Goal: Information Seeking & Learning: Learn about a topic

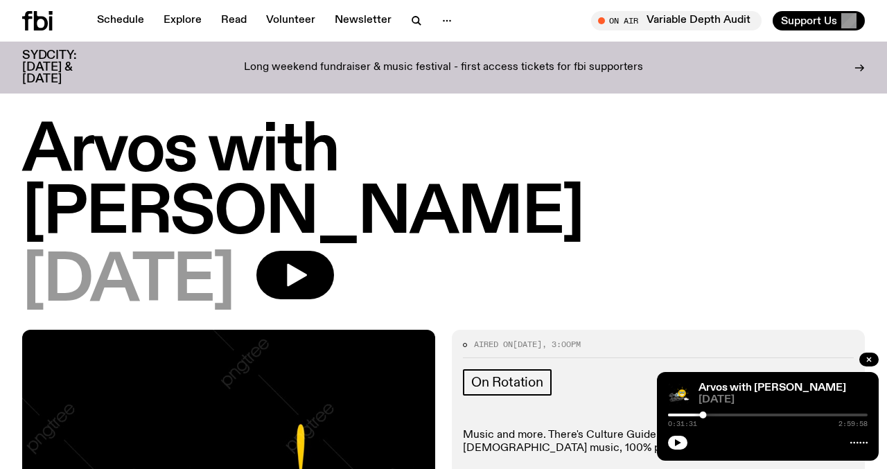
scroll to position [391, 0]
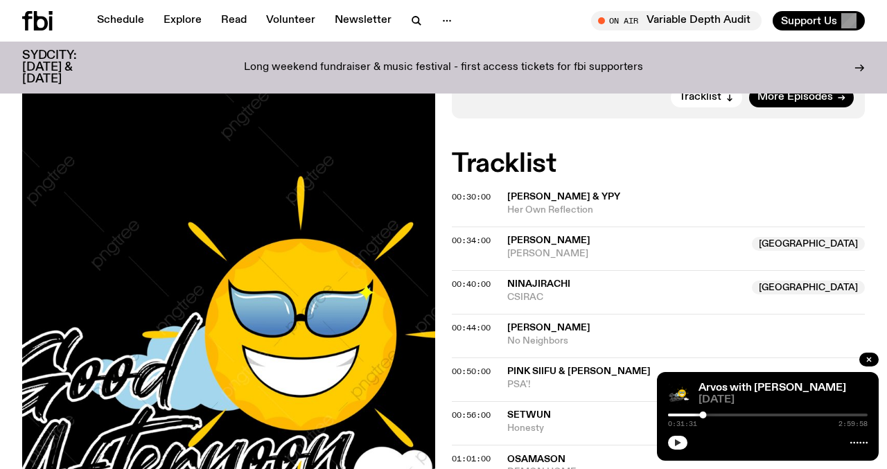
click at [680, 442] on icon "button" at bounding box center [677, 443] width 8 height 8
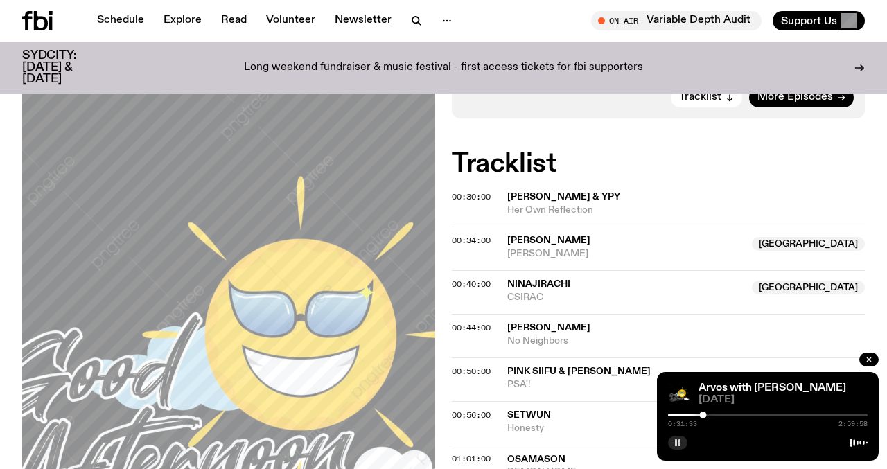
click at [695, 414] on div at bounding box center [603, 415] width 200 height 3
click at [698, 412] on div at bounding box center [697, 415] width 7 height 7
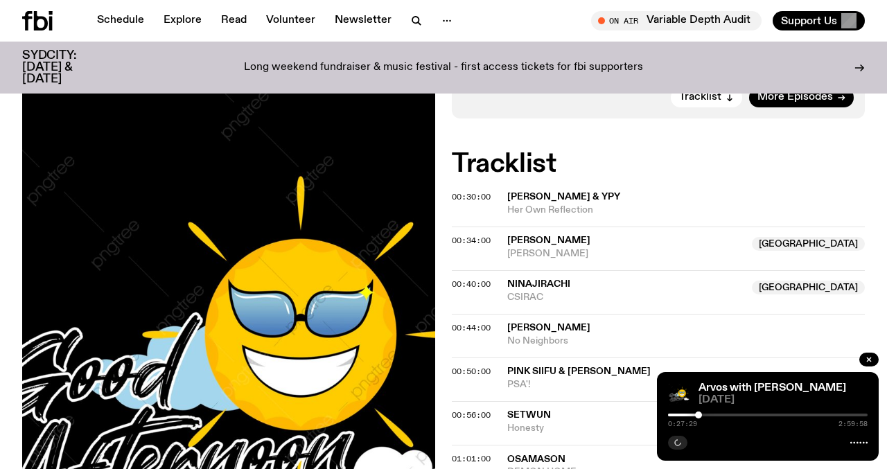
click at [698, 412] on div at bounding box center [698, 415] width 7 height 7
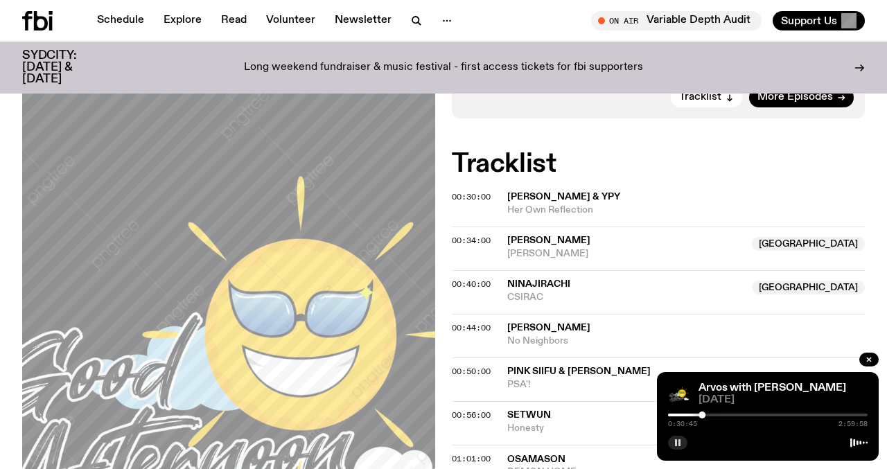
click at [707, 414] on div at bounding box center [768, 415] width 200 height 3
click at [714, 415] on div at bounding box center [768, 415] width 200 height 3
click at [722, 414] on div at bounding box center [768, 415] width 200 height 3
click at [717, 414] on div at bounding box center [622, 415] width 200 height 3
click at [721, 415] on div at bounding box center [768, 415] width 200 height 3
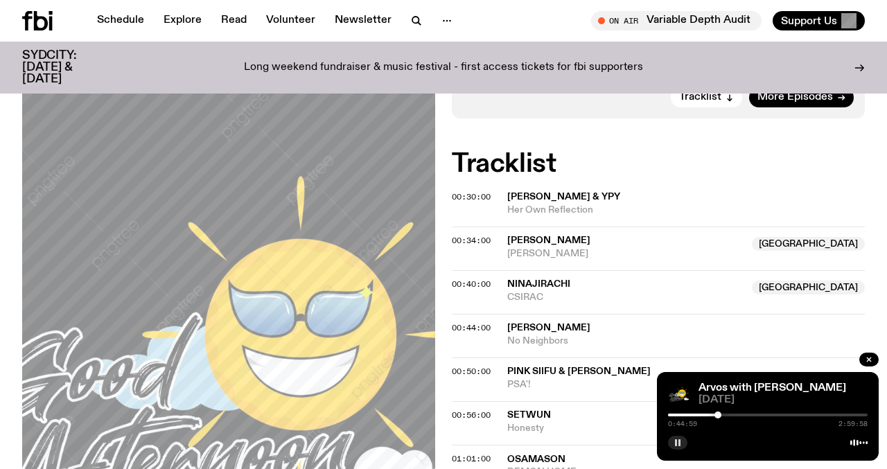
click at [718, 414] on div at bounding box center [717, 415] width 7 height 7
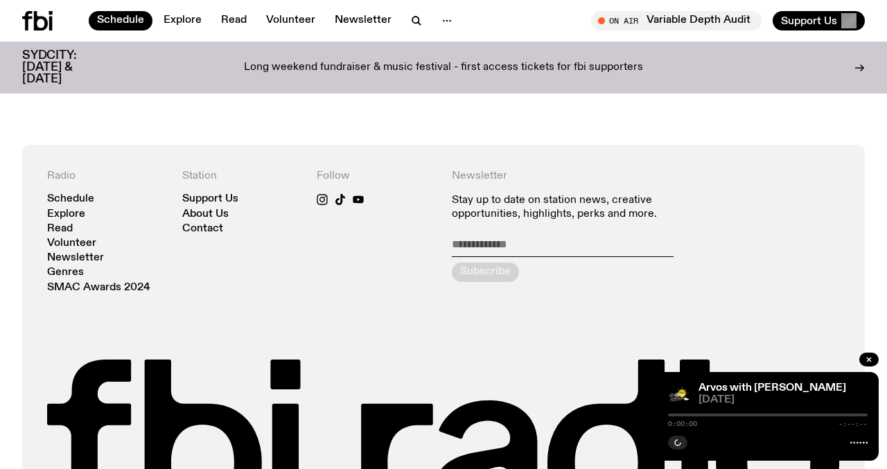
scroll to position [1163, 0]
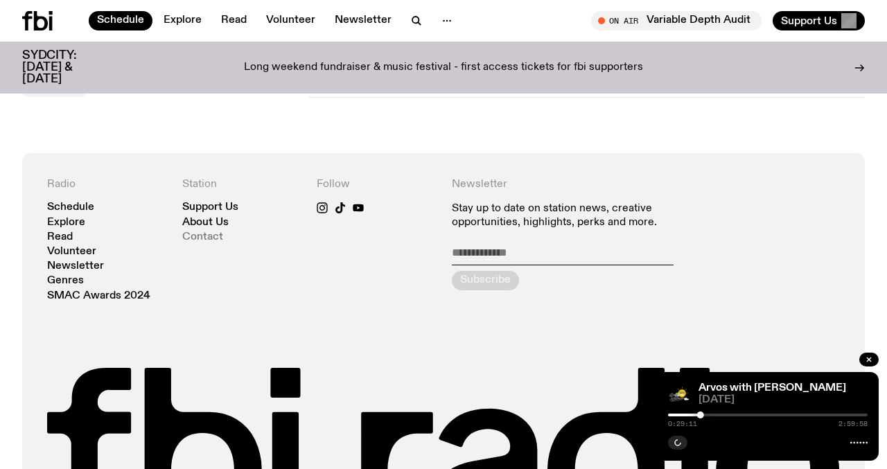
click at [204, 238] on link "Contact" at bounding box center [202, 237] width 41 height 10
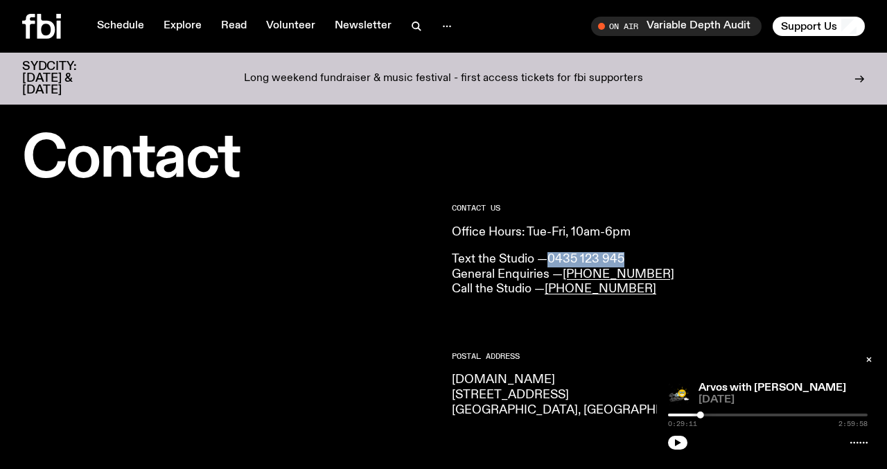
copy link "0435 123 945"
drag, startPoint x: 652, startPoint y: 262, endPoint x: 552, endPoint y: 263, distance: 100.5
drag, startPoint x: 158, startPoint y: 226, endPoint x: 158, endPoint y: 8, distance: 218.3
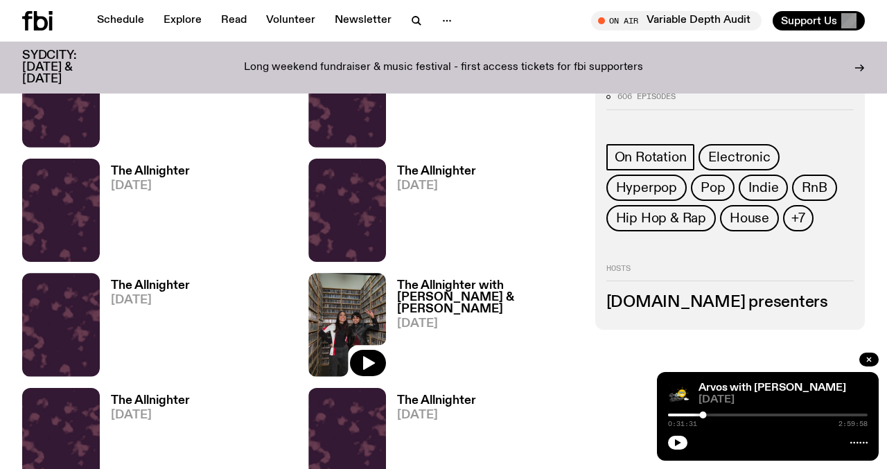
scroll to position [815, 0]
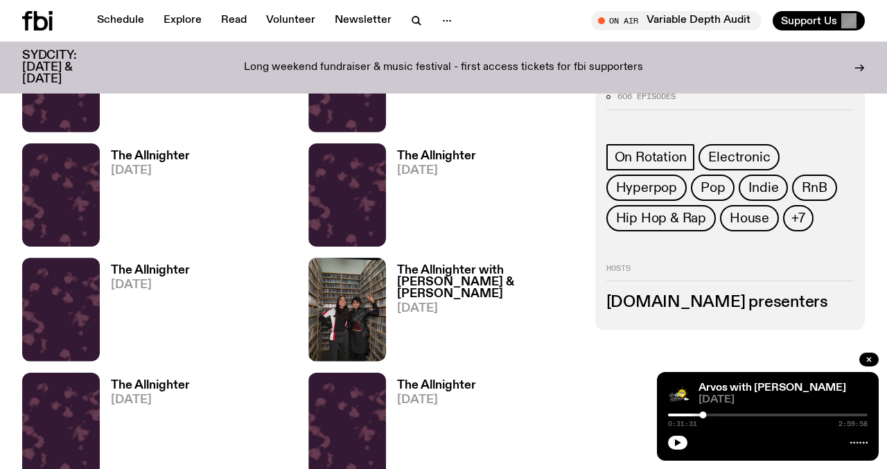
click at [149, 267] on h3 "The Allnighter" at bounding box center [150, 271] width 79 height 12
click at [139, 267] on h3 "The Allnighter" at bounding box center [150, 271] width 79 height 12
click at [438, 151] on h3 "The Allnighter" at bounding box center [436, 156] width 79 height 12
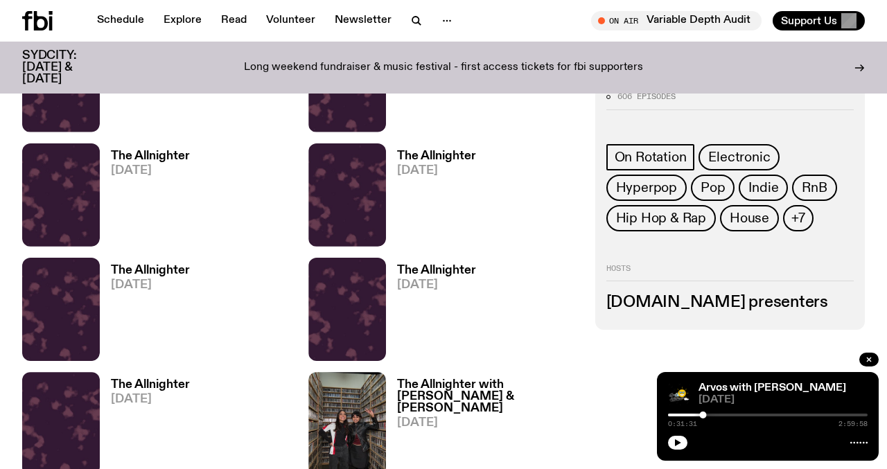
scroll to position [698, 0]
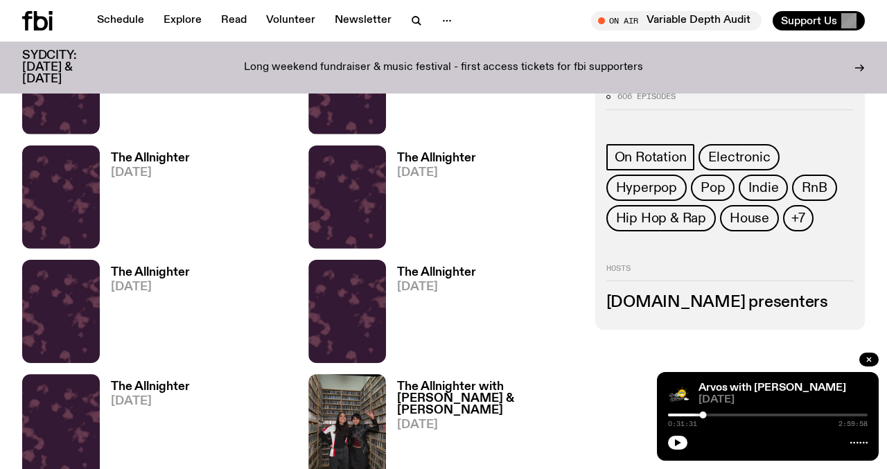
click at [137, 156] on h3 "The Allnighter" at bounding box center [150, 158] width 79 height 12
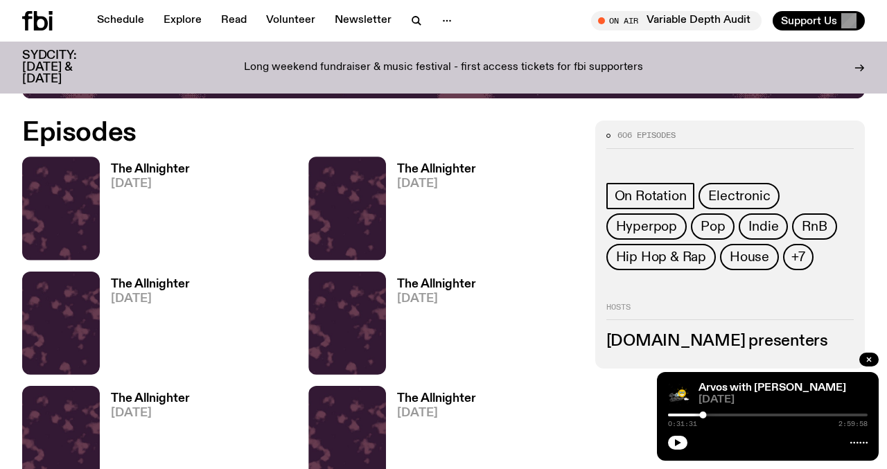
click at [159, 166] on h3 "The Allnighter" at bounding box center [150, 170] width 79 height 12
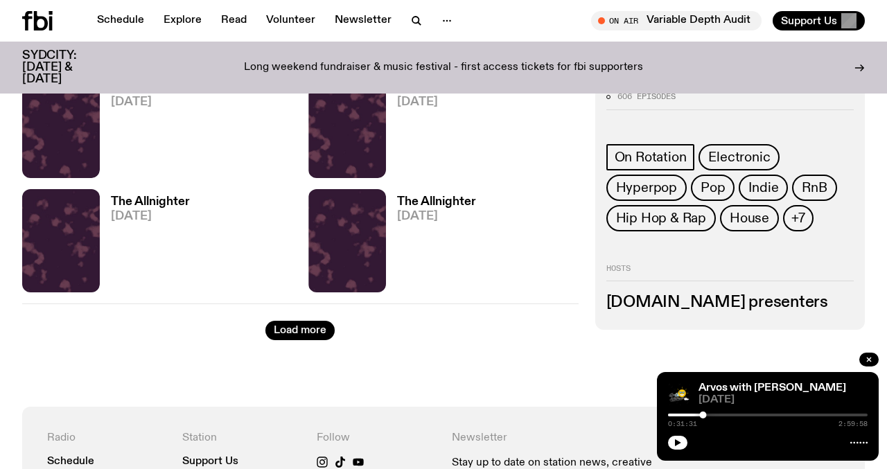
scroll to position [2278, 0]
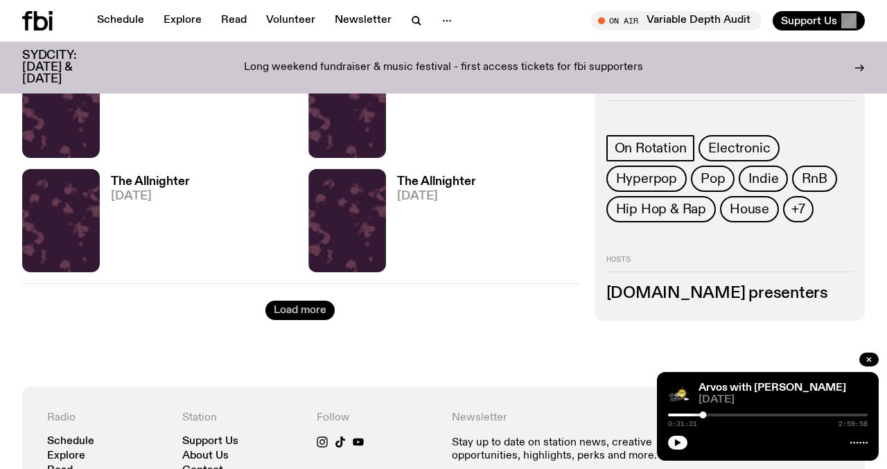
click at [308, 314] on button "Load more" at bounding box center [299, 310] width 69 height 19
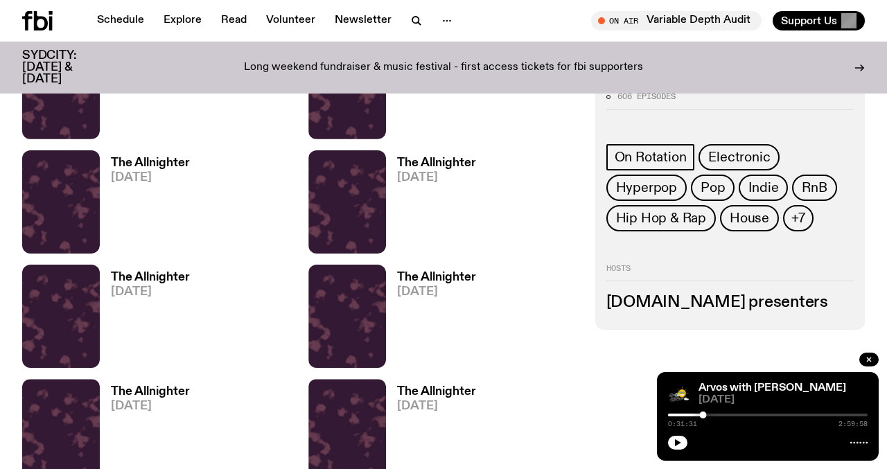
scroll to position [3208, 0]
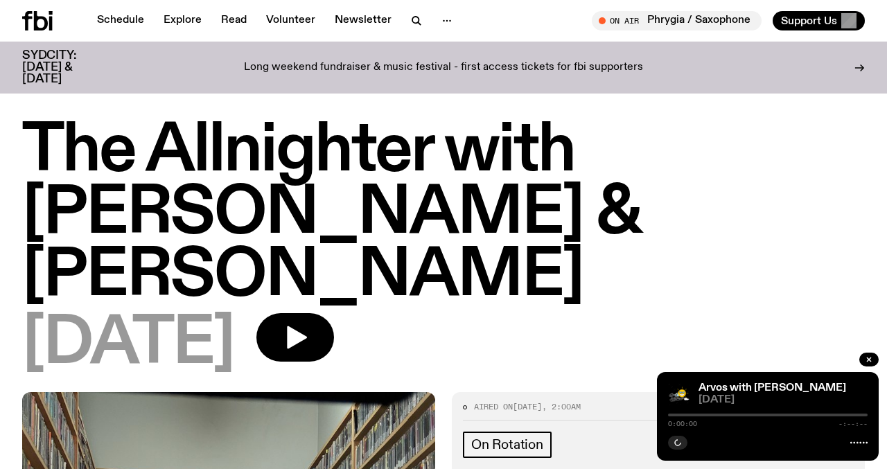
scroll to position [924, 0]
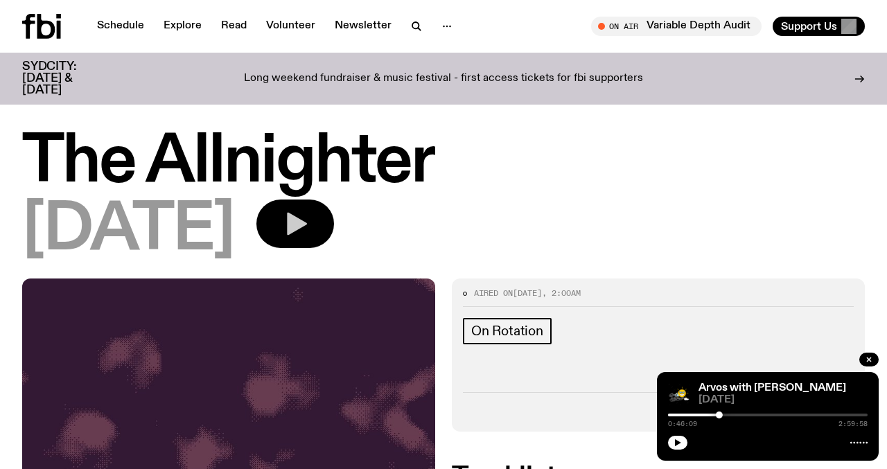
click at [334, 244] on button "button" at bounding box center [295, 224] width 78 height 49
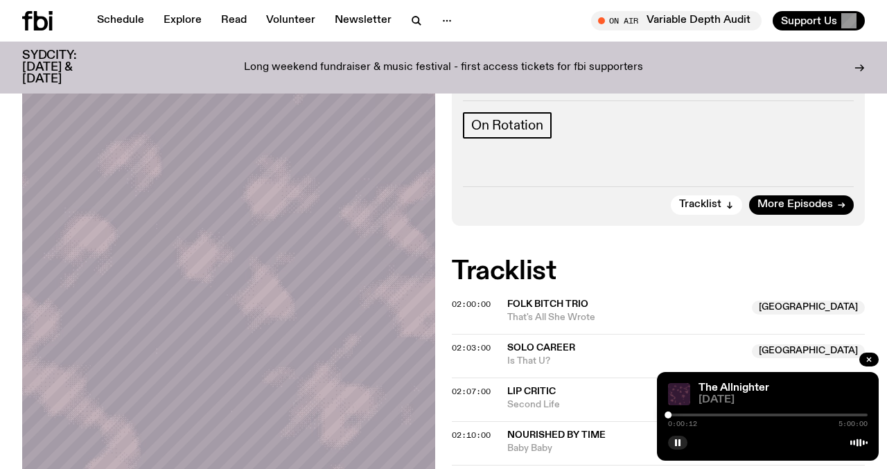
scroll to position [196, 0]
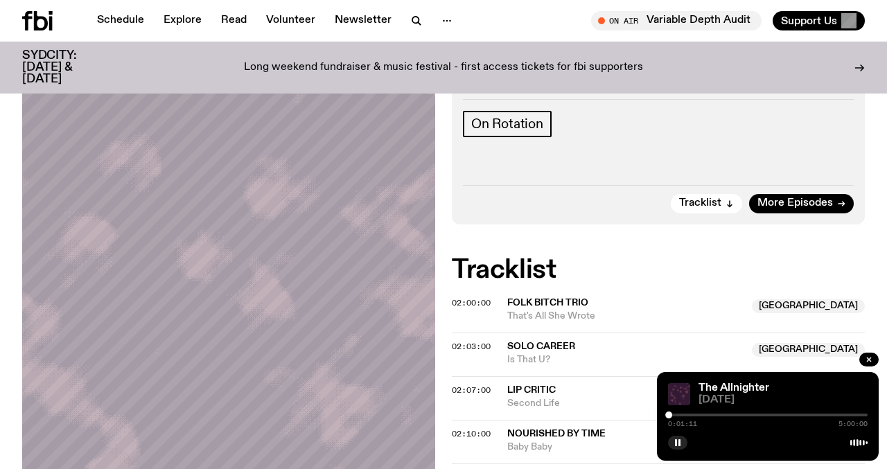
click at [672, 416] on div at bounding box center [768, 415] width 200 height 3
click at [670, 412] on div at bounding box center [672, 415] width 7 height 7
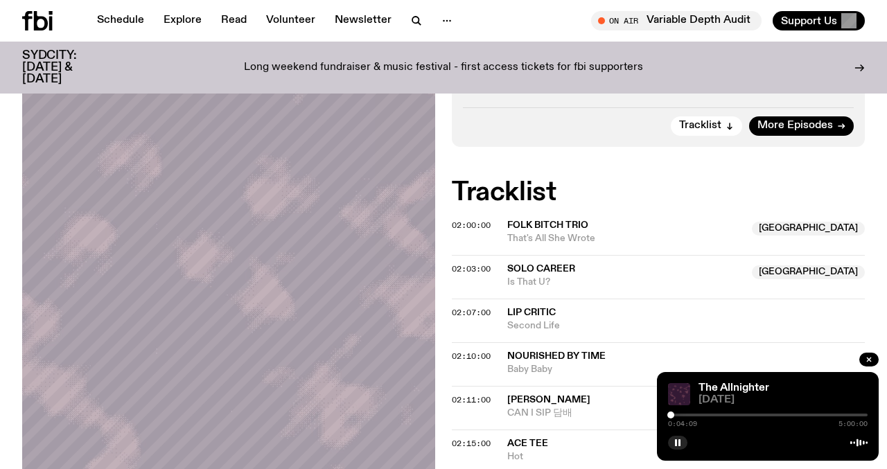
scroll to position [276, 0]
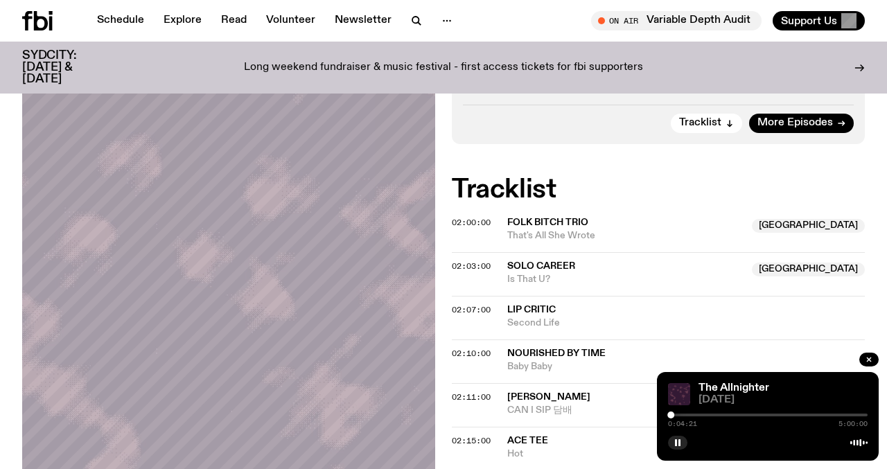
click at [737, 415] on div at bounding box center [768, 415] width 200 height 3
drag, startPoint x: 737, startPoint y: 415, endPoint x: 748, endPoint y: 414, distance: 10.5
click at [748, 414] on div at bounding box center [747, 415] width 7 height 7
click at [743, 415] on div at bounding box center [742, 415] width 7 height 7
click at [466, 224] on span "02:00:00" at bounding box center [471, 222] width 39 height 11
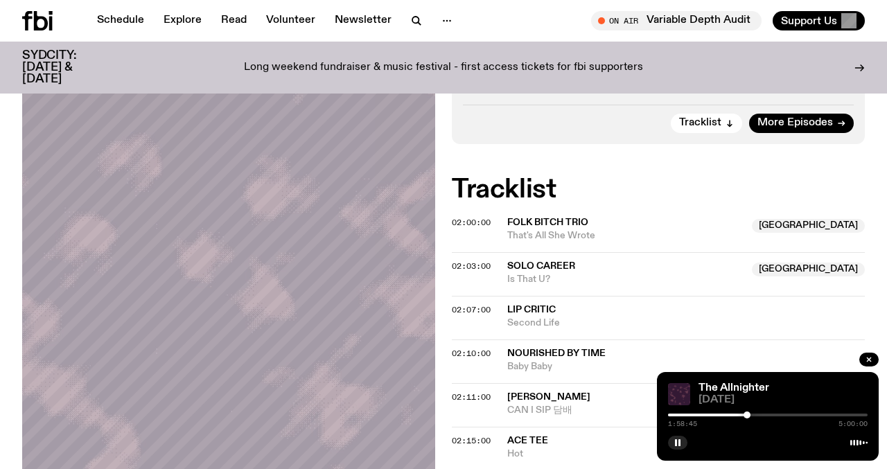
click at [747, 415] on div at bounding box center [746, 415] width 7 height 7
click at [746, 412] on div "1:58:49 5:00:00" at bounding box center [768, 419] width 200 height 17
click at [746, 415] on div at bounding box center [746, 415] width 7 height 7
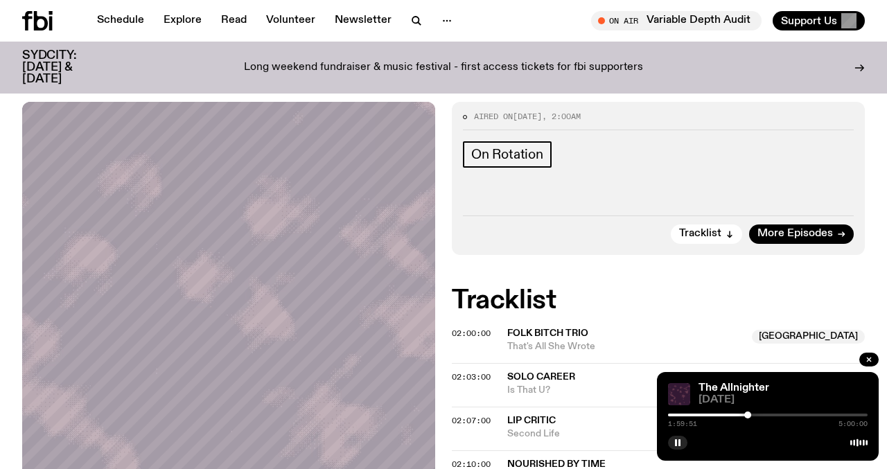
scroll to position [177, 0]
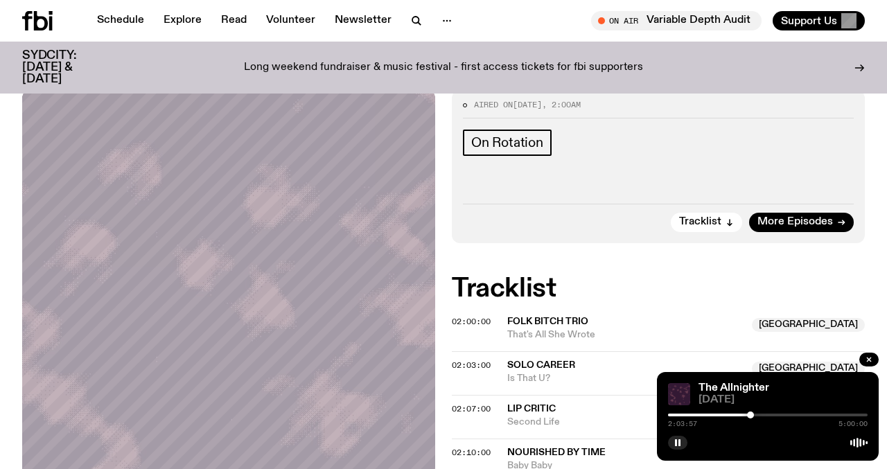
click at [750, 416] on div at bounding box center [750, 415] width 7 height 7
click at [752, 416] on div at bounding box center [751, 415] width 7 height 7
click at [751, 416] on div at bounding box center [751, 415] width 7 height 7
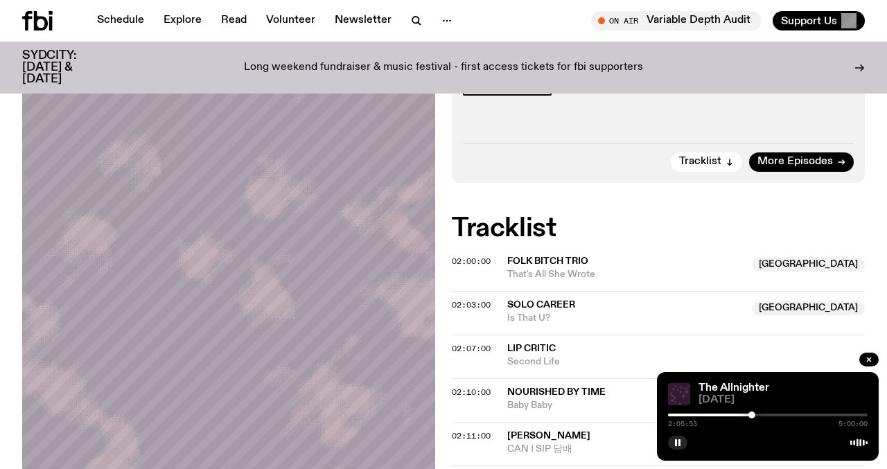
scroll to position [255, 0]
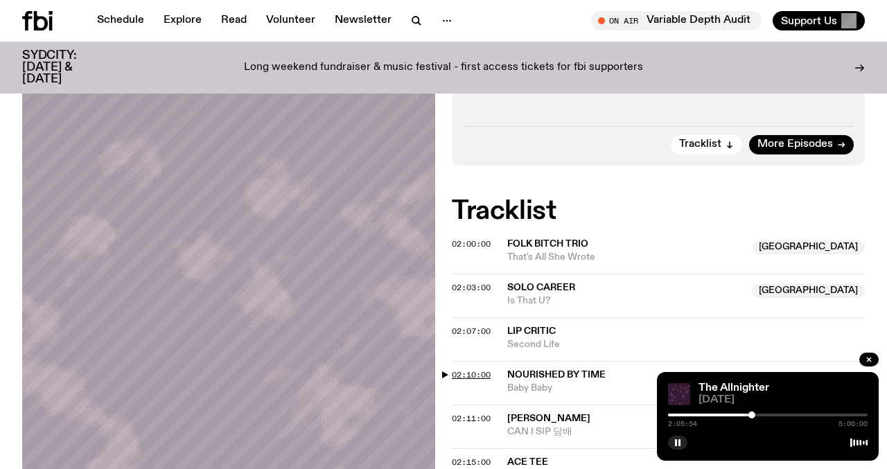
click at [489, 376] on span "02:10:00" at bounding box center [471, 374] width 39 height 11
click at [755, 414] on div at bounding box center [755, 415] width 7 height 7
click at [755, 415] on div at bounding box center [755, 415] width 7 height 7
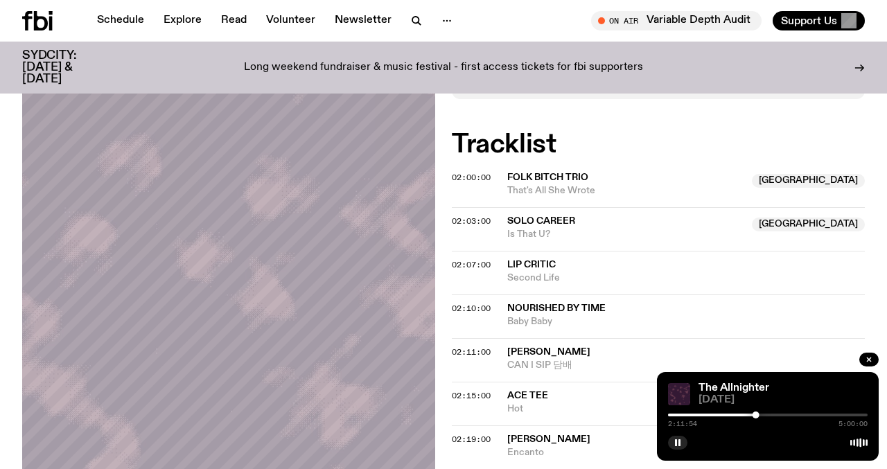
scroll to position [344, 0]
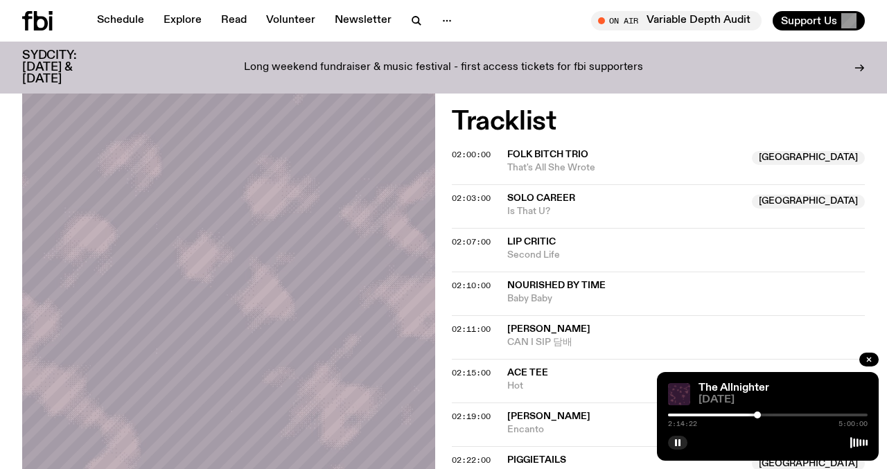
click at [757, 414] on div at bounding box center [757, 415] width 7 height 7
click at [757, 417] on div at bounding box center [756, 415] width 7 height 7
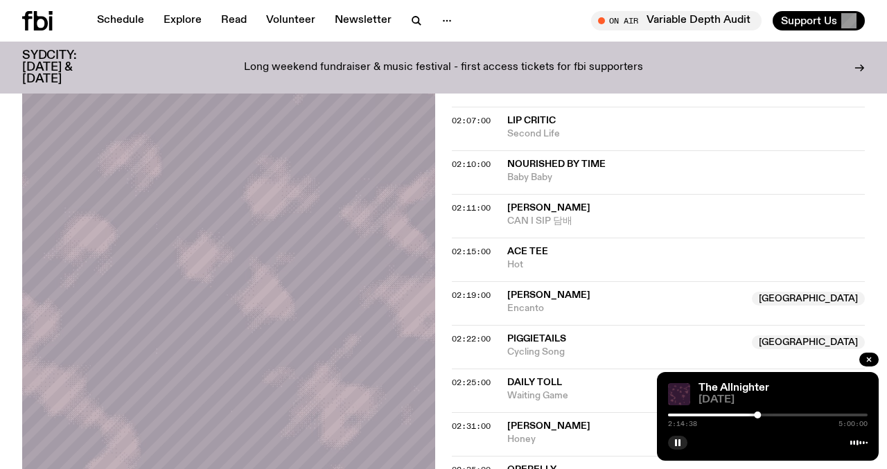
scroll to position [470, 0]
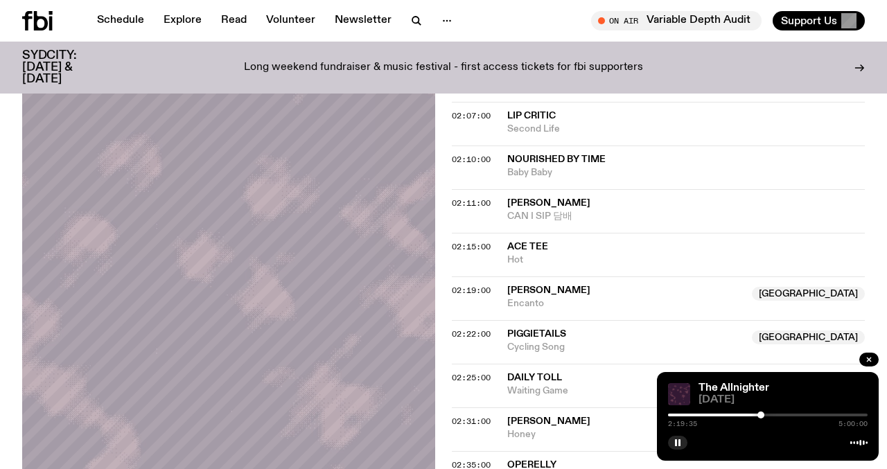
click at [761, 414] on div at bounding box center [760, 415] width 7 height 7
click at [760, 414] on div at bounding box center [760, 415] width 7 height 7
click at [462, 333] on span "02:22:00" at bounding box center [471, 333] width 39 height 11
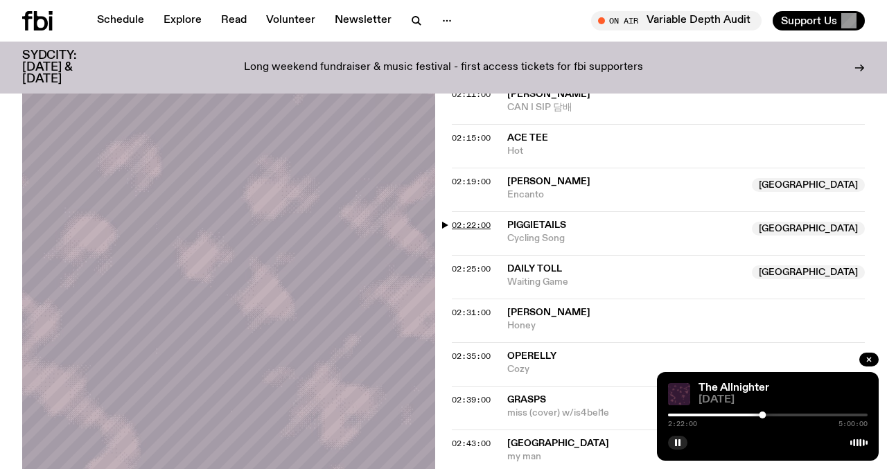
scroll to position [628, 0]
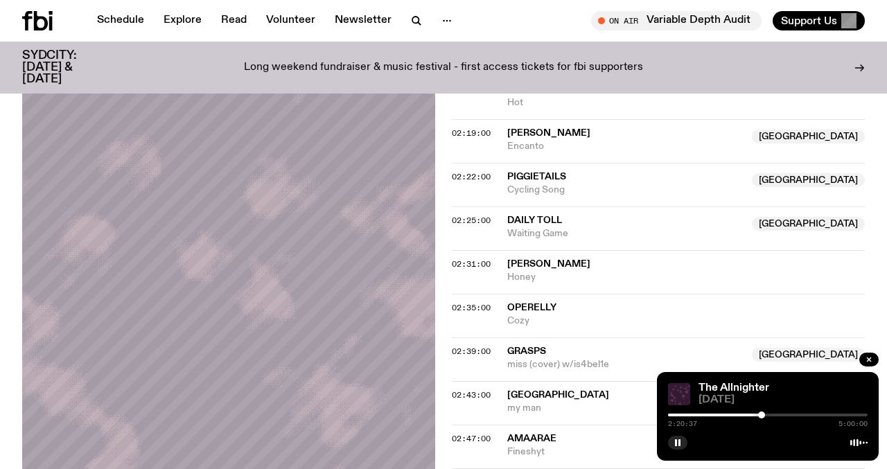
click at [761, 414] on div at bounding box center [761, 415] width 7 height 7
click at [758, 414] on div at bounding box center [758, 415] width 7 height 7
click at [761, 414] on div at bounding box center [760, 415] width 7 height 7
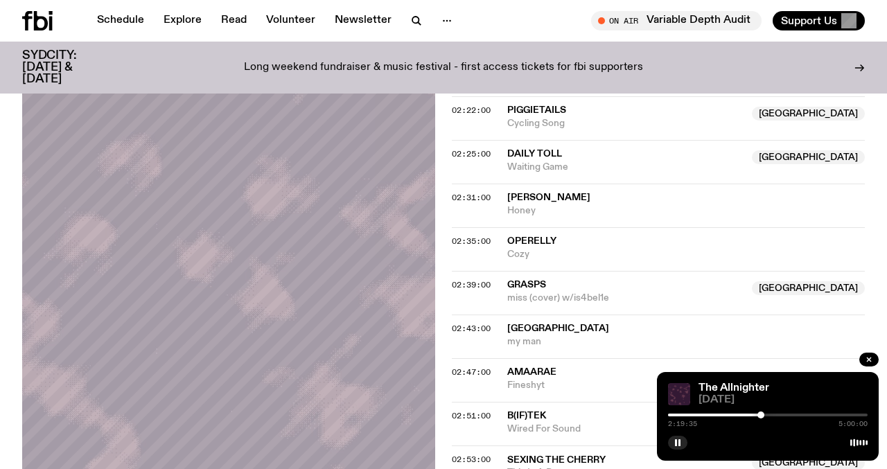
scroll to position [707, 0]
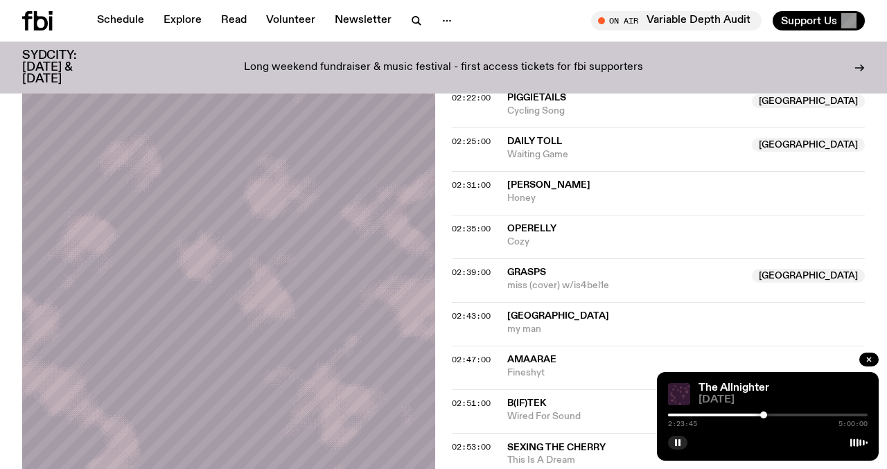
click at [764, 416] on div at bounding box center [763, 415] width 7 height 7
click at [761, 417] on div at bounding box center [761, 415] width 7 height 7
click at [767, 414] on div at bounding box center [767, 415] width 7 height 7
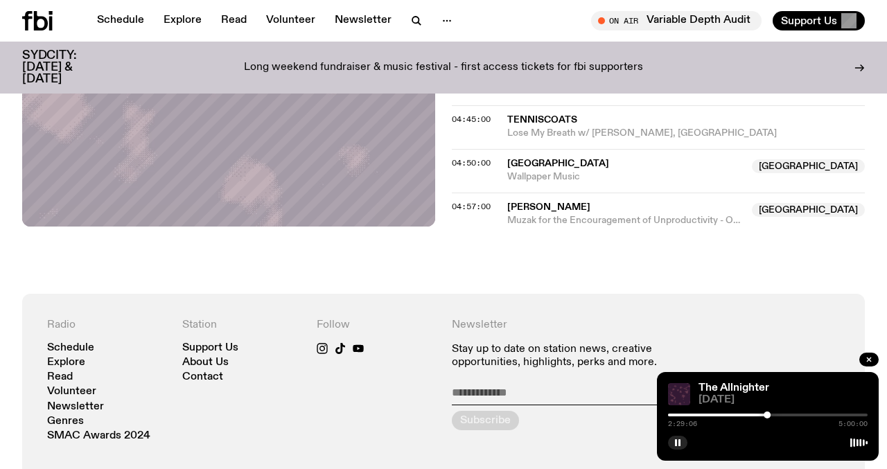
scroll to position [2040, 0]
click at [685, 442] on button "button" at bounding box center [677, 443] width 19 height 14
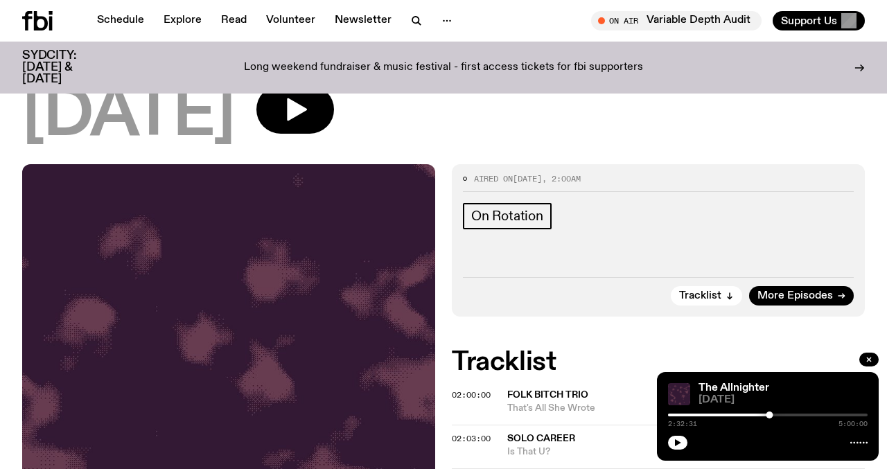
scroll to position [106, 0]
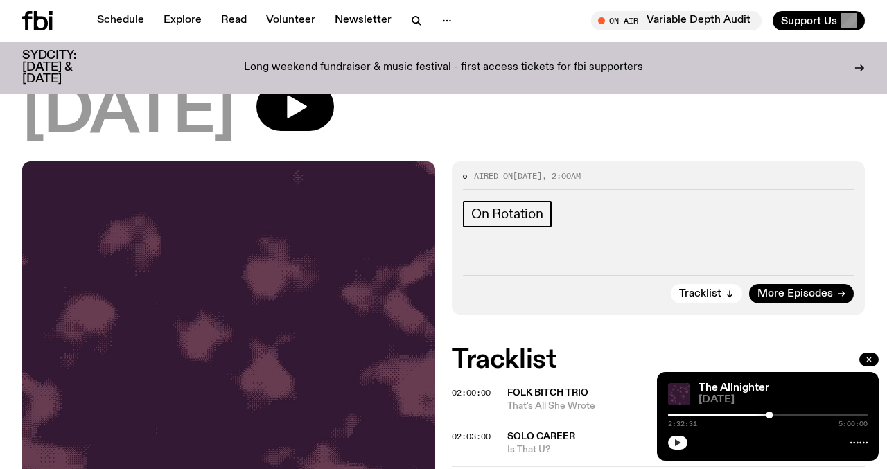
click at [677, 443] on icon "button" at bounding box center [678, 442] width 6 height 7
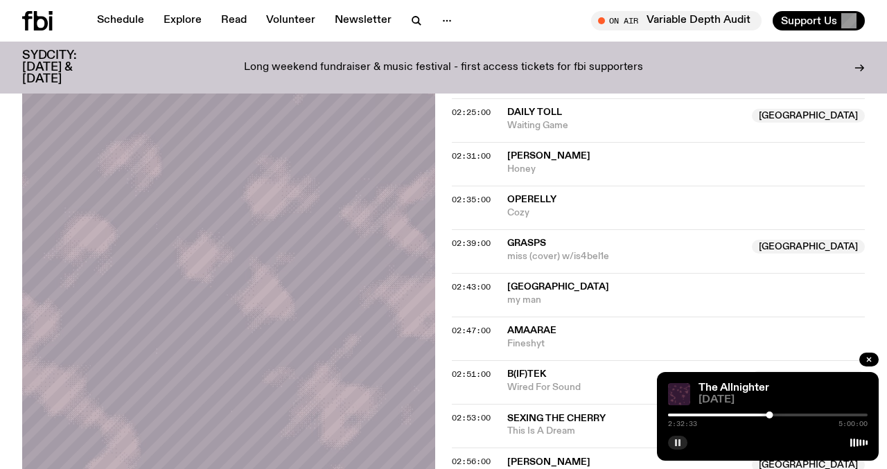
scroll to position [734, 0]
click at [770, 413] on div at bounding box center [770, 415] width 7 height 7
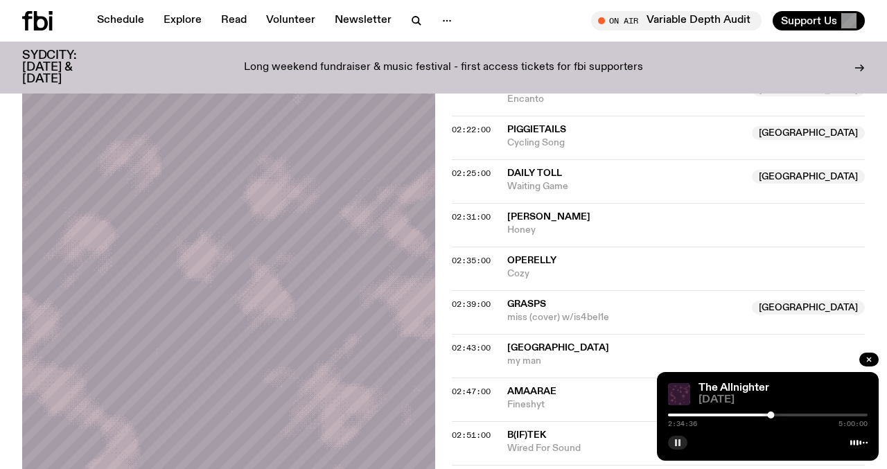
scroll to position [664, 0]
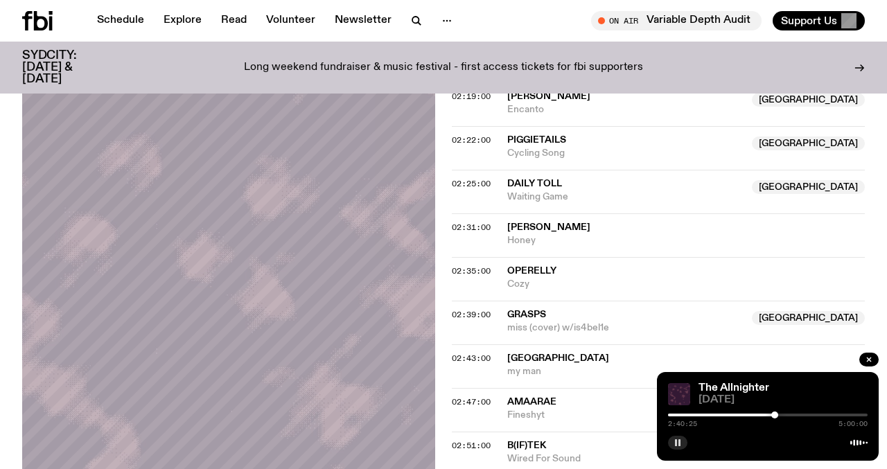
click at [775, 417] on div at bounding box center [774, 415] width 7 height 7
click at [774, 417] on div at bounding box center [773, 415] width 7 height 7
click at [773, 417] on div at bounding box center [773, 415] width 7 height 7
click at [772, 417] on div at bounding box center [771, 415] width 7 height 7
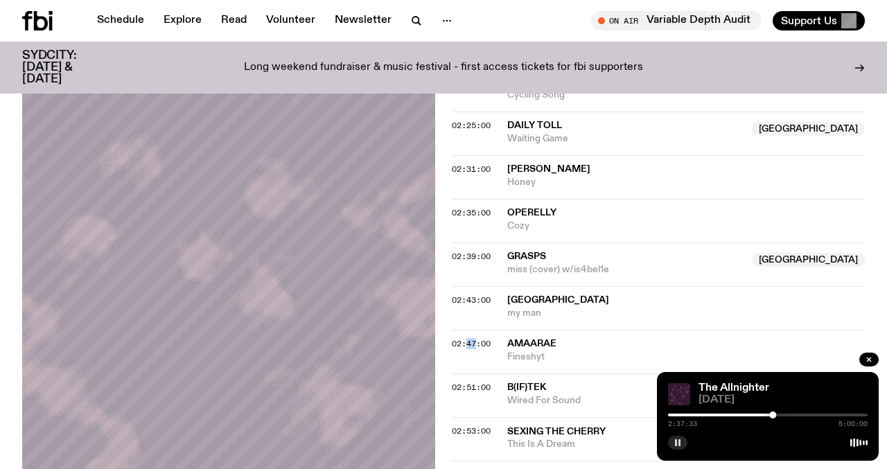
scroll to position [721, 0]
click at [773, 414] on div at bounding box center [773, 415] width 7 height 7
click at [476, 294] on div "02:43:00 Dijon my man" at bounding box center [658, 310] width 413 height 44
click at [479, 299] on span "02:43:00" at bounding box center [471, 301] width 39 height 11
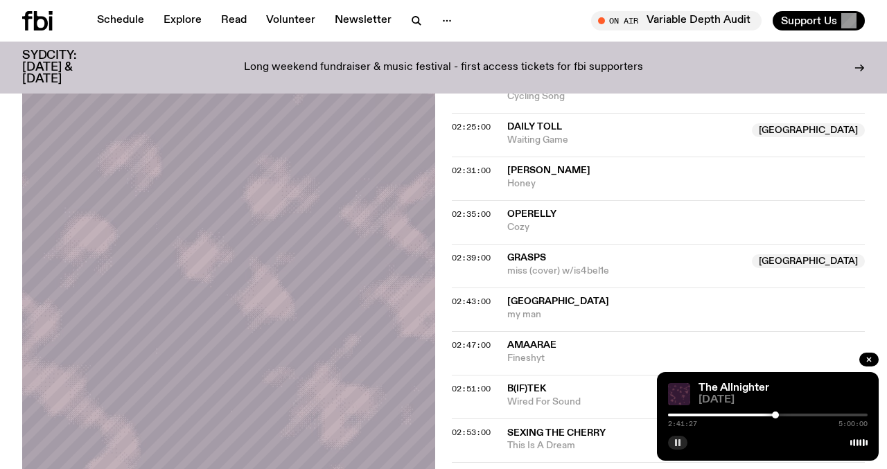
click at [775, 415] on div at bounding box center [775, 415] width 7 height 7
click at [776, 415] on div at bounding box center [776, 415] width 7 height 7
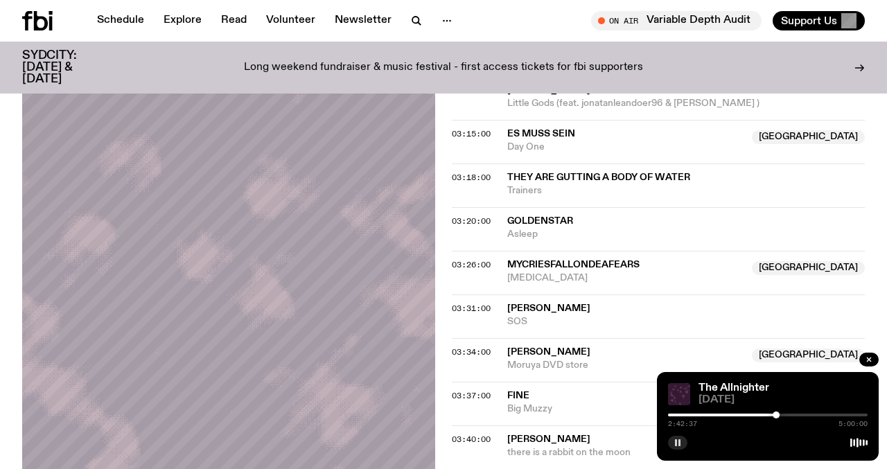
scroll to position [1257, 0]
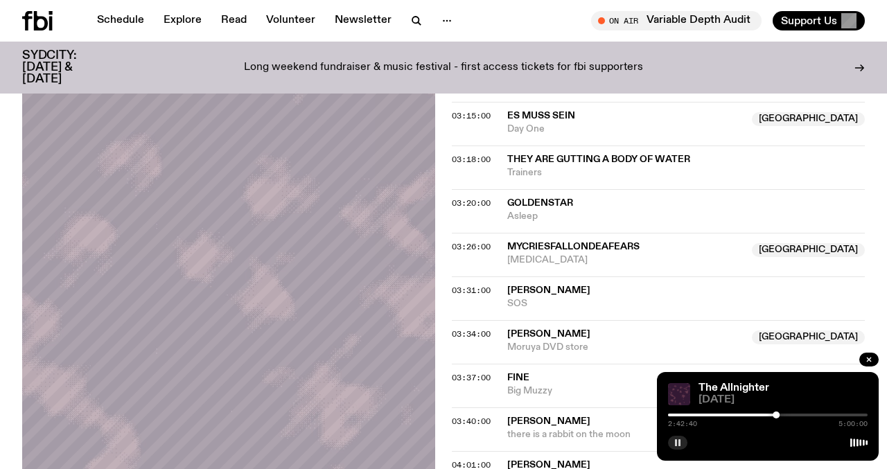
click at [444, 243] on div "Aired on 24.08.25 , 2:00am On Rotation Tracklist More Episodes Tracklist 02:00:…" at bounding box center [443, 43] width 887 height 2065
click at [442, 243] on div "Aired on 24.08.25 , 2:00am On Rotation Tracklist More Episodes Tracklist 02:00:…" at bounding box center [443, 43] width 887 height 2065
click at [454, 243] on span "03:26:00" at bounding box center [471, 246] width 39 height 11
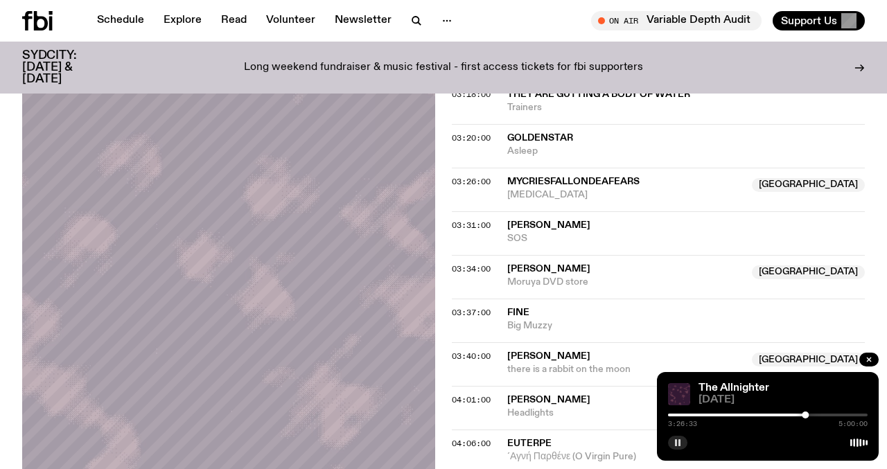
scroll to position [1316, 0]
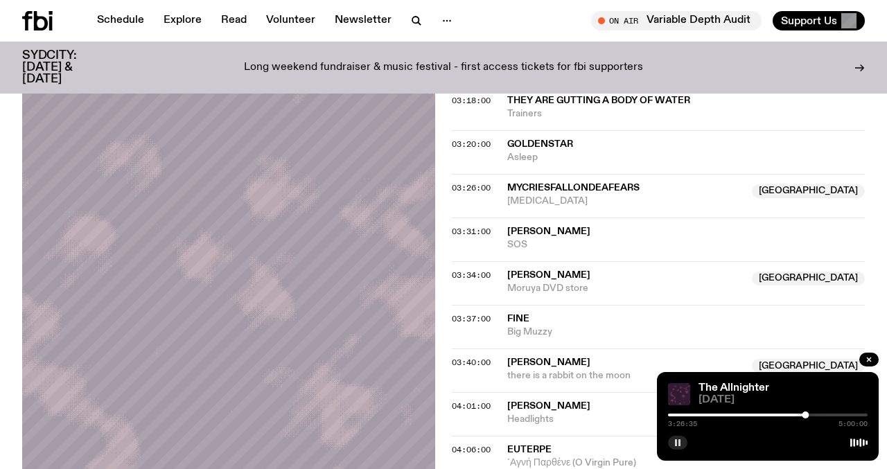
click at [468, 227] on span "03:31:00" at bounding box center [471, 231] width 39 height 11
click at [481, 274] on span "03:34:00" at bounding box center [471, 275] width 39 height 11
click at [477, 321] on span "03:37:00" at bounding box center [471, 318] width 39 height 11
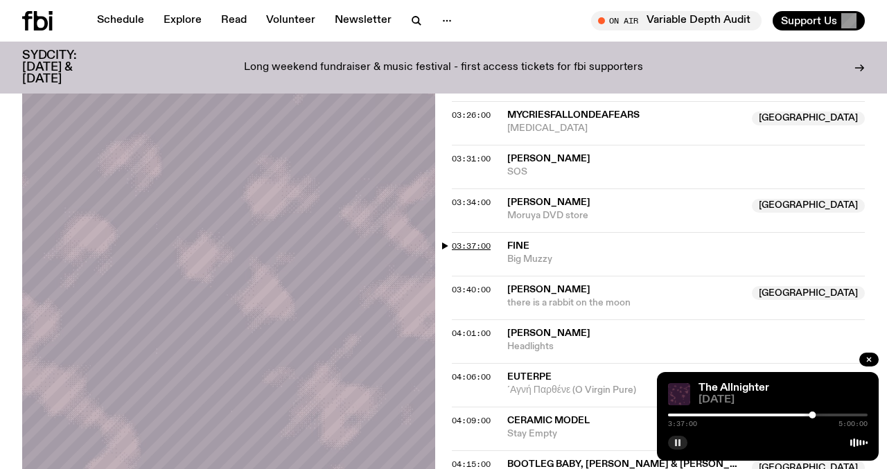
scroll to position [1402, 0]
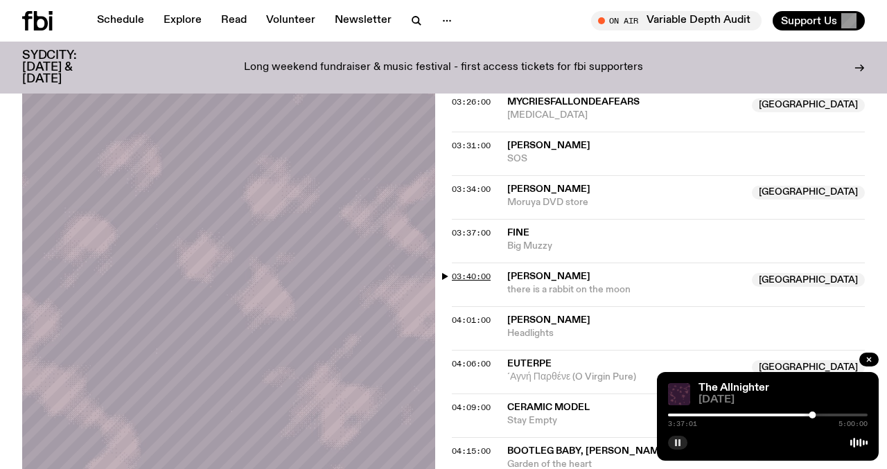
click at [466, 276] on span "03:40:00" at bounding box center [471, 276] width 39 height 11
click at [468, 236] on span "03:37:00" at bounding box center [471, 232] width 39 height 11
click at [811, 414] on div at bounding box center [811, 415] width 7 height 7
click at [813, 414] on div at bounding box center [812, 415] width 7 height 7
click at [814, 416] on div at bounding box center [814, 415] width 7 height 7
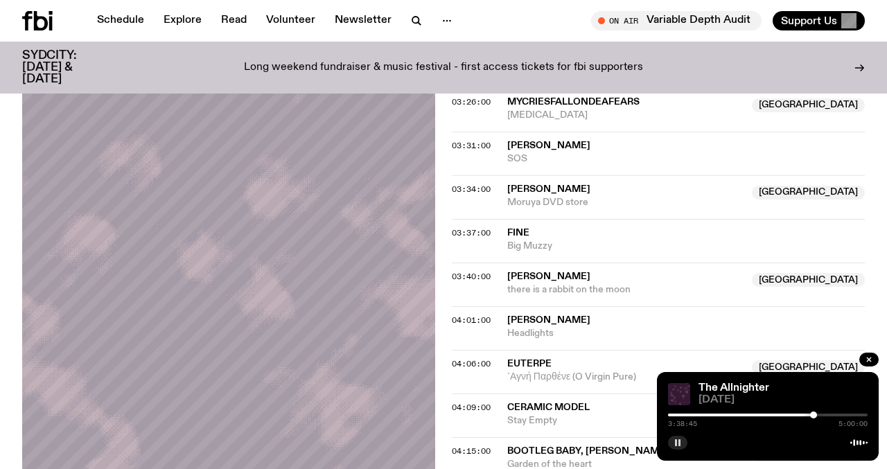
click at [813, 416] on div at bounding box center [813, 415] width 7 height 7
click at [812, 416] on div at bounding box center [812, 415] width 7 height 7
click at [464, 319] on span "04:01:00" at bounding box center [471, 320] width 39 height 11
click at [828, 414] on div at bounding box center [828, 415] width 7 height 7
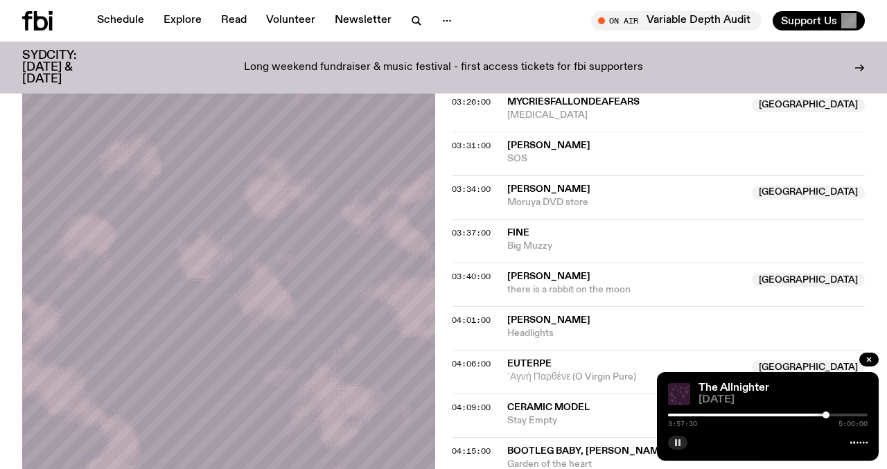
click at [826, 415] on div at bounding box center [825, 415] width 7 height 7
click at [828, 415] on div at bounding box center [828, 415] width 7 height 7
click at [827, 415] on div at bounding box center [827, 415] width 7 height 7
click at [832, 414] on div at bounding box center [832, 415] width 7 height 7
click at [831, 416] on div at bounding box center [830, 415] width 7 height 7
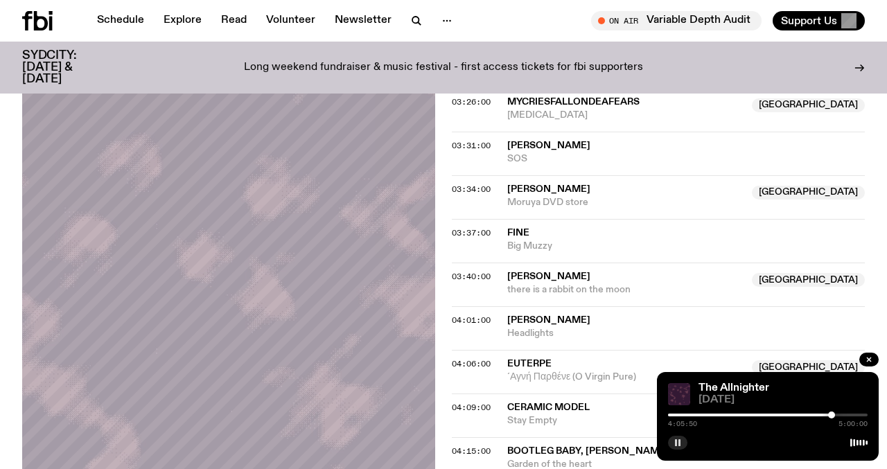
click at [831, 416] on div at bounding box center [831, 415] width 7 height 7
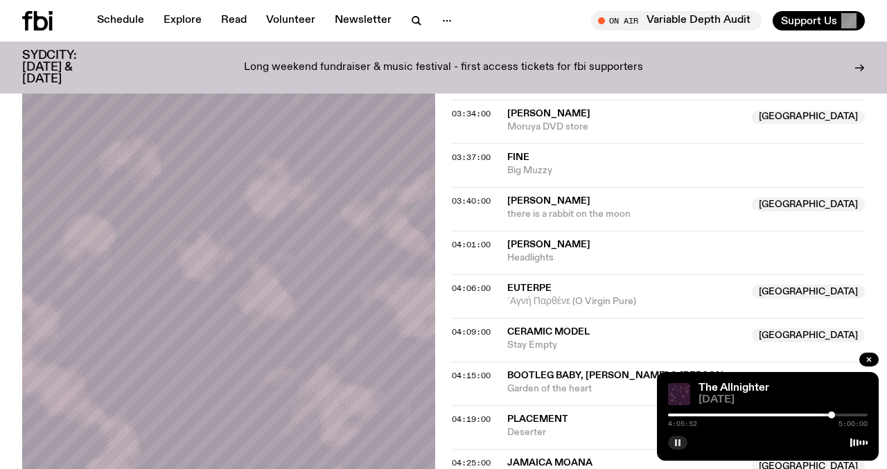
scroll to position [1480, 0]
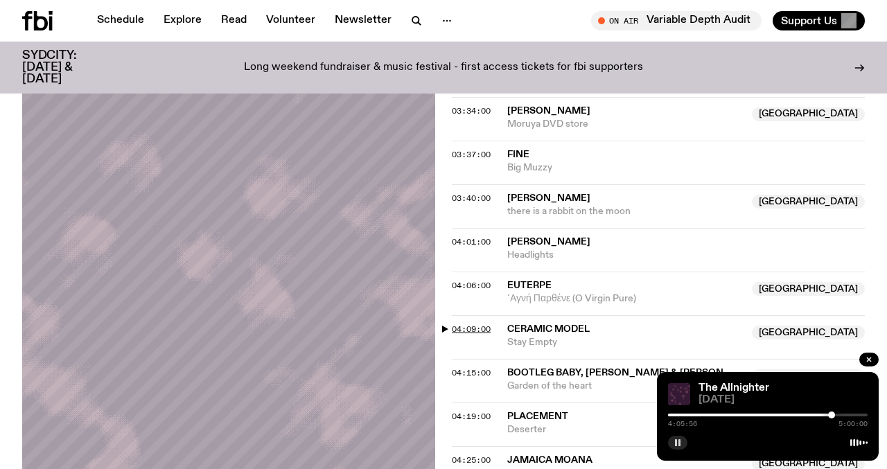
click at [455, 326] on span "04:09:00" at bounding box center [471, 329] width 39 height 11
click at [833, 415] on div at bounding box center [832, 415] width 7 height 7
click at [834, 415] on div at bounding box center [833, 415] width 7 height 7
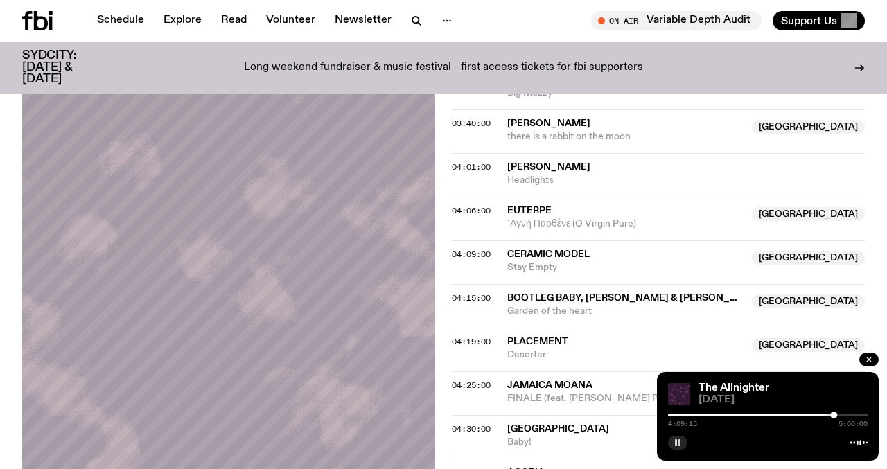
scroll to position [1569, 0]
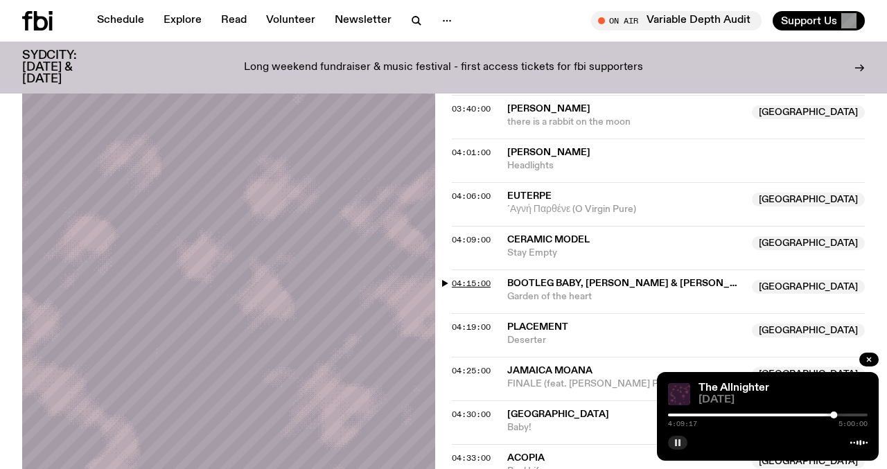
click at [459, 281] on span "04:15:00" at bounding box center [471, 283] width 39 height 11
click at [837, 413] on div at bounding box center [837, 415] width 7 height 7
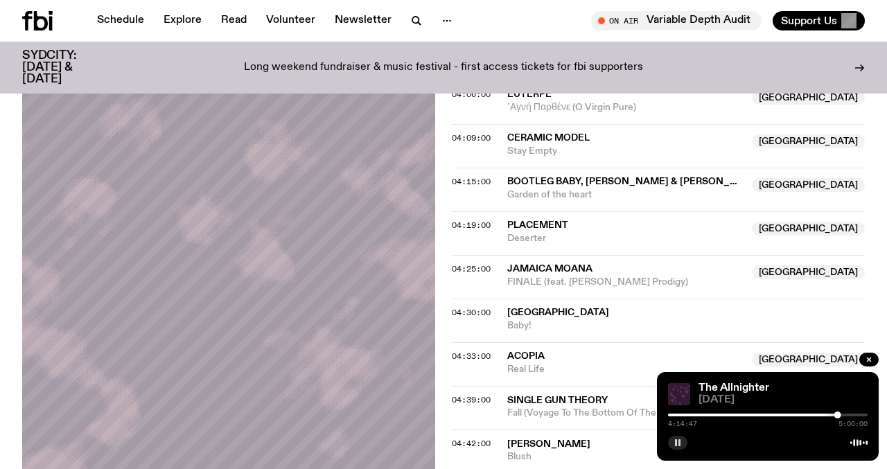
scroll to position [1672, 0]
click at [470, 229] on span "04:19:00" at bounding box center [471, 224] width 39 height 11
click at [476, 264] on span "04:25:00" at bounding box center [471, 268] width 39 height 11
click at [843, 417] on div at bounding box center [843, 415] width 7 height 7
click at [844, 417] on div at bounding box center [843, 415] width 7 height 7
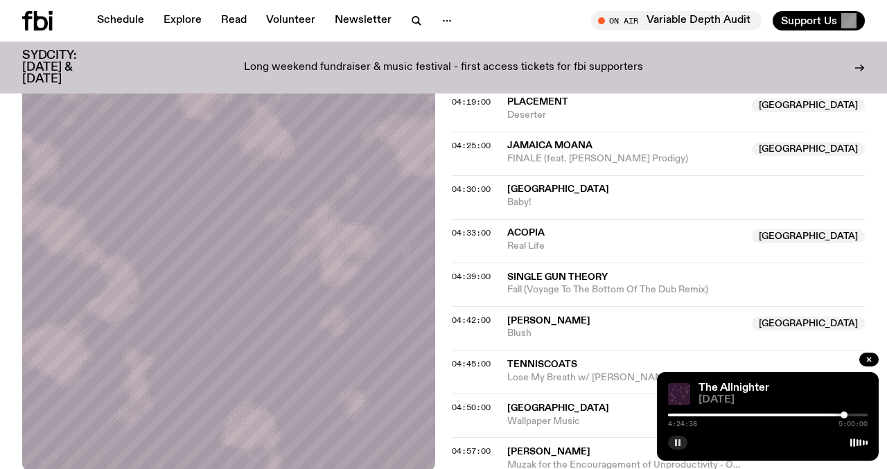
scroll to position [1801, 0]
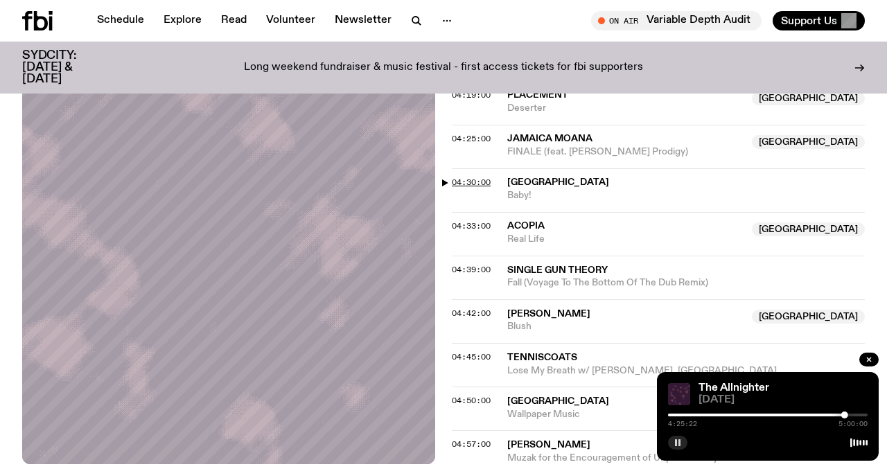
click at [468, 186] on span "04:30:00" at bounding box center [471, 182] width 39 height 11
click at [847, 416] on div at bounding box center [847, 415] width 7 height 7
click at [846, 416] on div at bounding box center [846, 415] width 7 height 7
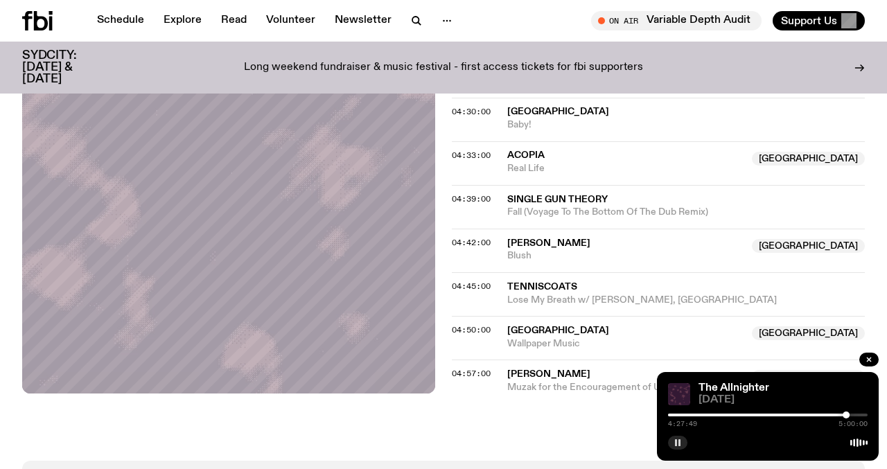
scroll to position [1871, 0]
click at [847, 414] on div at bounding box center [846, 415] width 7 height 7
click at [482, 200] on span "04:39:00" at bounding box center [471, 199] width 39 height 11
click at [852, 417] on div at bounding box center [852, 415] width 7 height 7
click at [853, 417] on div at bounding box center [852, 415] width 7 height 7
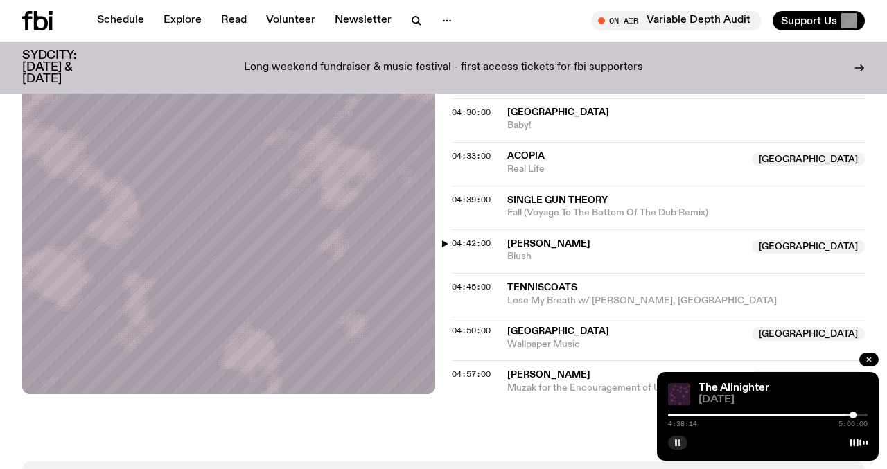
click at [483, 243] on span "04:42:00" at bounding box center [471, 243] width 39 height 11
click at [855, 413] on div at bounding box center [855, 415] width 7 height 7
click at [854, 415] on div at bounding box center [854, 415] width 7 height 7
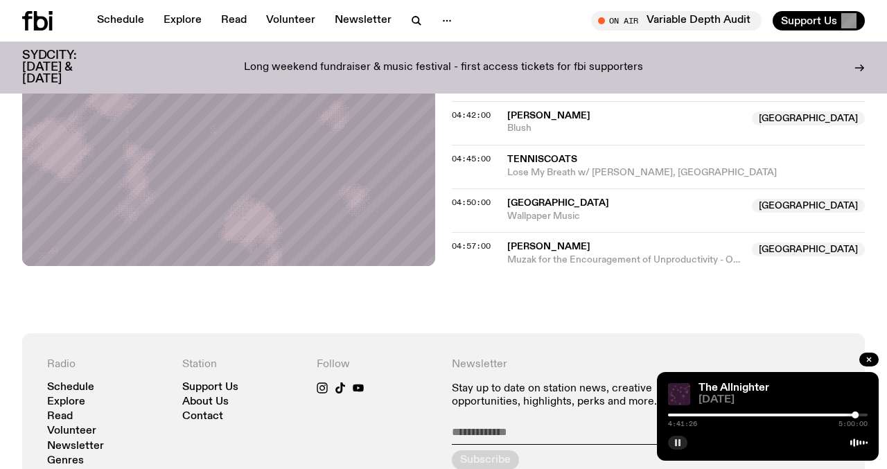
scroll to position [1950, 0]
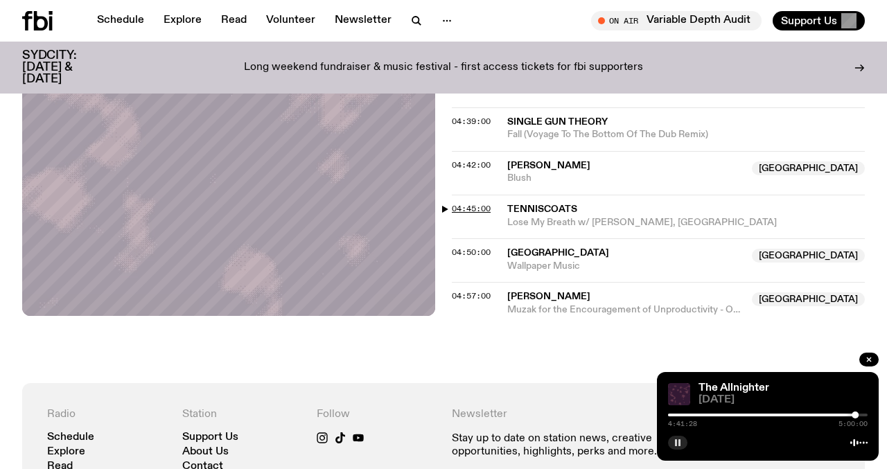
click at [454, 208] on span "04:45:00" at bounding box center [471, 208] width 39 height 11
click at [467, 247] on span "04:50:00" at bounding box center [471, 252] width 39 height 11
click at [861, 415] on div at bounding box center [860, 415] width 7 height 7
click at [860, 415] on div at bounding box center [859, 415] width 7 height 7
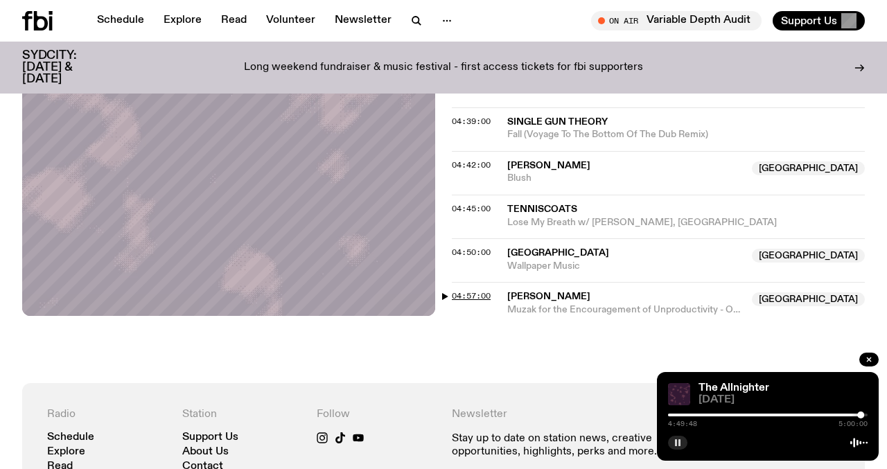
click at [483, 295] on span "04:57:00" at bounding box center [471, 295] width 39 height 11
click at [865, 416] on div at bounding box center [864, 415] width 7 height 7
click at [863, 416] on div at bounding box center [862, 415] width 7 height 7
click at [865, 417] on div at bounding box center [864, 415] width 7 height 7
click at [867, 416] on div at bounding box center [866, 415] width 7 height 7
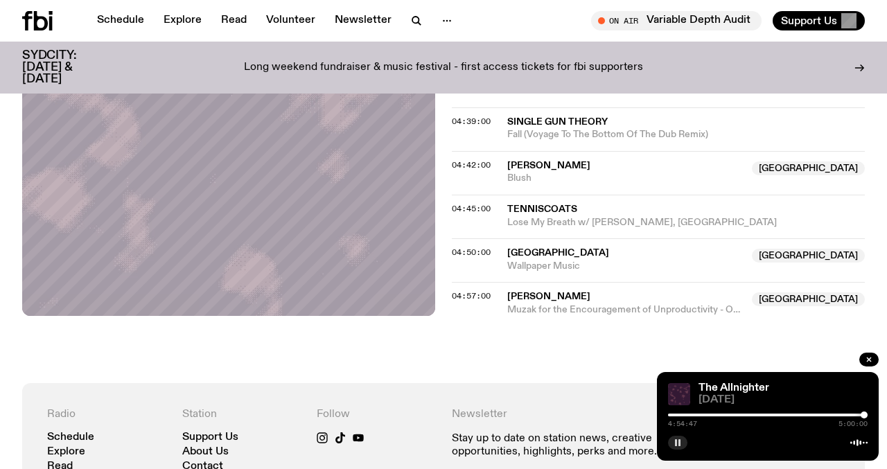
click at [864, 418] on div at bounding box center [864, 415] width 7 height 7
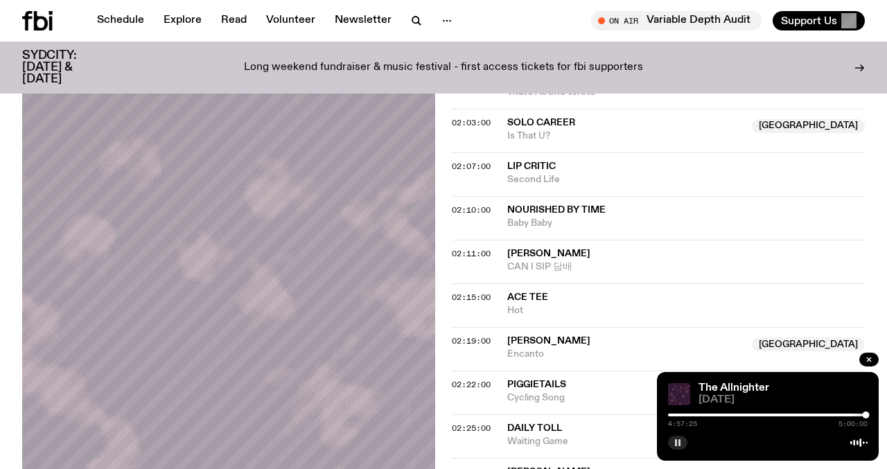
scroll to position [333, 0]
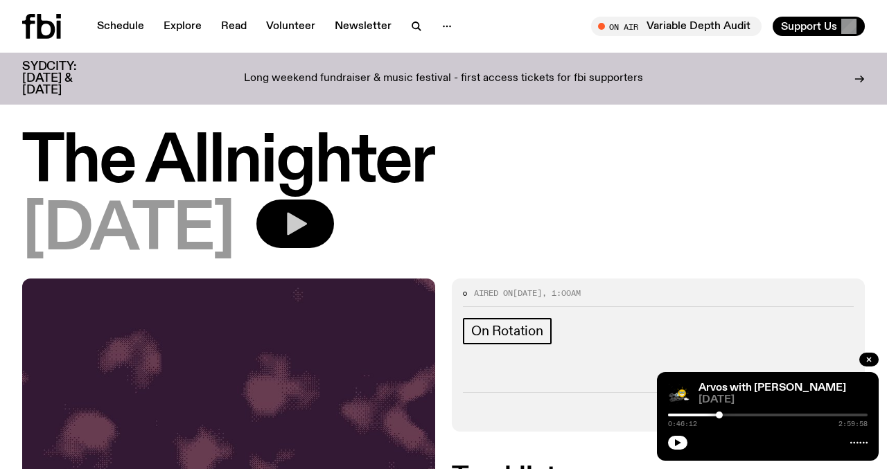
click at [307, 230] on icon "button" at bounding box center [297, 224] width 20 height 23
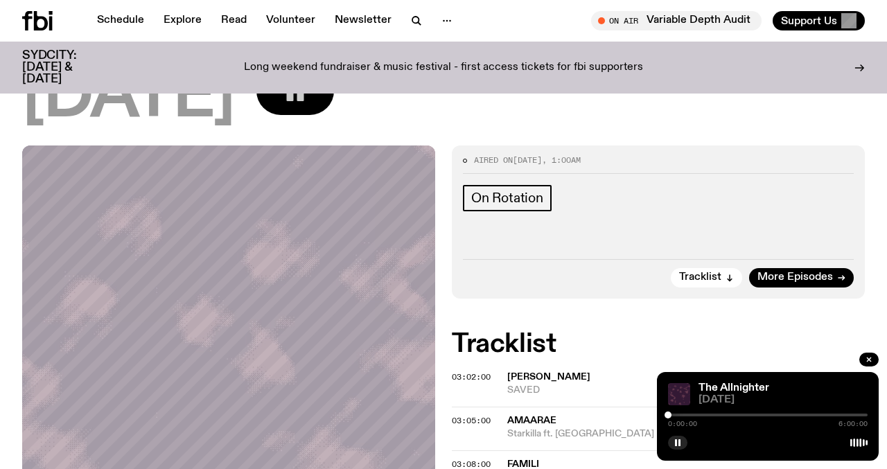
scroll to position [121, 0]
click at [478, 378] on span "03:02:00" at bounding box center [471, 377] width 39 height 11
click at [768, 414] on div at bounding box center [768, 415] width 7 height 7
click at [766, 414] on div at bounding box center [765, 415] width 7 height 7
click at [485, 380] on span "03:02:00" at bounding box center [471, 377] width 39 height 11
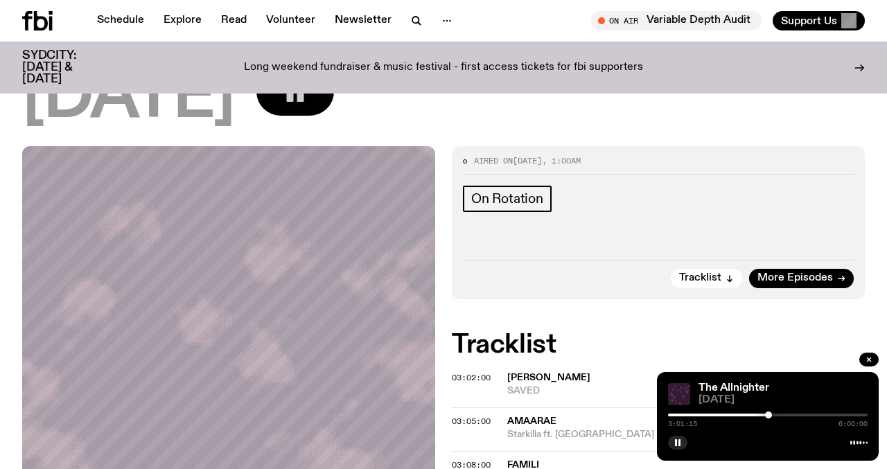
click at [768, 416] on div at bounding box center [768, 415] width 7 height 7
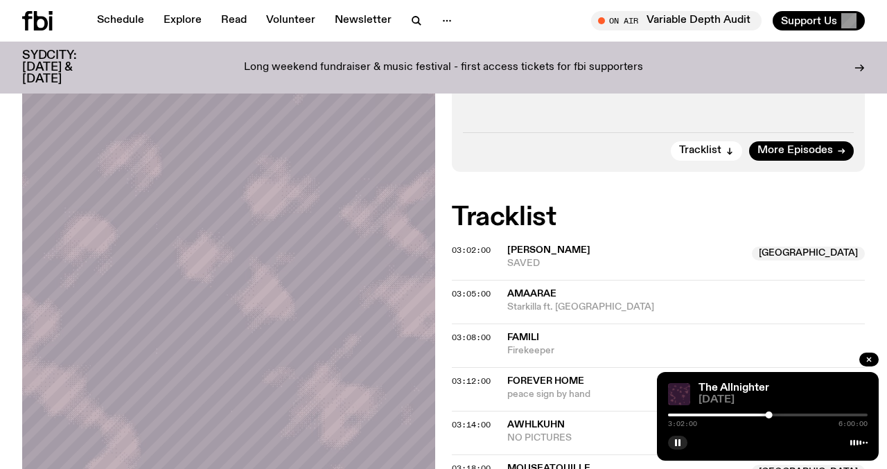
scroll to position [249, 0]
click at [515, 294] on span "Amaarae" at bounding box center [531, 293] width 49 height 10
click at [476, 285] on div "03:05:00 Amaarae Starkilla ft. Bree Runway" at bounding box center [658, 301] width 413 height 44
click at [469, 290] on span "03:05:00" at bounding box center [471, 293] width 39 height 11
click at [770, 418] on div at bounding box center [769, 415] width 7 height 7
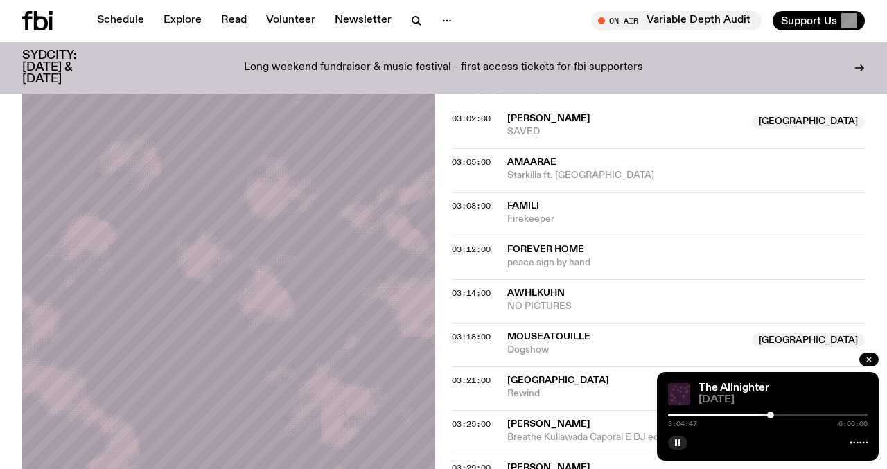
scroll to position [380, 0]
click at [466, 213] on div "03:08:00 FAMILI Firekeeper" at bounding box center [658, 215] width 413 height 44
click at [466, 204] on span "03:08:00" at bounding box center [471, 206] width 39 height 11
click at [772, 414] on div at bounding box center [771, 415] width 7 height 7
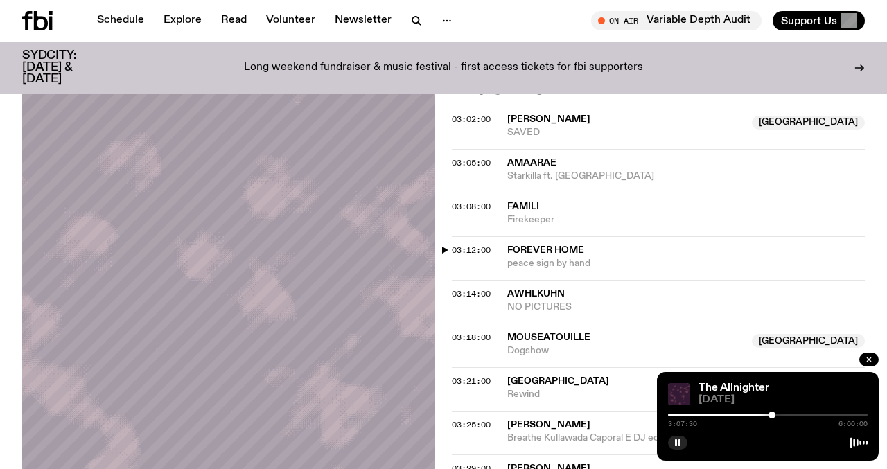
click at [480, 252] on span "03:12:00" at bounding box center [471, 250] width 39 height 11
click at [774, 414] on div at bounding box center [773, 415] width 7 height 7
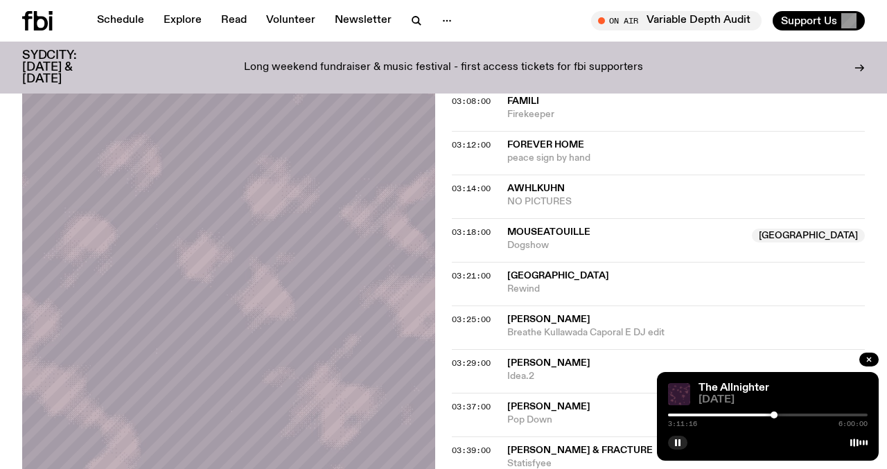
scroll to position [494, 0]
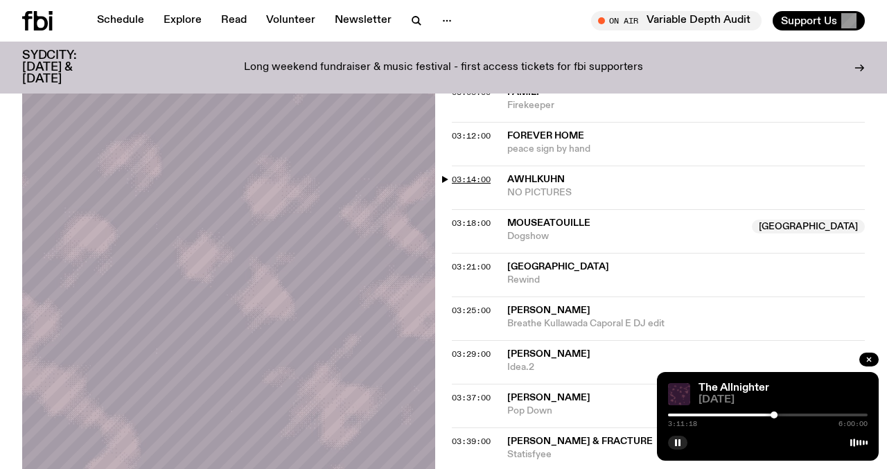
click at [477, 179] on span "03:14:00" at bounding box center [471, 179] width 39 height 11
click at [468, 222] on span "03:18:00" at bounding box center [471, 223] width 39 height 11
click at [777, 415] on div at bounding box center [776, 415] width 7 height 7
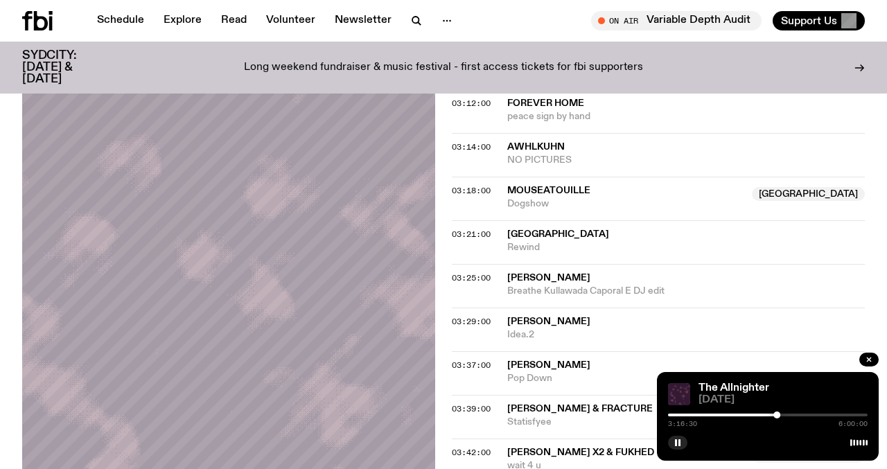
scroll to position [545, 0]
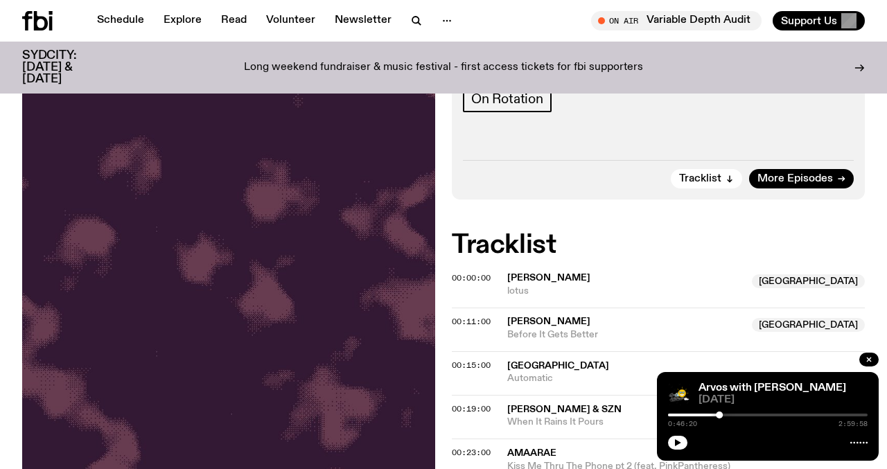
scroll to position [223, 0]
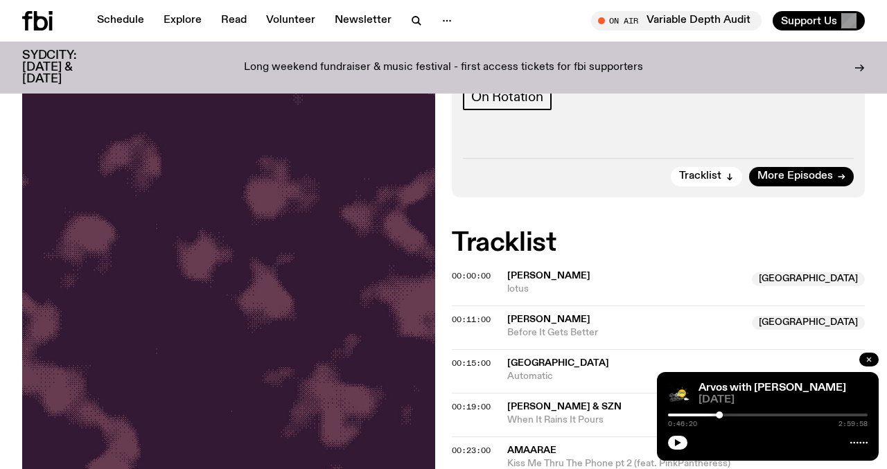
click at [872, 361] on icon "button" at bounding box center [869, 359] width 8 height 8
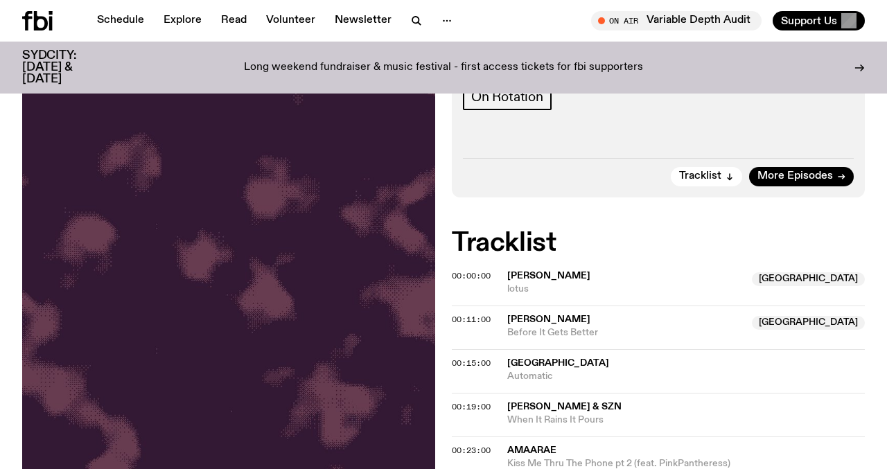
scroll to position [0, 0]
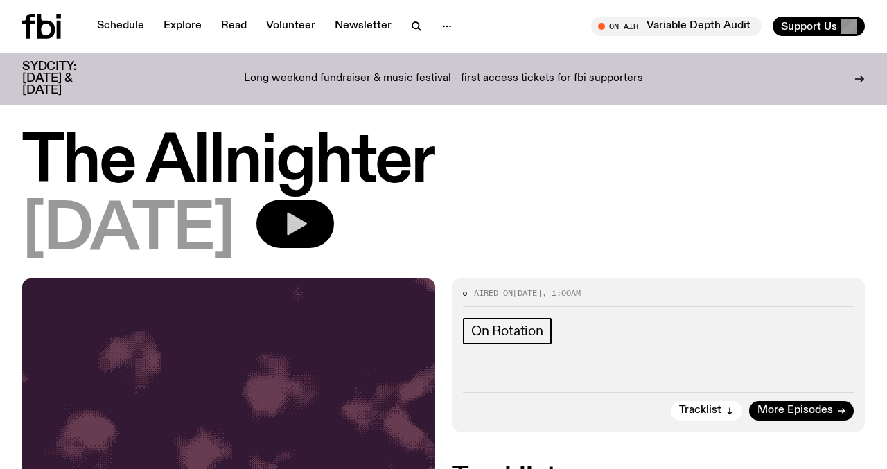
click at [334, 204] on button "button" at bounding box center [295, 224] width 78 height 49
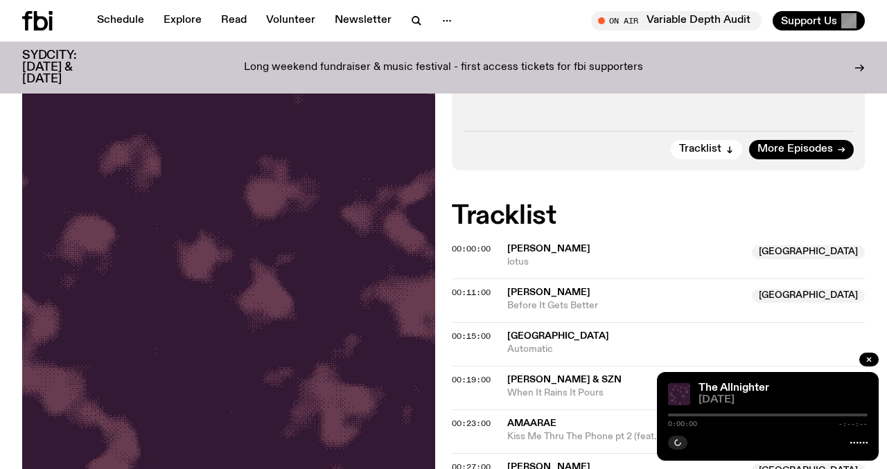
scroll to position [251, 0]
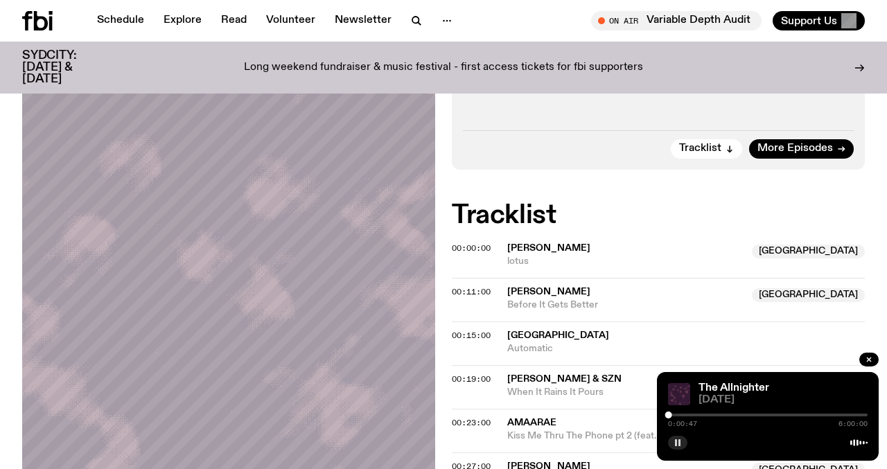
click at [674, 443] on icon "button" at bounding box center [677, 443] width 8 height 8
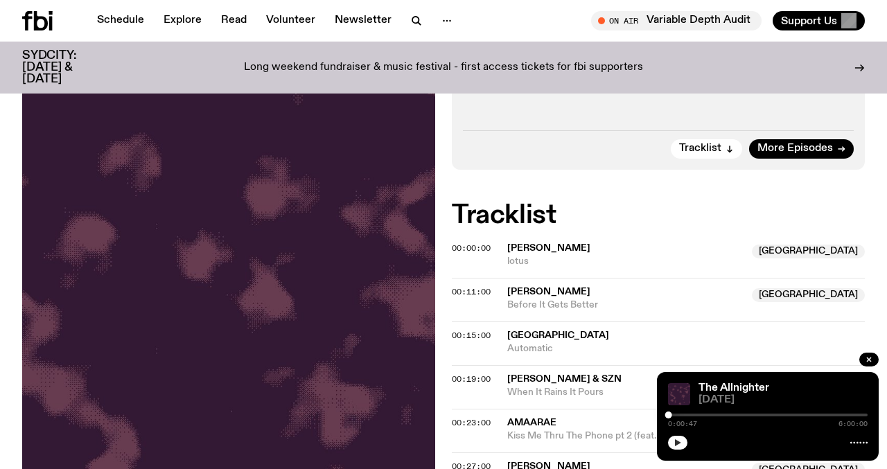
click at [668, 436] on button "button" at bounding box center [677, 443] width 19 height 14
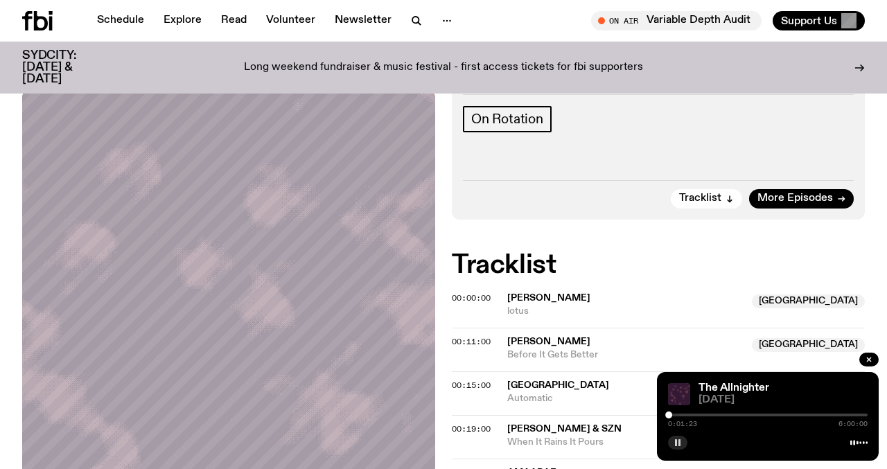
scroll to position [209, 0]
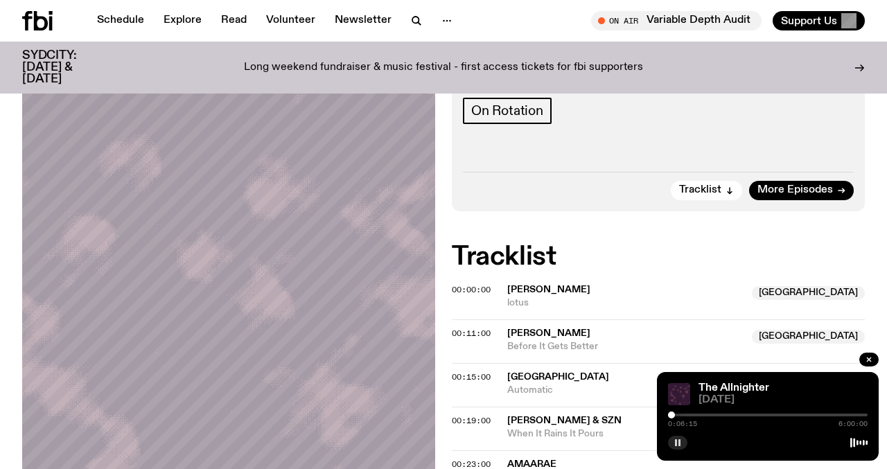
click at [671, 416] on div at bounding box center [671, 415] width 7 height 7
click at [672, 417] on div at bounding box center [672, 415] width 7 height 7
click at [671, 416] on div at bounding box center [671, 415] width 7 height 7
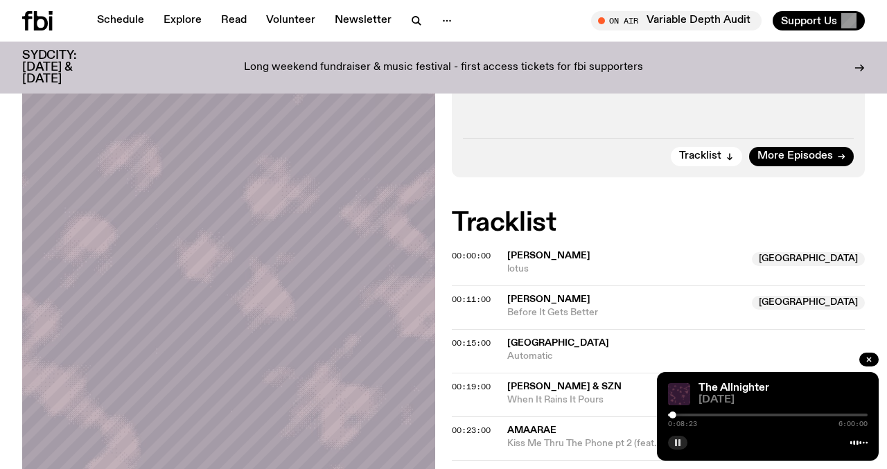
scroll to position [327, 0]
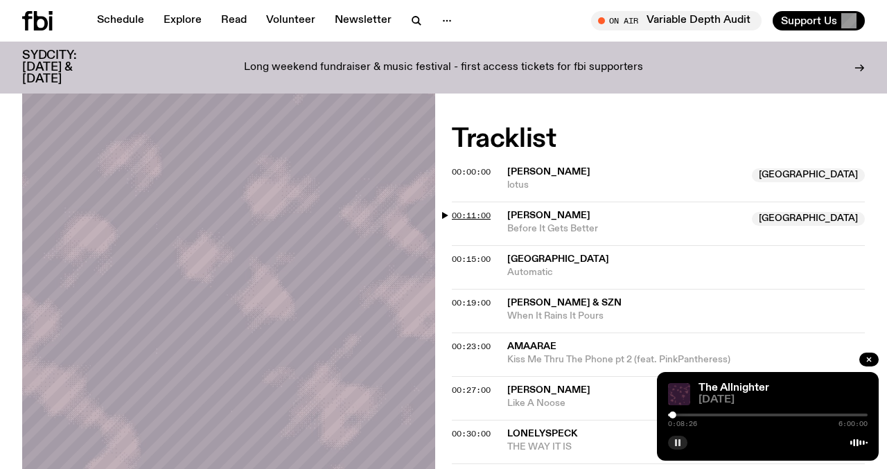
click at [481, 211] on span "00:11:00" at bounding box center [471, 215] width 39 height 11
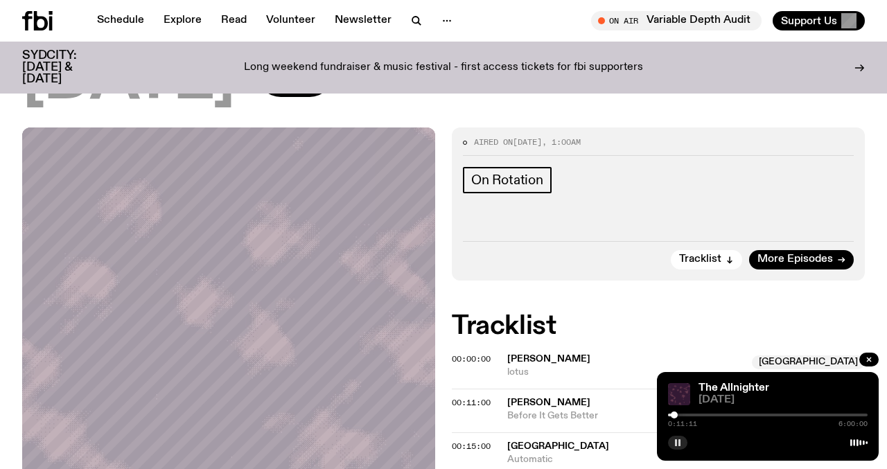
scroll to position [250, 0]
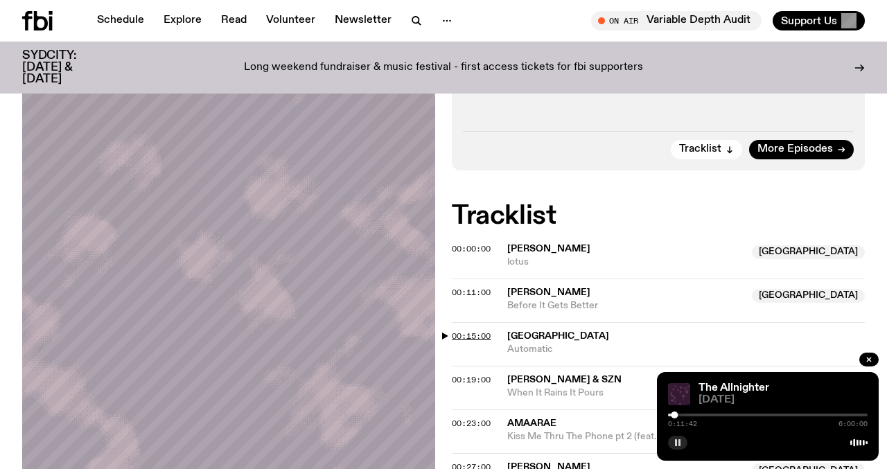
click at [462, 337] on span "00:15:00" at bounding box center [471, 335] width 39 height 11
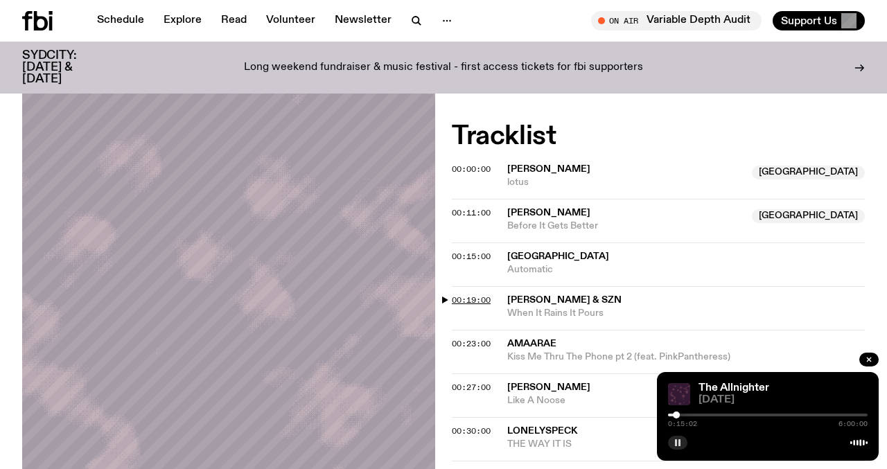
click at [482, 303] on span "00:19:00" at bounding box center [471, 299] width 39 height 11
click at [677, 414] on div at bounding box center [676, 415] width 7 height 7
click at [678, 414] on div at bounding box center [677, 415] width 7 height 7
click at [678, 416] on div at bounding box center [678, 415] width 7 height 7
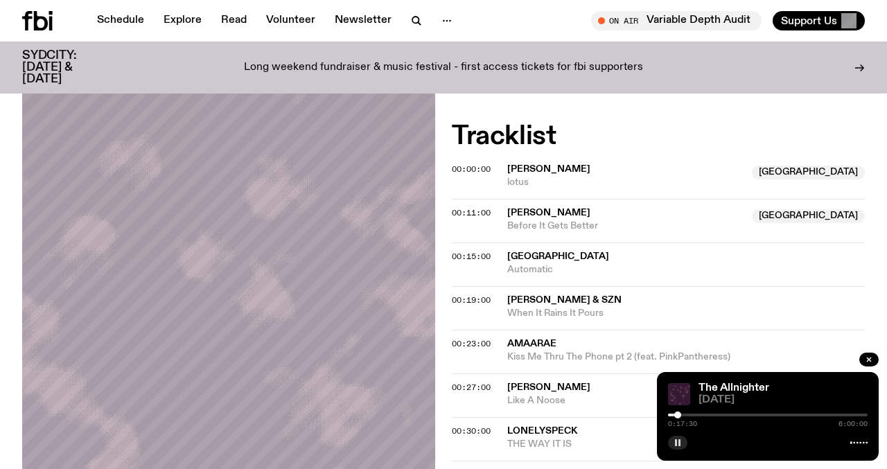
click at [678, 416] on div at bounding box center [677, 415] width 7 height 7
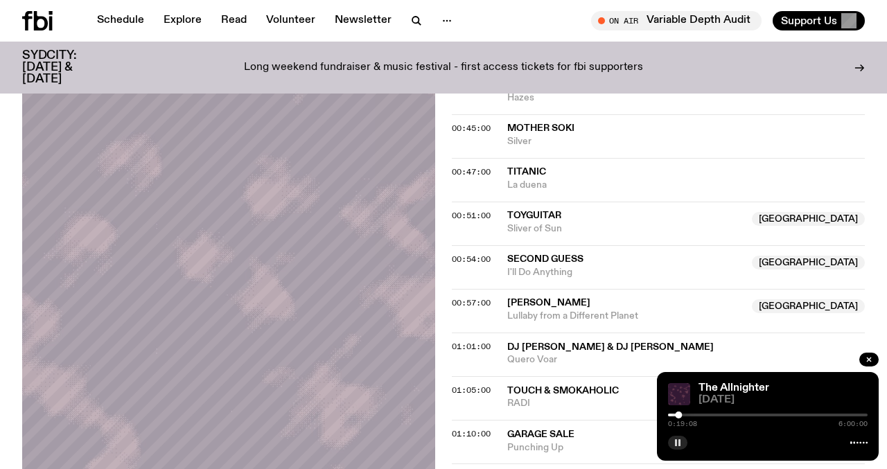
scroll to position [809, 0]
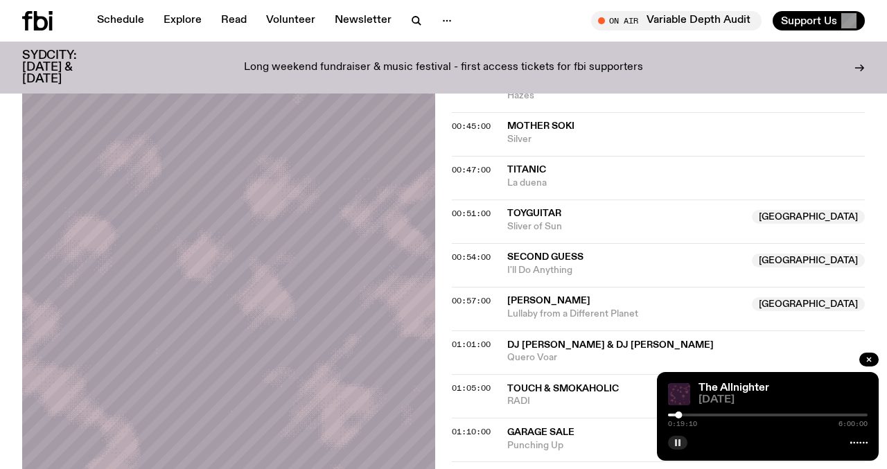
click at [705, 416] on div "0:19:10 6:00:00" at bounding box center [768, 419] width 200 height 17
click at [700, 416] on div "0:19:11 6:00:00" at bounding box center [768, 419] width 200 height 17
drag, startPoint x: 678, startPoint y: 416, endPoint x: 714, endPoint y: 418, distance: 36.1
click at [714, 418] on div at bounding box center [714, 415] width 7 height 7
click at [714, 414] on div at bounding box center [713, 415] width 7 height 7
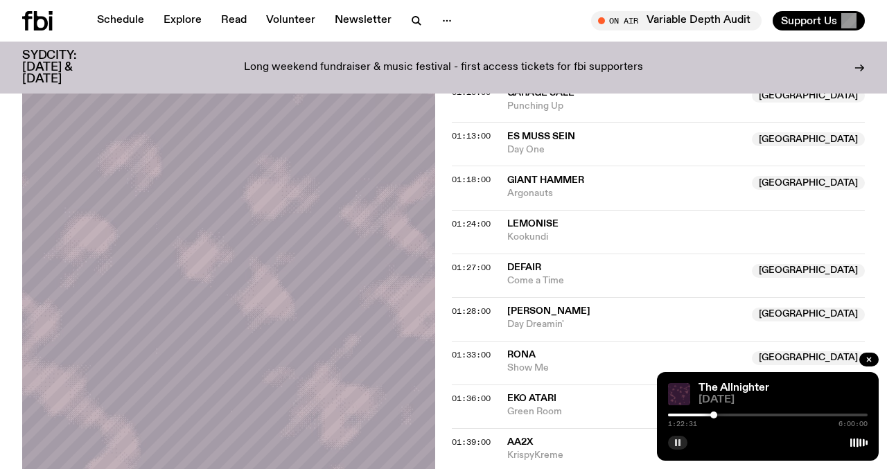
scroll to position [1156, 0]
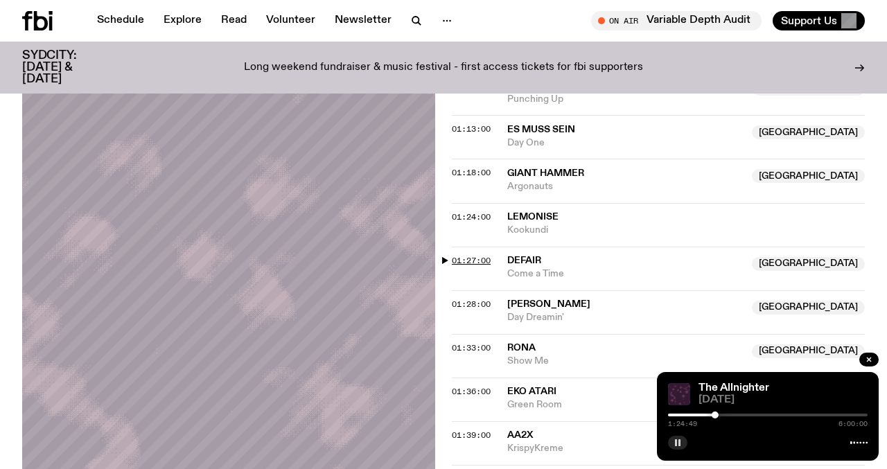
click at [477, 261] on span "01:27:00" at bounding box center [471, 260] width 39 height 11
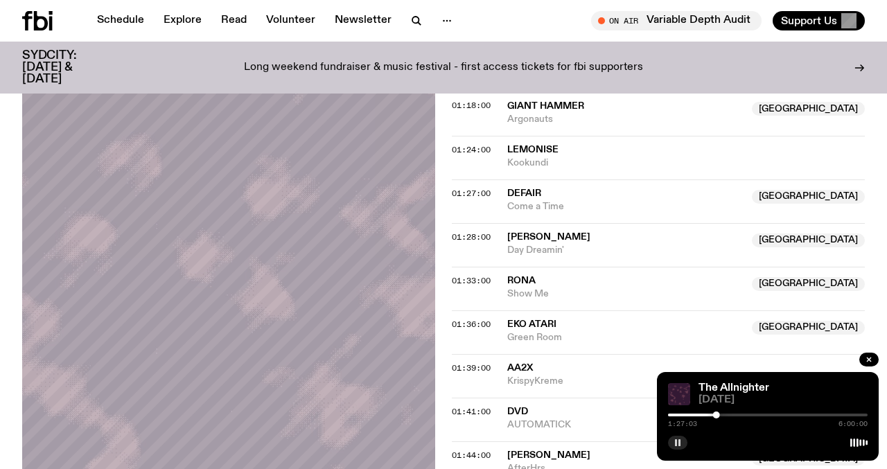
scroll to position [1261, 0]
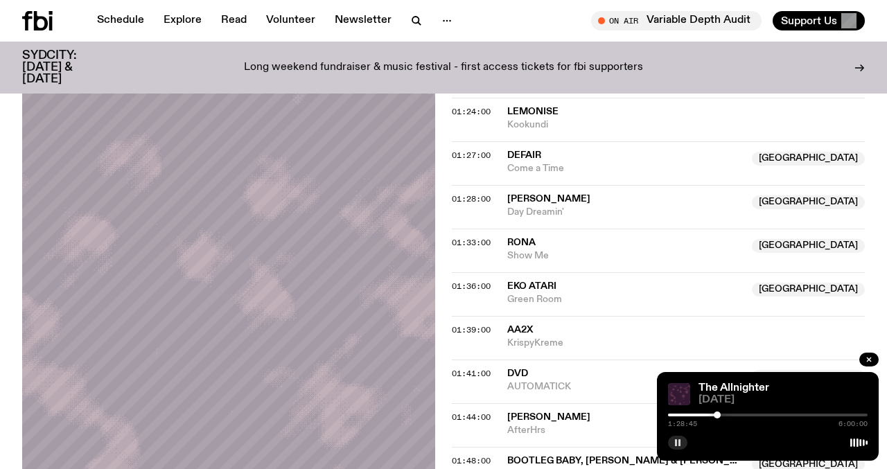
click at [717, 416] on div at bounding box center [717, 415] width 7 height 7
click at [716, 415] on div at bounding box center [716, 415] width 7 height 7
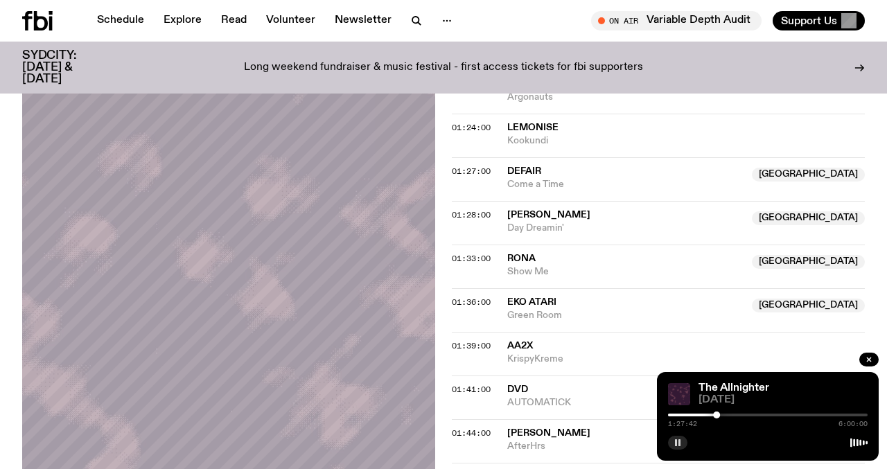
scroll to position [1240, 0]
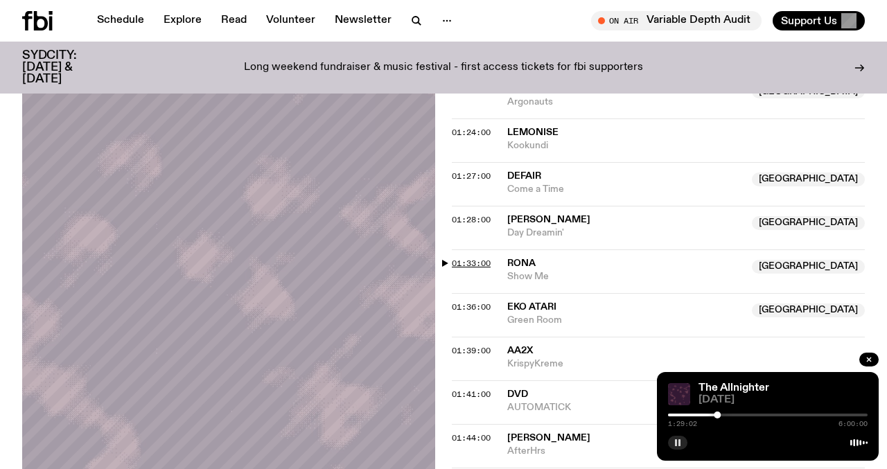
click at [471, 262] on span "01:33:00" at bounding box center [471, 263] width 39 height 11
click at [718, 417] on div at bounding box center [718, 415] width 7 height 7
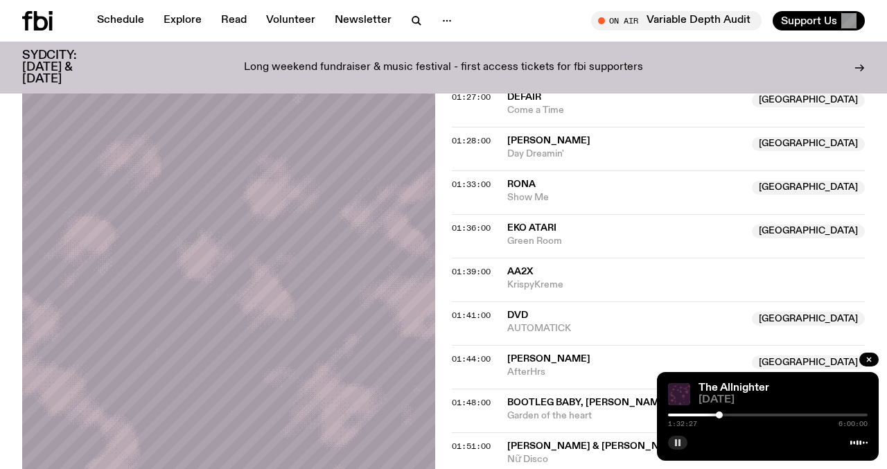
scroll to position [1317, 0]
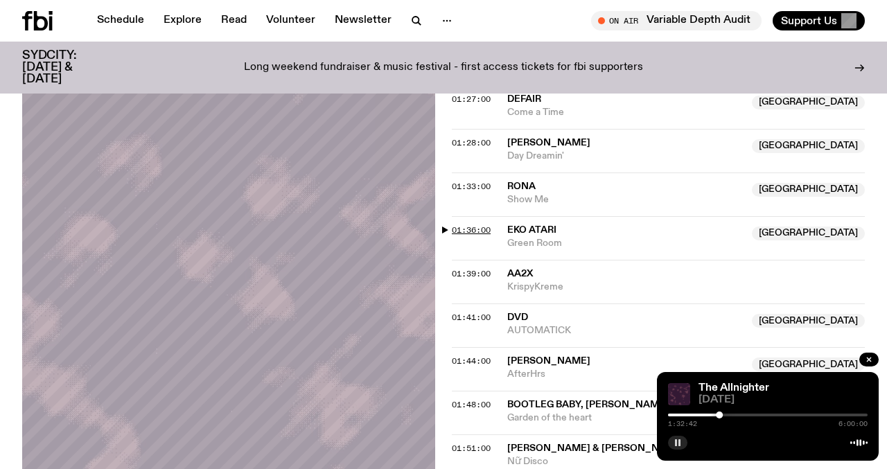
click at [486, 228] on span "01:36:00" at bounding box center [471, 229] width 39 height 11
click at [459, 233] on span "01:36:00" at bounding box center [471, 229] width 39 height 11
click at [471, 273] on span "01:39:00" at bounding box center [471, 273] width 39 height 11
click at [473, 317] on span "01:41:00" at bounding box center [471, 317] width 39 height 11
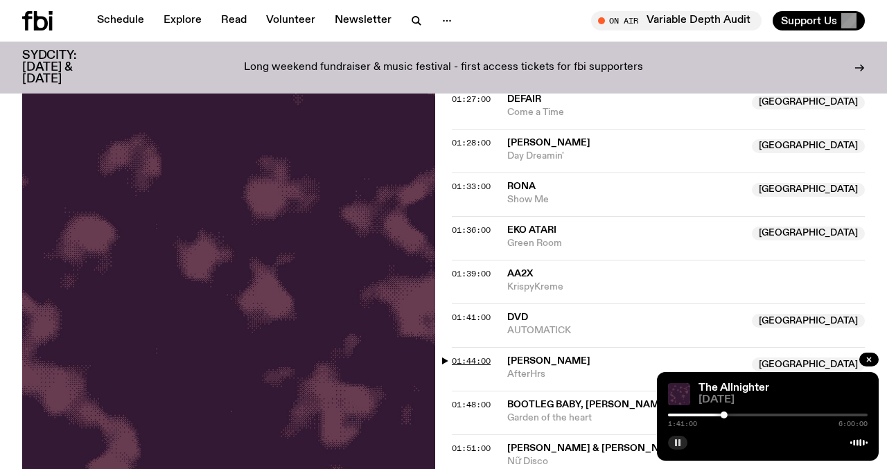
click at [487, 361] on span "01:44:00" at bounding box center [471, 360] width 39 height 11
click at [473, 325] on div "01:41:00 DVD Australia AUTOMATICK Australia" at bounding box center [658, 325] width 413 height 44
click at [470, 314] on span "01:41:00" at bounding box center [471, 317] width 39 height 11
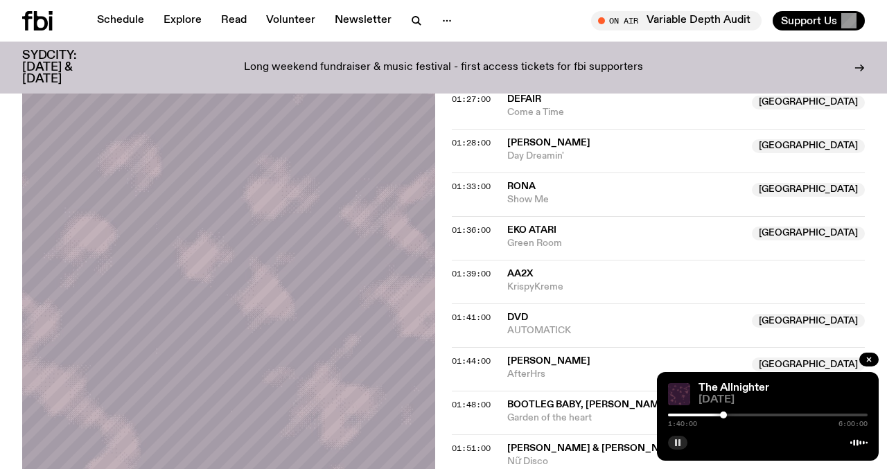
click at [723, 416] on div at bounding box center [723, 415] width 7 height 7
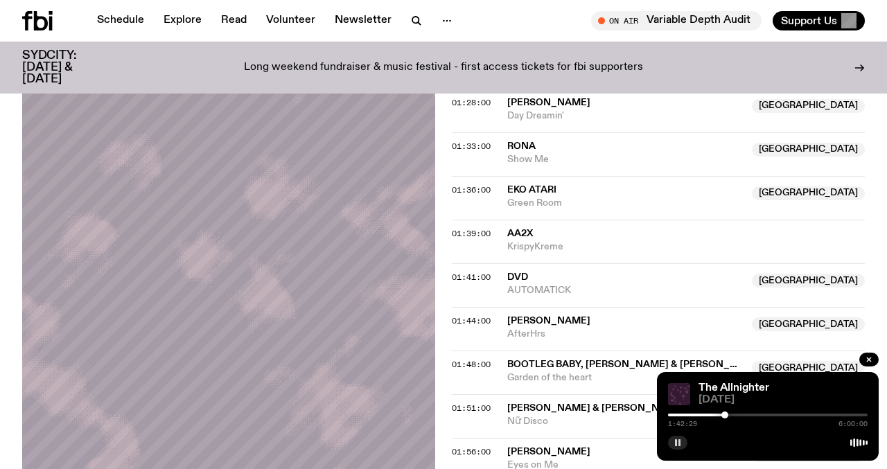
scroll to position [1359, 0]
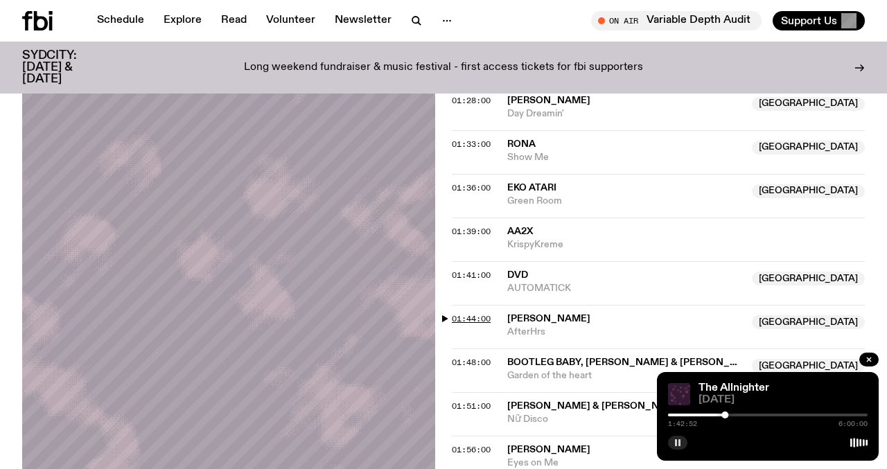
click at [468, 319] on span "01:44:00" at bounding box center [471, 318] width 39 height 11
click at [469, 355] on div "01:48:00 Bootleg Baby, Sidney Phillips & lil ket Australia Garden of the heart …" at bounding box center [658, 371] width 413 height 44
click at [471, 364] on span "01:48:00" at bounding box center [471, 362] width 39 height 11
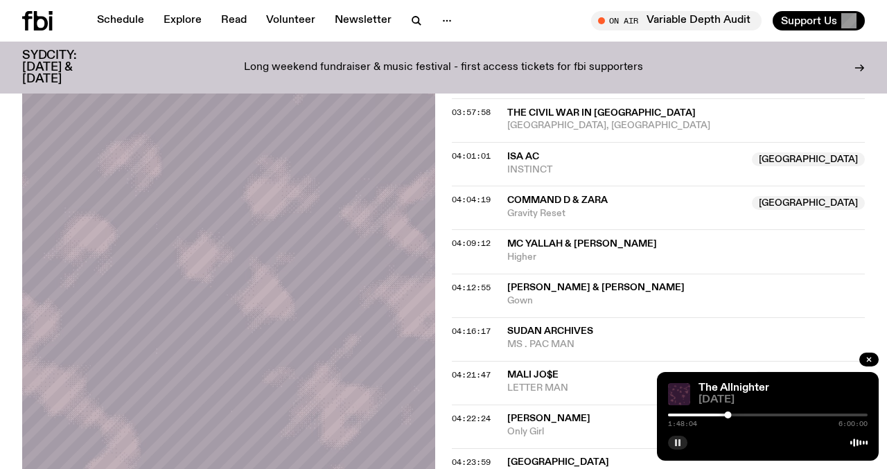
scroll to position [2857, 0]
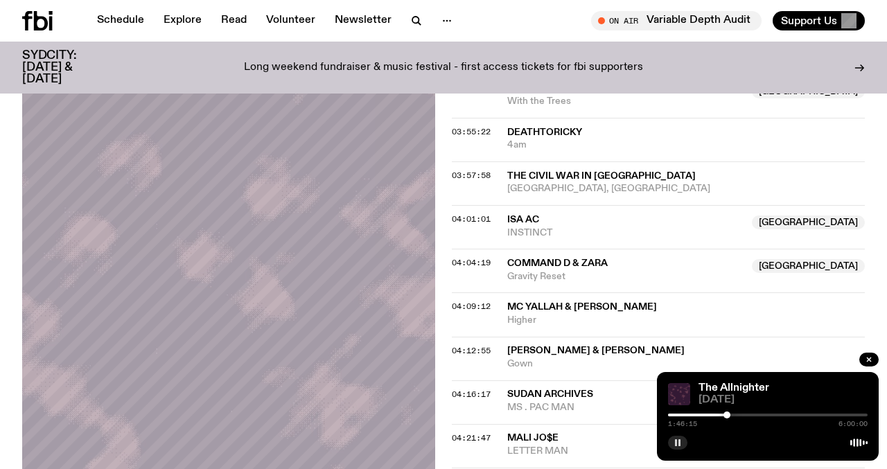
click at [727, 416] on div at bounding box center [726, 415] width 7 height 7
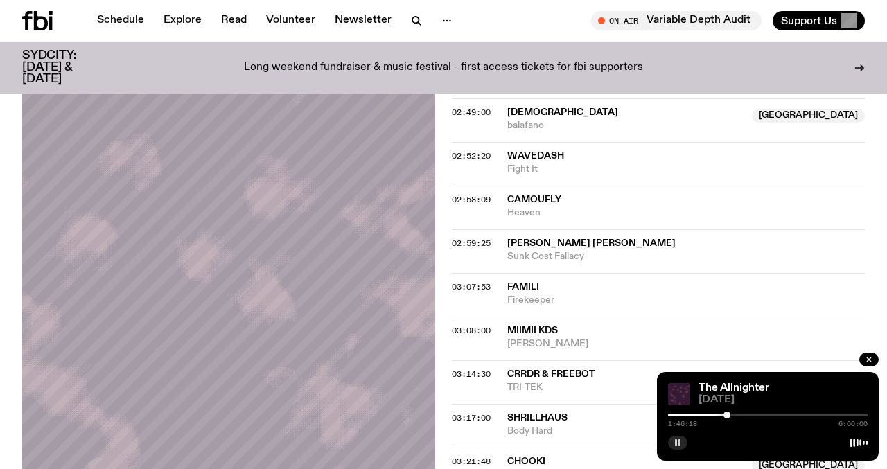
scroll to position [2221, 0]
click at [486, 238] on span "02:59:25" at bounding box center [471, 243] width 39 height 11
click at [771, 415] on div at bounding box center [771, 415] width 7 height 7
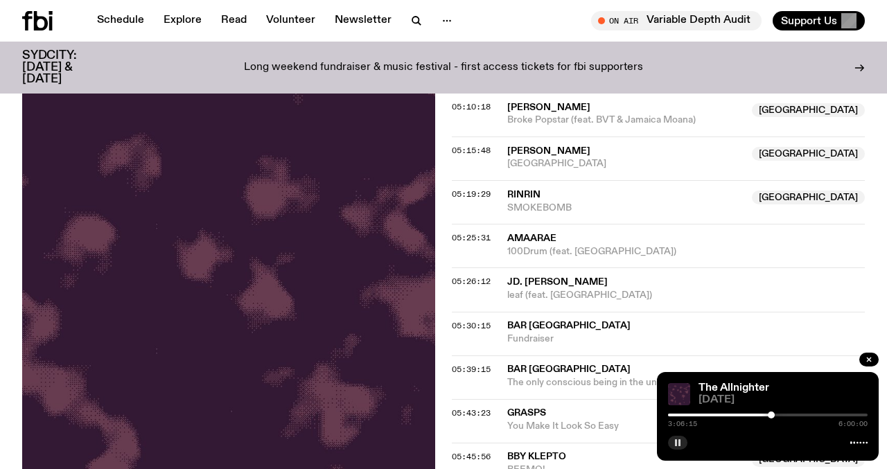
scroll to position [3843, 0]
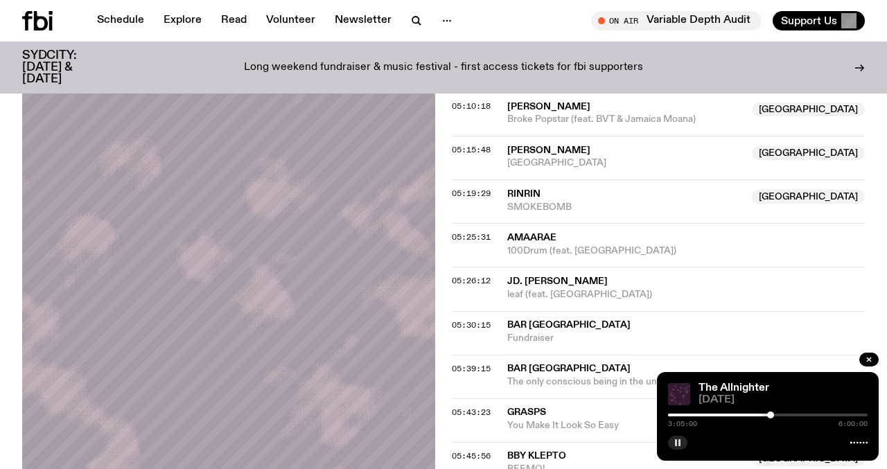
click at [770, 414] on div at bounding box center [770, 415] width 7 height 7
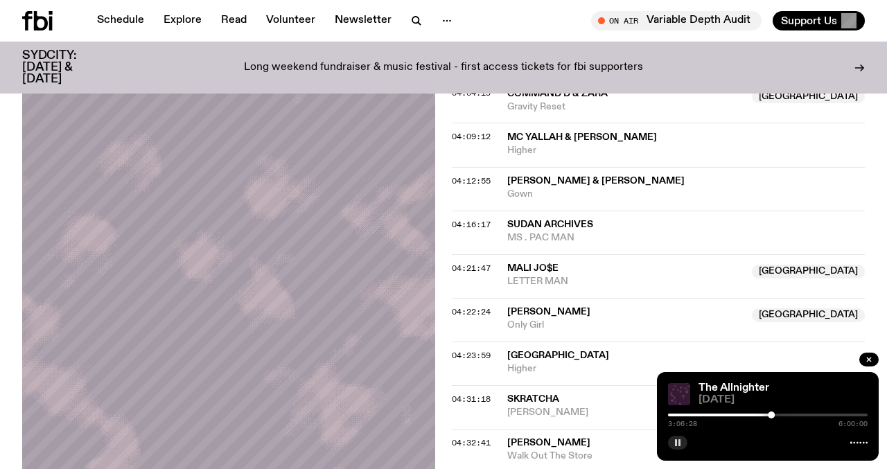
scroll to position [3056, 0]
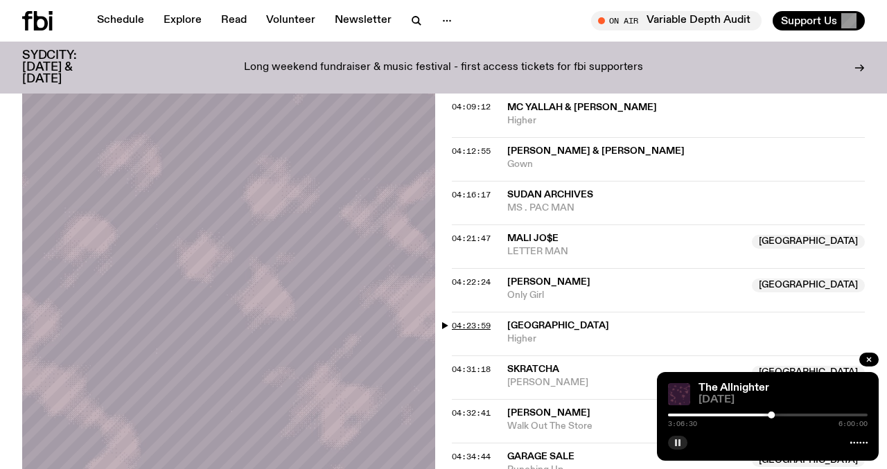
click at [477, 327] on span "04:23:59" at bounding box center [471, 325] width 39 height 11
click at [476, 371] on span "04:31:18" at bounding box center [471, 369] width 39 height 11
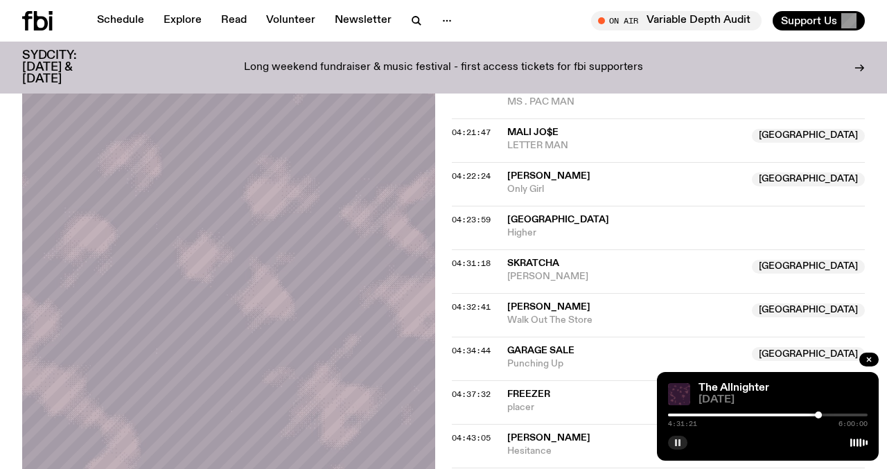
scroll to position [3180, 0]
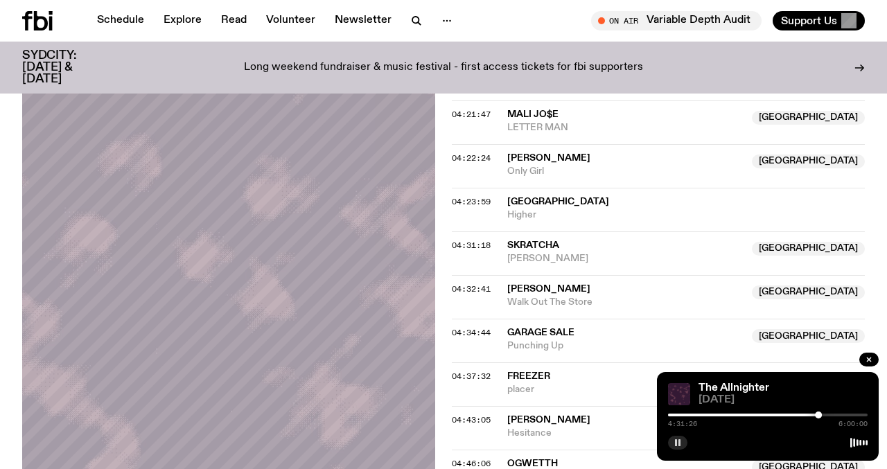
click at [471, 367] on div "04:37:32 freezer NSW placer NSW" at bounding box center [658, 384] width 413 height 44
click at [468, 373] on span "04:37:32" at bounding box center [471, 376] width 39 height 11
click at [481, 424] on span "04:43:05" at bounding box center [471, 419] width 39 height 11
click at [826, 417] on div "4:43:05 6:00:00" at bounding box center [768, 419] width 200 height 17
click at [824, 416] on div at bounding box center [823, 415] width 7 height 7
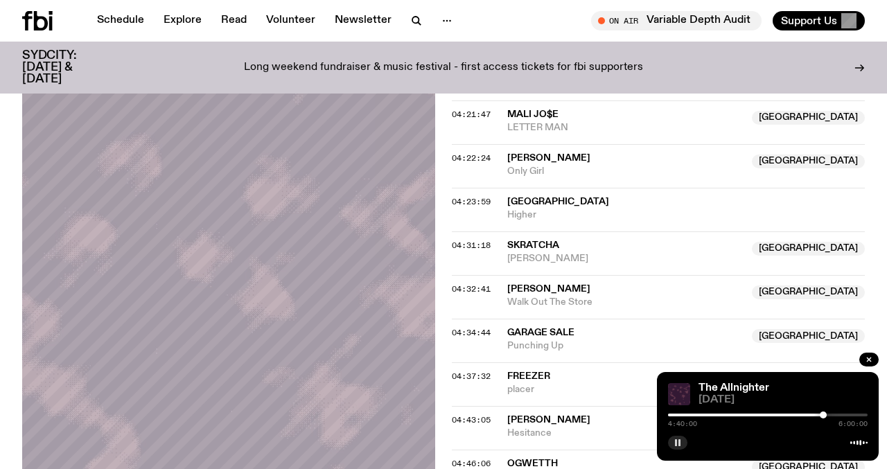
click at [823, 413] on div at bounding box center [823, 415] width 7 height 7
click at [822, 416] on div at bounding box center [822, 415] width 7 height 7
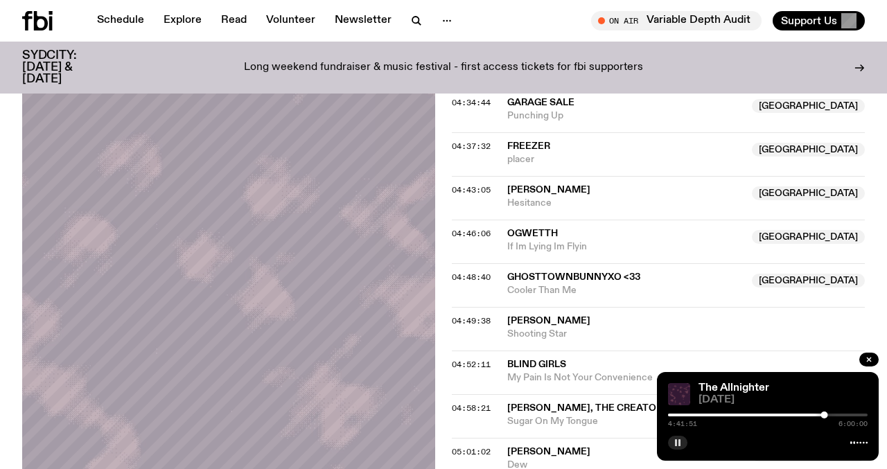
scroll to position [3381, 0]
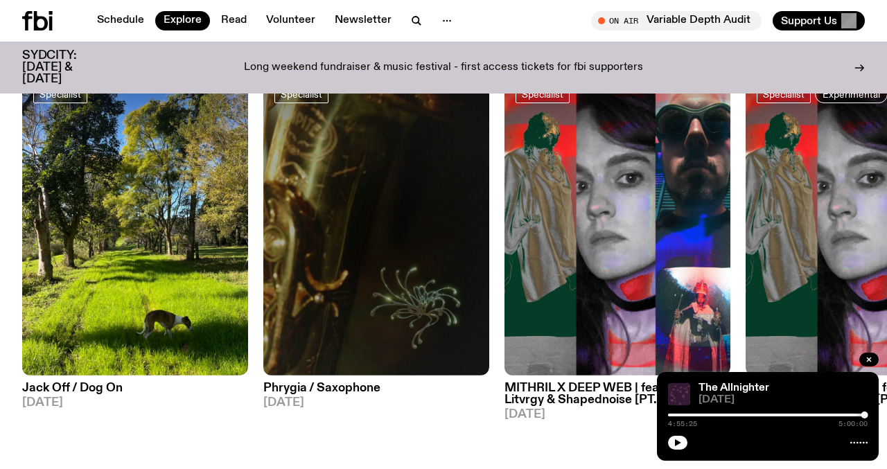
scroll to position [1160, 0]
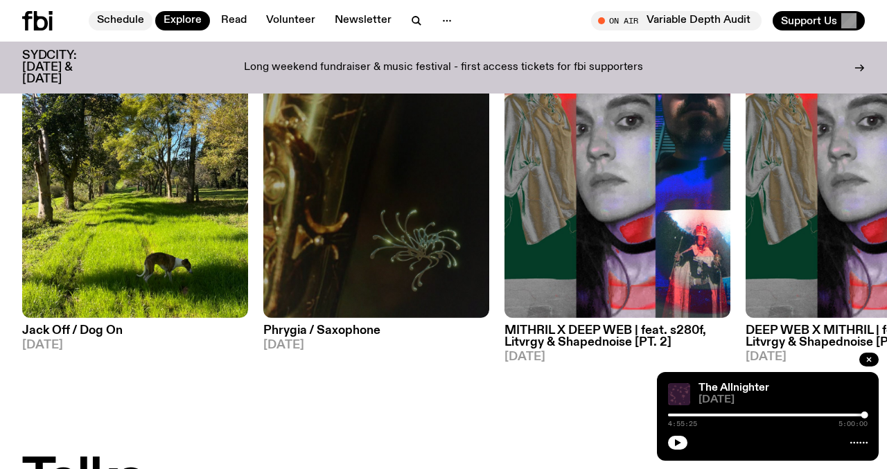
click at [123, 24] on link "Schedule" at bounding box center [121, 20] width 64 height 19
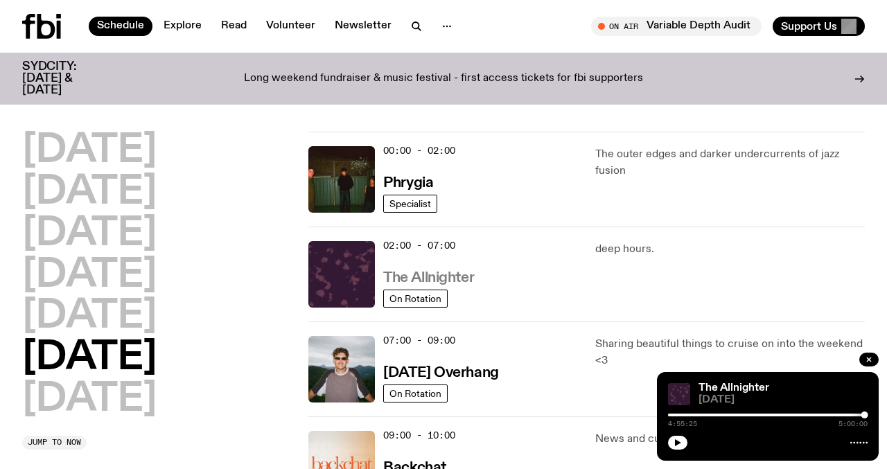
click at [425, 280] on h3 "The Allnighter" at bounding box center [428, 278] width 91 height 15
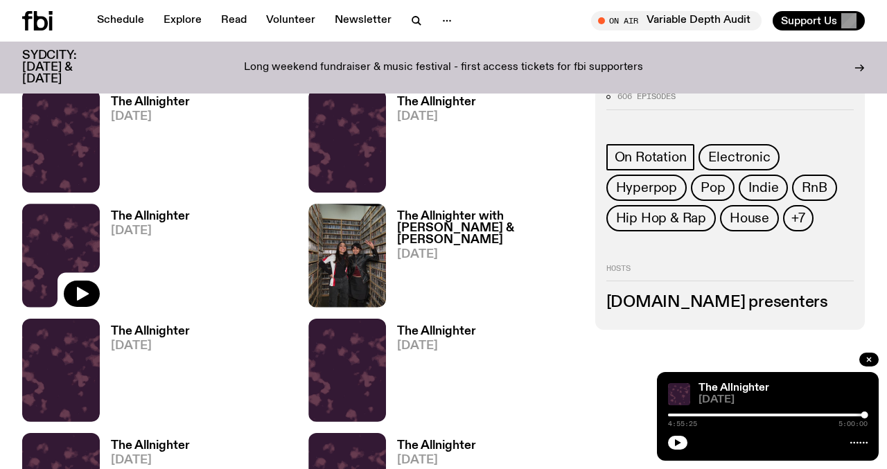
scroll to position [868, 0]
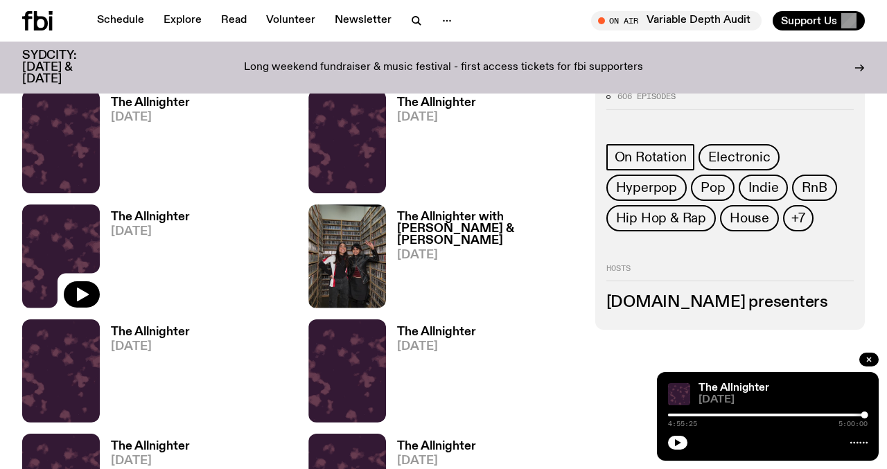
click at [443, 221] on h3 "The Allnighter with [PERSON_NAME] & [PERSON_NAME]" at bounding box center [487, 228] width 181 height 35
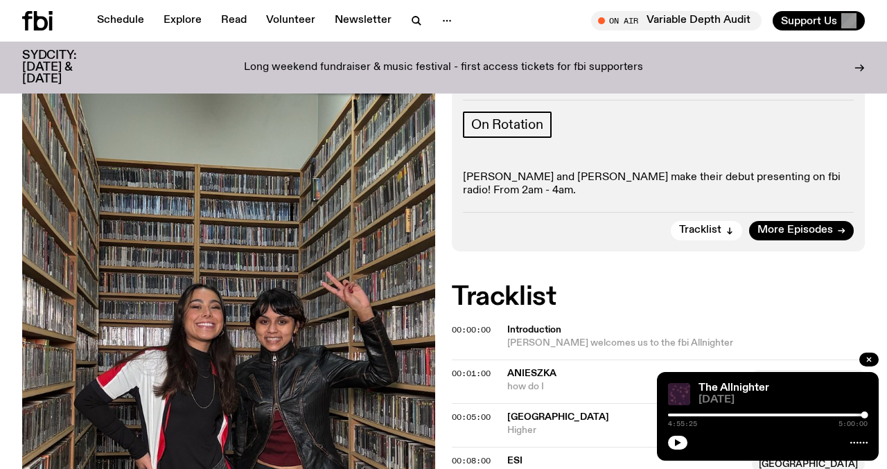
scroll to position [318, 0]
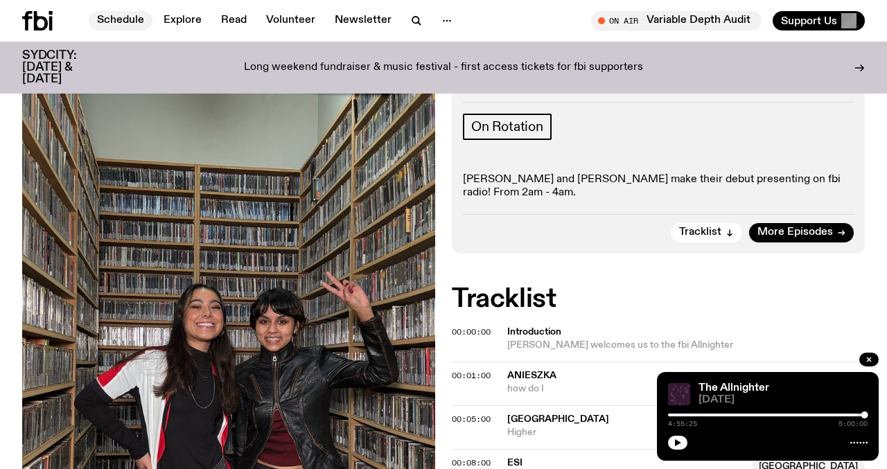
click at [123, 24] on link "Schedule" at bounding box center [121, 20] width 64 height 19
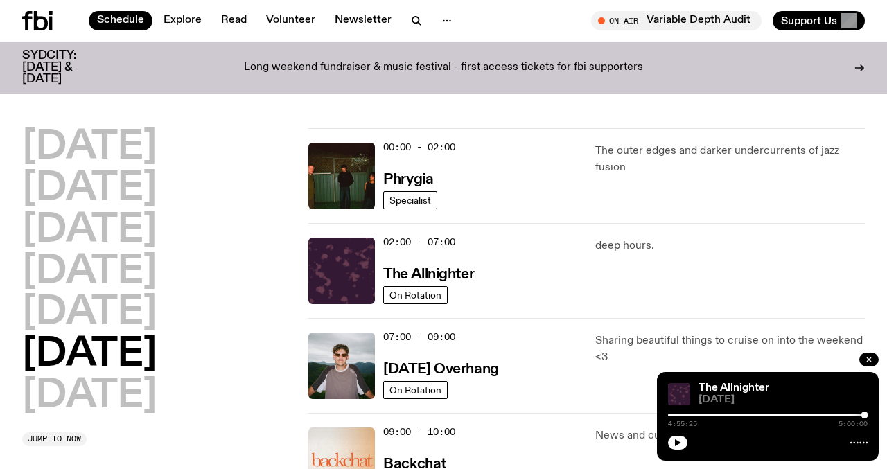
scroll to position [58, 0]
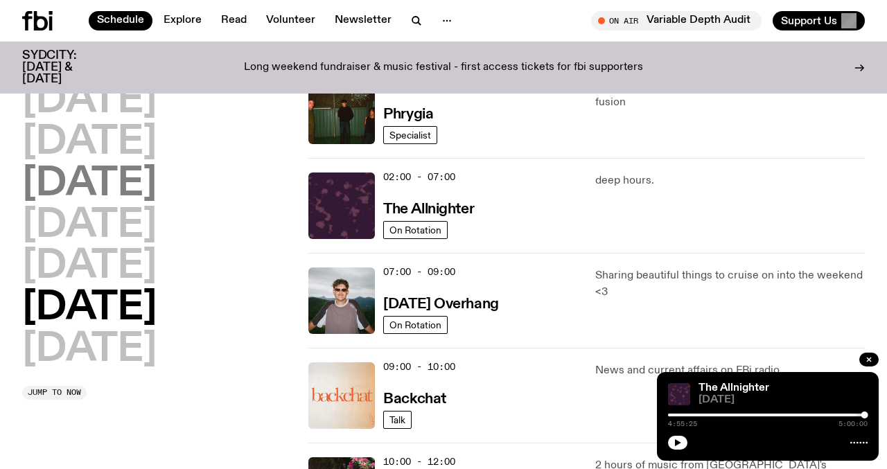
click at [139, 165] on h2 "[DATE]" at bounding box center [89, 184] width 134 height 39
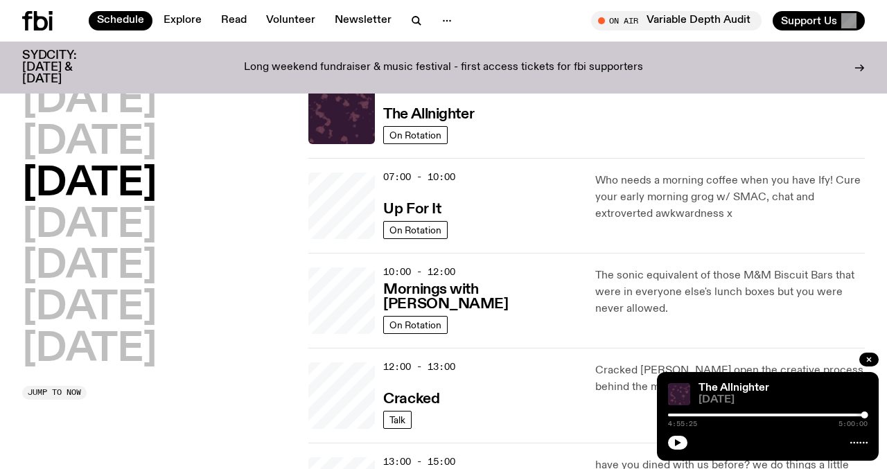
scroll to position [39, 0]
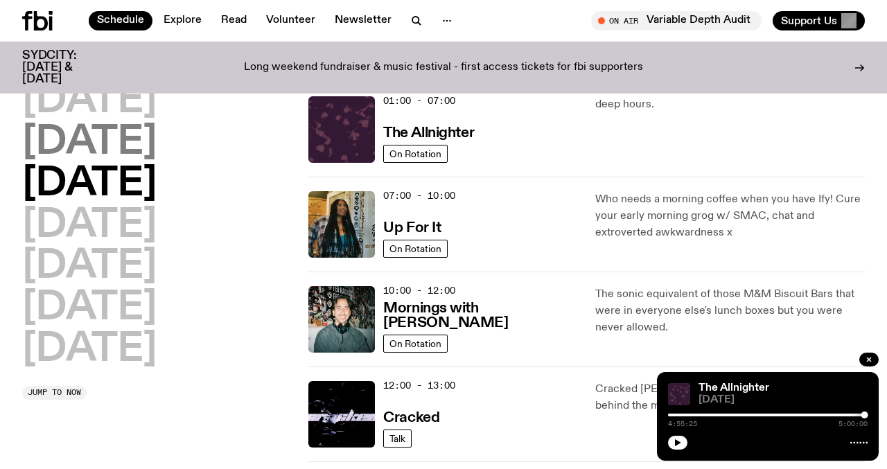
click at [138, 146] on h2 "[DATE]" at bounding box center [89, 142] width 134 height 39
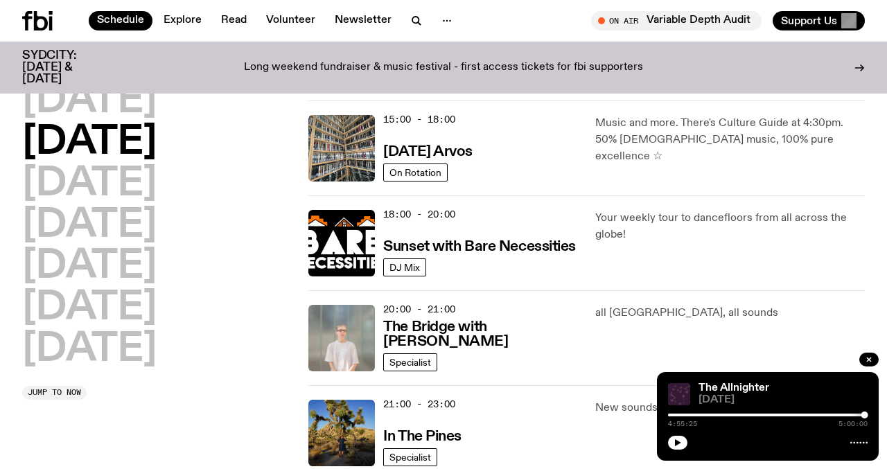
scroll to position [501, 0]
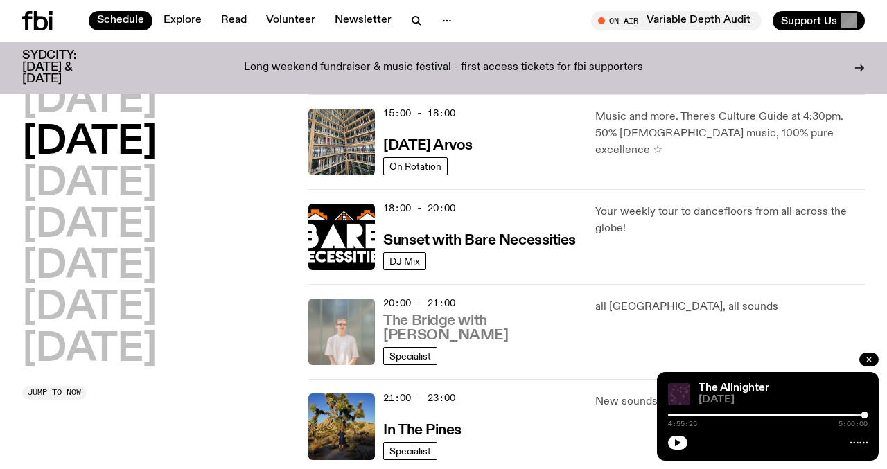
click at [466, 328] on h3 "The Bridge with [PERSON_NAME]" at bounding box center [480, 328] width 195 height 29
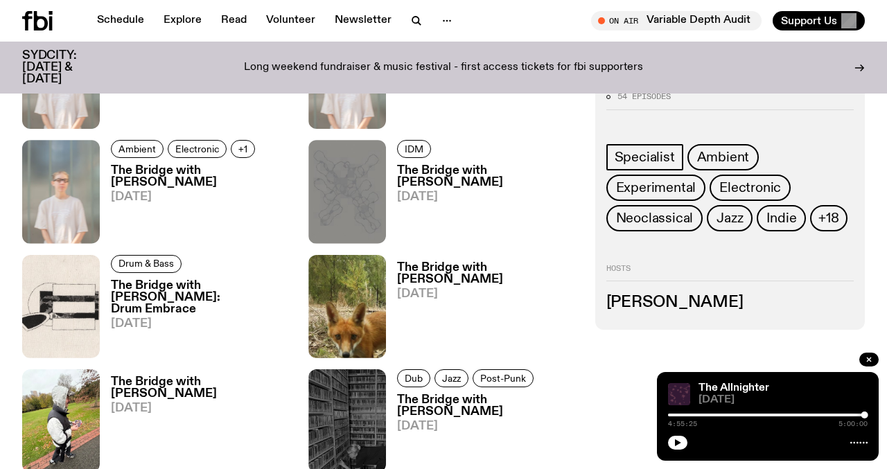
scroll to position [992, 0]
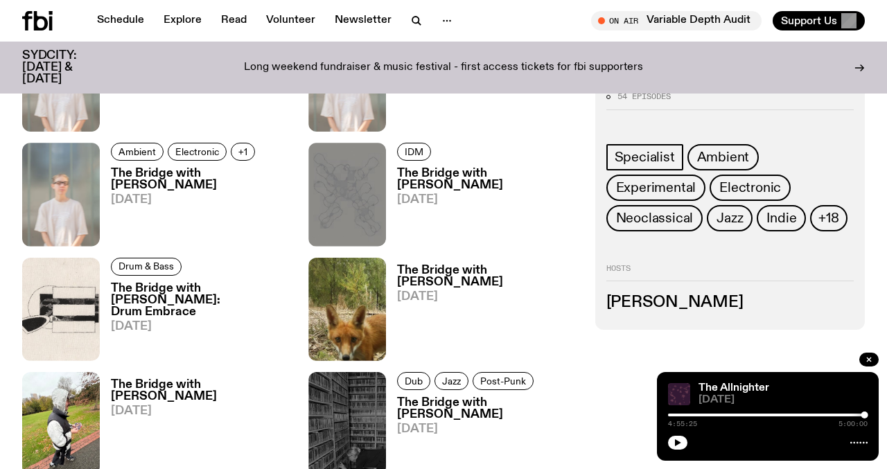
click at [436, 269] on h3 "The Bridge with [PERSON_NAME]" at bounding box center [487, 277] width 181 height 24
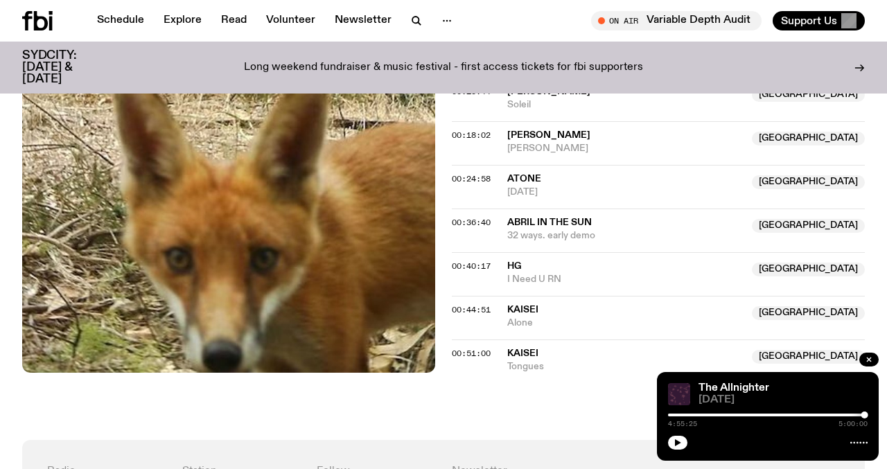
scroll to position [598, 0]
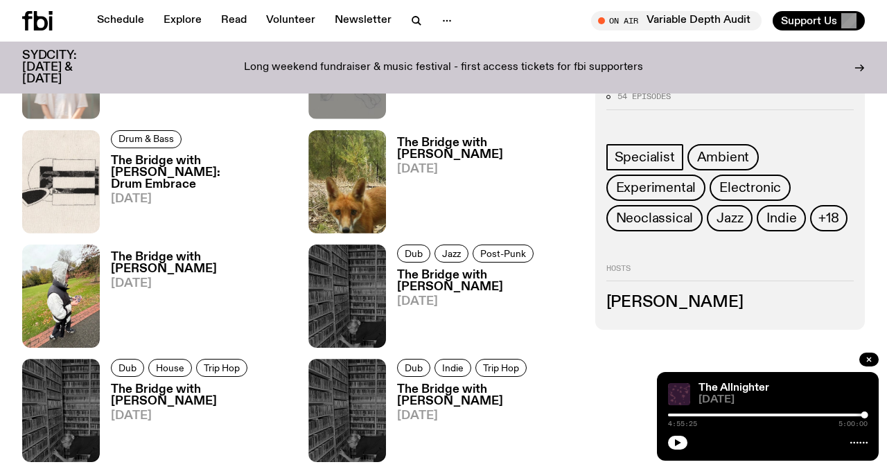
scroll to position [1119, 0]
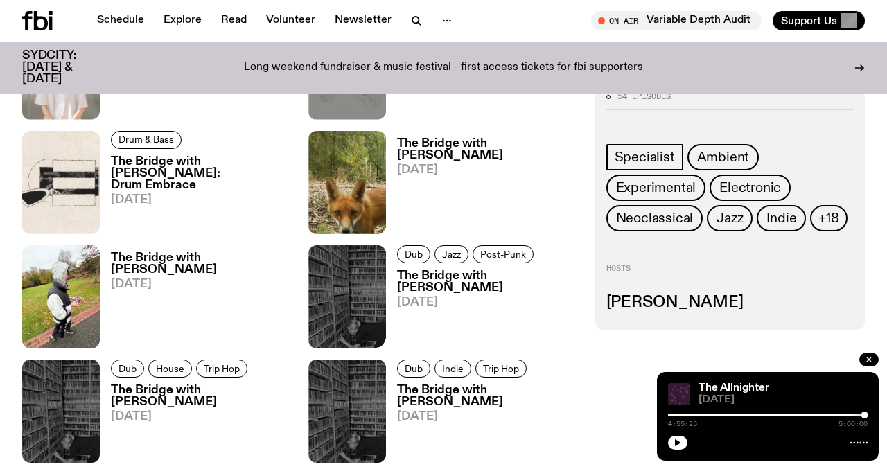
click at [474, 270] on h3 "The Bridge with [PERSON_NAME]" at bounding box center [487, 282] width 181 height 24
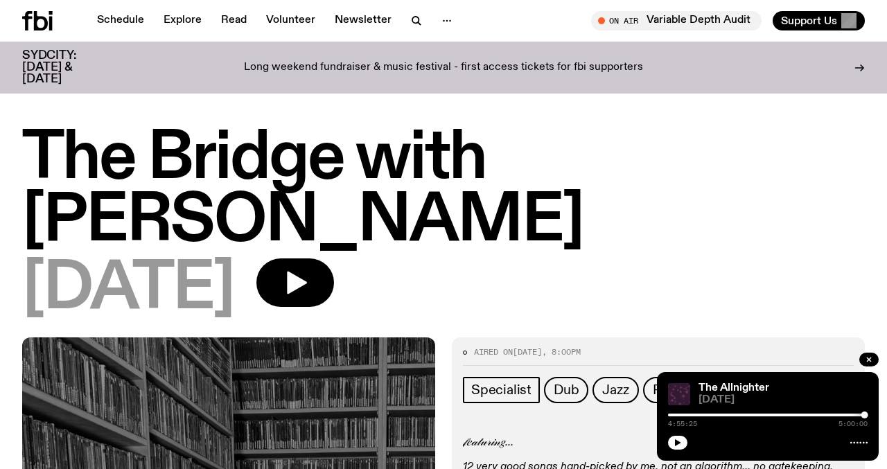
scroll to position [247, 0]
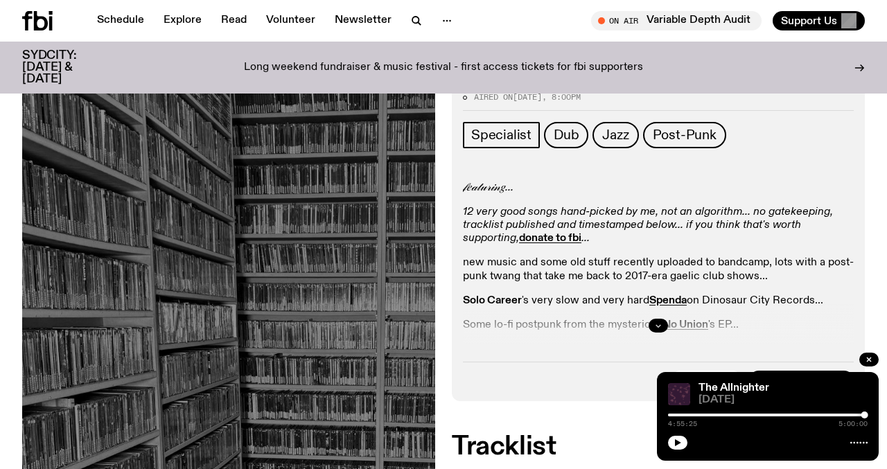
click at [664, 323] on button "button" at bounding box center [658, 326] width 19 height 14
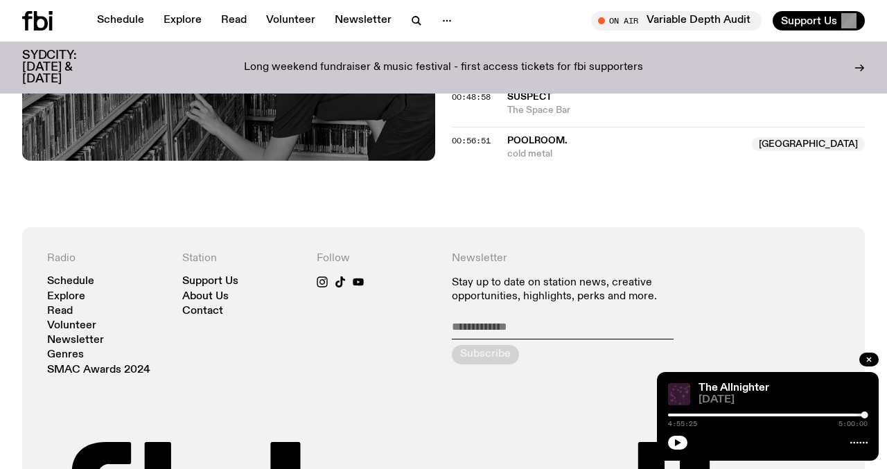
scroll to position [1411, 0]
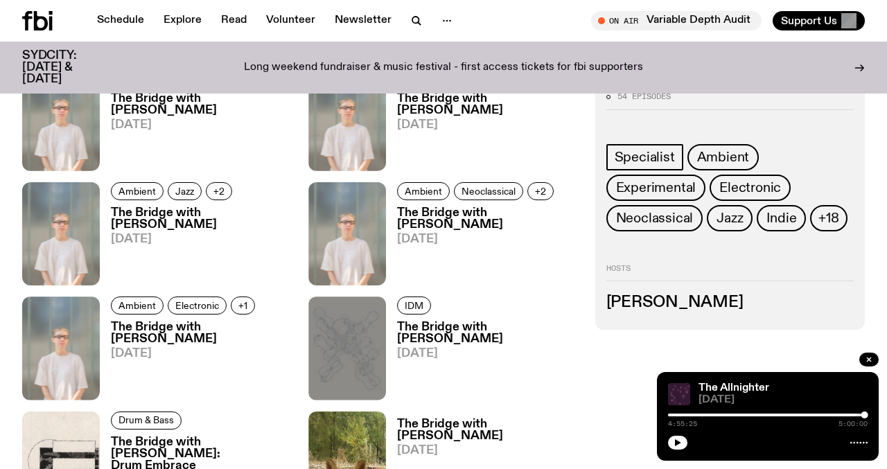
scroll to position [840, 0]
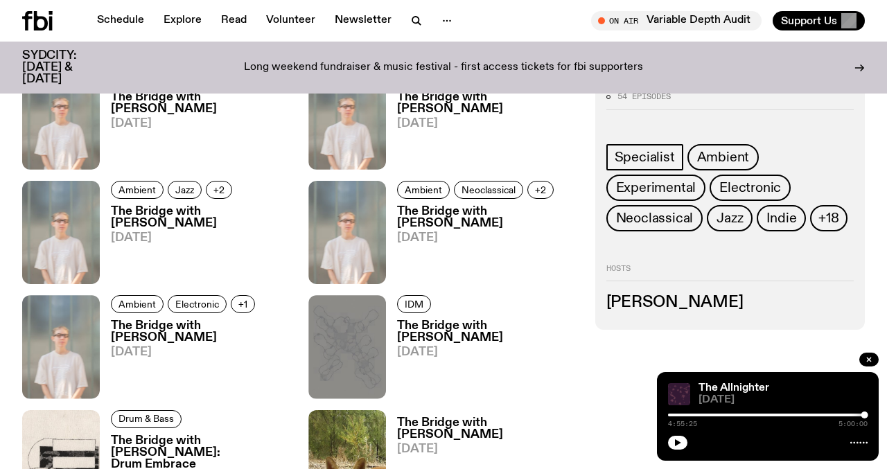
click at [439, 330] on h3 "The Bridge with Sophie Gordon" at bounding box center [487, 332] width 181 height 24
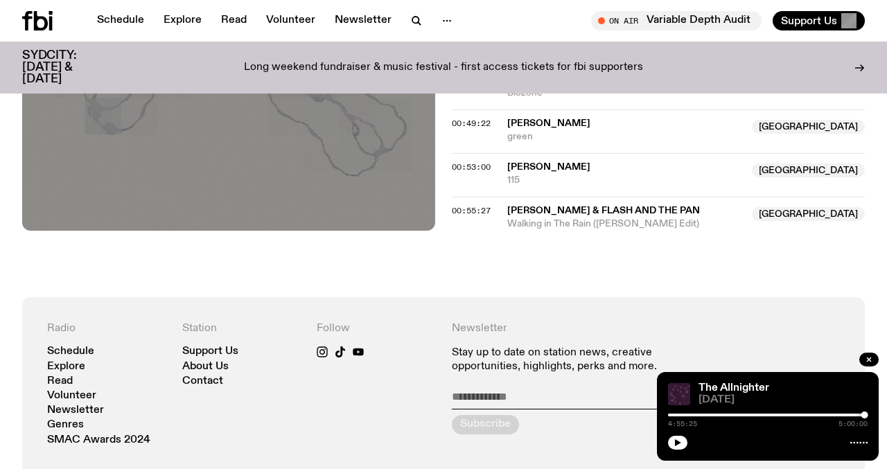
scroll to position [786, 0]
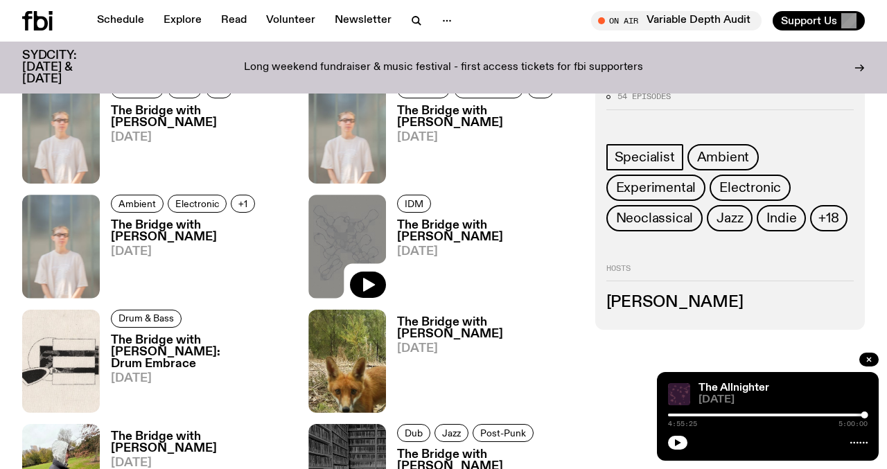
scroll to position [970, 0]
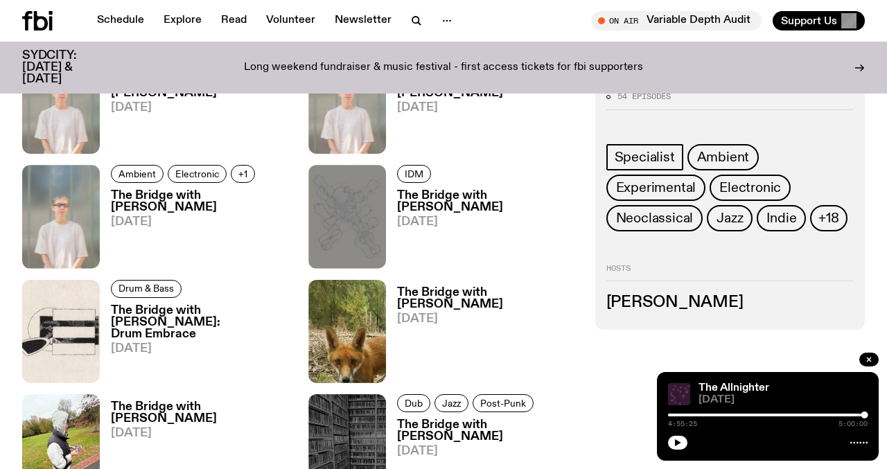
click at [448, 289] on h3 "The Bridge with Sophie Gordon" at bounding box center [487, 299] width 181 height 24
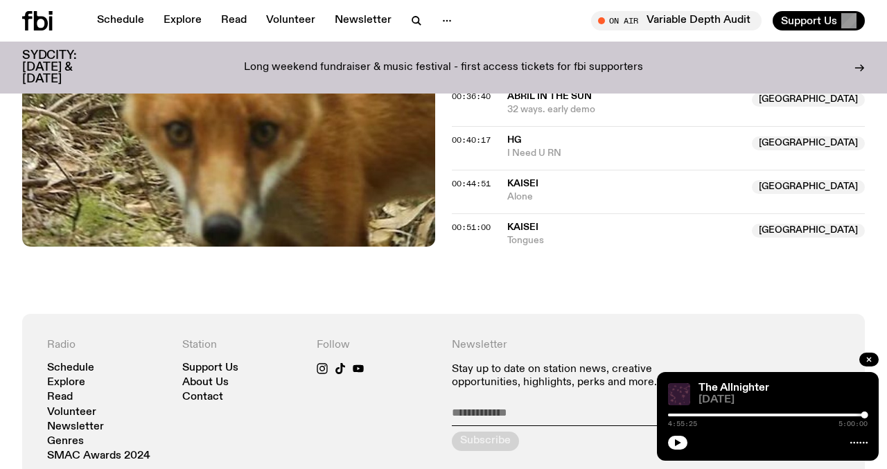
scroll to position [818, 0]
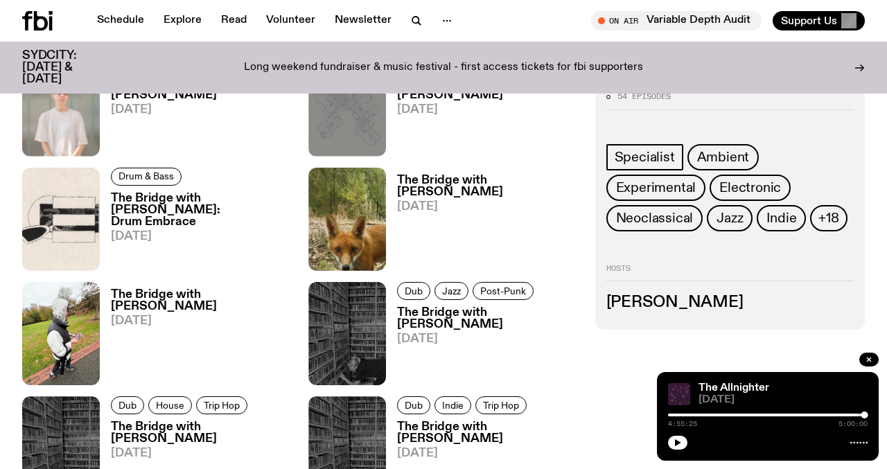
scroll to position [1104, 0]
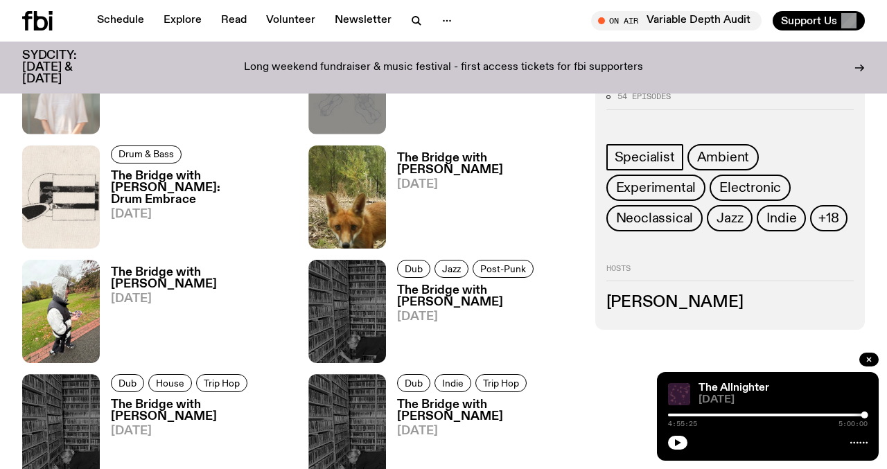
click at [488, 160] on h3 "The Bridge with Sophie Gordon" at bounding box center [487, 164] width 181 height 24
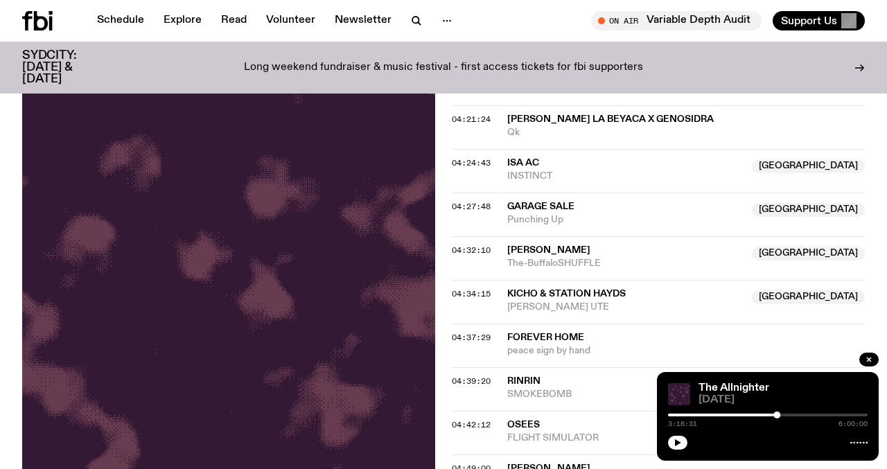
scroll to position [1295, 0]
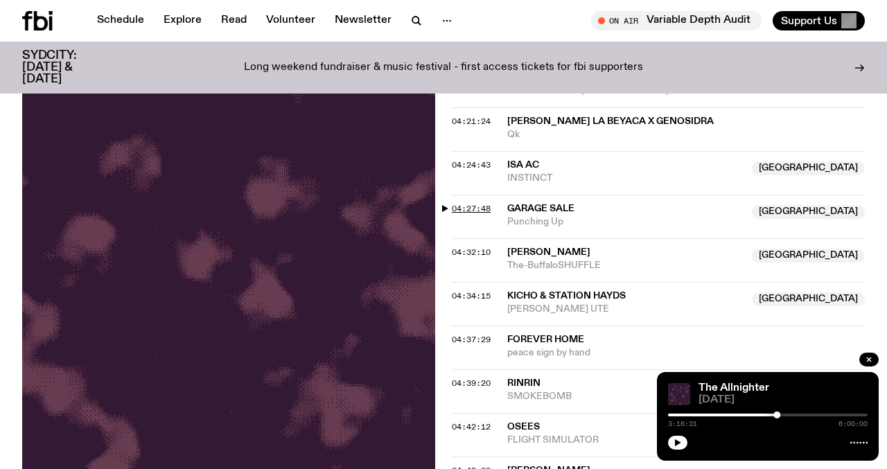
click at [472, 209] on span "04:27:48" at bounding box center [471, 208] width 39 height 11
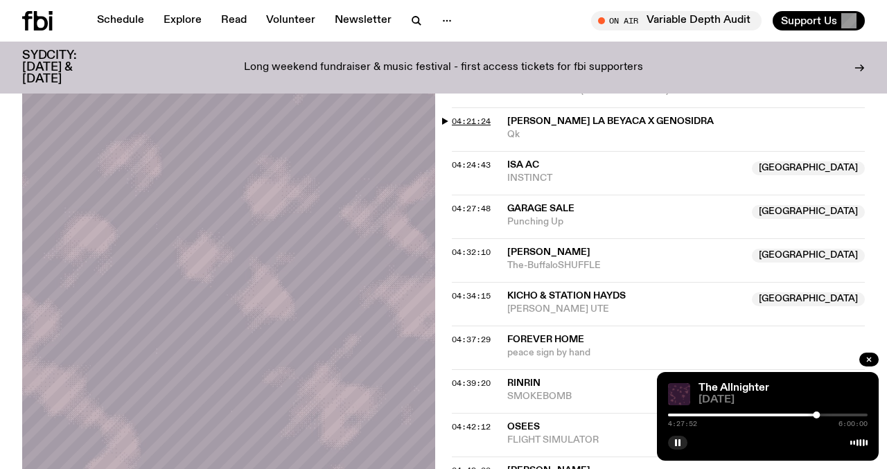
click at [466, 121] on span "04:21:24" at bounding box center [471, 121] width 39 height 11
click at [467, 204] on span "04:27:48" at bounding box center [471, 208] width 39 height 11
click at [818, 415] on div at bounding box center [817, 415] width 7 height 7
click at [470, 252] on span "04:32:10" at bounding box center [471, 252] width 39 height 11
click at [819, 416] on div at bounding box center [818, 415] width 7 height 7
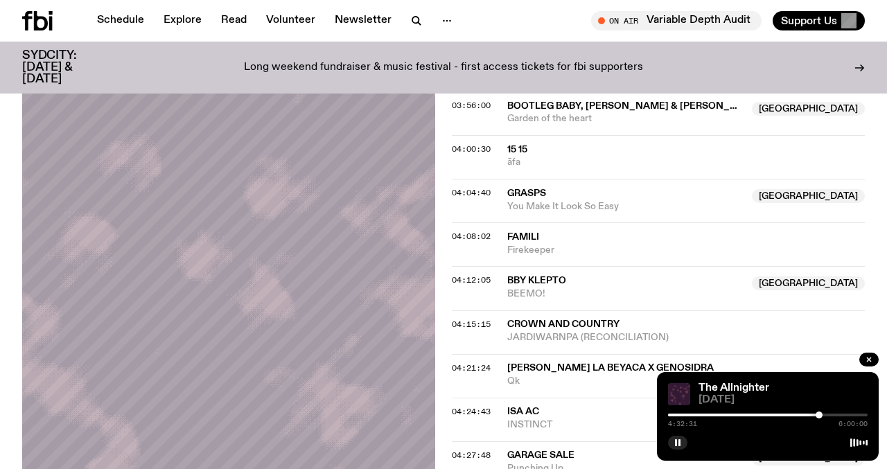
scroll to position [1016, 0]
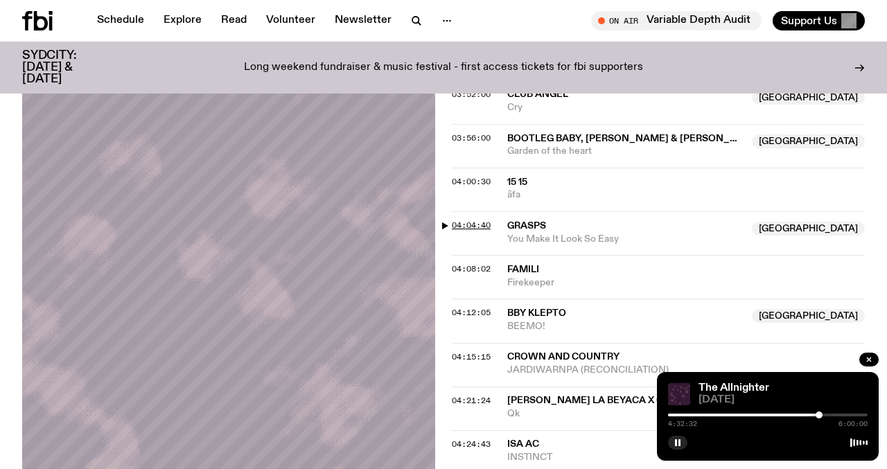
click at [479, 223] on span "04:04:40" at bounding box center [471, 225] width 39 height 11
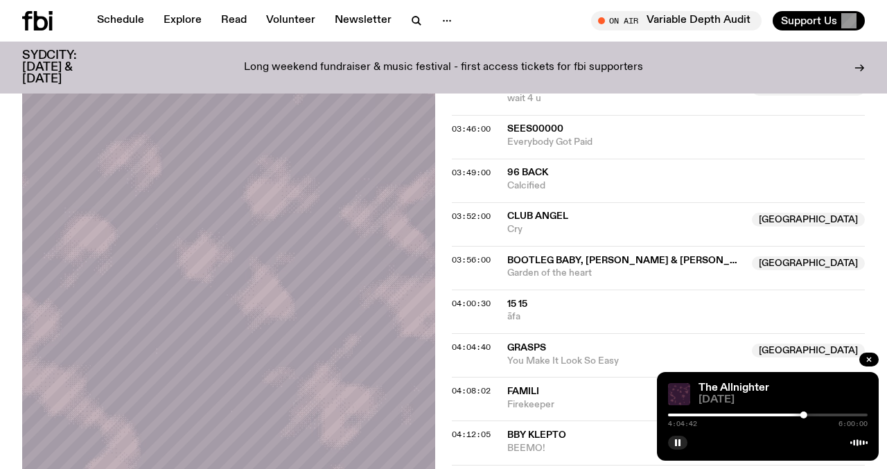
scroll to position [892, 0]
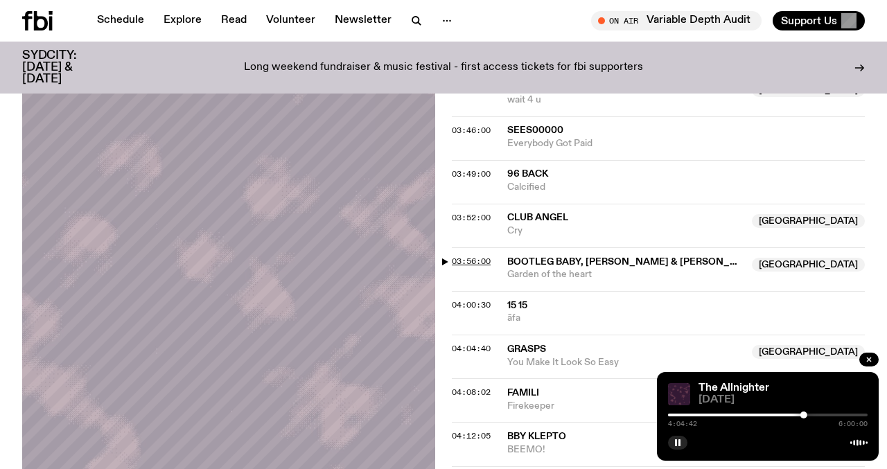
click at [482, 256] on span "03:56:00" at bounding box center [471, 261] width 39 height 11
click at [800, 414] on div at bounding box center [800, 415] width 7 height 7
click at [800, 416] on div at bounding box center [800, 415] width 7 height 7
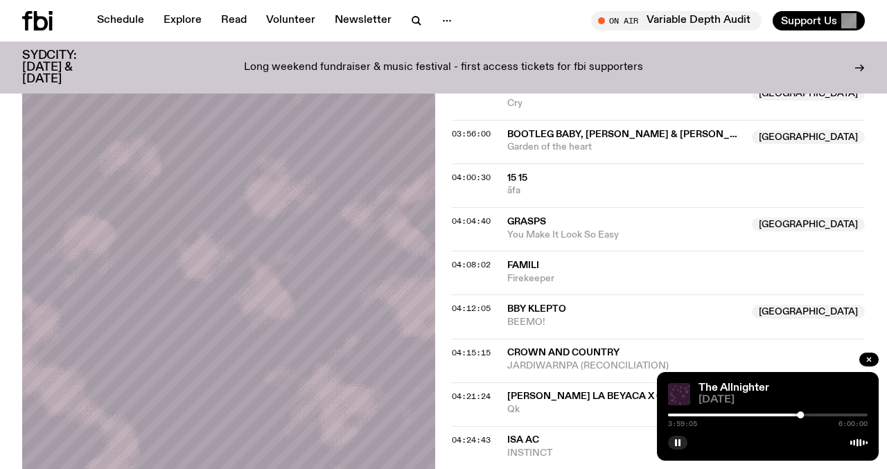
scroll to position [1021, 0]
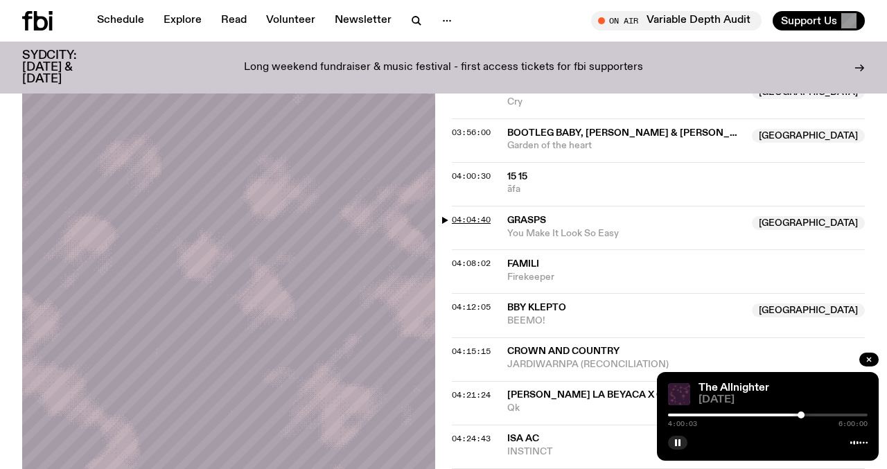
click at [476, 220] on span "04:04:40" at bounding box center [471, 219] width 39 height 11
click at [803, 414] on div at bounding box center [803, 415] width 7 height 7
click at [802, 414] on div at bounding box center [802, 415] width 7 height 7
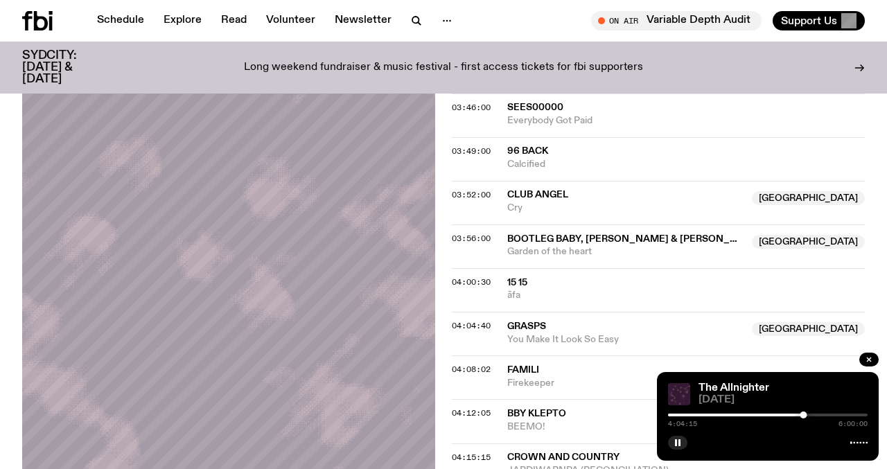
scroll to position [939, 0]
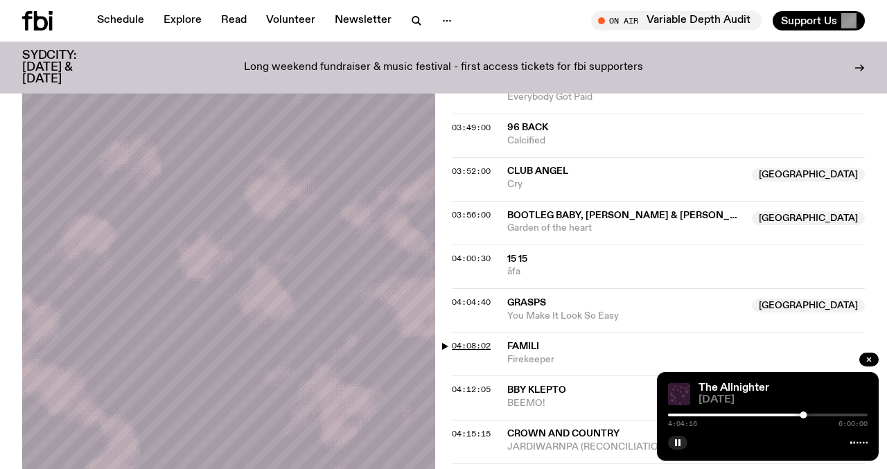
click at [470, 347] on span "04:08:02" at bounding box center [471, 345] width 39 height 11
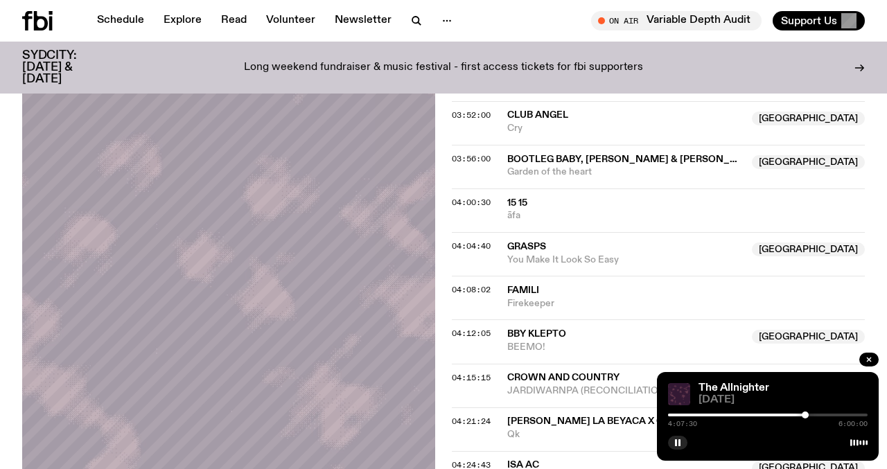
click at [805, 416] on div at bounding box center [805, 415] width 7 height 7
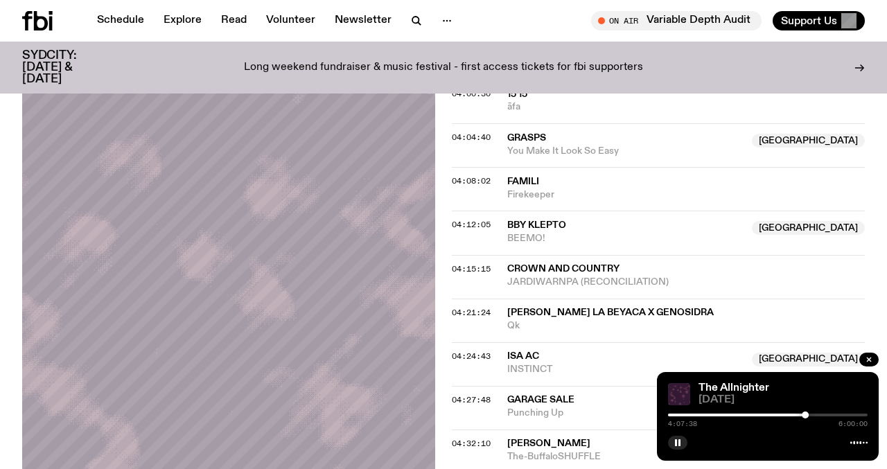
scroll to position [1113, 0]
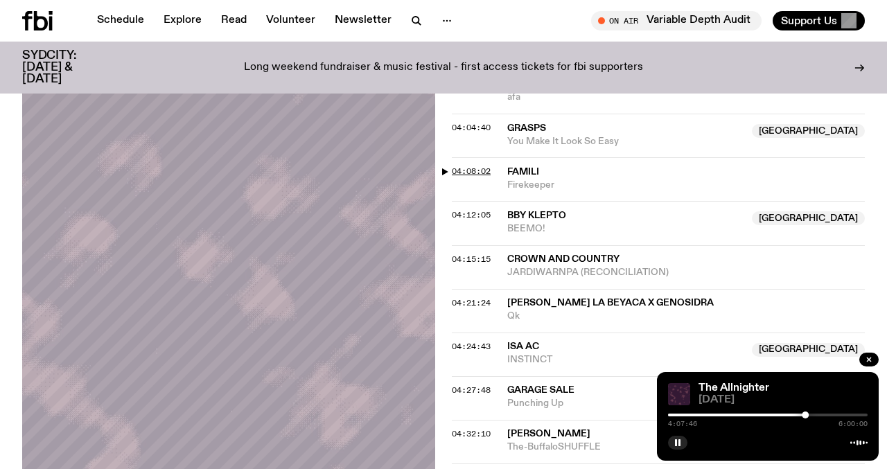
click at [473, 168] on span "04:08:02" at bounding box center [471, 171] width 39 height 11
click at [483, 213] on span "04:12:05" at bounding box center [471, 214] width 39 height 11
click at [806, 415] on div at bounding box center [806, 415] width 7 height 7
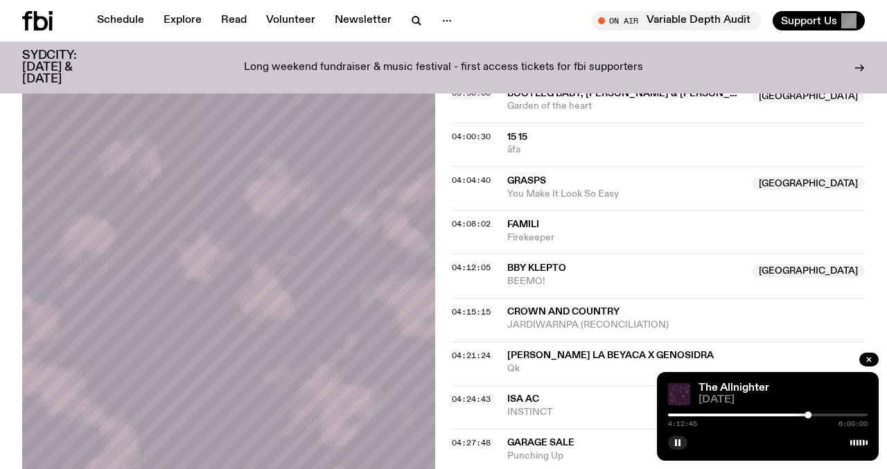
scroll to position [1062, 0]
click at [459, 307] on span "04:15:15" at bounding box center [471, 310] width 39 height 11
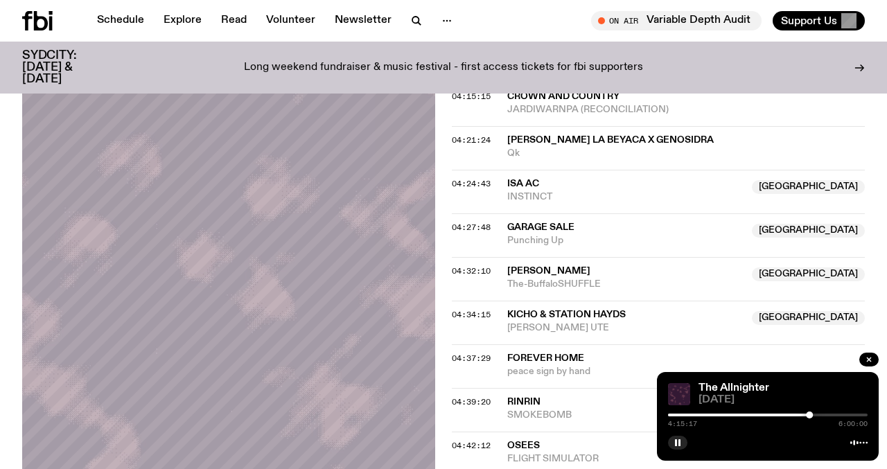
scroll to position [1277, 0]
click at [812, 416] on div at bounding box center [812, 415] width 7 height 7
click at [811, 416] on div at bounding box center [811, 415] width 7 height 7
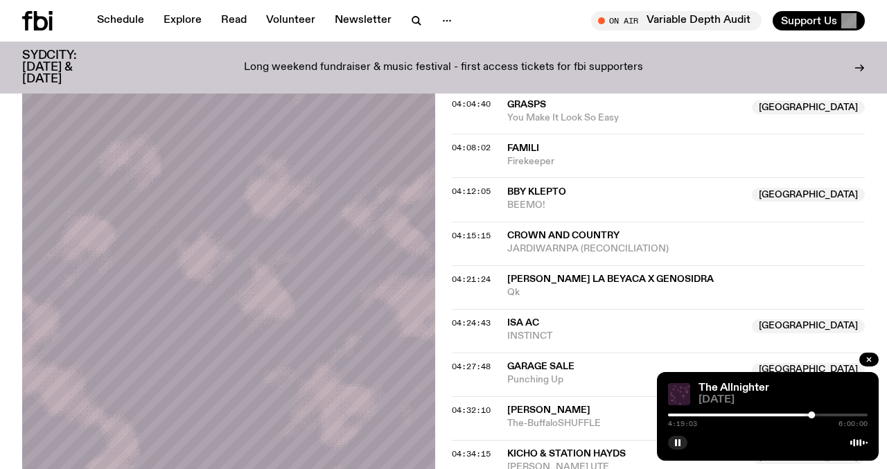
scroll to position [1136, 0]
click at [680, 443] on rect "button" at bounding box center [679, 442] width 2 height 7
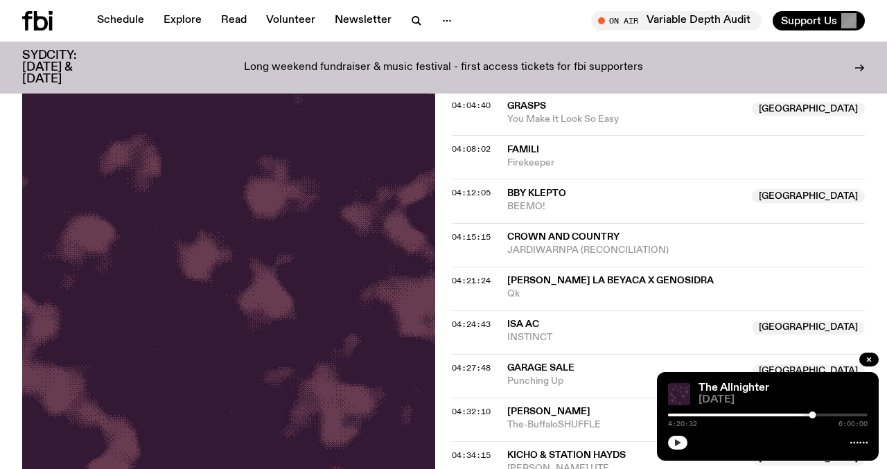
click at [676, 436] on button "button" at bounding box center [677, 443] width 19 height 14
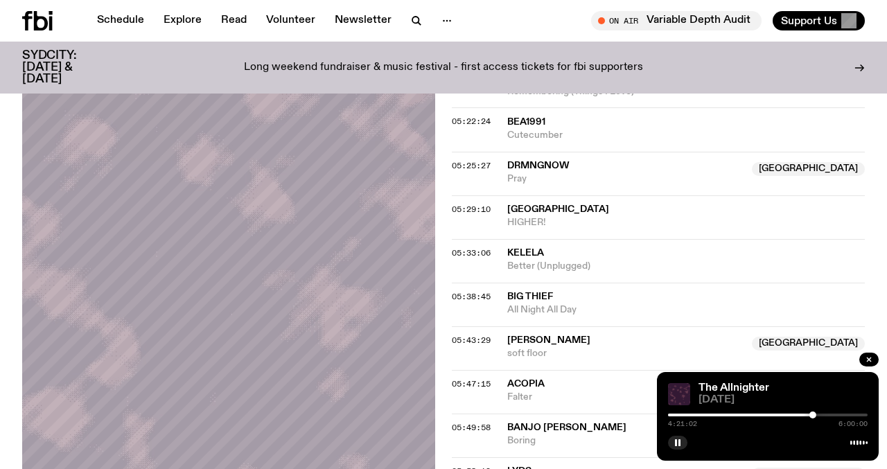
scroll to position [2329, 0]
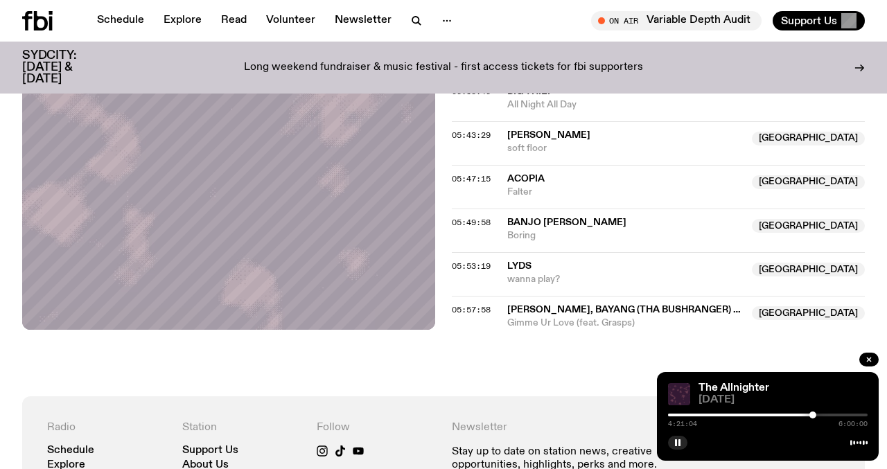
click at [860, 415] on div at bounding box center [768, 415] width 200 height 3
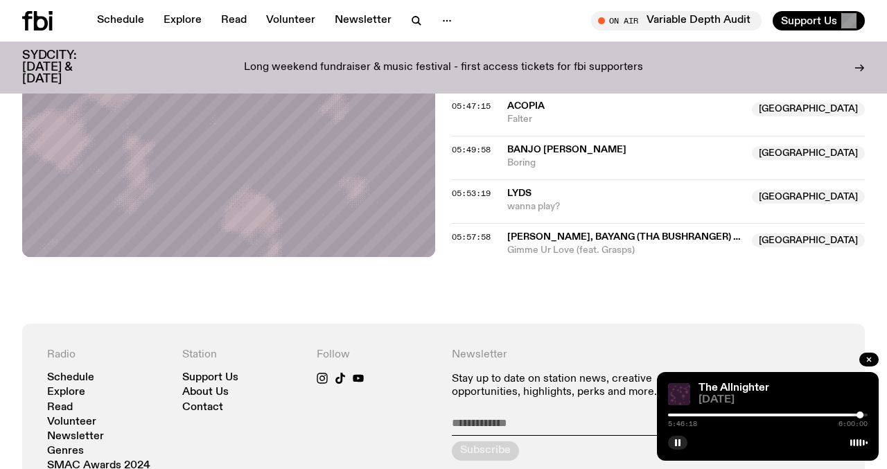
scroll to position [2413, 0]
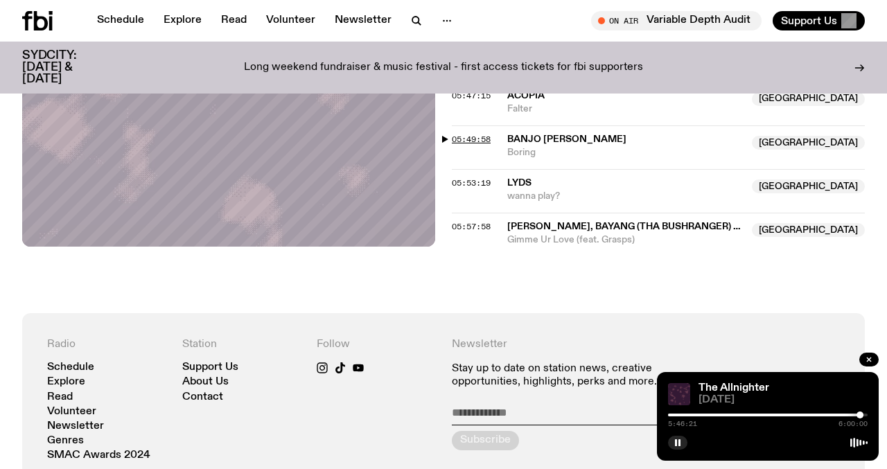
click at [473, 137] on span "05:49:58" at bounding box center [471, 139] width 39 height 11
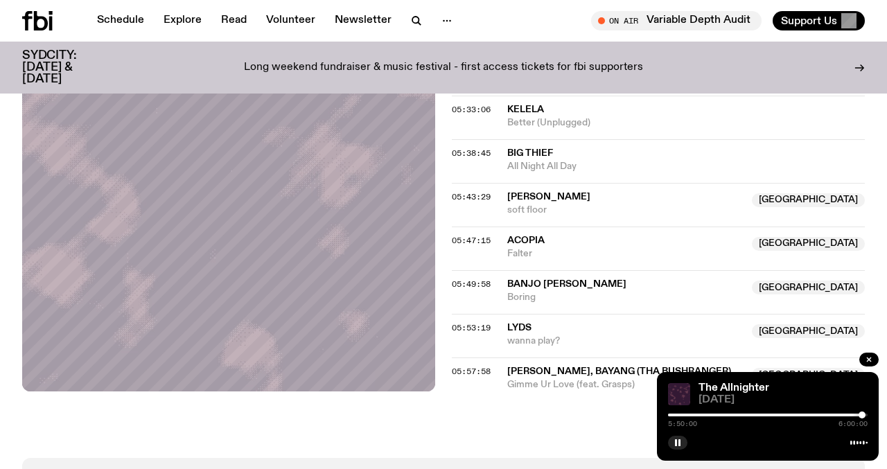
scroll to position [2252, 0]
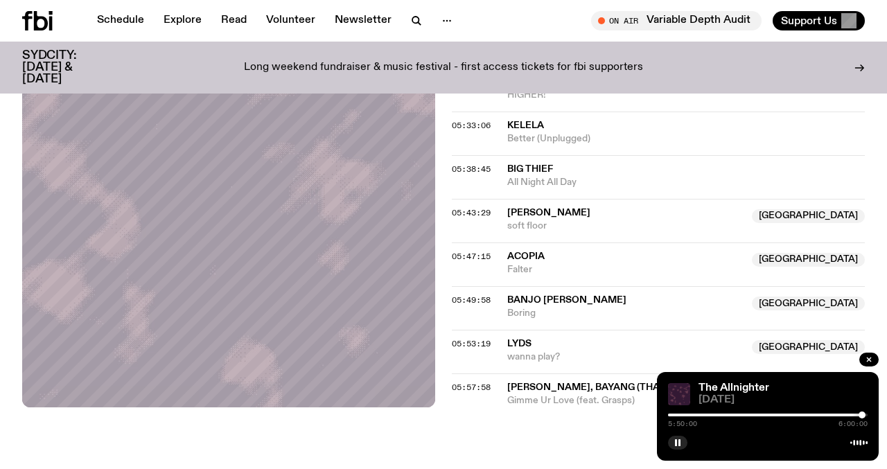
click at [522, 164] on span "Big Thief" at bounding box center [530, 169] width 46 height 10
click at [455, 173] on span "05:38:45" at bounding box center [471, 169] width 39 height 11
click at [473, 208] on span "05:43:29" at bounding box center [471, 212] width 39 height 11
click at [858, 414] on div at bounding box center [857, 415] width 7 height 7
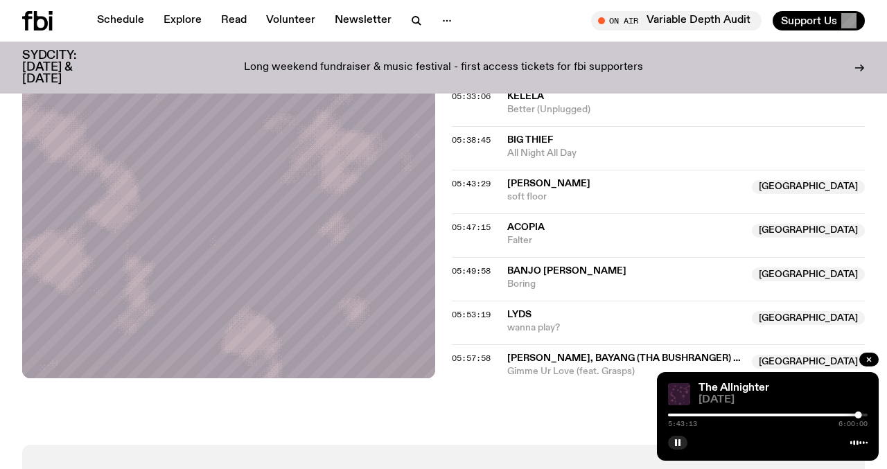
scroll to position [2282, 0]
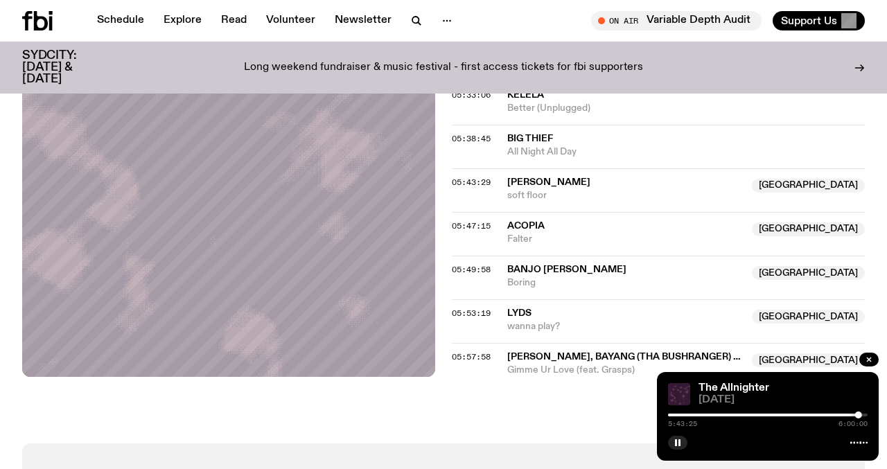
click at [863, 417] on div "5:43:25 6:00:00" at bounding box center [768, 419] width 200 height 17
click at [459, 357] on span "05:57:58" at bounding box center [471, 356] width 39 height 11
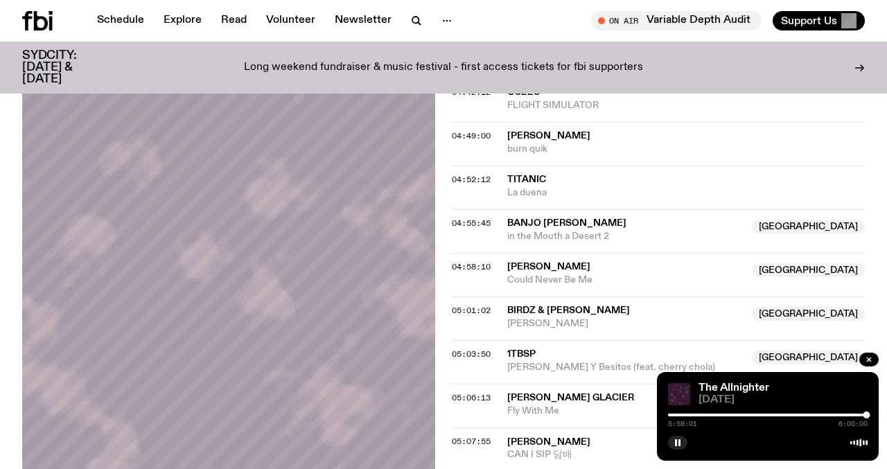
scroll to position [1610, 0]
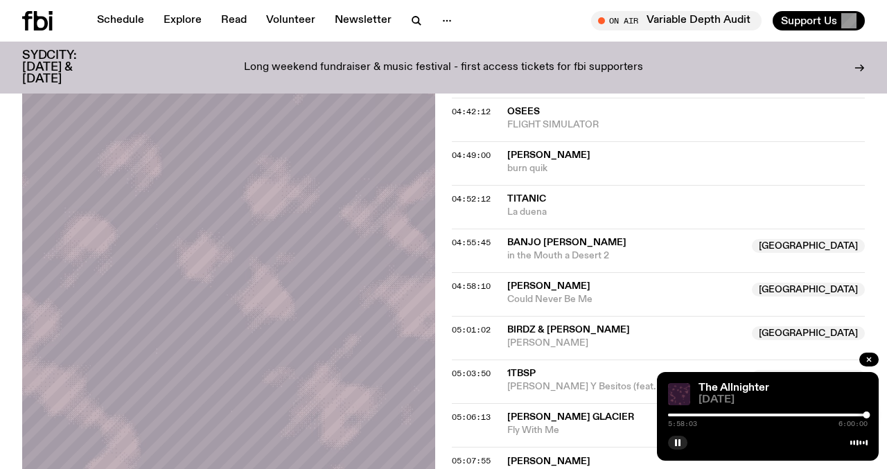
click at [765, 416] on div "5:58:03 6:00:00" at bounding box center [768, 419] width 200 height 17
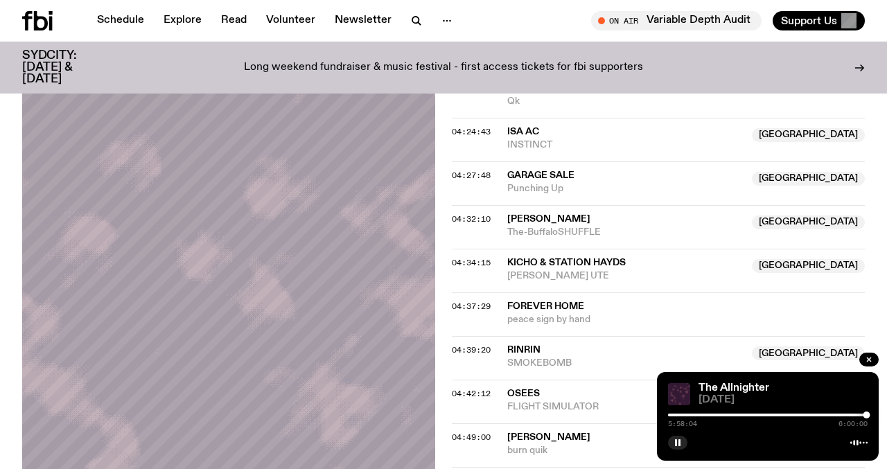
scroll to position [1303, 0]
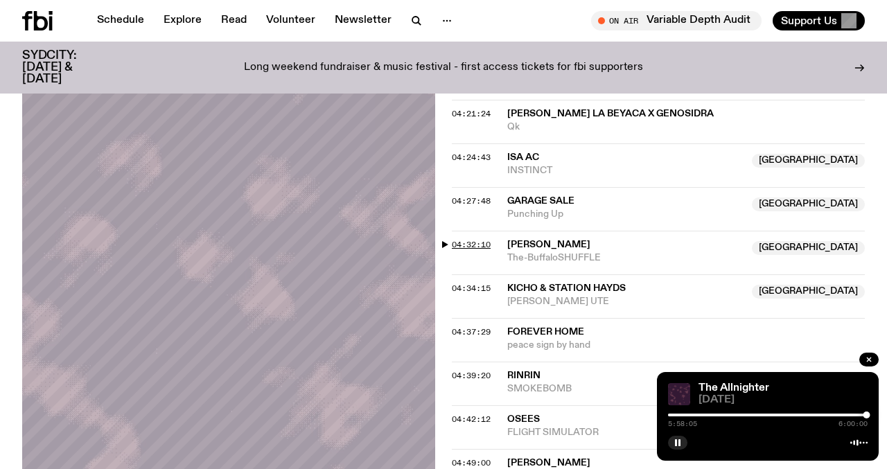
click at [470, 245] on span "04:32:10" at bounding box center [471, 244] width 39 height 11
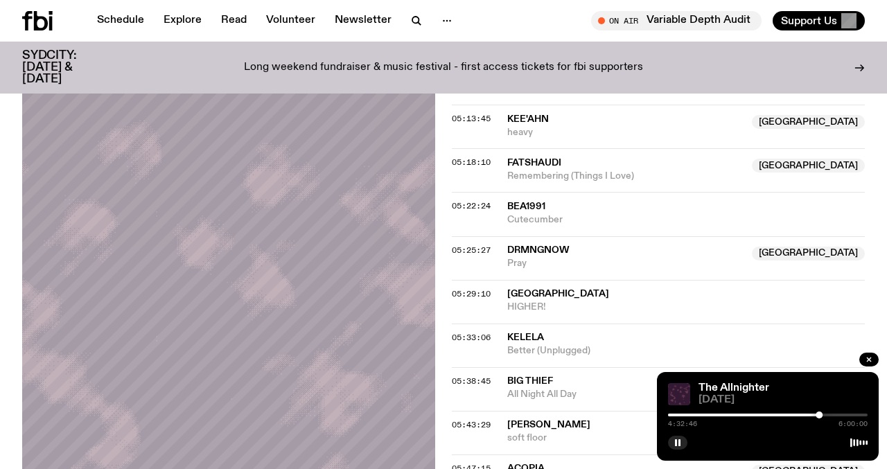
scroll to position [2039, 0]
click at [479, 291] on span "05:29:10" at bounding box center [471, 294] width 39 height 11
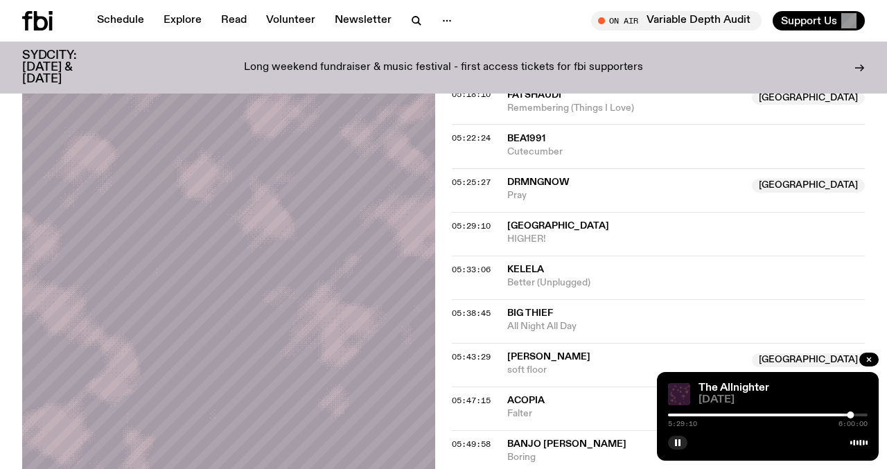
scroll to position [2119, 0]
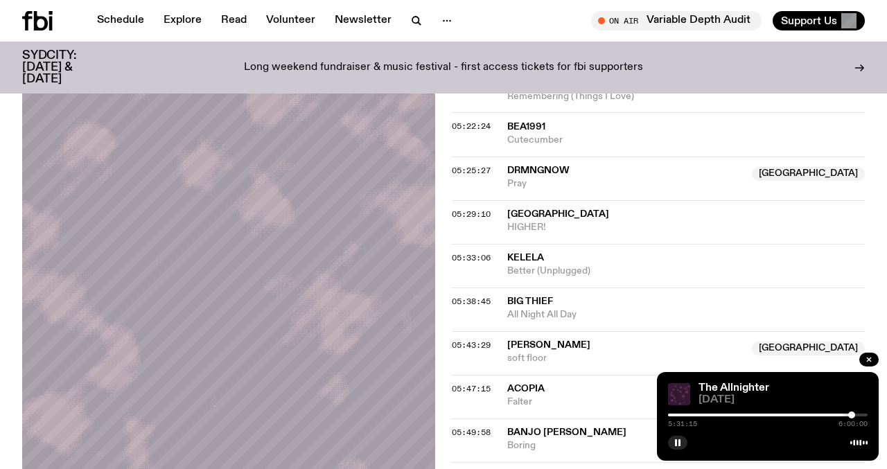
click at [852, 414] on div at bounding box center [851, 415] width 7 height 7
click at [845, 415] on div at bounding box center [752, 415] width 200 height 3
click at [466, 209] on span "05:29:10" at bounding box center [471, 214] width 39 height 11
click at [849, 417] on div at bounding box center [849, 415] width 7 height 7
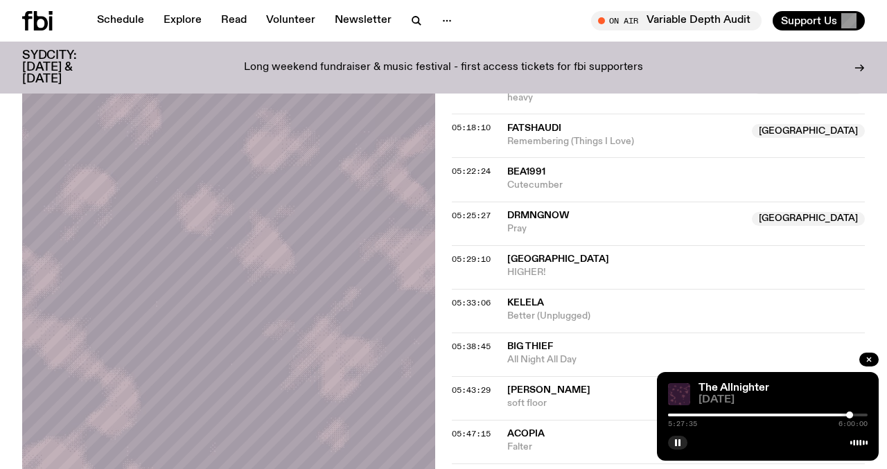
scroll to position [2054, 0]
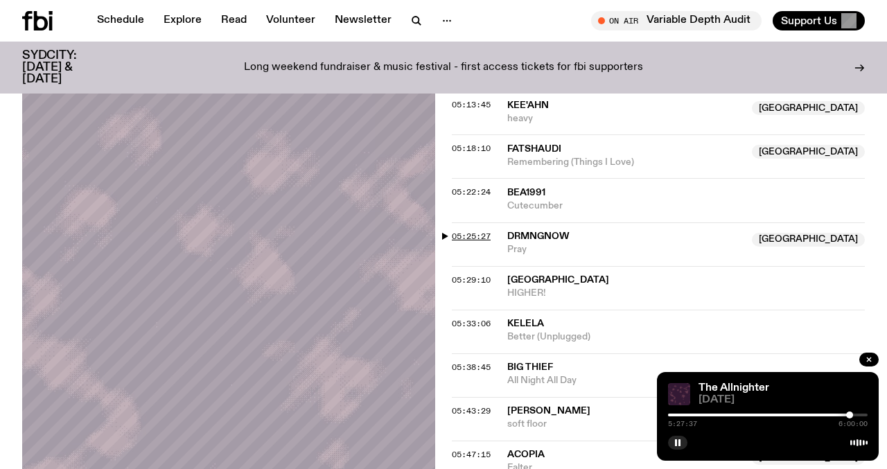
click at [462, 231] on span "05:25:27" at bounding box center [471, 236] width 39 height 11
click at [849, 416] on div at bounding box center [849, 415] width 7 height 7
click at [475, 236] on span "05:25:27" at bounding box center [471, 236] width 39 height 11
click at [847, 414] on div at bounding box center [847, 415] width 7 height 7
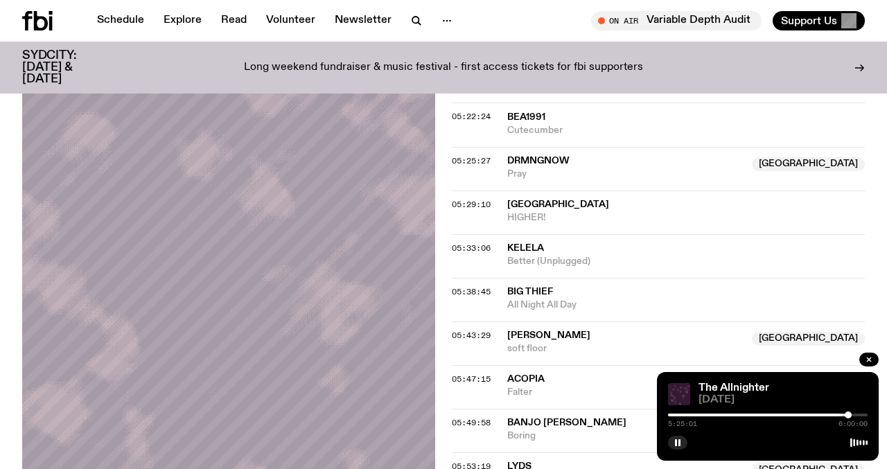
scroll to position [2128, 0]
click at [467, 160] on span "05:25:27" at bounding box center [471, 161] width 39 height 11
click at [466, 207] on span "05:29:10" at bounding box center [471, 205] width 39 height 11
click at [848, 416] on div at bounding box center [848, 415] width 7 height 7
click at [482, 247] on span "05:33:06" at bounding box center [471, 248] width 39 height 11
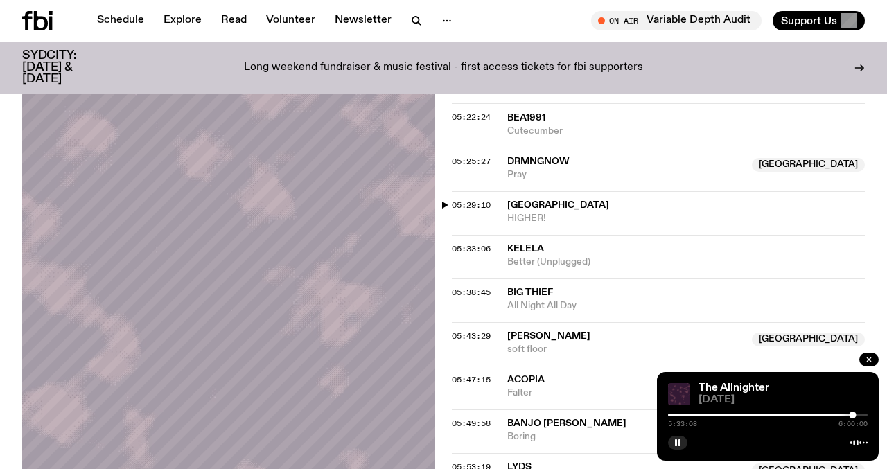
click at [483, 206] on span "05:29:10" at bounding box center [471, 205] width 39 height 11
click at [850, 416] on div at bounding box center [850, 415] width 7 height 7
click at [849, 416] on div at bounding box center [849, 415] width 7 height 7
click at [677, 439] on icon "button" at bounding box center [677, 443] width 8 height 8
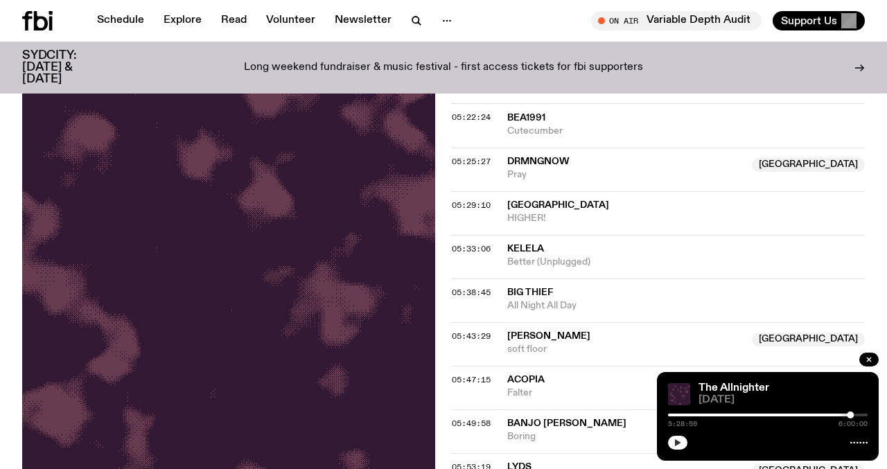
click at [677, 439] on icon "button" at bounding box center [677, 443] width 8 height 8
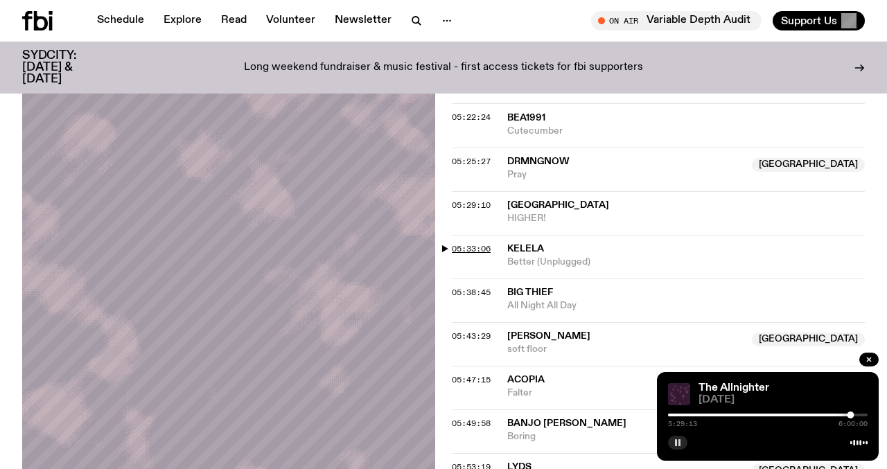
click at [474, 250] on span "05:33:06" at bounding box center [471, 248] width 39 height 11
click at [477, 291] on span "05:38:45" at bounding box center [471, 292] width 39 height 11
click at [855, 414] on div at bounding box center [855, 415] width 7 height 7
click at [470, 334] on span "05:43:29" at bounding box center [471, 335] width 39 height 11
click at [858, 414] on div at bounding box center [857, 415] width 7 height 7
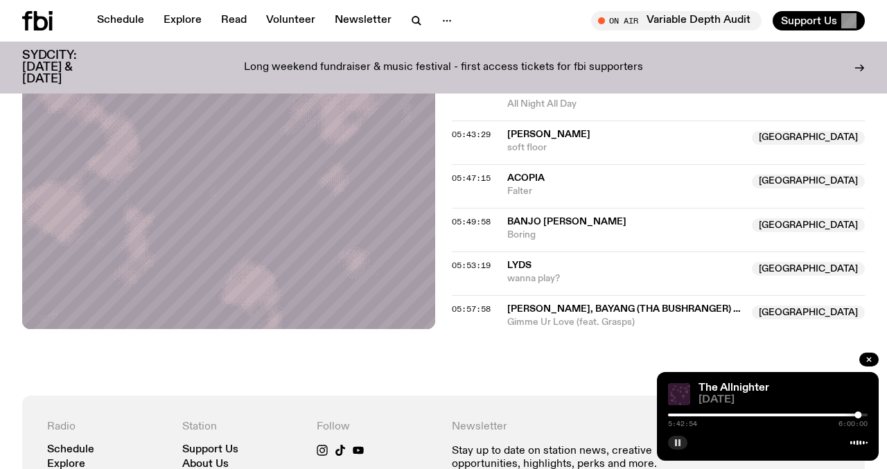
scroll to position [2333, 0]
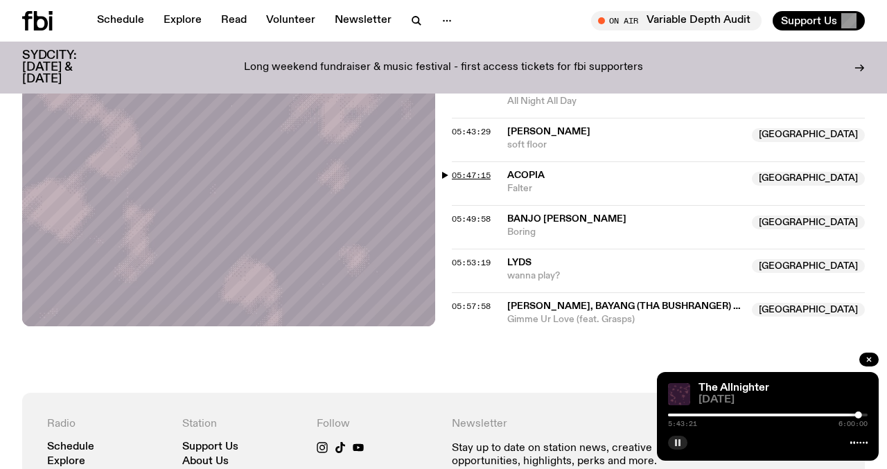
click at [473, 175] on span "05:47:15" at bounding box center [471, 175] width 39 height 11
click at [481, 219] on span "05:49:58" at bounding box center [471, 218] width 39 height 11
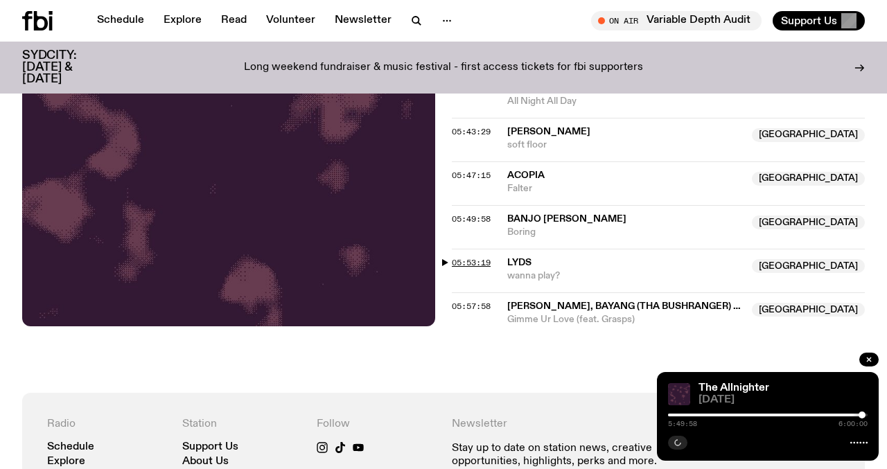
click at [474, 261] on span "05:53:19" at bounding box center [471, 262] width 39 height 11
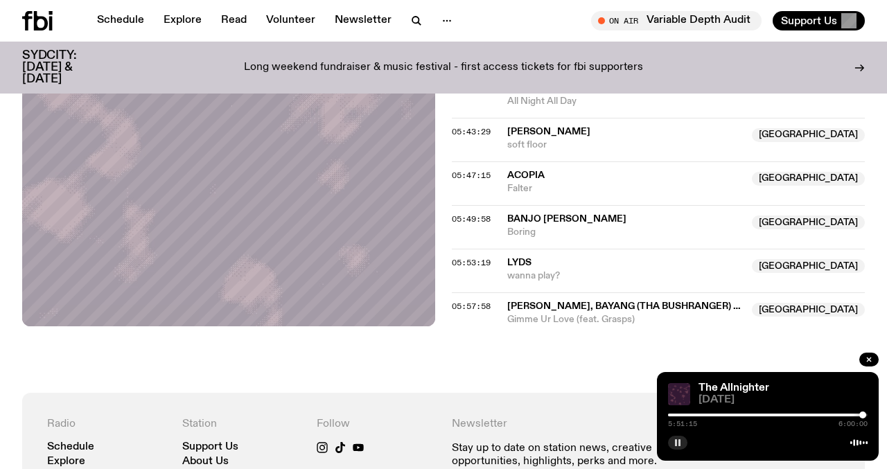
click at [863, 416] on div at bounding box center [862, 415] width 7 height 7
click at [478, 263] on span "05:53:19" at bounding box center [471, 262] width 39 height 11
click at [863, 416] on div at bounding box center [863, 415] width 7 height 7
click at [485, 302] on span "05:57:58" at bounding box center [471, 306] width 39 height 11
click at [865, 418] on div at bounding box center [865, 415] width 7 height 7
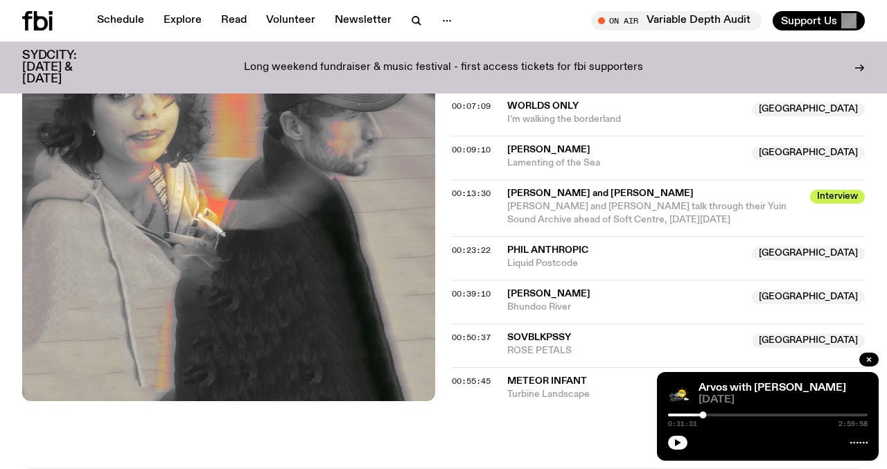
scroll to position [757, 0]
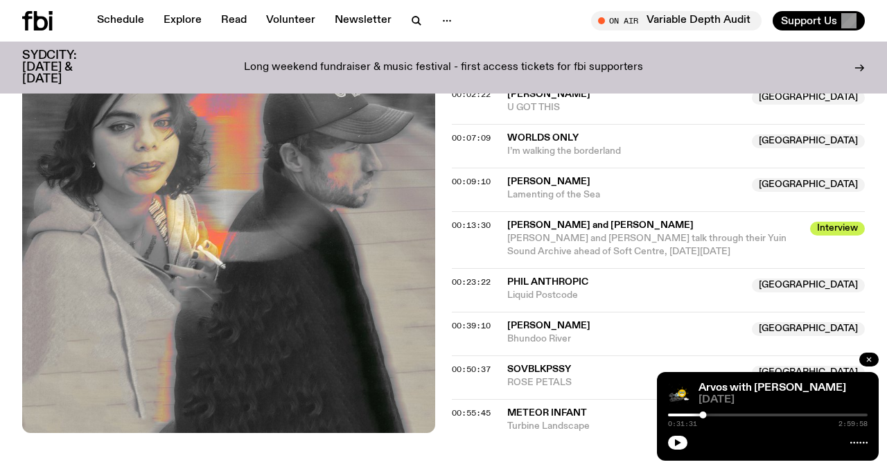
click at [868, 362] on icon "button" at bounding box center [869, 359] width 8 height 8
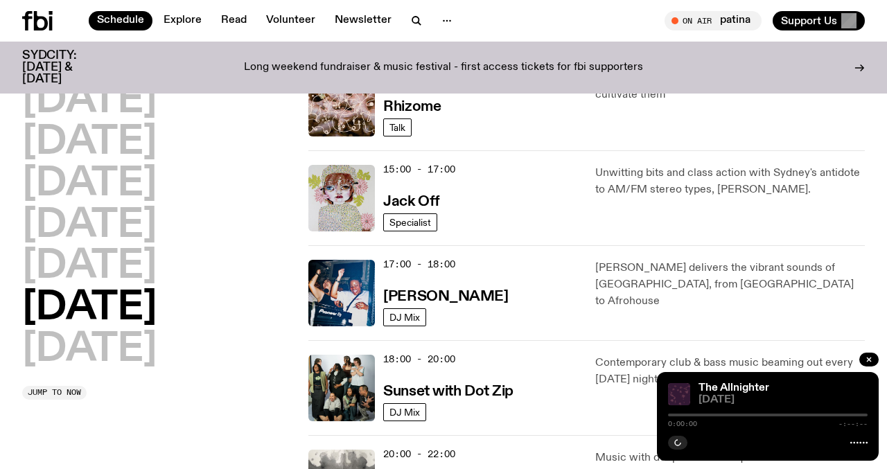
scroll to position [664, 0]
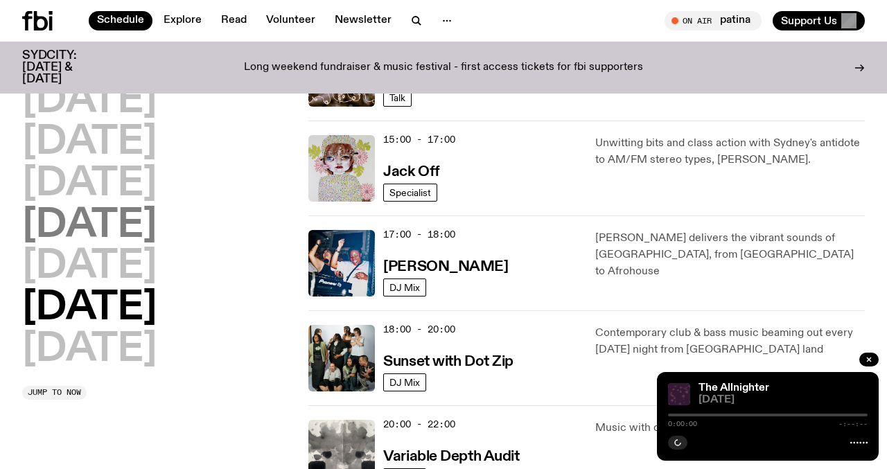
click at [137, 238] on h2 "[DATE]" at bounding box center [89, 225] width 134 height 39
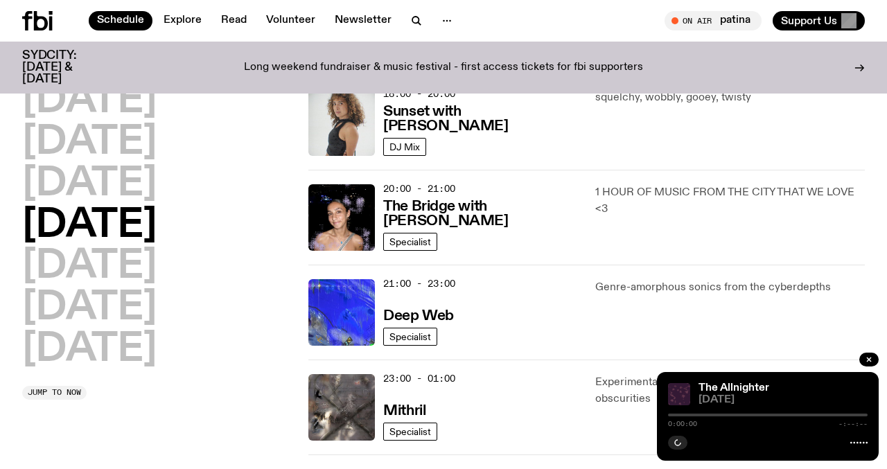
scroll to position [604, 0]
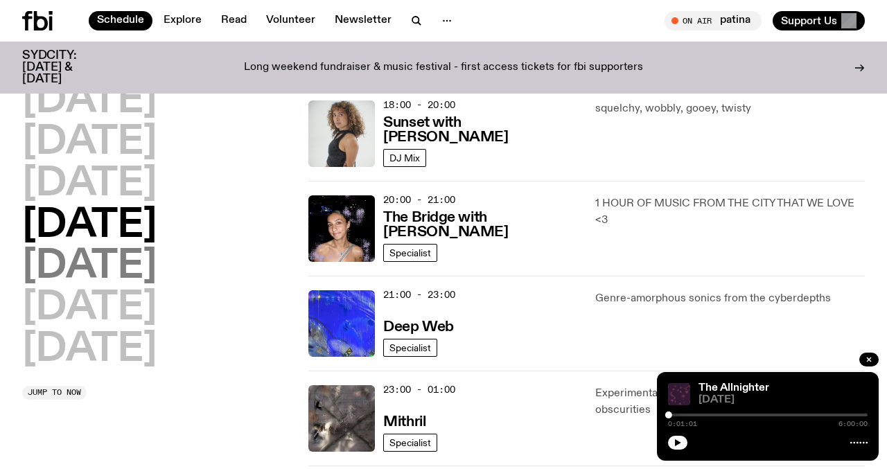
click at [98, 270] on h2 "[DATE]" at bounding box center [89, 266] width 134 height 39
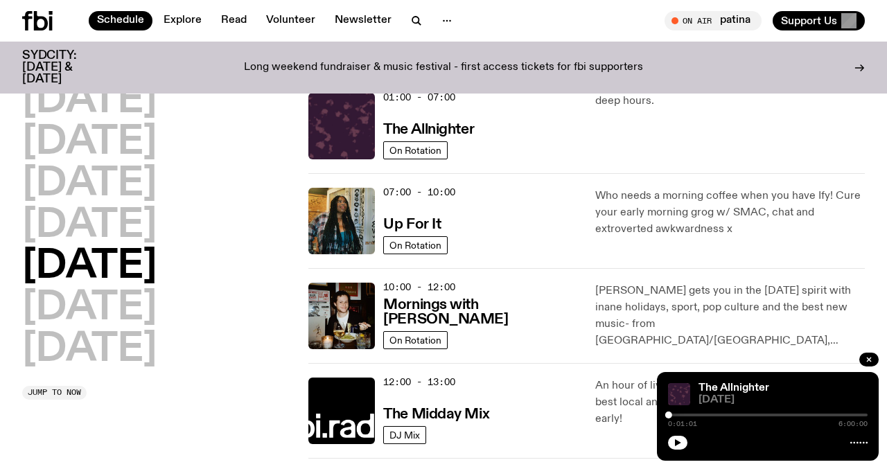
scroll to position [39, 0]
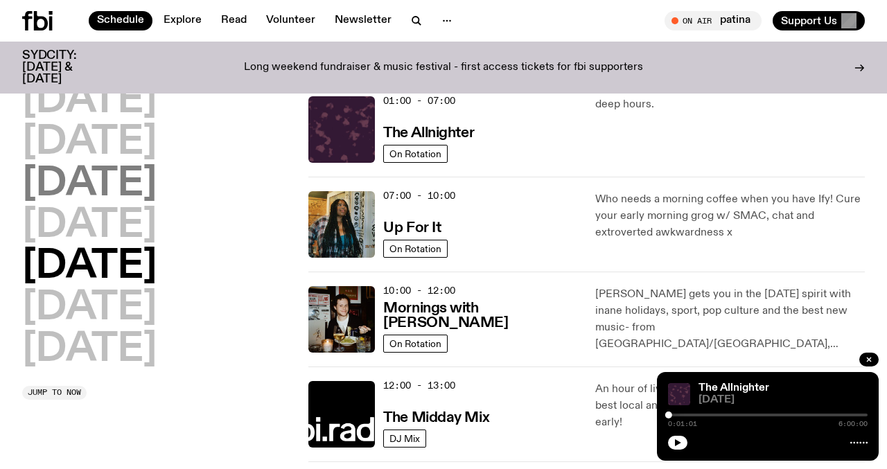
click at [119, 172] on h2 "[DATE]" at bounding box center [89, 184] width 134 height 39
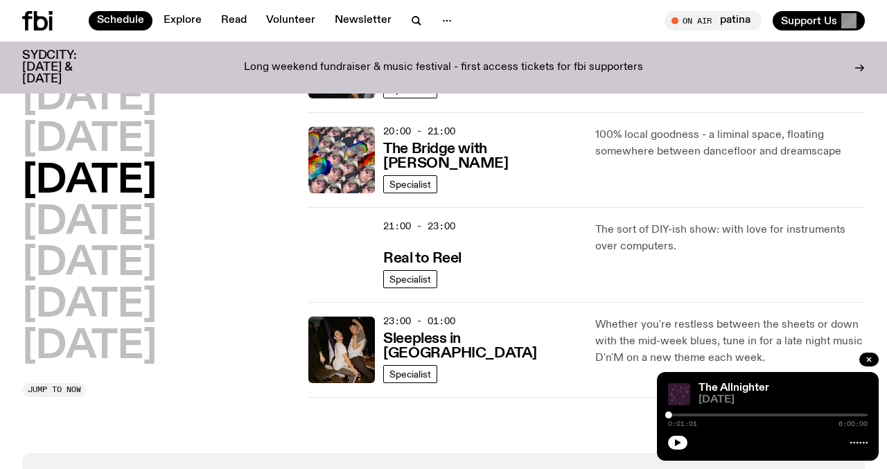
scroll to position [673, 0]
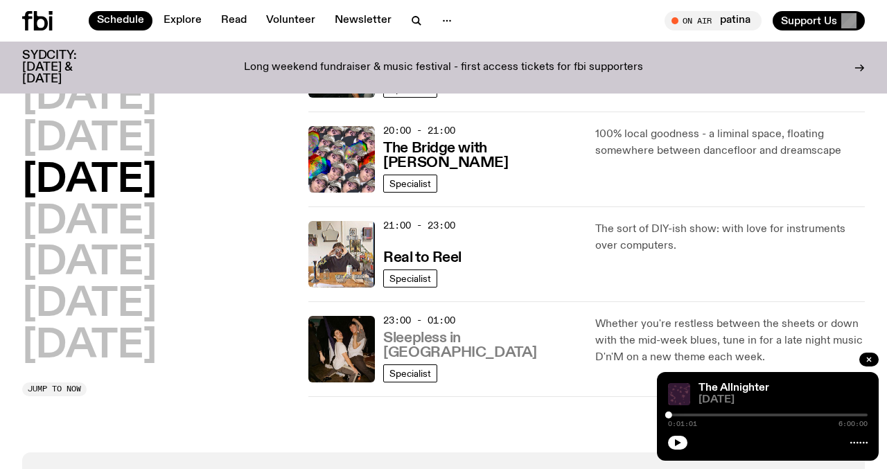
click at [443, 348] on h3 "Sleepless in [GEOGRAPHIC_DATA]" at bounding box center [480, 345] width 195 height 29
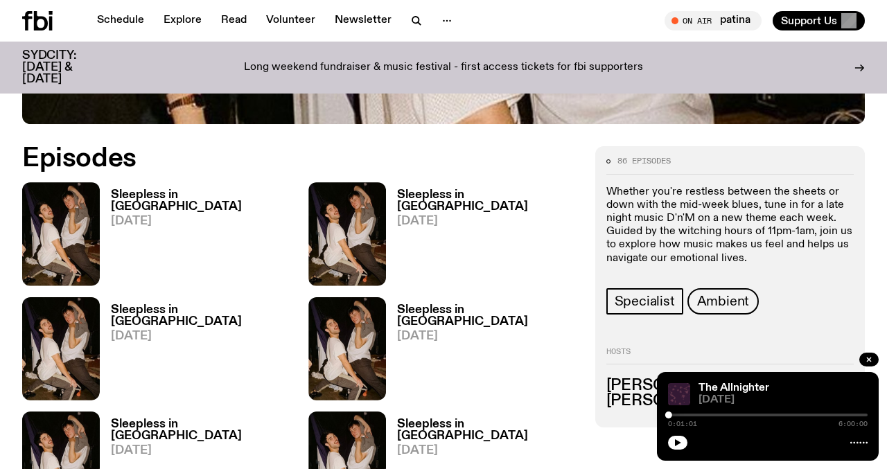
scroll to position [596, 0]
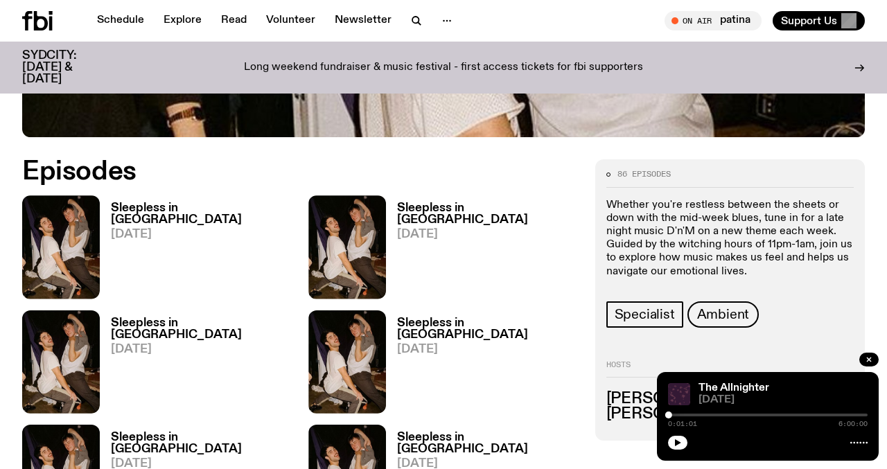
click at [124, 202] on h3 "Sleepless in [GEOGRAPHIC_DATA]" at bounding box center [201, 214] width 181 height 24
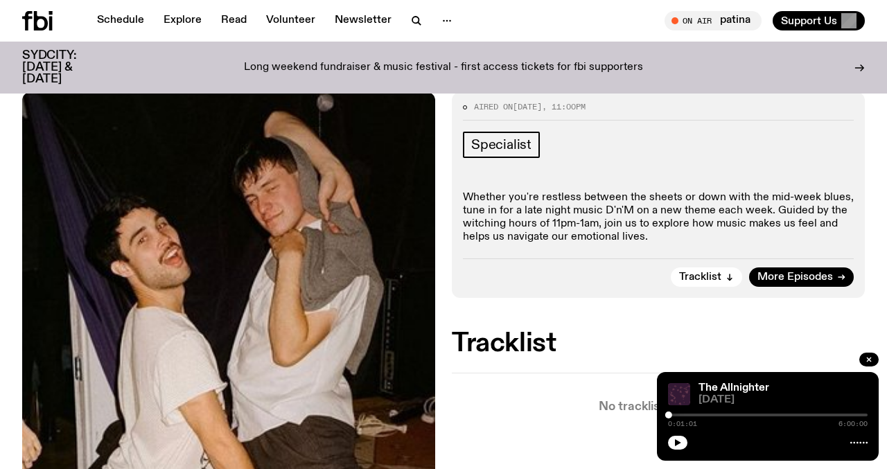
scroll to position [231, 0]
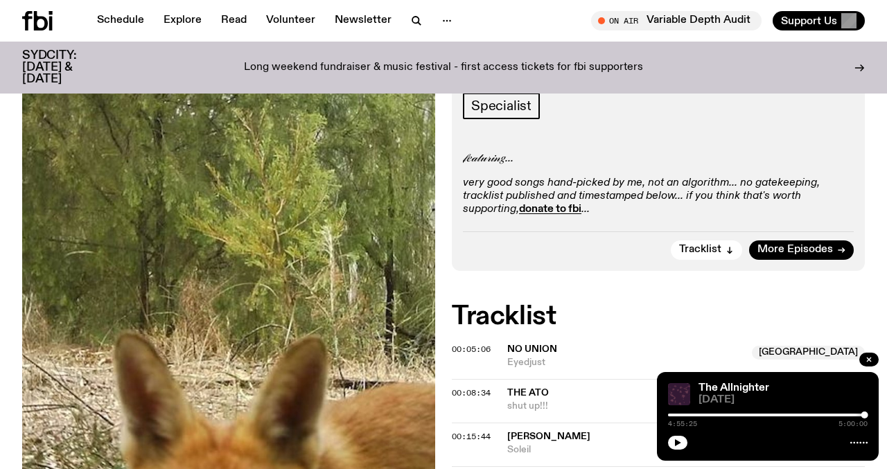
scroll to position [281, 0]
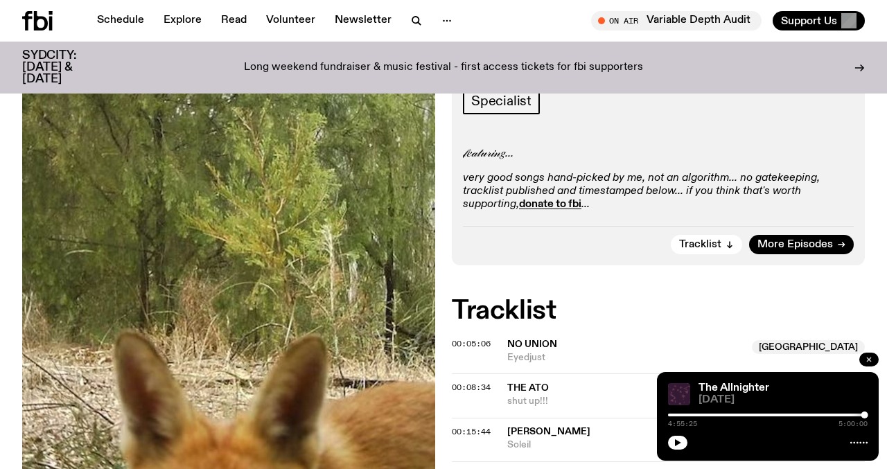
click at [872, 358] on icon "button" at bounding box center [869, 359] width 8 height 8
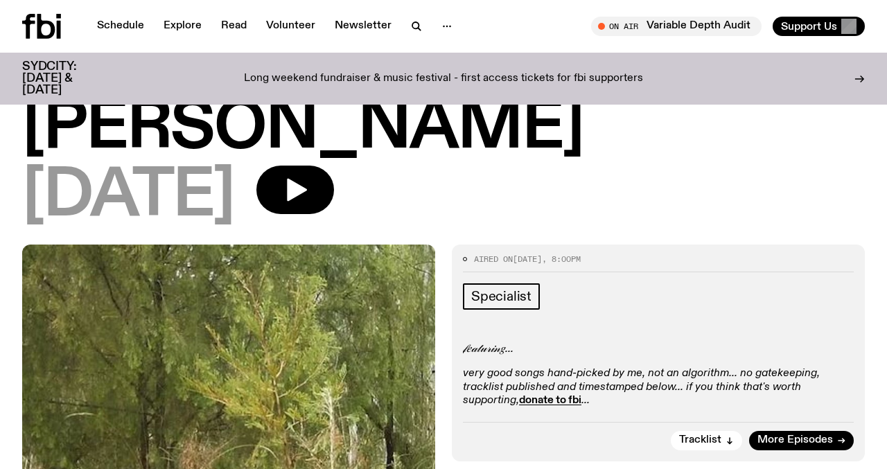
scroll to position [0, 0]
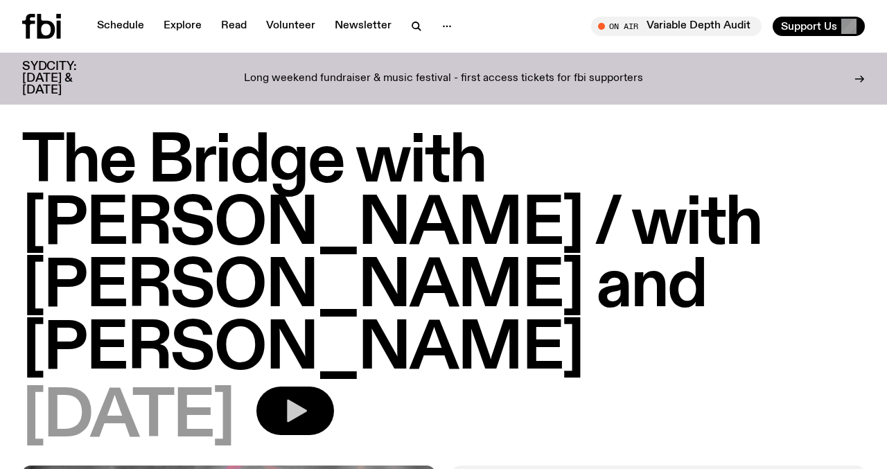
click at [309, 398] on icon "button" at bounding box center [295, 411] width 28 height 28
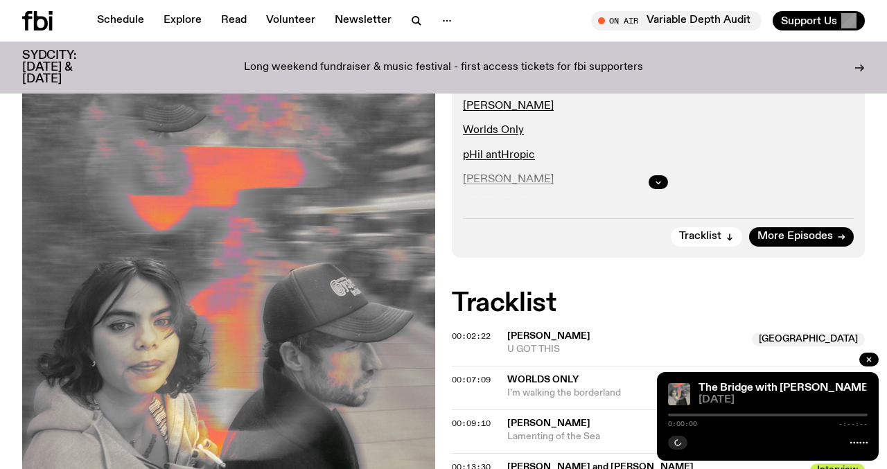
scroll to position [650, 0]
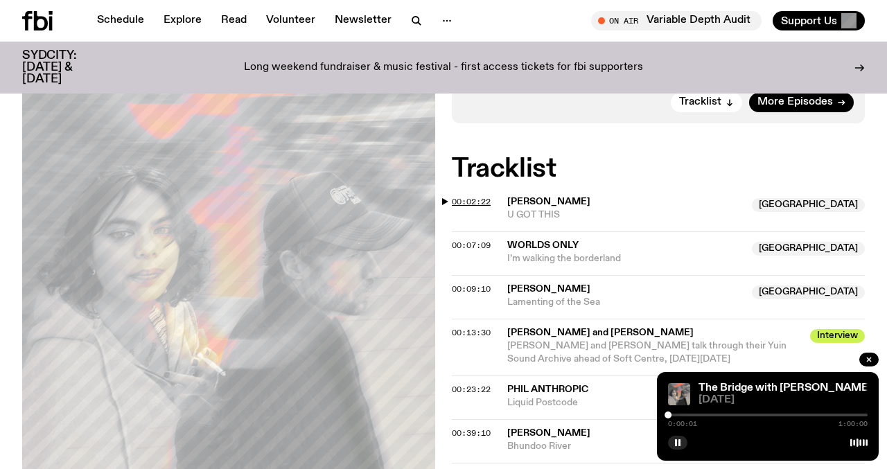
click at [470, 200] on span "00:02:22" at bounding box center [471, 201] width 39 height 11
click at [674, 416] on div at bounding box center [674, 415] width 7 height 7
click at [133, 21] on link "Schedule" at bounding box center [121, 20] width 64 height 19
click at [482, 247] on span "00:07:09" at bounding box center [471, 245] width 39 height 11
click at [689, 413] on div at bounding box center [689, 415] width 7 height 7
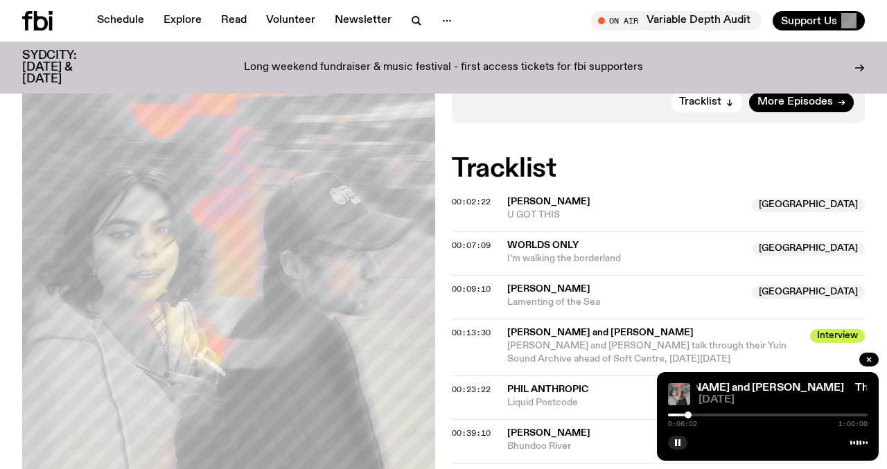
click at [688, 413] on div at bounding box center [688, 415] width 7 height 7
click at [686, 413] on div at bounding box center [685, 415] width 7 height 7
click at [684, 413] on div at bounding box center [683, 415] width 7 height 7
click at [685, 415] on div at bounding box center [685, 415] width 7 height 7
click at [683, 439] on button "button" at bounding box center [677, 443] width 19 height 14
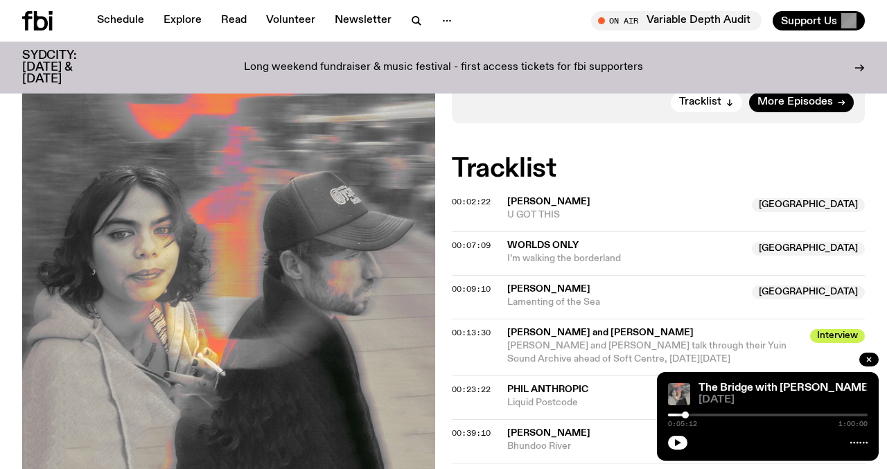
click at [685, 412] on div at bounding box center [685, 415] width 7 height 7
click at [669, 443] on button "button" at bounding box center [677, 443] width 19 height 14
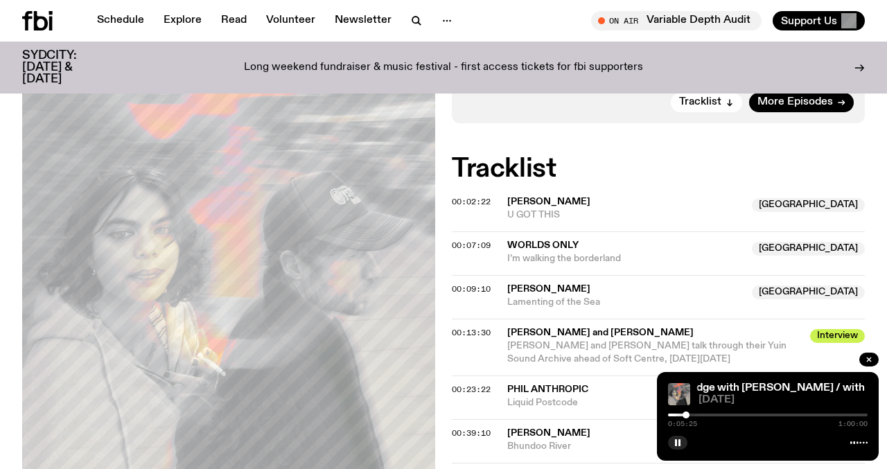
click at [686, 414] on div at bounding box center [685, 415] width 7 height 7
click at [689, 409] on div "The Bridge with [PERSON_NAME] / with [PERSON_NAME] and [PERSON_NAME] The Bridge…" at bounding box center [768, 416] width 222 height 89
click at [687, 414] on div at bounding box center [688, 415] width 7 height 7
click at [470, 290] on span "00:09:10" at bounding box center [471, 288] width 39 height 11
click at [698, 414] on div at bounding box center [697, 415] width 7 height 7
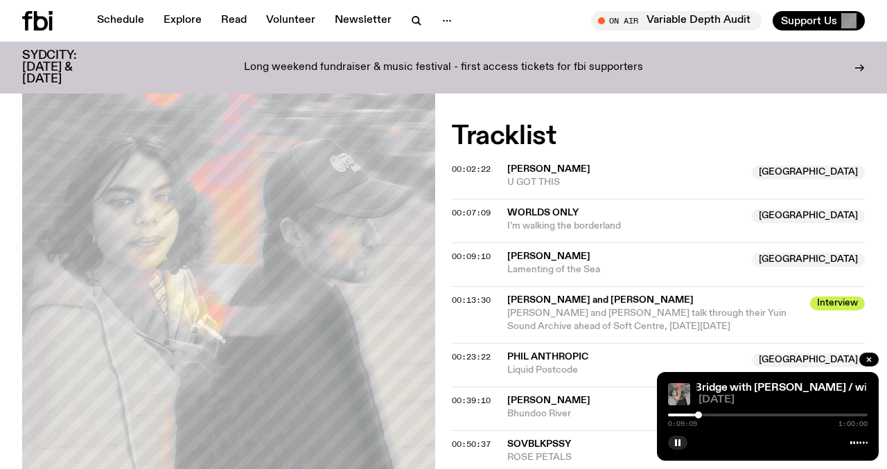
scroll to position [689, 0]
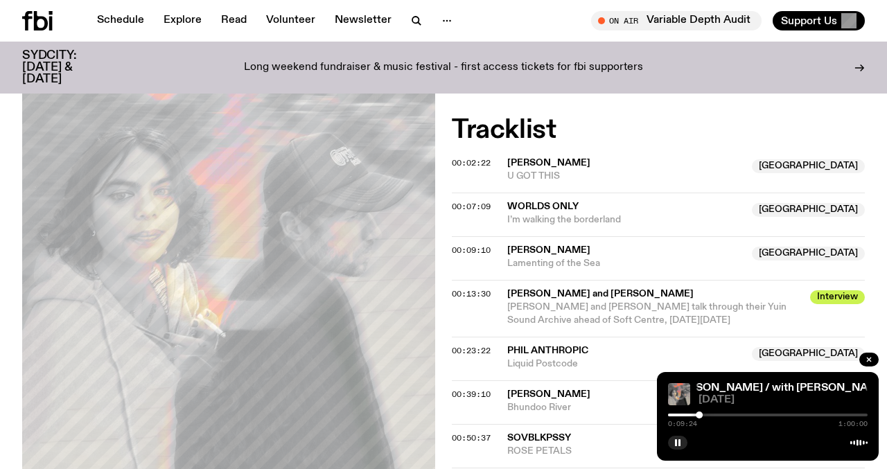
click at [473, 301] on div "00:13:30 [PERSON_NAME] and [PERSON_NAME] Interview [PERSON_NAME] and [PERSON_NA…" at bounding box center [658, 308] width 413 height 57
click at [464, 291] on span "00:13:30" at bounding box center [471, 293] width 39 height 11
click at [712, 416] on div at bounding box center [711, 415] width 7 height 7
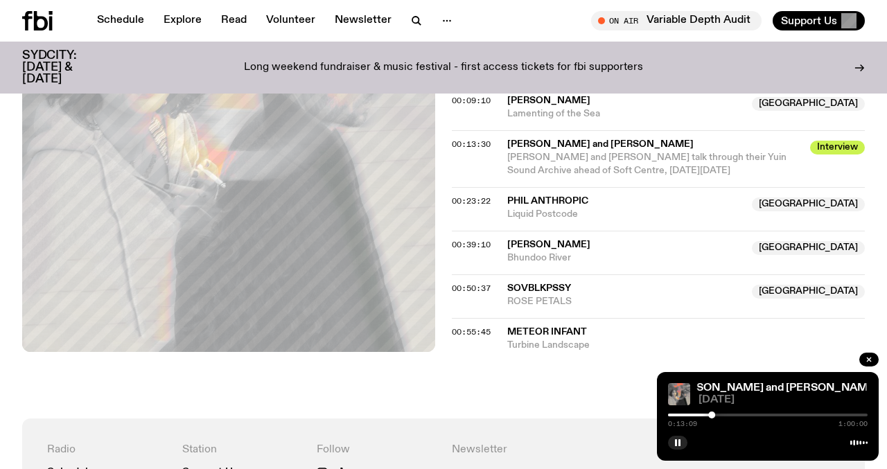
scroll to position [859, 0]
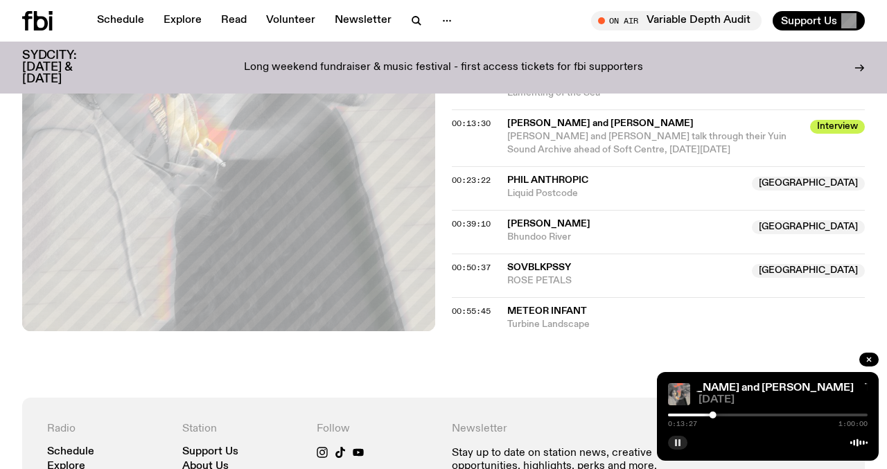
click at [673, 441] on icon "button" at bounding box center [677, 443] width 8 height 8
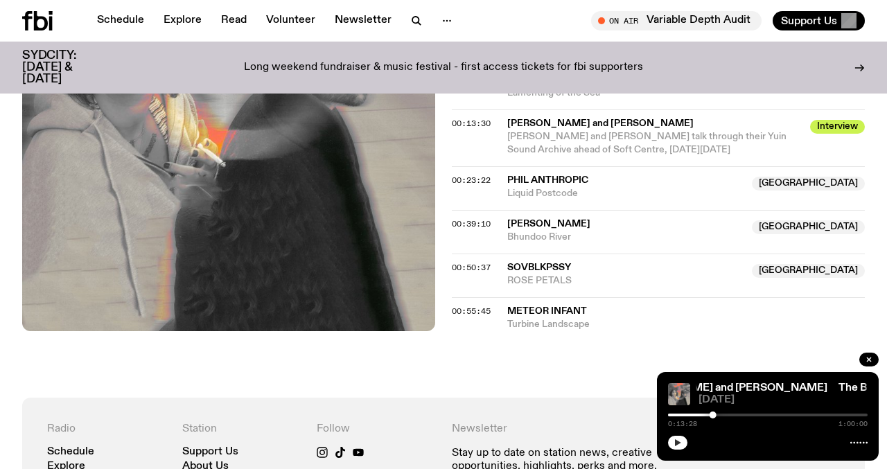
click at [680, 439] on icon "button" at bounding box center [677, 443] width 8 height 8
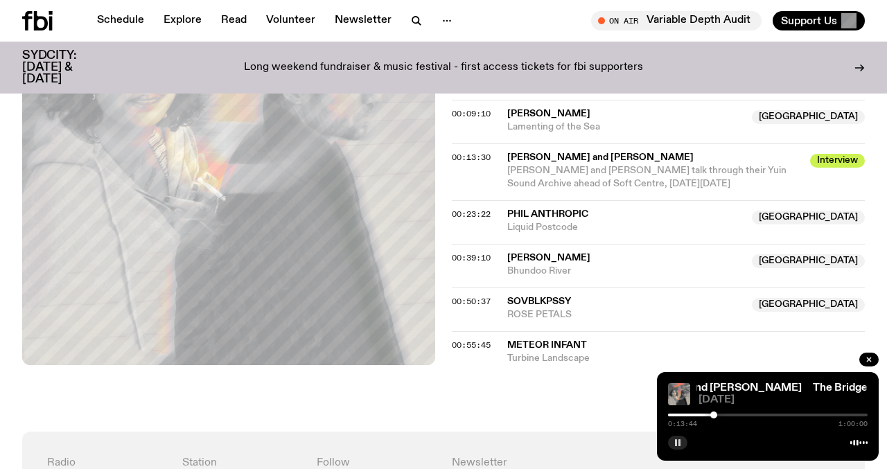
scroll to position [818, 0]
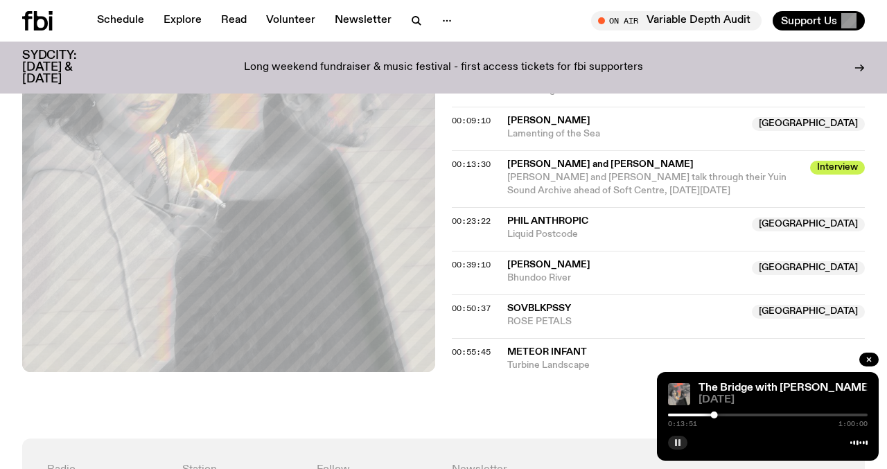
click at [721, 416] on div at bounding box center [768, 415] width 200 height 3
click at [472, 225] on span "00:23:22" at bounding box center [471, 220] width 39 height 11
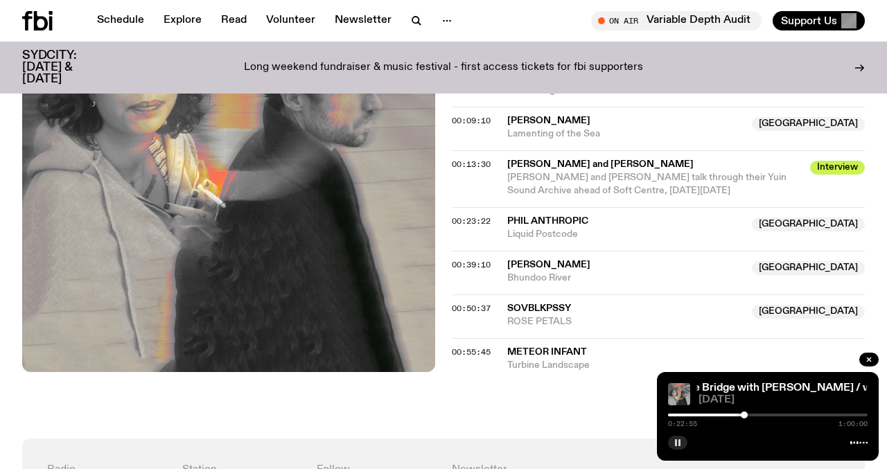
click at [744, 417] on div at bounding box center [744, 415] width 7 height 7
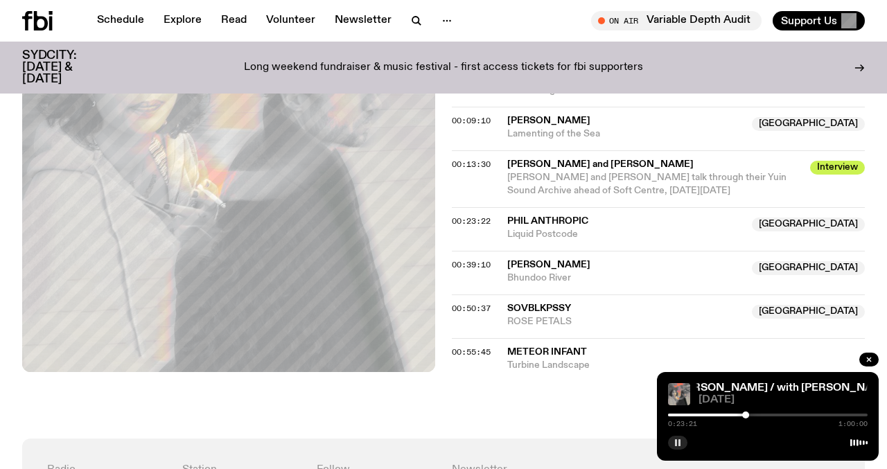
click at [492, 270] on div "00:39:10 [PERSON_NAME] [GEOGRAPHIC_DATA] Bhundoo River [GEOGRAPHIC_DATA]" at bounding box center [658, 273] width 413 height 44
click at [483, 265] on span "00:39:10" at bounding box center [471, 264] width 39 height 11
click at [795, 416] on div at bounding box center [794, 415] width 7 height 7
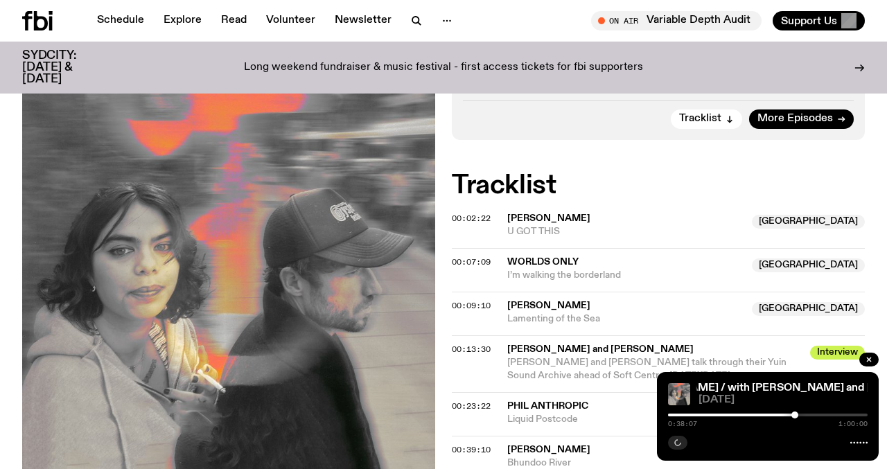
scroll to position [863, 0]
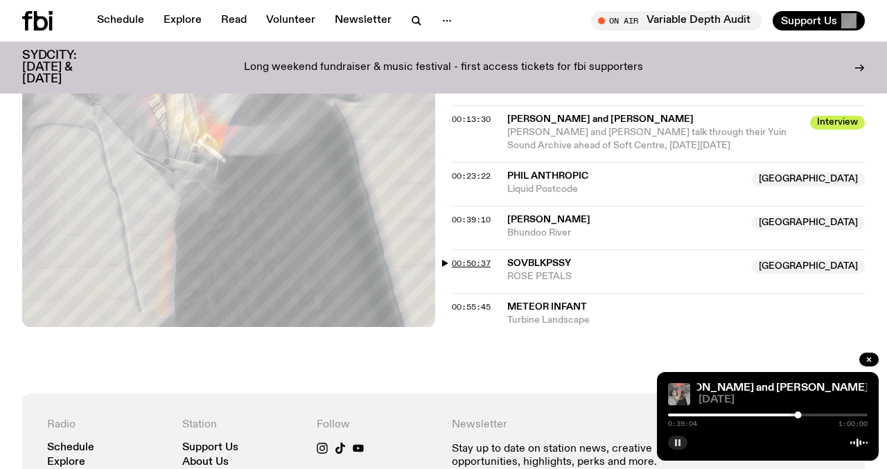
click at [487, 261] on span "00:50:37" at bounding box center [471, 263] width 39 height 11
click at [832, 416] on div at bounding box center [832, 415] width 7 height 7
click at [831, 416] on div at bounding box center [830, 415] width 7 height 7
click at [565, 306] on span "Meteor Infant" at bounding box center [547, 307] width 80 height 10
click at [477, 306] on span "00:55:45" at bounding box center [471, 306] width 39 height 11
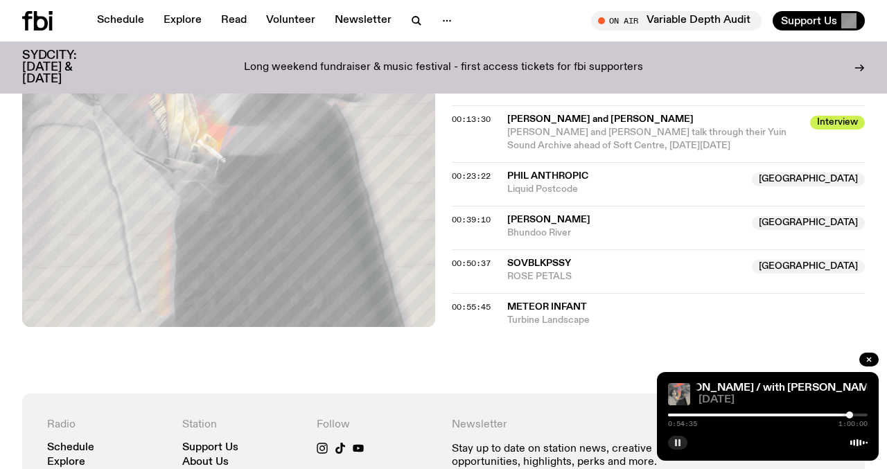
click at [849, 416] on div at bounding box center [849, 415] width 7 height 7
click at [847, 416] on div at bounding box center [847, 415] width 7 height 7
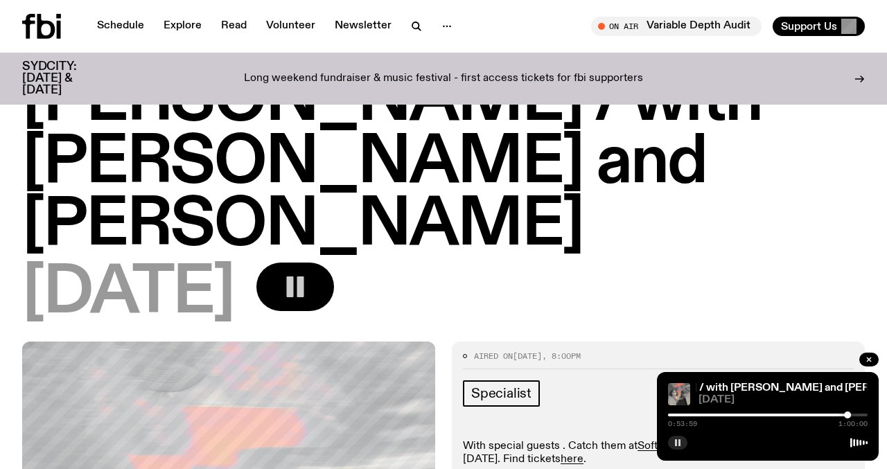
scroll to position [0, 0]
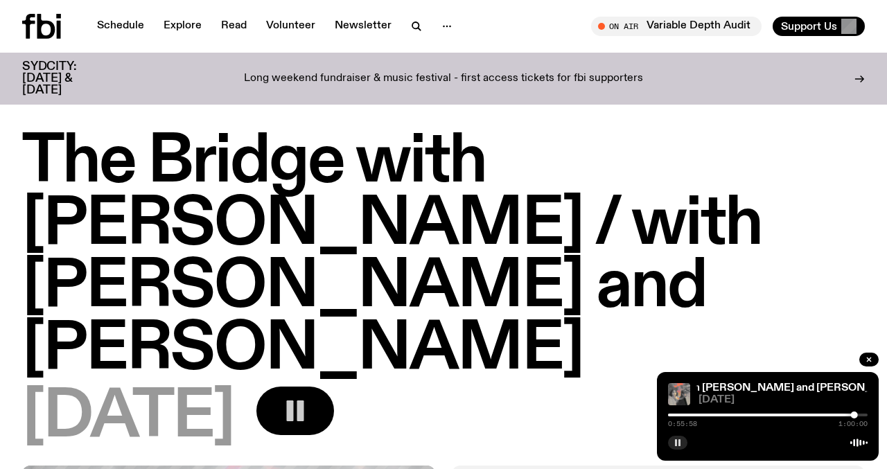
click at [334, 407] on button "button" at bounding box center [295, 411] width 78 height 49
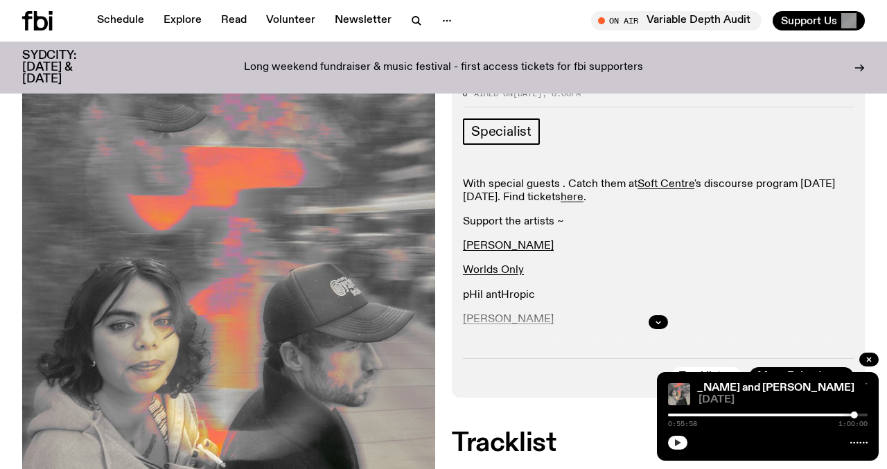
scroll to position [382, 0]
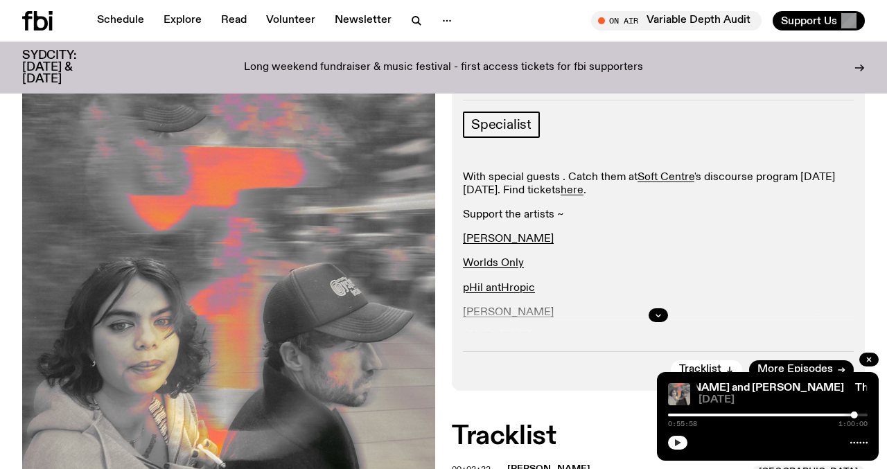
click at [671, 442] on button "button" at bounding box center [677, 443] width 19 height 14
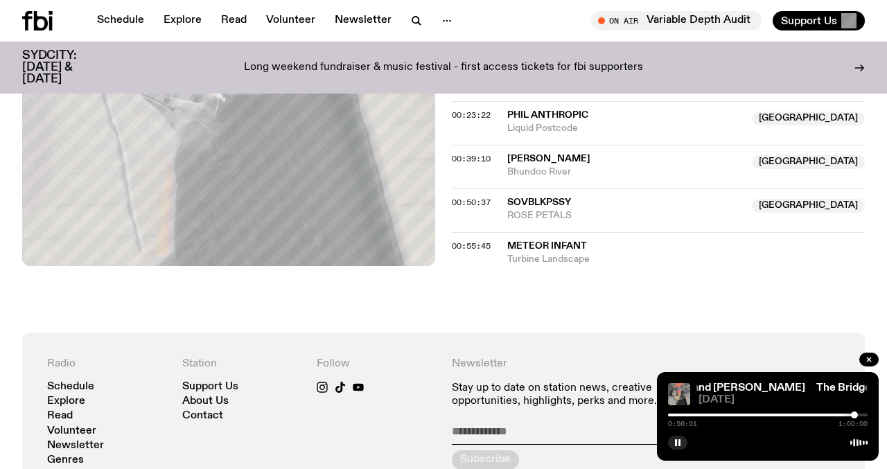
scroll to position [928, 0]
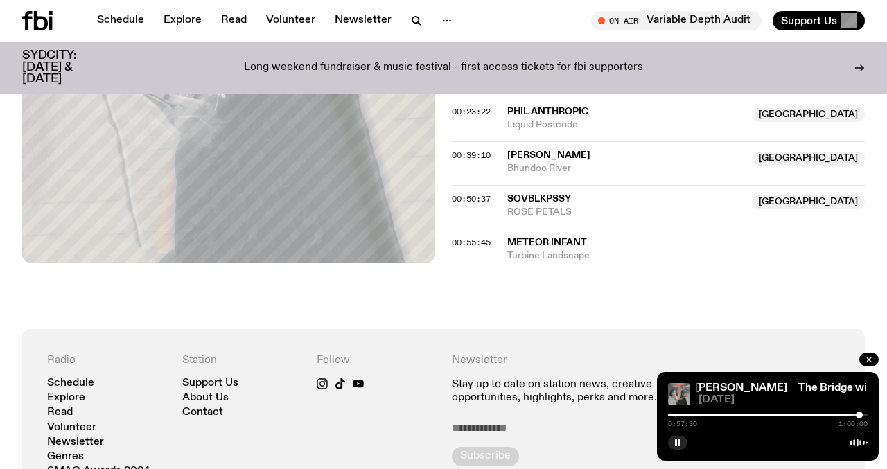
click at [860, 418] on div at bounding box center [859, 415] width 7 height 7
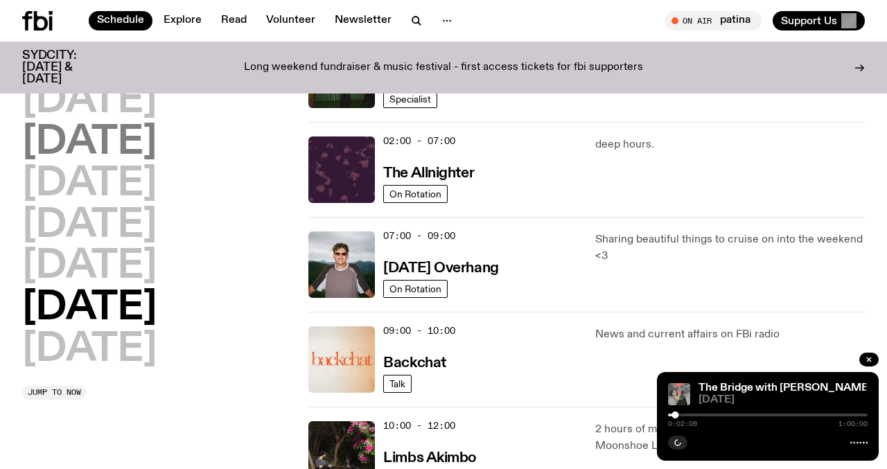
click at [136, 139] on h2 "[DATE]" at bounding box center [89, 142] width 134 height 39
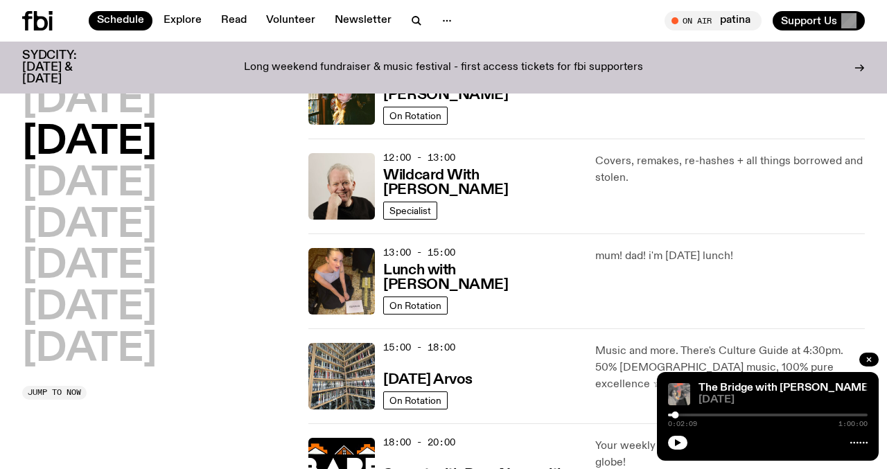
scroll to position [455, 0]
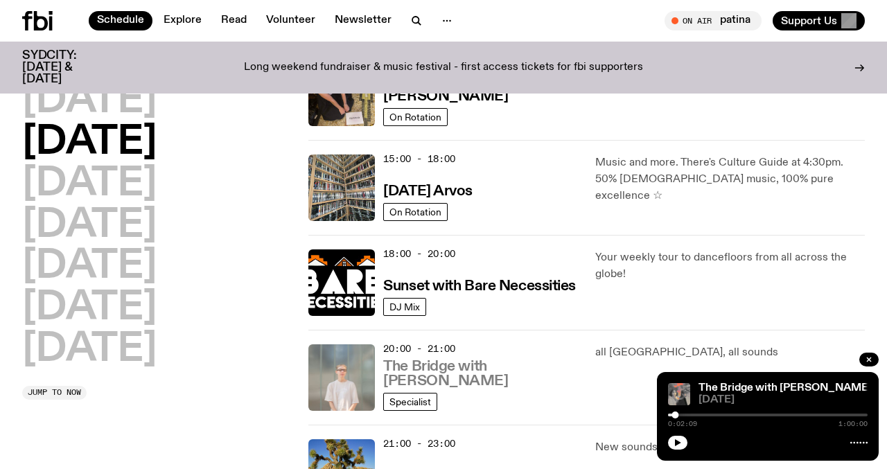
click at [441, 371] on h3 "The Bridge with [PERSON_NAME]" at bounding box center [480, 374] width 195 height 29
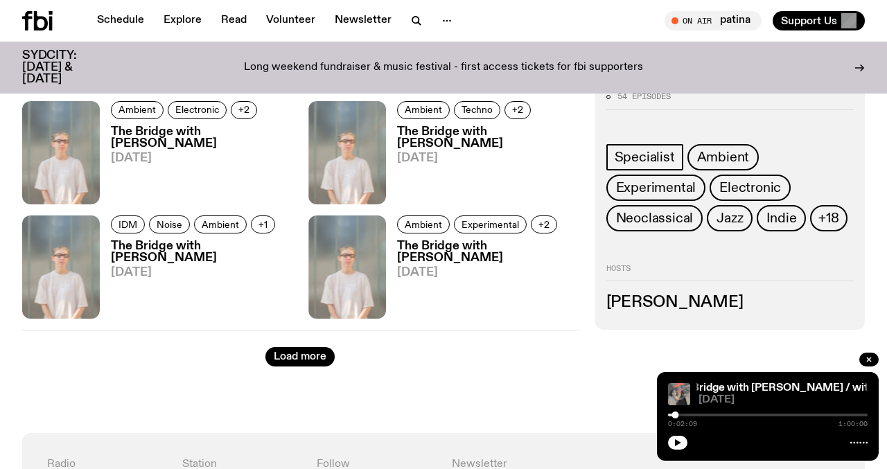
scroll to position [2302, 0]
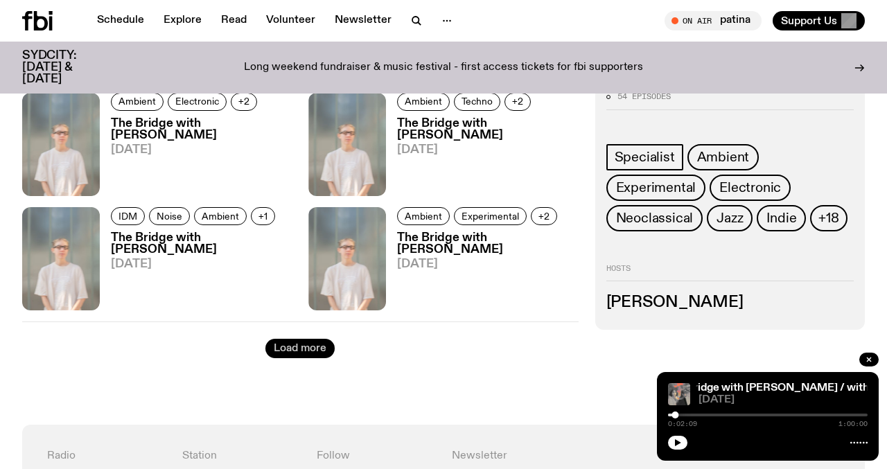
click at [294, 357] on button "Load more" at bounding box center [299, 348] width 69 height 19
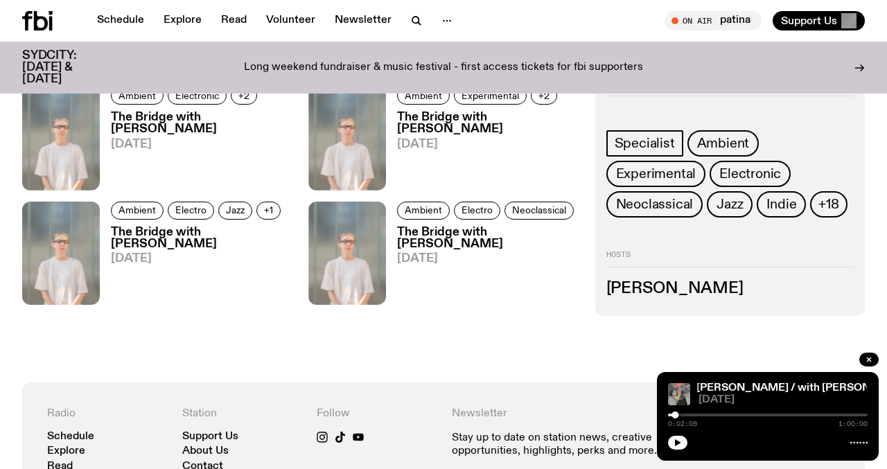
scroll to position [3509, 0]
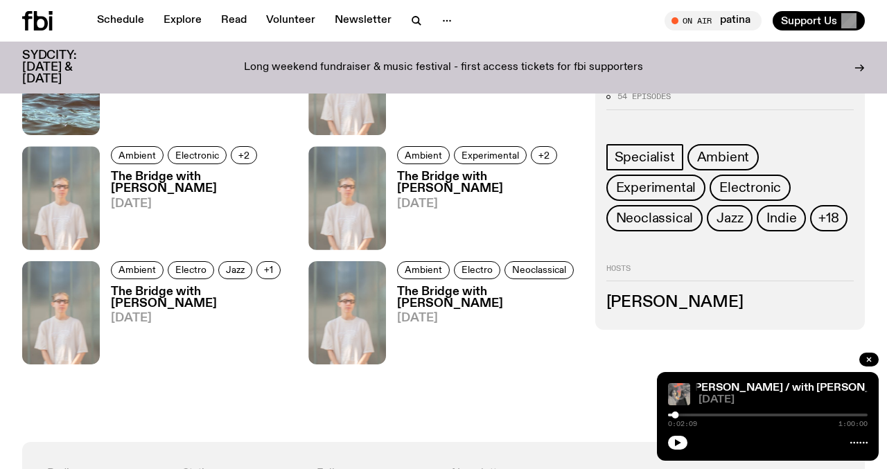
click at [427, 296] on h3 "The Bridge with [PERSON_NAME]" at bounding box center [487, 298] width 181 height 24
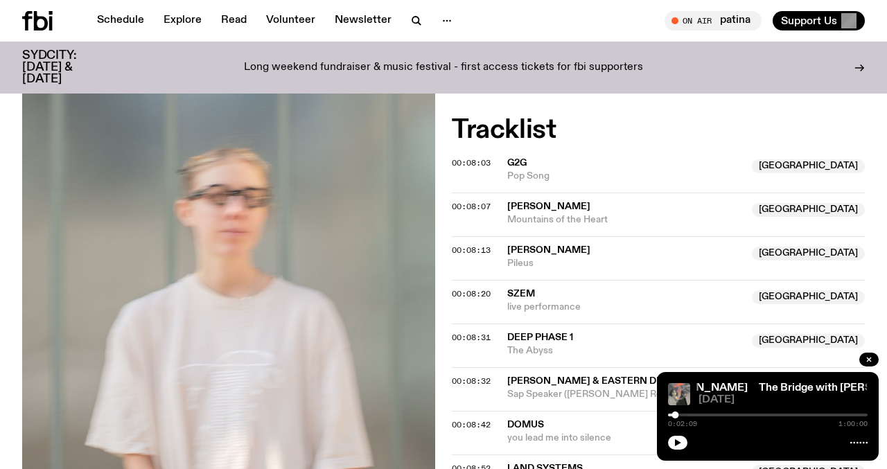
scroll to position [395, 0]
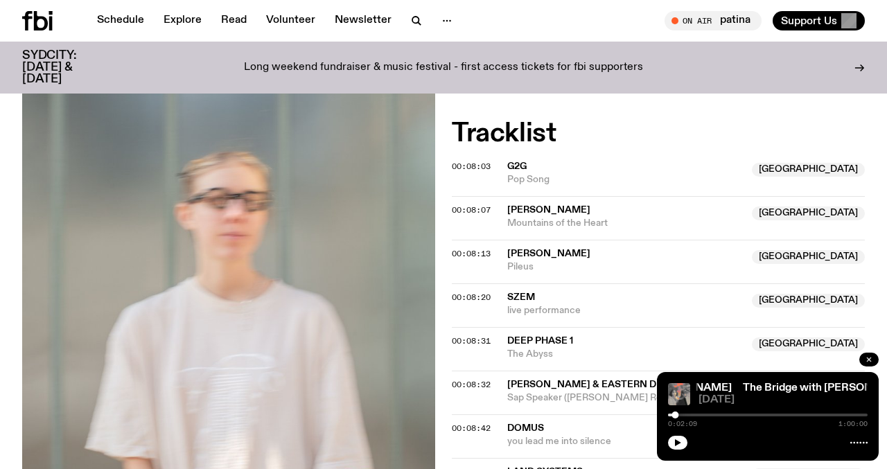
click at [873, 361] on button "button" at bounding box center [868, 360] width 19 height 14
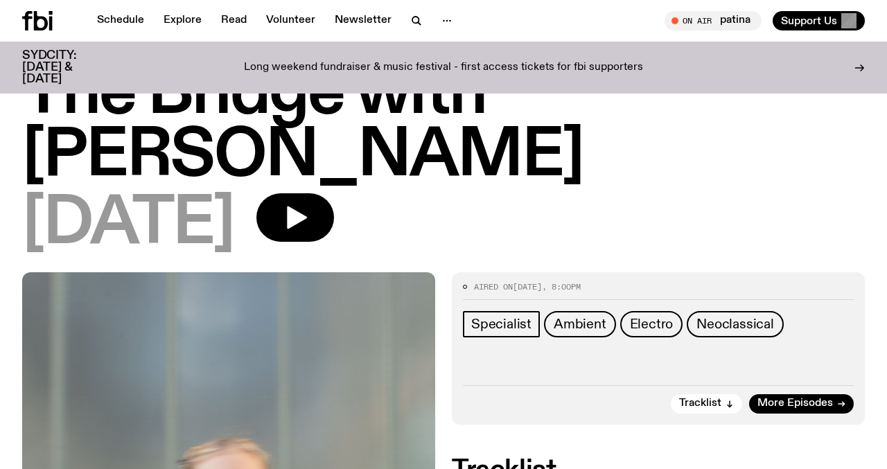
scroll to position [65, 0]
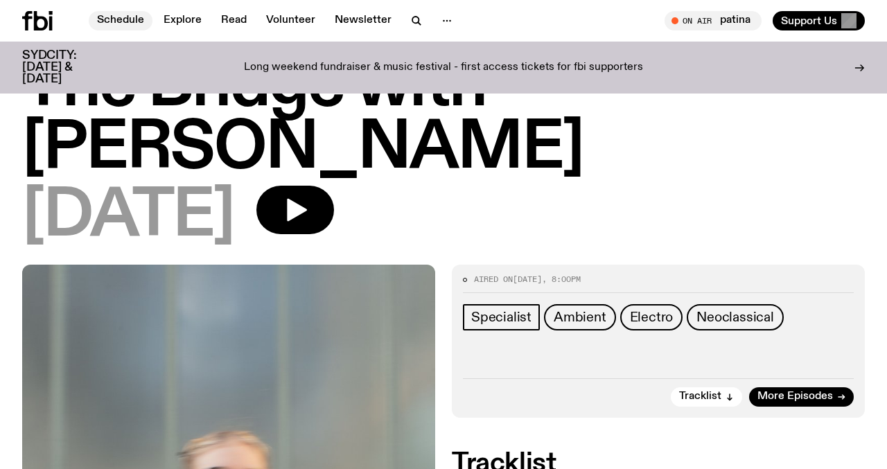
click at [132, 20] on link "Schedule" at bounding box center [121, 20] width 64 height 19
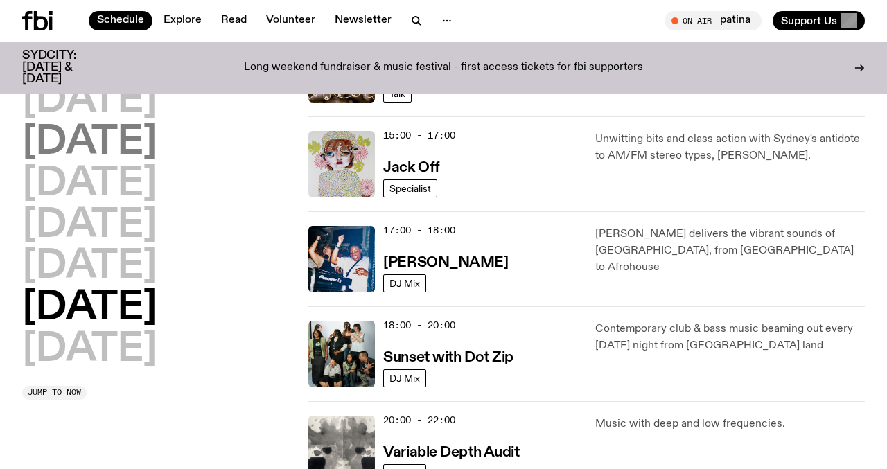
click at [153, 150] on h2 "Tuesday" at bounding box center [89, 142] width 134 height 39
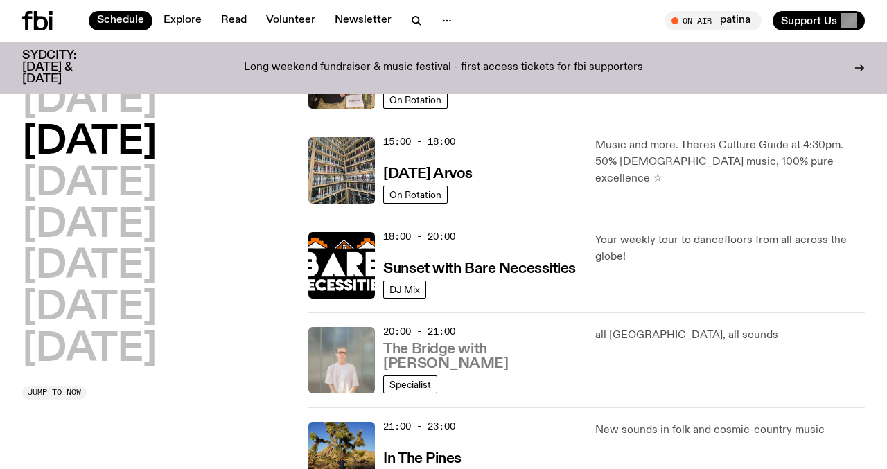
scroll to position [475, 0]
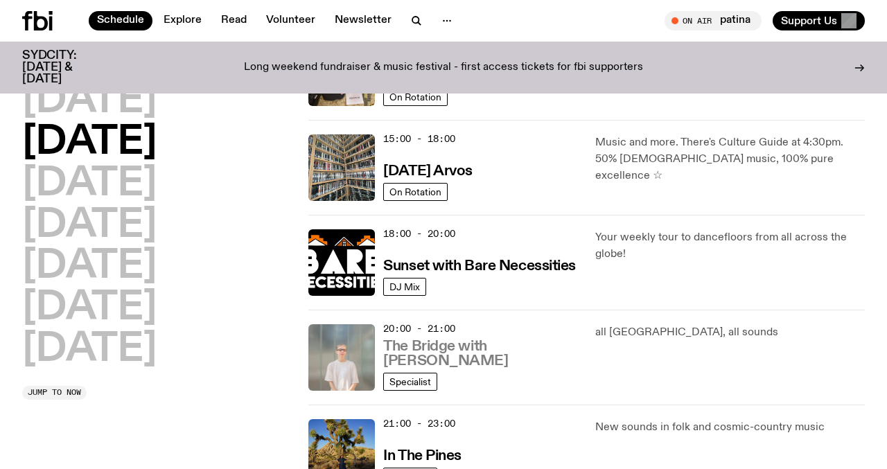
click at [441, 351] on h3 "The Bridge with [PERSON_NAME]" at bounding box center [480, 354] width 195 height 29
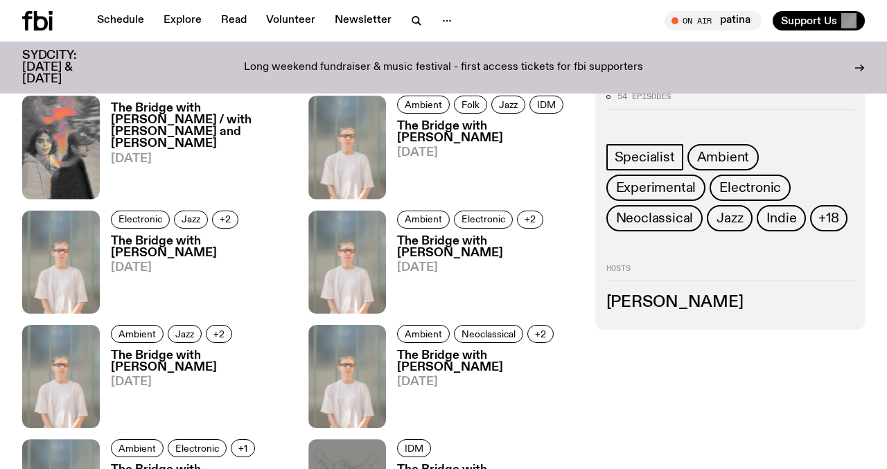
scroll to position [696, 0]
click at [176, 252] on h3 "The Bridge with Mara Schwerdtfeger" at bounding box center [201, 247] width 181 height 24
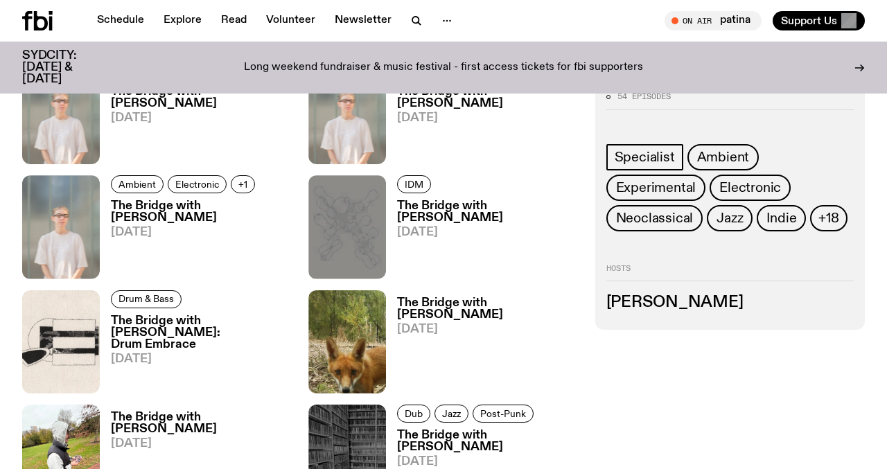
scroll to position [981, 0]
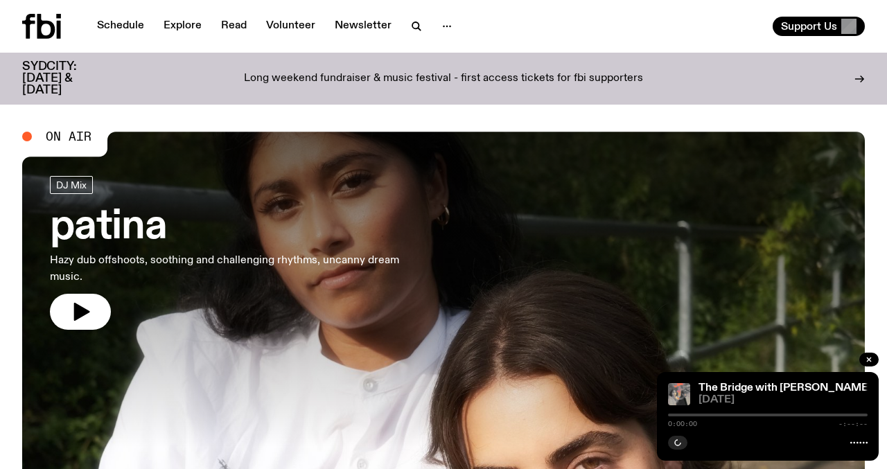
click at [118, 219] on h3 "patina" at bounding box center [227, 227] width 355 height 39
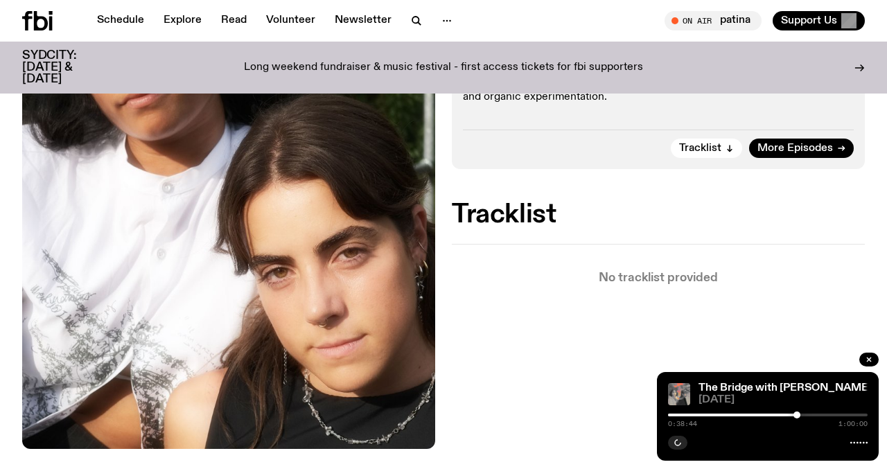
scroll to position [362, 0]
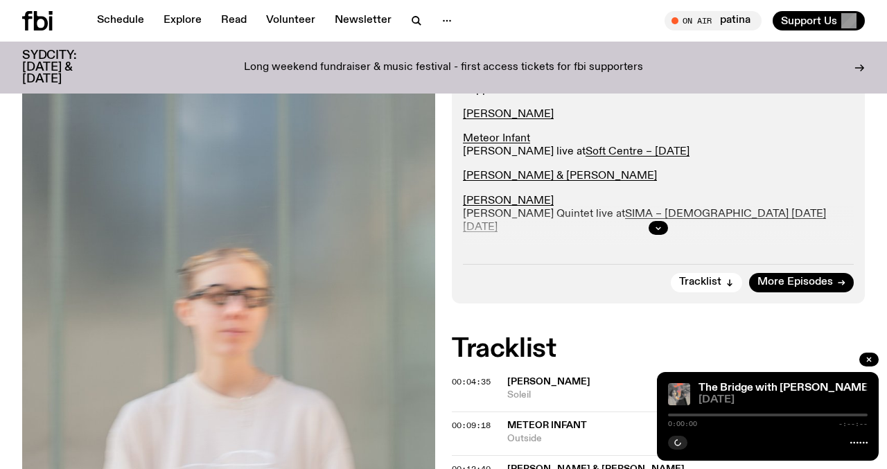
scroll to position [344, 0]
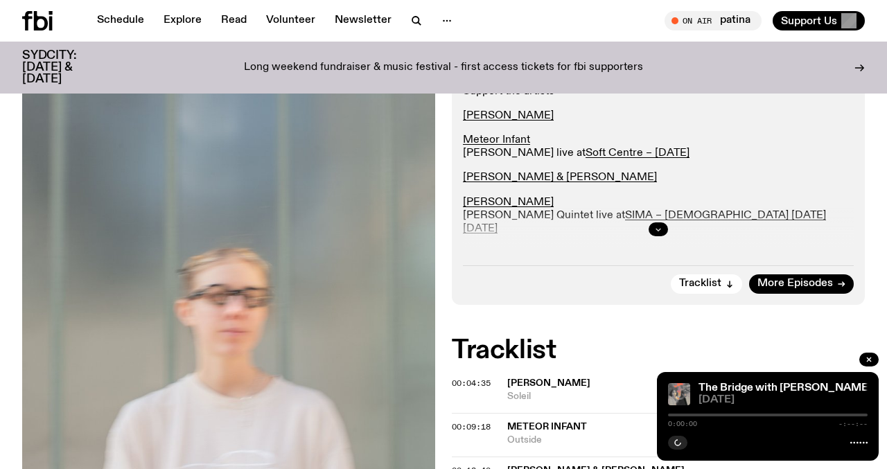
click at [659, 229] on icon "button" at bounding box center [658, 230] width 5 height 2
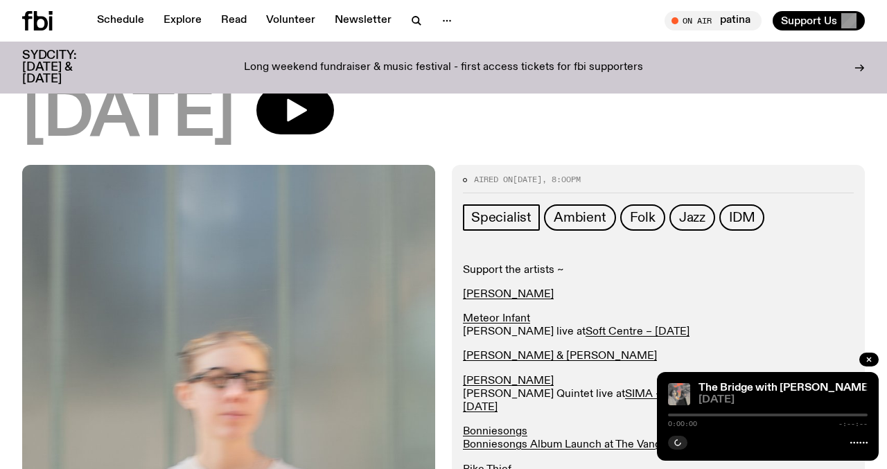
scroll to position [161, 0]
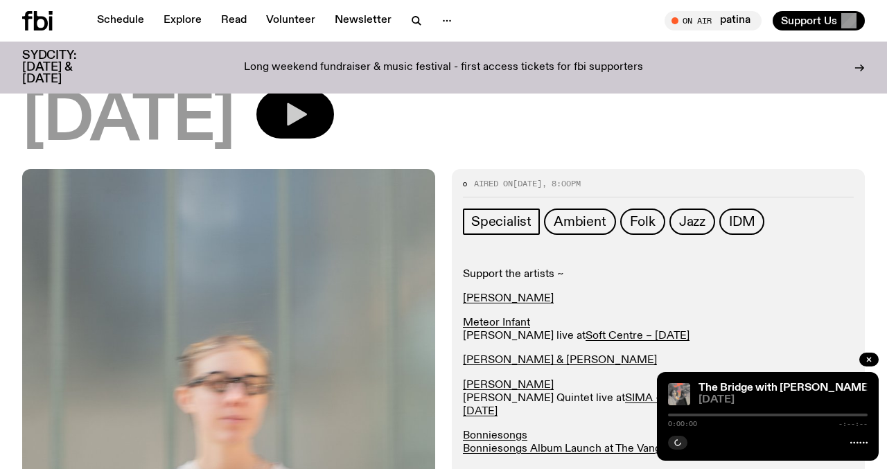
click at [309, 121] on button "button" at bounding box center [295, 114] width 78 height 49
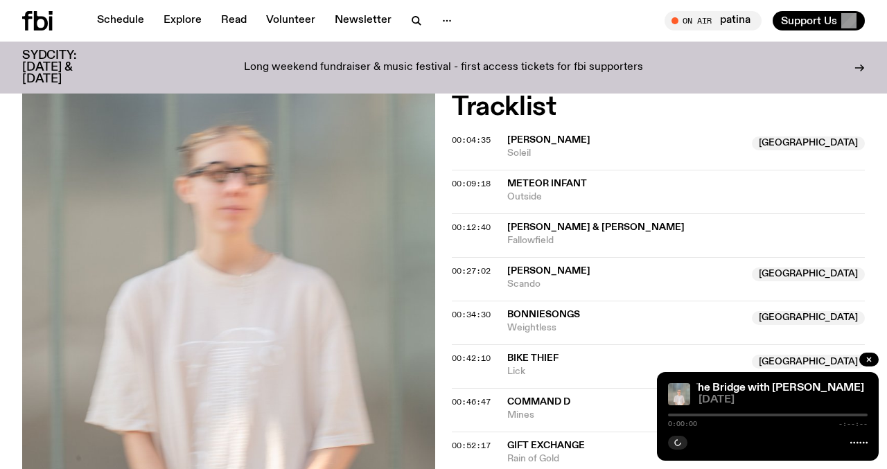
scroll to position [743, 0]
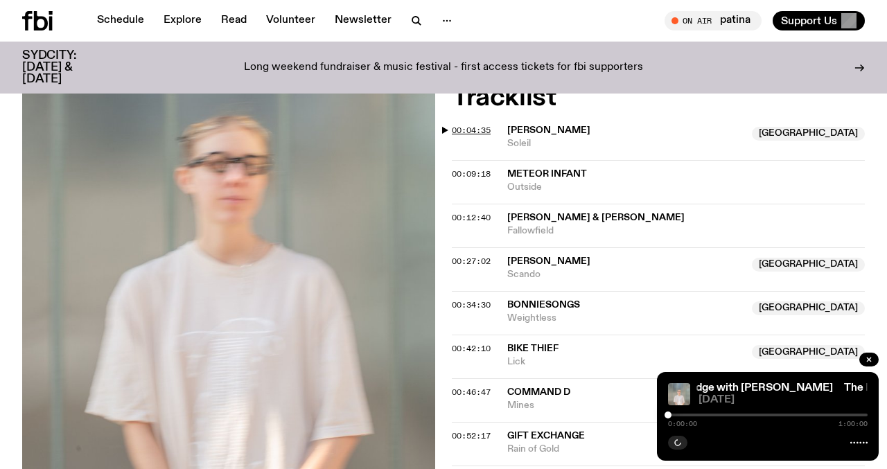
click at [462, 130] on span "00:04:35" at bounding box center [471, 130] width 39 height 11
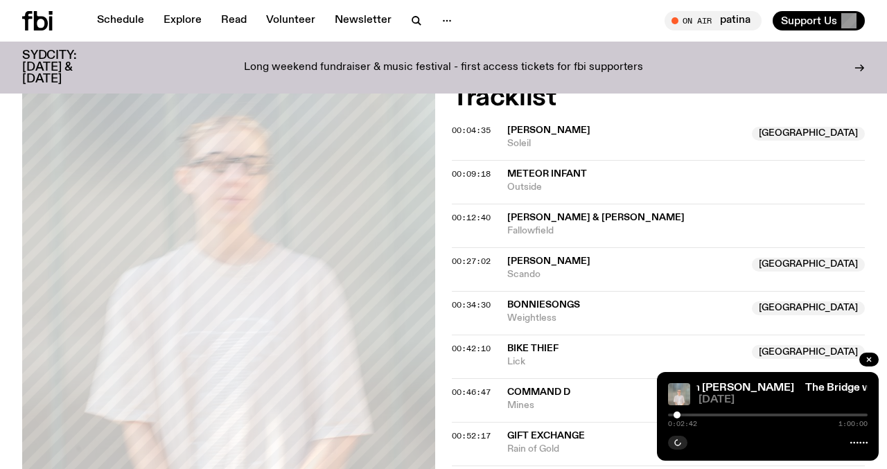
click at [677, 414] on div at bounding box center [676, 415] width 7 height 7
click at [678, 415] on div at bounding box center [677, 415] width 7 height 7
click at [679, 413] on div at bounding box center [679, 415] width 7 height 7
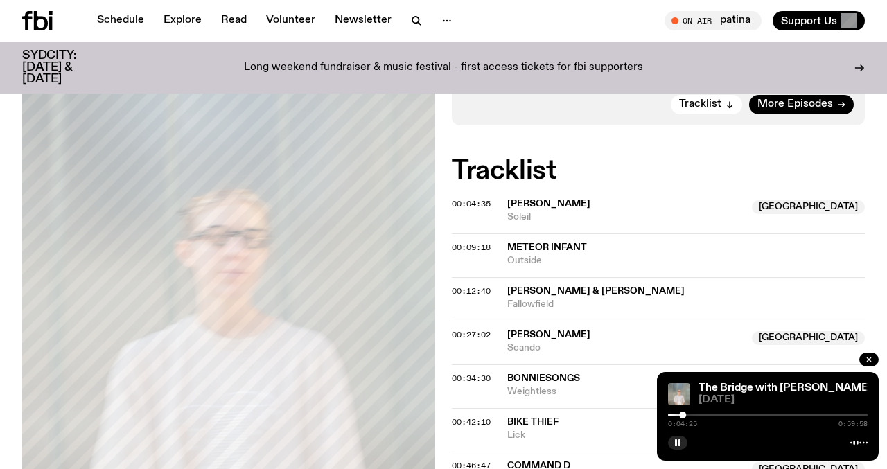
scroll to position [669, 0]
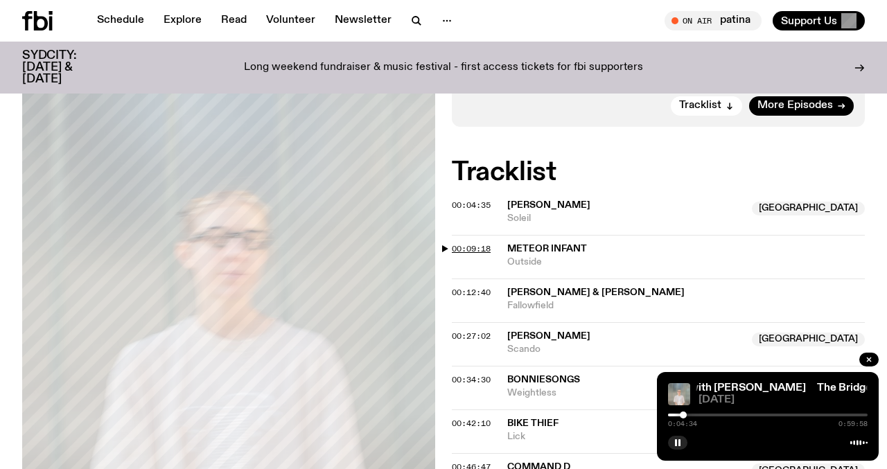
click at [475, 253] on span "00:09:18" at bounding box center [471, 248] width 39 height 11
click at [694, 416] on div at bounding box center [600, 415] width 200 height 3
click at [692, 414] on div at bounding box center [692, 415] width 7 height 7
click at [689, 414] on div at bounding box center [688, 415] width 7 height 7
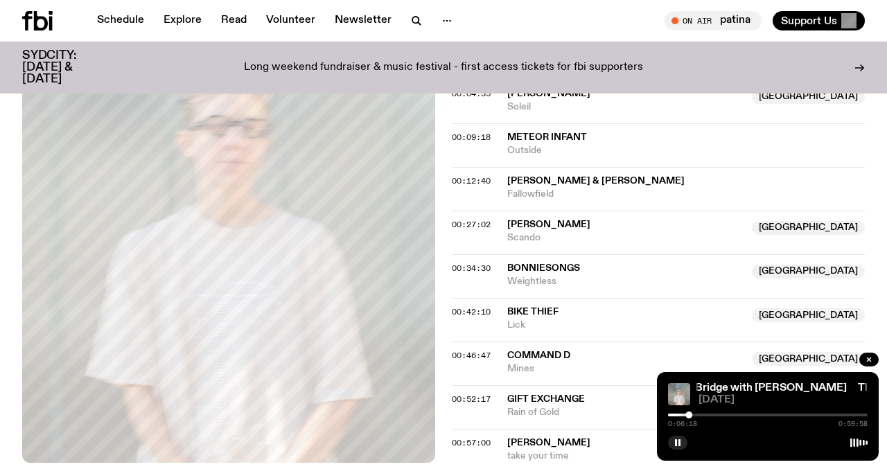
scroll to position [806, 0]
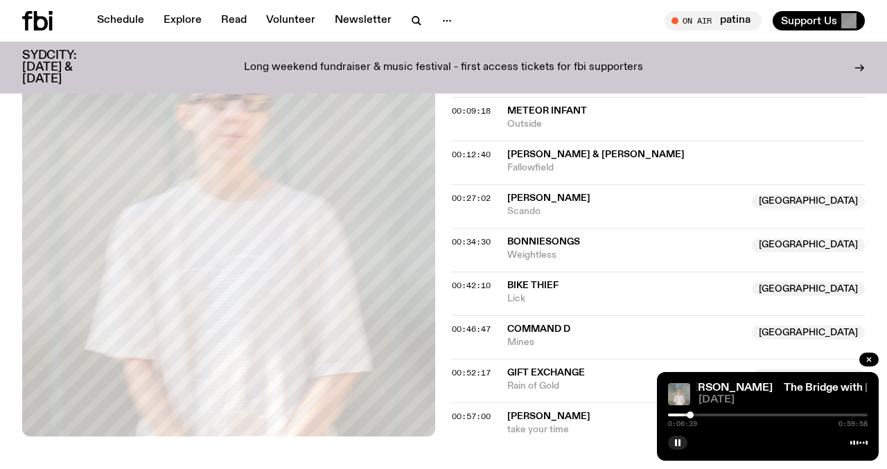
click at [690, 415] on div at bounding box center [690, 415] width 7 height 7
click at [681, 445] on icon "button" at bounding box center [677, 443] width 8 height 8
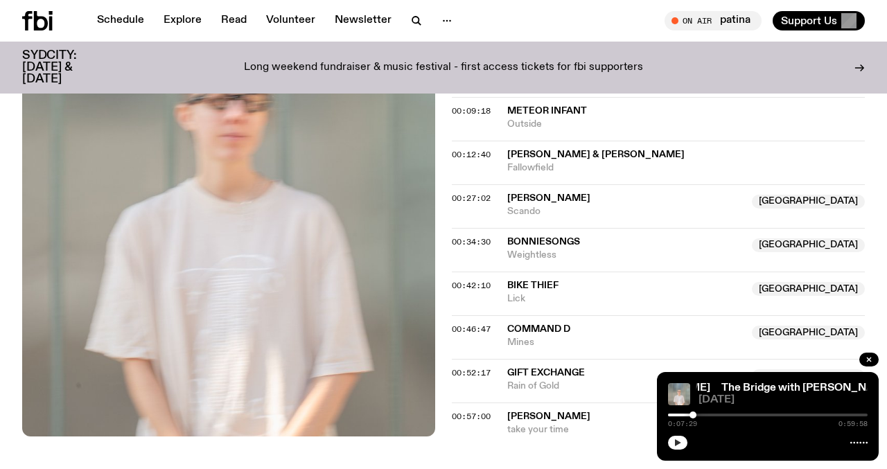
click at [693, 415] on div at bounding box center [692, 415] width 7 height 7
click at [677, 437] on button "button" at bounding box center [677, 443] width 19 height 14
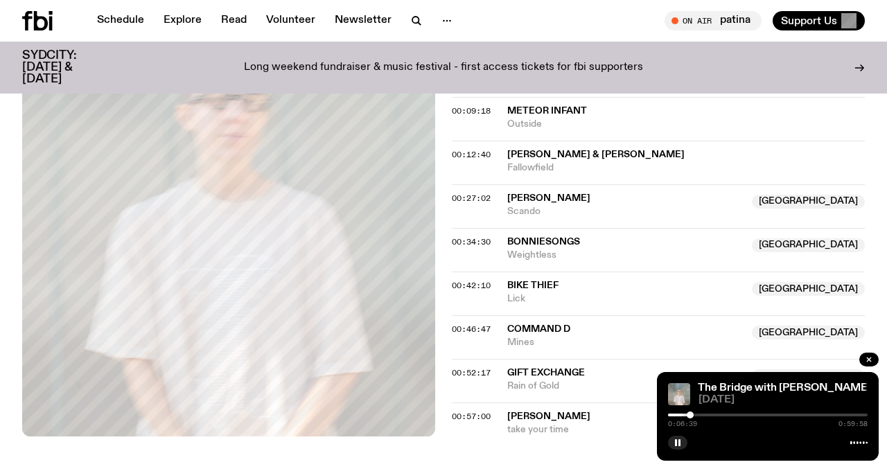
click at [690, 414] on div at bounding box center [690, 415] width 7 height 7
click at [692, 426] on span "0:07:17" at bounding box center [682, 424] width 29 height 7
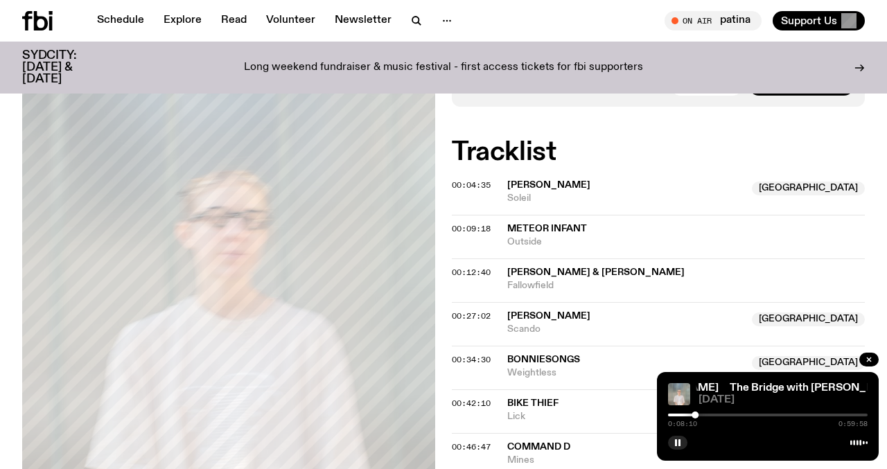
scroll to position [682, 0]
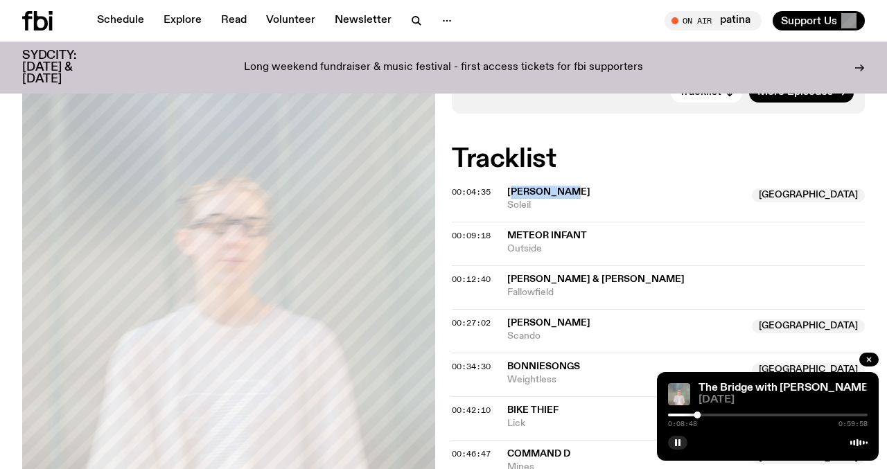
drag, startPoint x: 570, startPoint y: 193, endPoint x: 511, endPoint y: 193, distance: 58.9
click at [511, 193] on span "Julien Mier" at bounding box center [625, 192] width 236 height 13
click at [511, 193] on div "Copied" at bounding box center [625, 199] width 236 height 26
click at [615, 191] on div "Copied" at bounding box center [625, 199] width 236 height 26
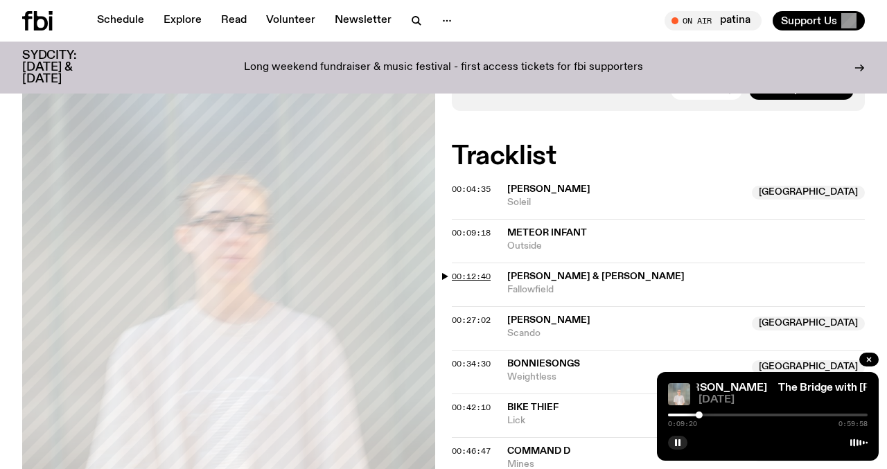
scroll to position [689, 0]
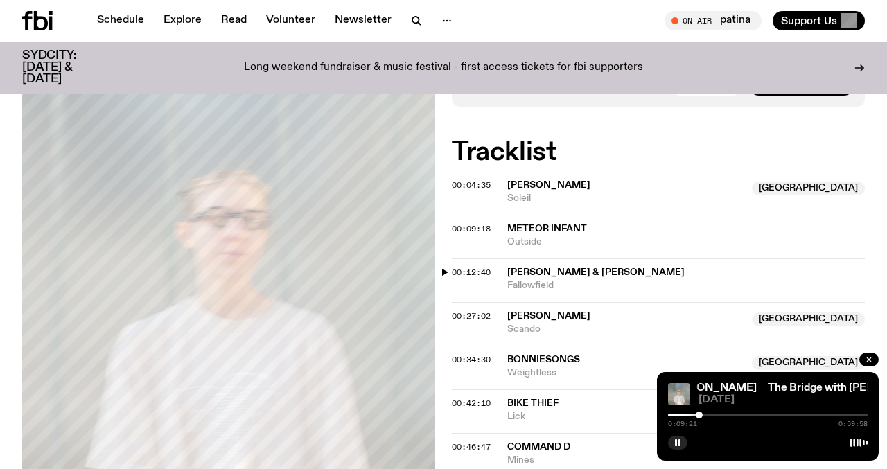
click at [480, 273] on span "00:12:40" at bounding box center [471, 272] width 39 height 11
click at [708, 414] on div at bounding box center [708, 415] width 7 height 7
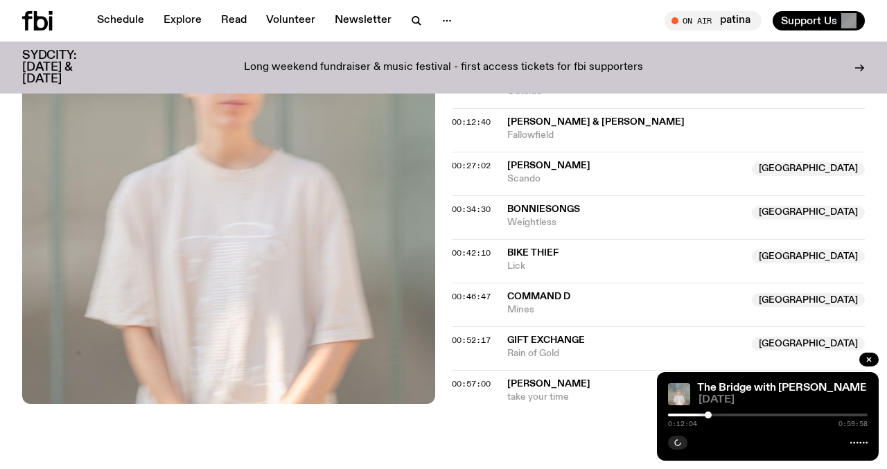
scroll to position [822, 0]
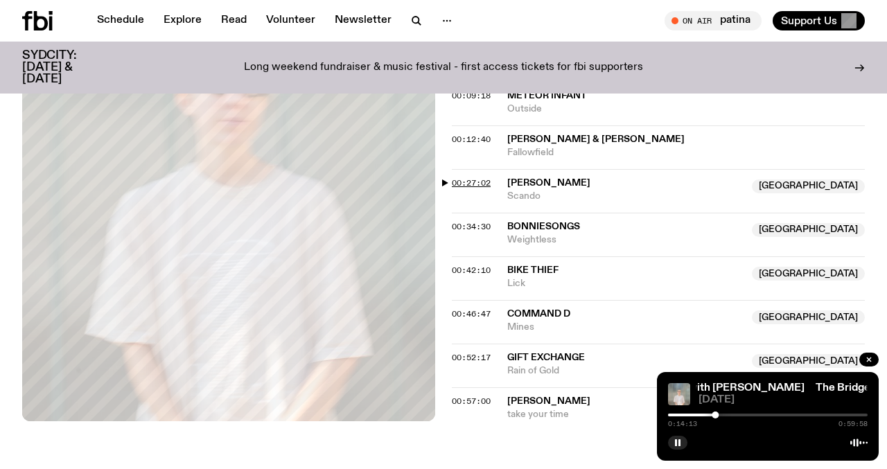
click at [468, 184] on span "00:27:02" at bounding box center [471, 182] width 39 height 11
click at [752, 417] on div at bounding box center [751, 415] width 7 height 7
click at [748, 417] on div at bounding box center [748, 415] width 7 height 7
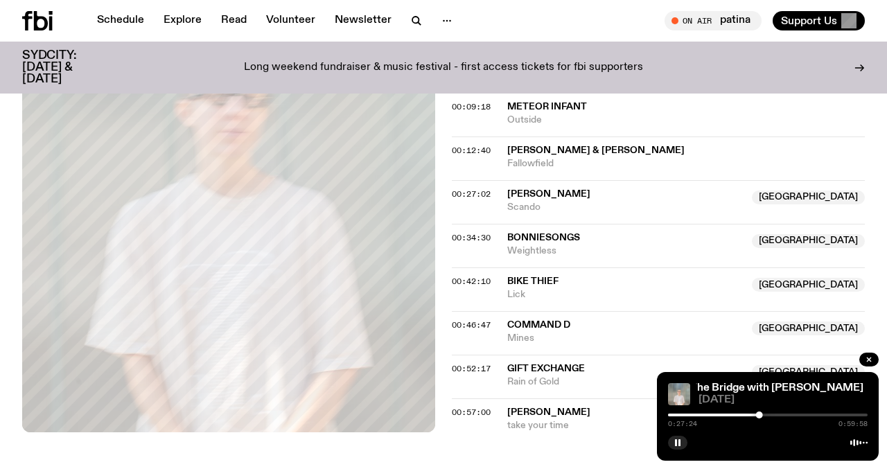
scroll to position [813, 0]
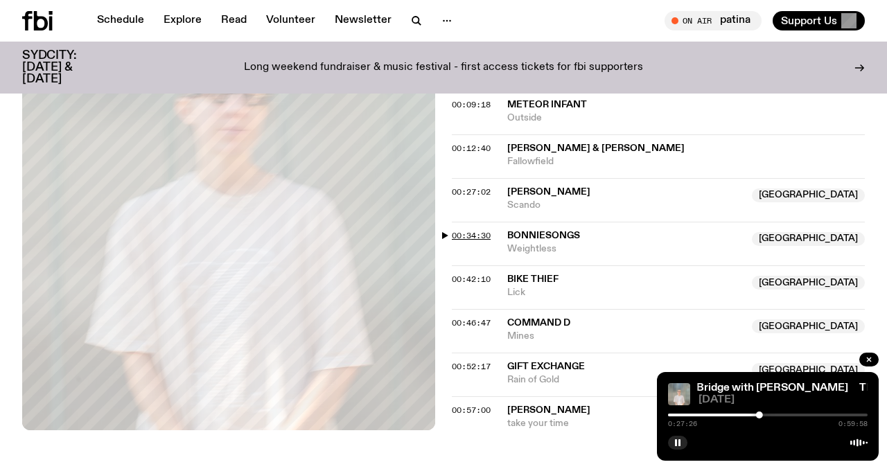
click at [477, 238] on span "00:34:30" at bounding box center [471, 235] width 39 height 11
click at [782, 416] on div at bounding box center [781, 415] width 7 height 7
click at [461, 278] on span "00:42:10" at bounding box center [471, 279] width 39 height 11
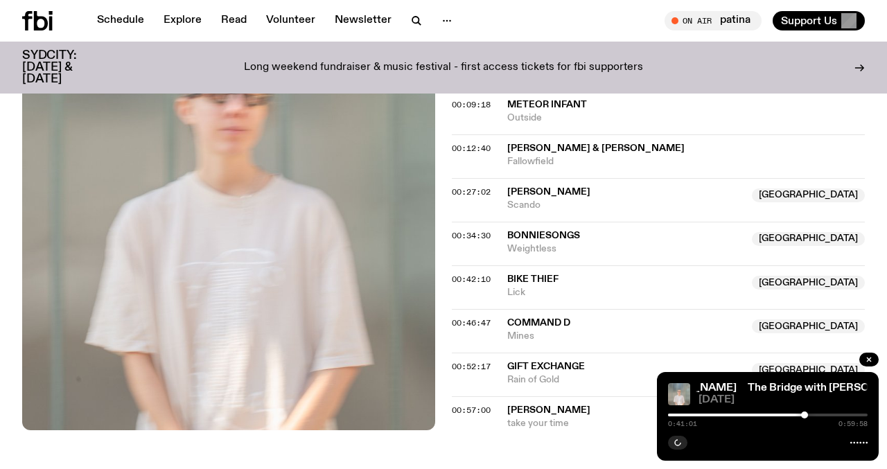
click at [804, 416] on div at bounding box center [804, 415] width 7 height 7
click at [803, 416] on div at bounding box center [803, 415] width 7 height 7
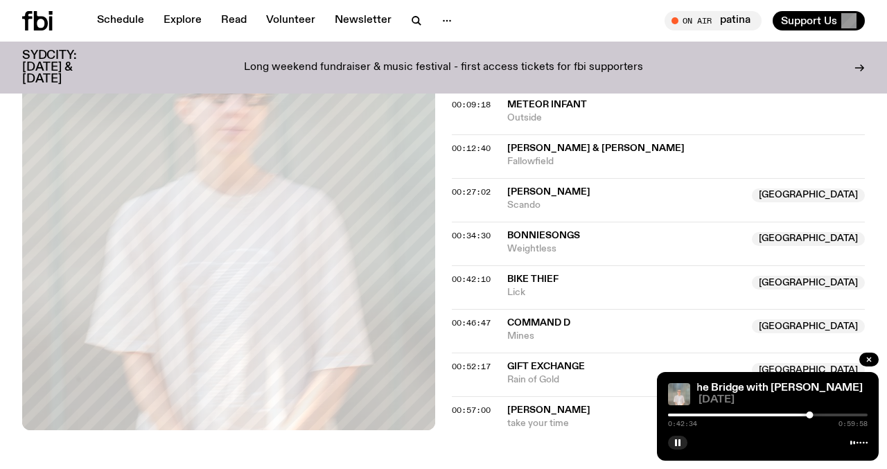
click at [473, 313] on div "00:46:47 Command D NSW Mines NSW" at bounding box center [658, 331] width 413 height 44
click at [474, 371] on span "00:52:17" at bounding box center [471, 366] width 39 height 11
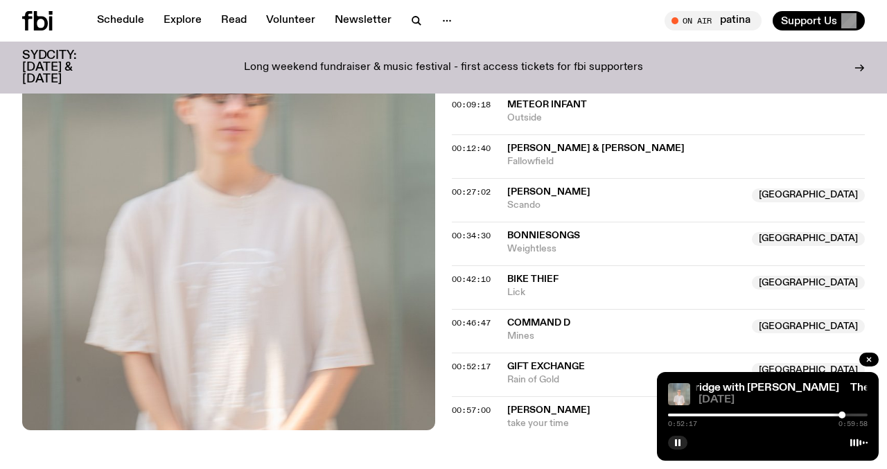
click at [681, 443] on icon "button" at bounding box center [677, 443] width 8 height 8
click at [838, 416] on div at bounding box center [838, 415] width 7 height 7
click at [680, 443] on icon "button" at bounding box center [677, 443] width 8 height 8
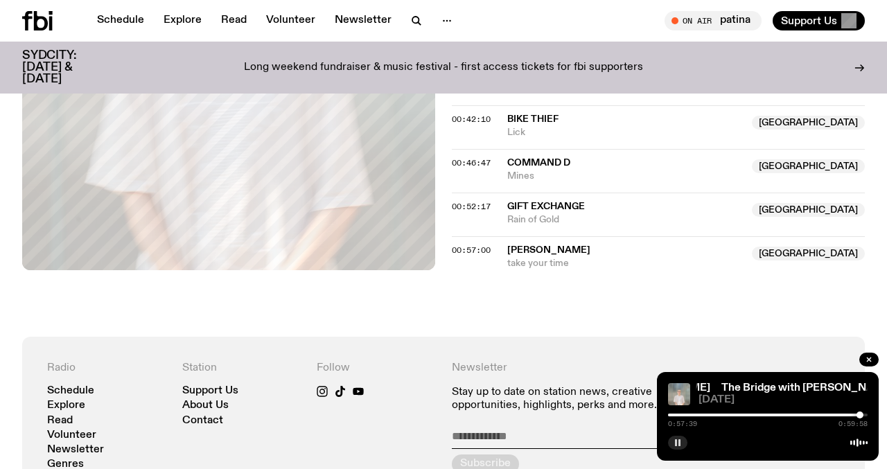
scroll to position [973, 0]
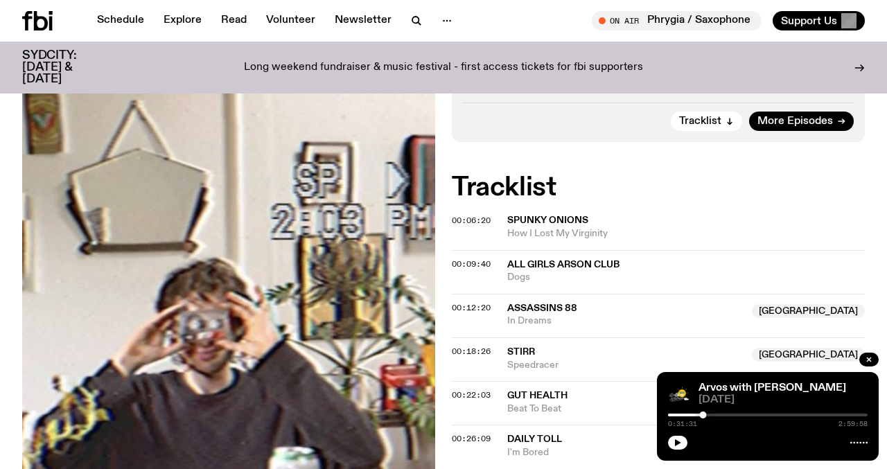
scroll to position [405, 0]
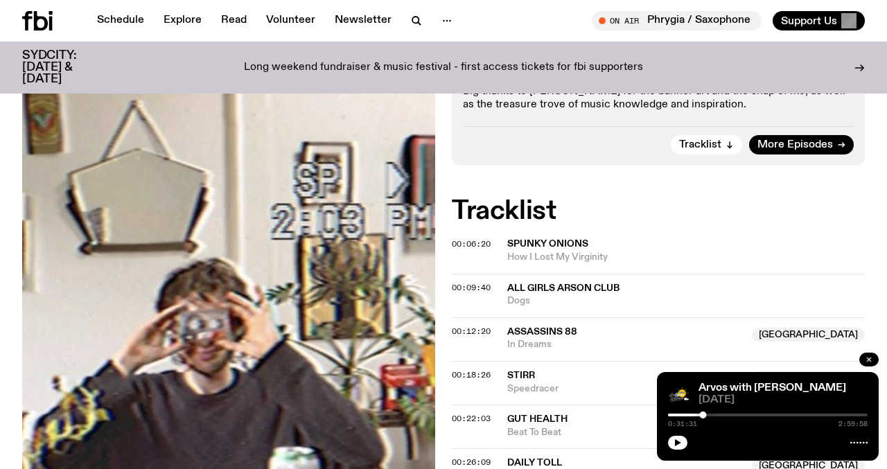
click at [872, 358] on icon "button" at bounding box center [869, 359] width 8 height 8
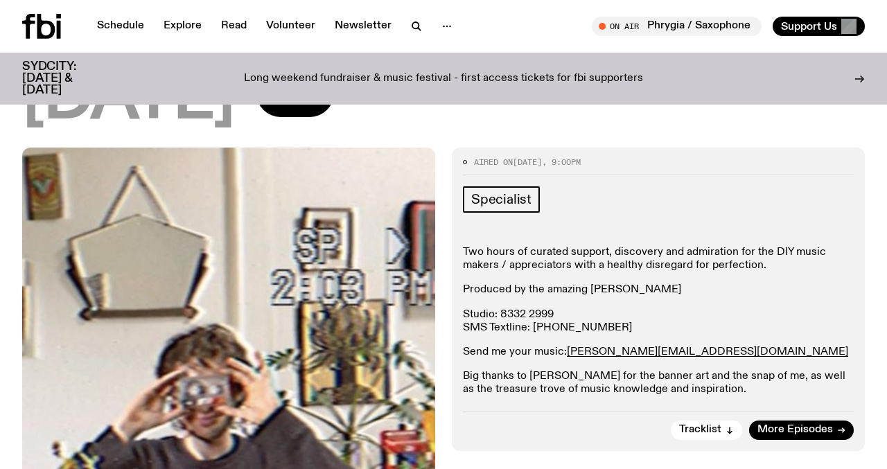
scroll to position [0, 0]
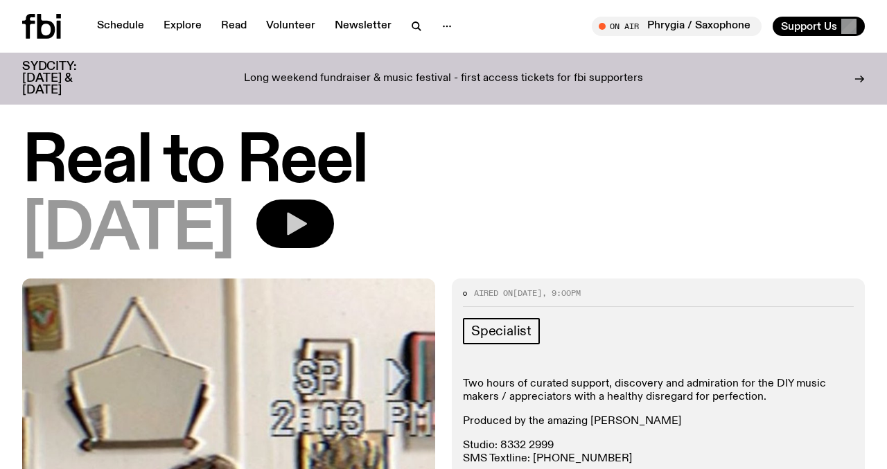
click at [309, 235] on icon "button" at bounding box center [295, 224] width 28 height 28
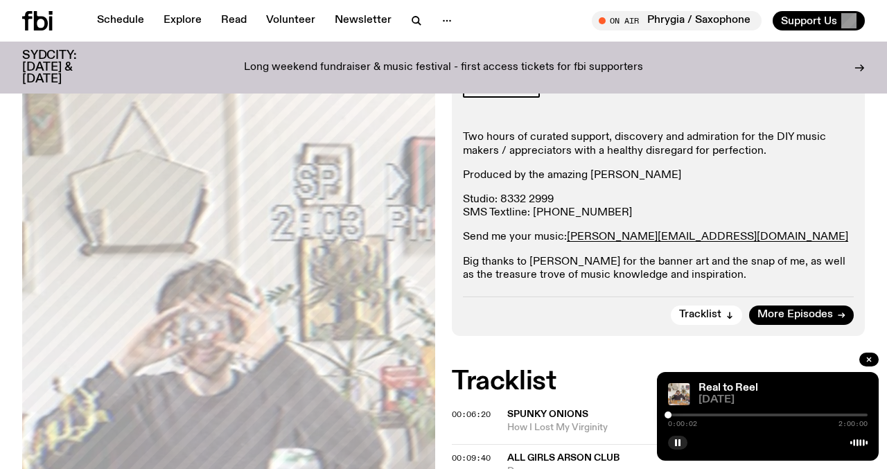
scroll to position [269, 0]
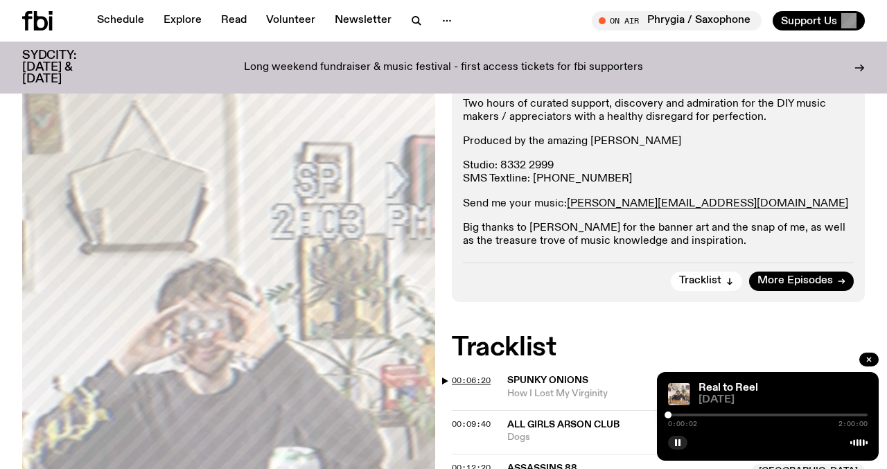
click at [476, 380] on span "00:06:20" at bounding box center [471, 380] width 39 height 11
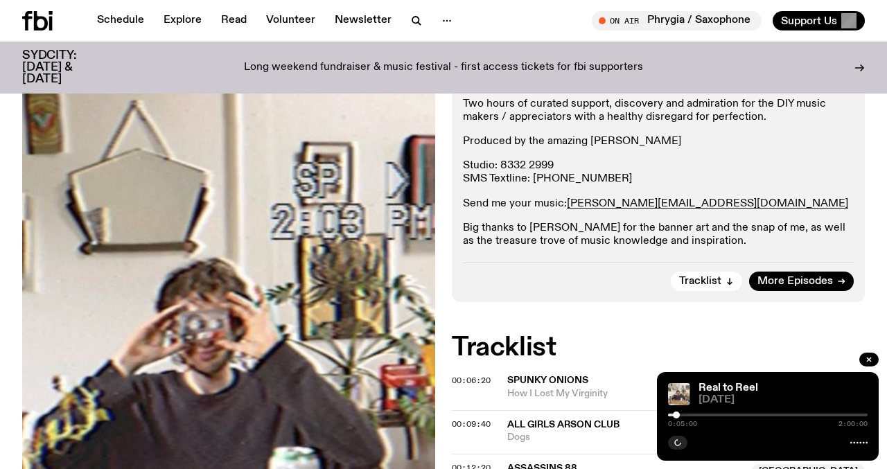
click at [676, 417] on div at bounding box center [676, 415] width 7 height 7
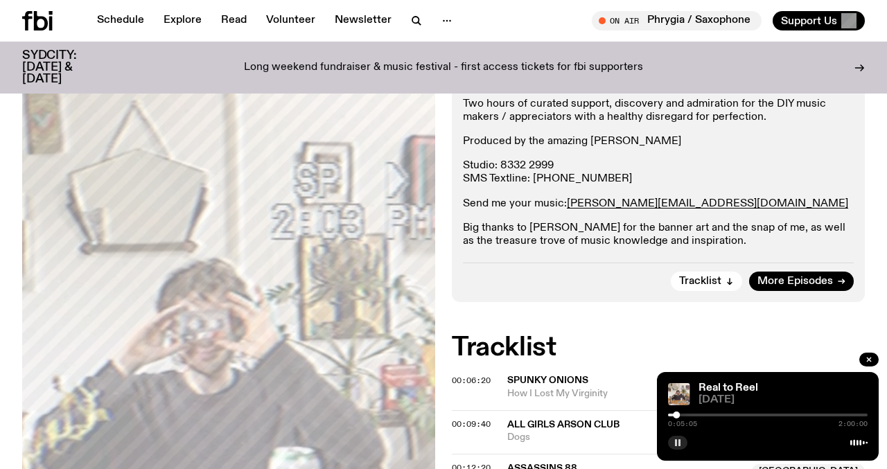
click at [682, 439] on button "button" at bounding box center [677, 443] width 19 height 14
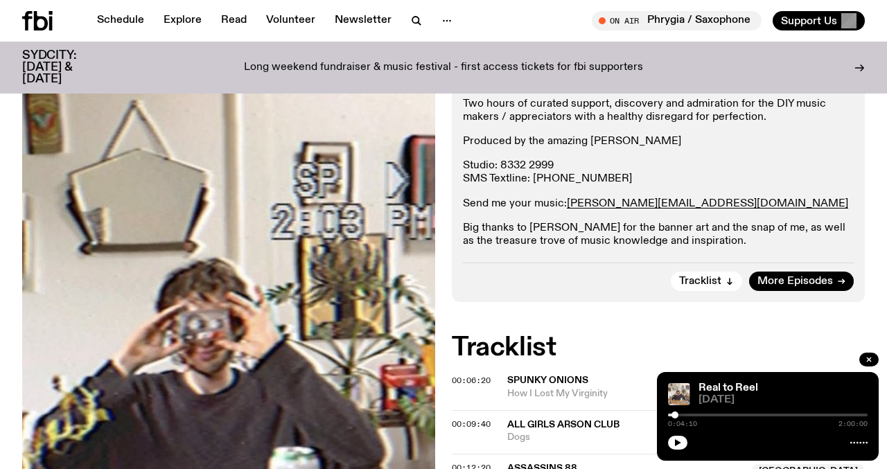
click at [675, 412] on div at bounding box center [674, 415] width 7 height 7
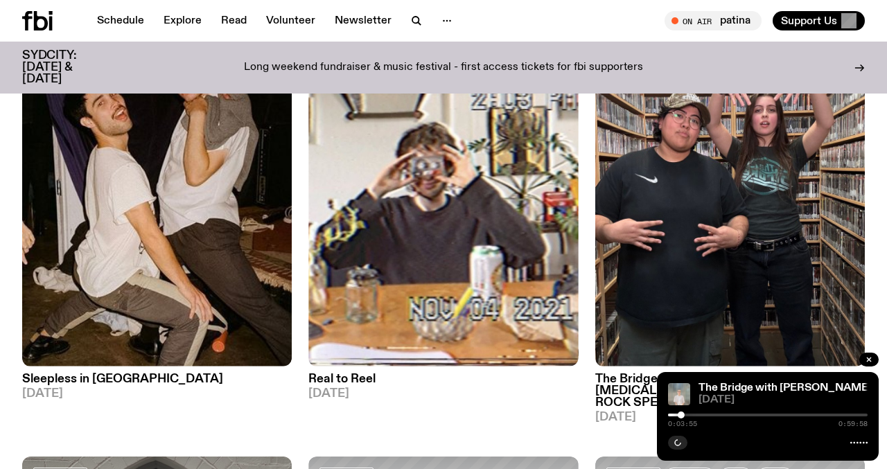
scroll to position [624, 0]
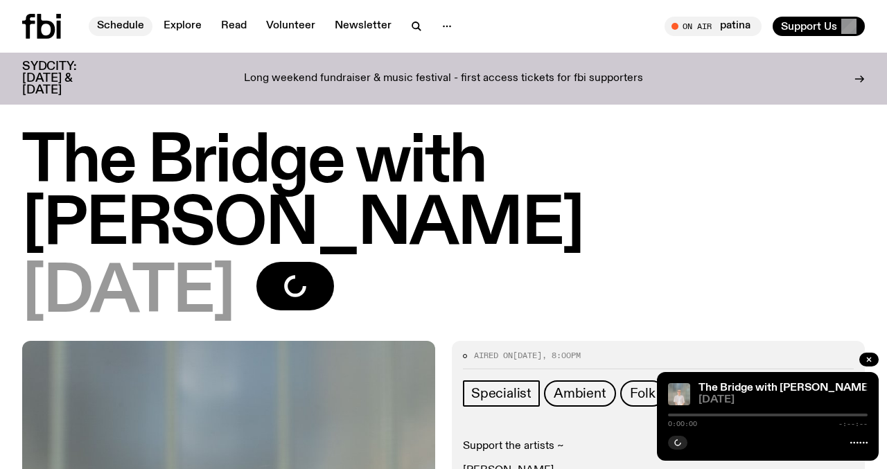
click at [127, 27] on link "Schedule" at bounding box center [121, 26] width 64 height 19
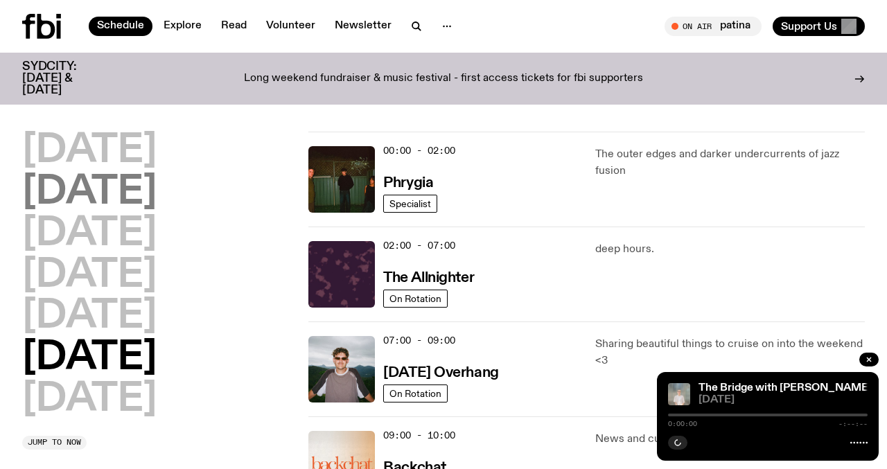
click at [136, 204] on h2 "[DATE]" at bounding box center [89, 192] width 134 height 39
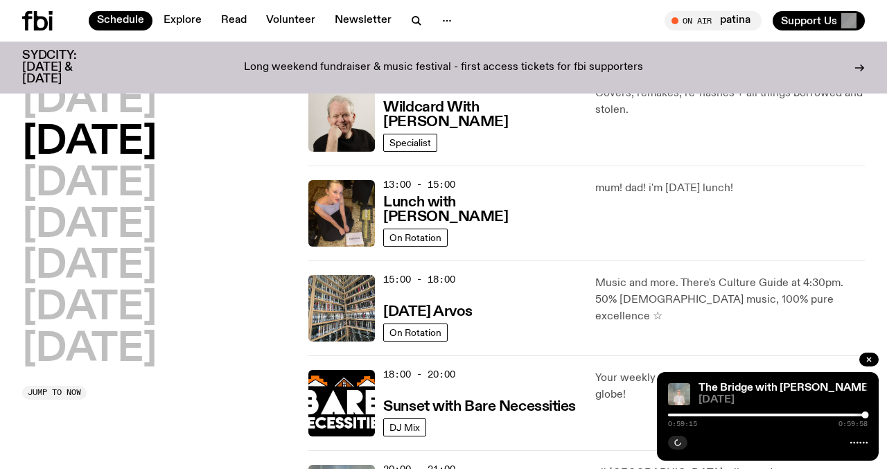
scroll to position [355, 0]
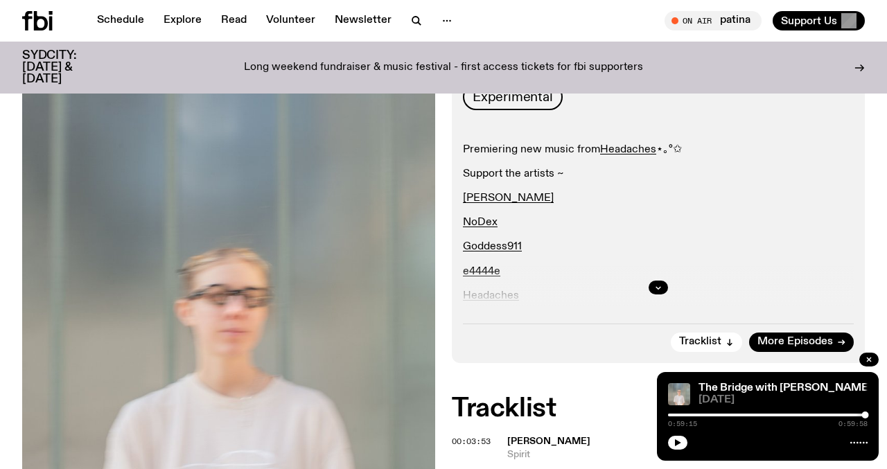
scroll to position [191, 0]
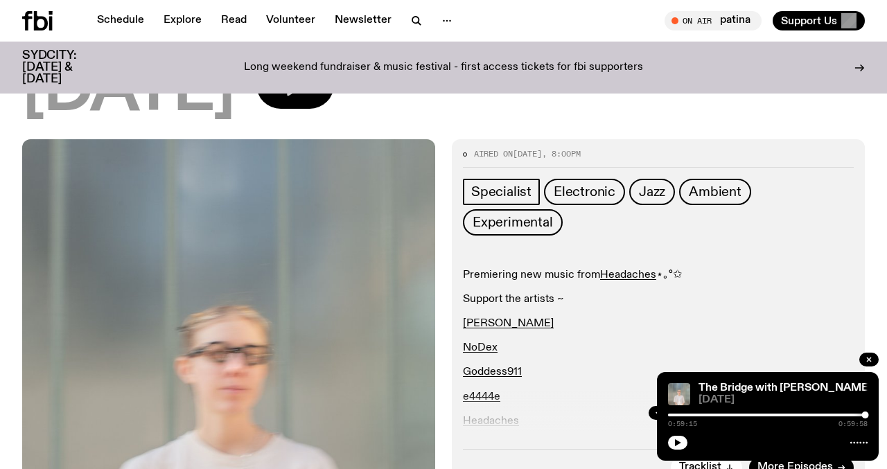
click at [334, 85] on button "button" at bounding box center [295, 84] width 78 height 49
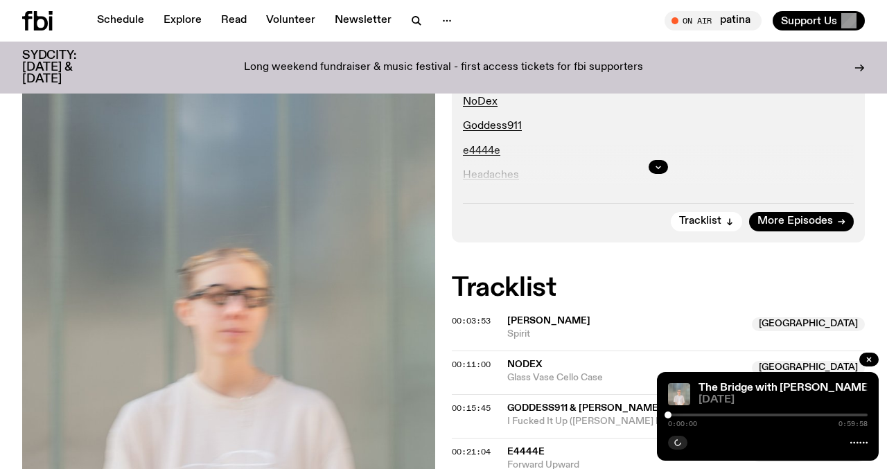
scroll to position [441, 0]
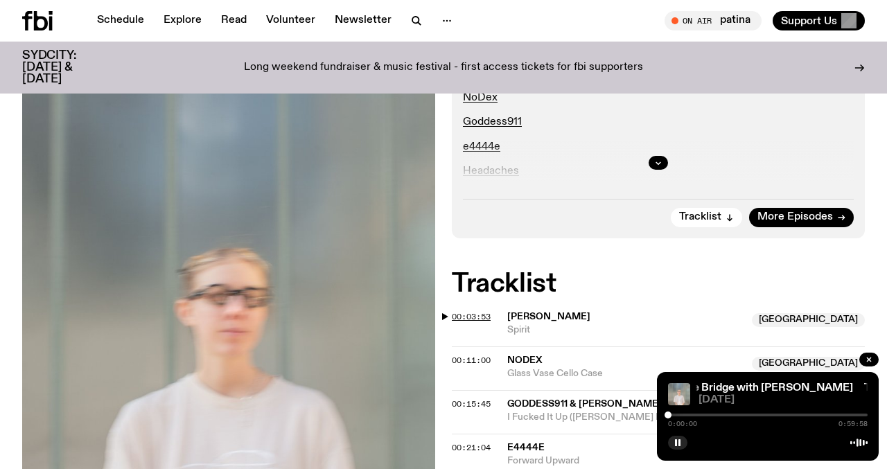
click at [478, 311] on span "00:03:53" at bounding box center [471, 316] width 39 height 11
click at [677, 413] on div at bounding box center [676, 415] width 7 height 7
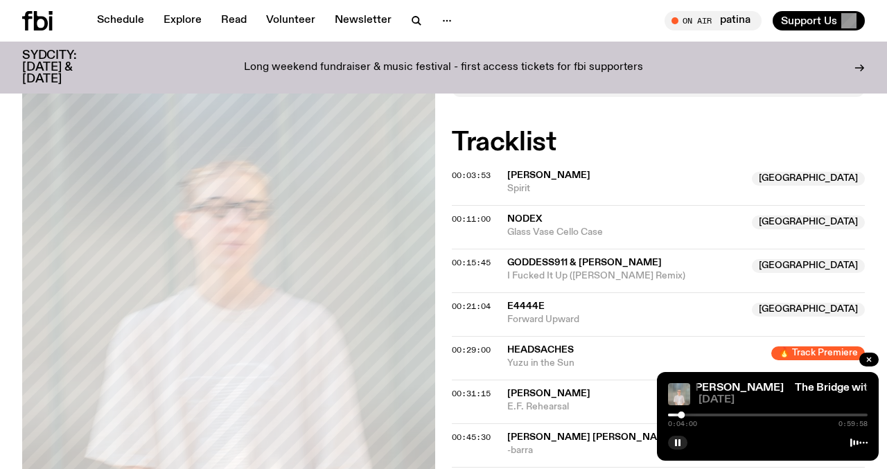
scroll to position [581, 0]
click at [479, 214] on span "00:11:00" at bounding box center [471, 219] width 39 height 11
click at [700, 413] on div at bounding box center [700, 415] width 7 height 7
click at [697, 414] on div at bounding box center [697, 415] width 7 height 7
click at [695, 413] on div at bounding box center [694, 415] width 7 height 7
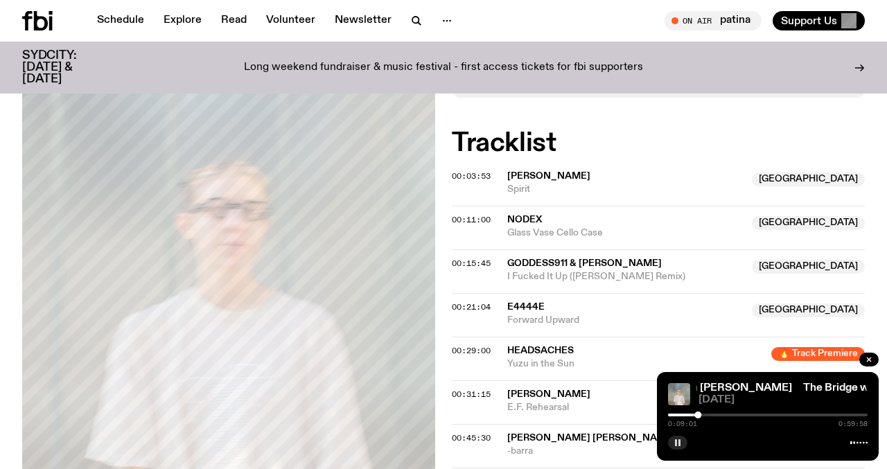
click at [678, 446] on icon "button" at bounding box center [677, 443] width 8 height 8
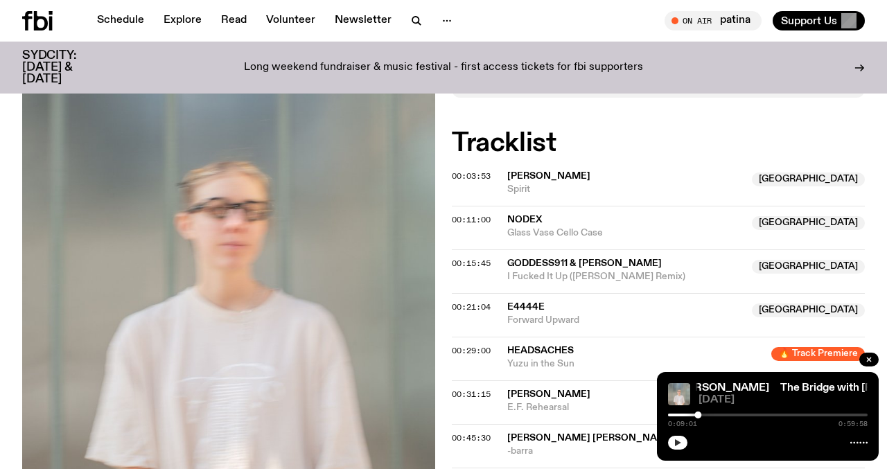
click at [663, 434] on div "The Bridge with Mara Schwerdtfeger The Bridge with Mara Schwerdtfeger 12.08.25 …" at bounding box center [768, 416] width 222 height 89
click at [671, 439] on button "button" at bounding box center [677, 443] width 19 height 14
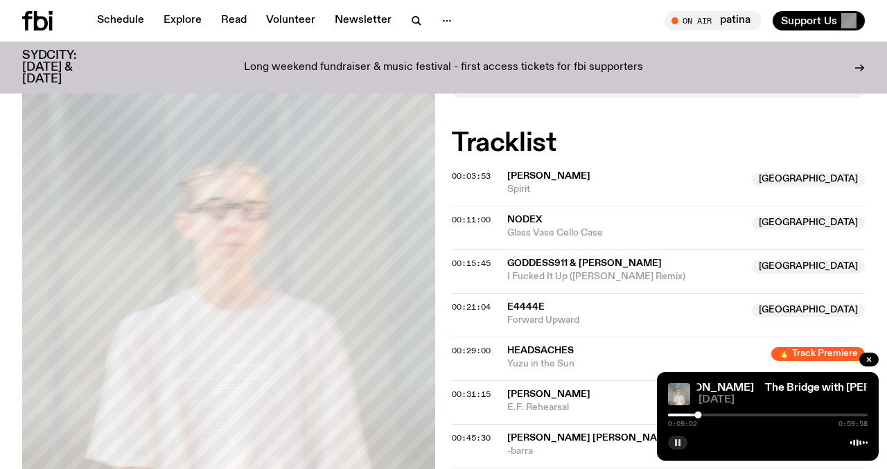
click at [671, 439] on button "button" at bounding box center [677, 443] width 19 height 14
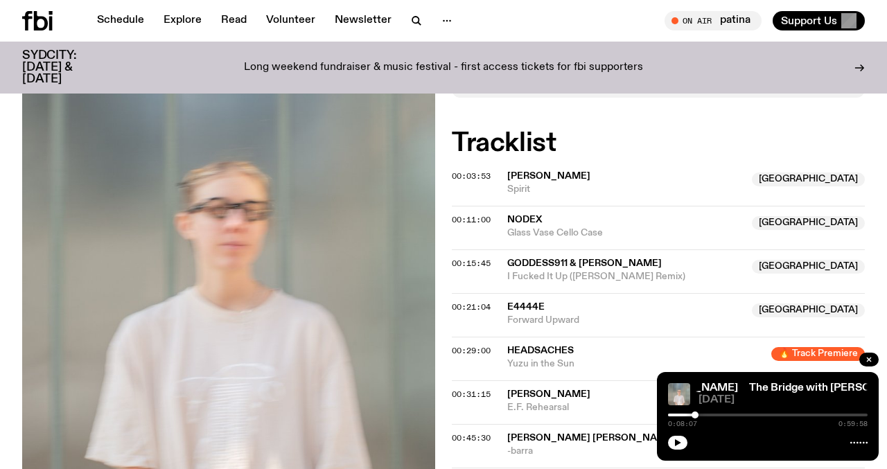
click at [695, 416] on div at bounding box center [694, 415] width 7 height 7
click at [673, 444] on button "button" at bounding box center [677, 443] width 19 height 14
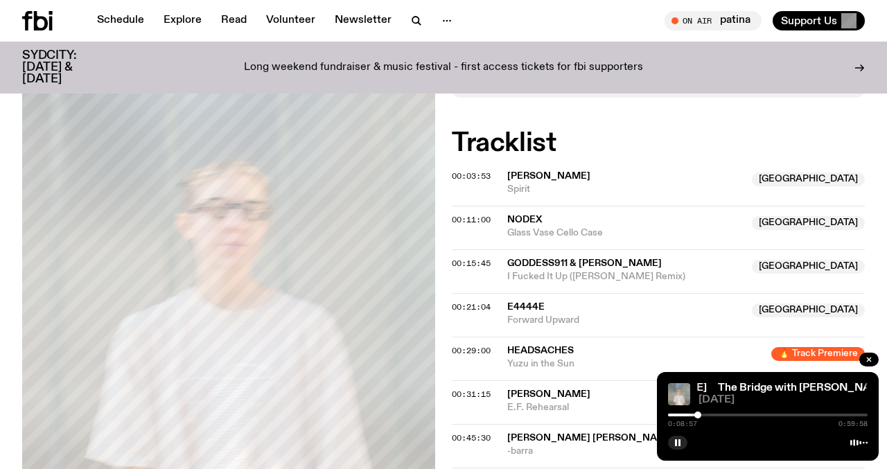
click at [698, 417] on div at bounding box center [697, 415] width 7 height 7
click at [673, 441] on icon "button" at bounding box center [677, 443] width 8 height 8
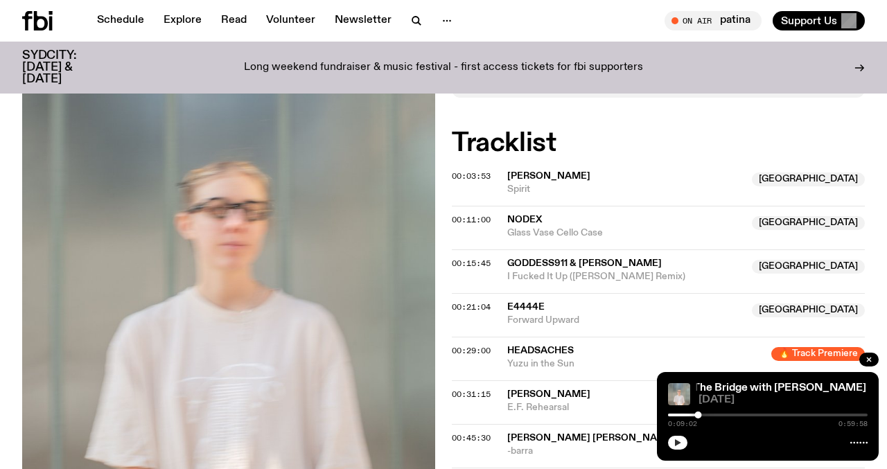
click at [679, 441] on icon "button" at bounding box center [677, 443] width 8 height 8
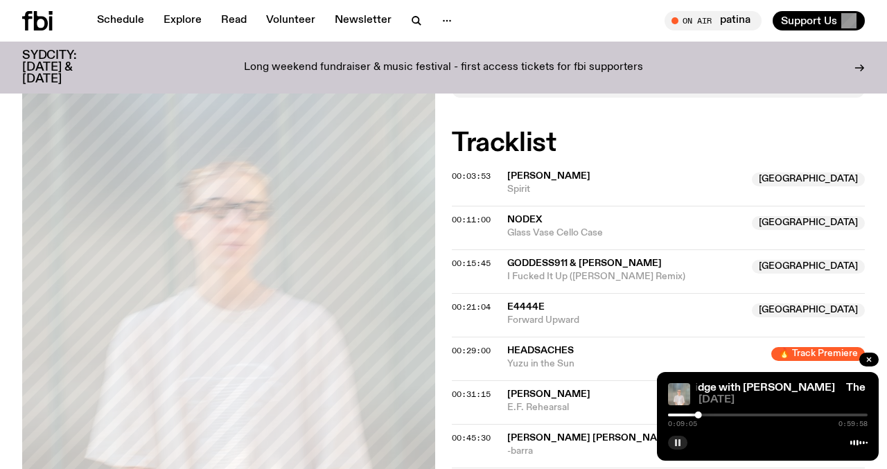
click at [679, 441] on rect "button" at bounding box center [679, 442] width 2 height 7
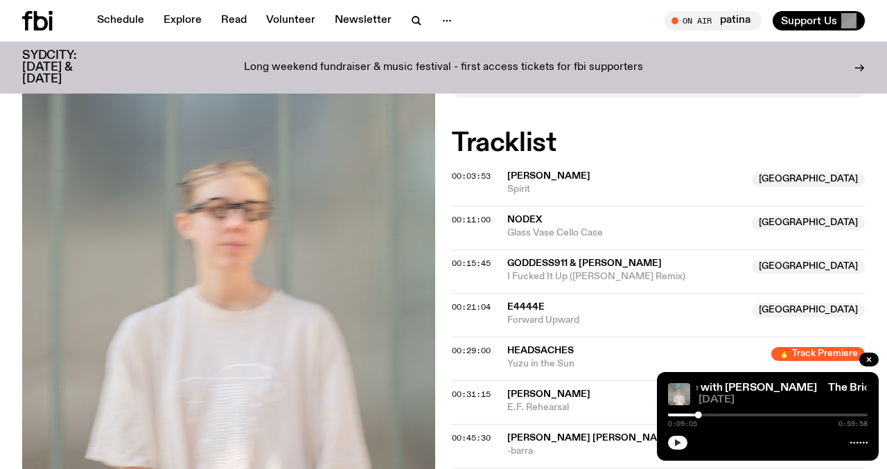
click at [678, 440] on icon "button" at bounding box center [677, 443] width 8 height 8
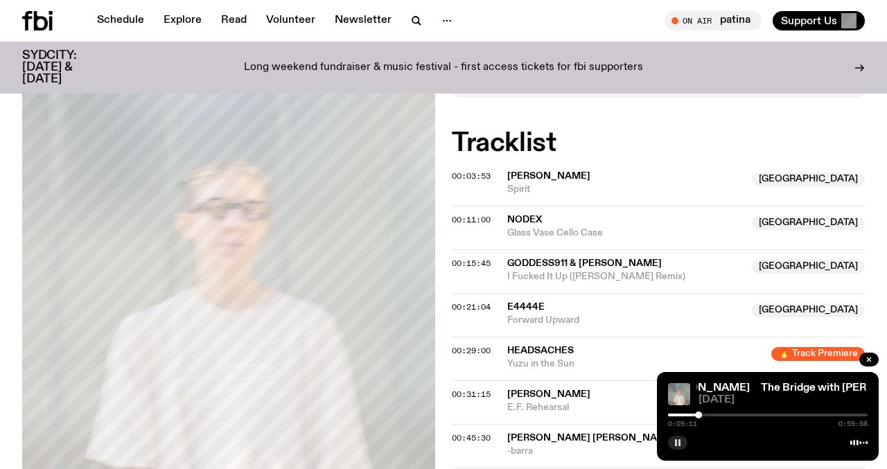
click at [678, 440] on icon "button" at bounding box center [677, 443] width 8 height 8
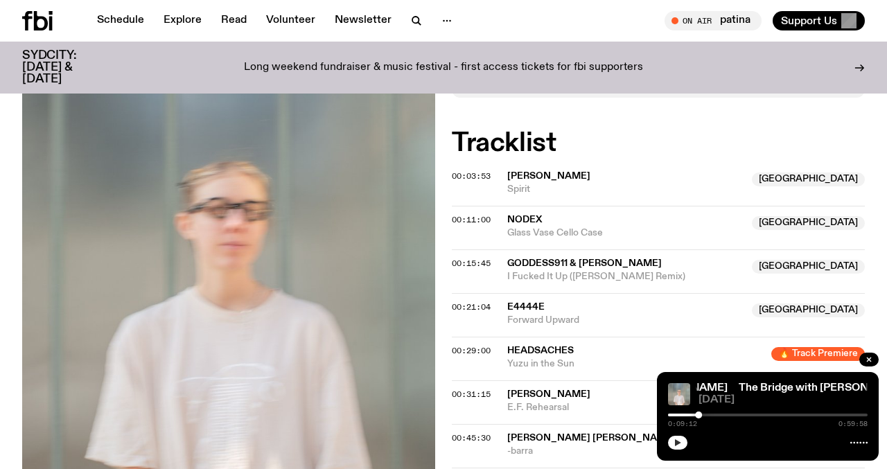
click at [680, 439] on icon "button" at bounding box center [677, 443] width 8 height 8
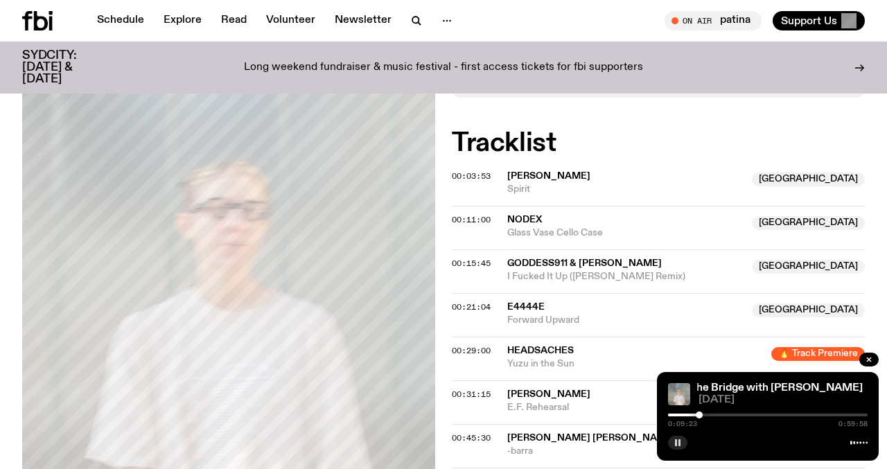
click at [676, 439] on icon "button" at bounding box center [677, 443] width 8 height 8
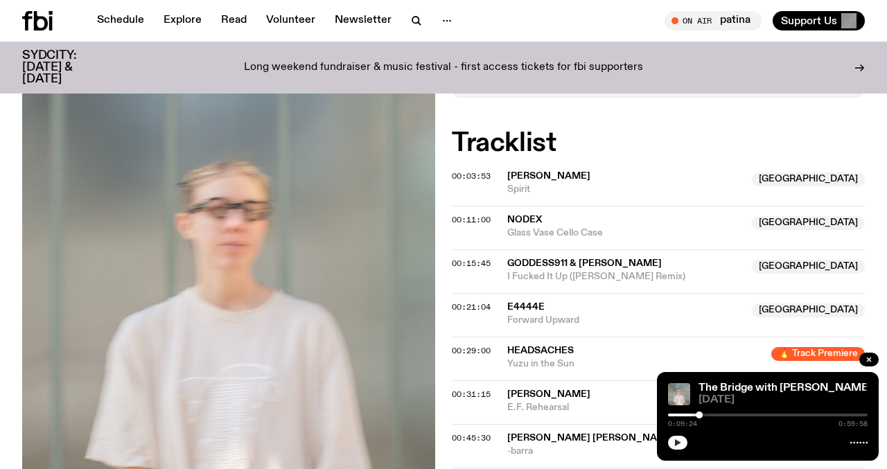
click at [678, 440] on icon "button" at bounding box center [677, 443] width 8 height 8
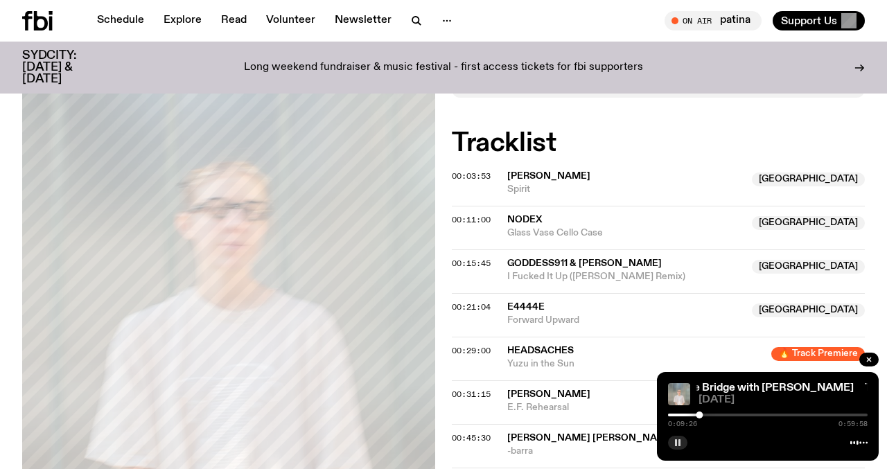
click at [678, 443] on rect "button" at bounding box center [679, 442] width 2 height 7
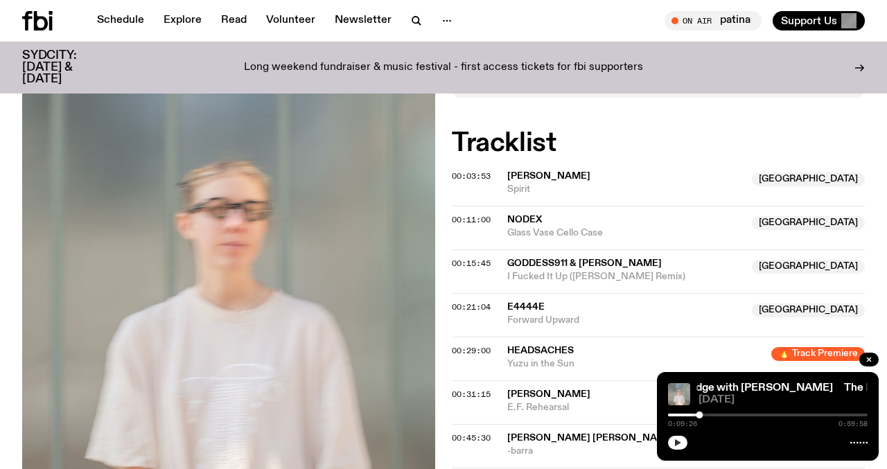
click at [673, 436] on button "button" at bounding box center [677, 443] width 19 height 14
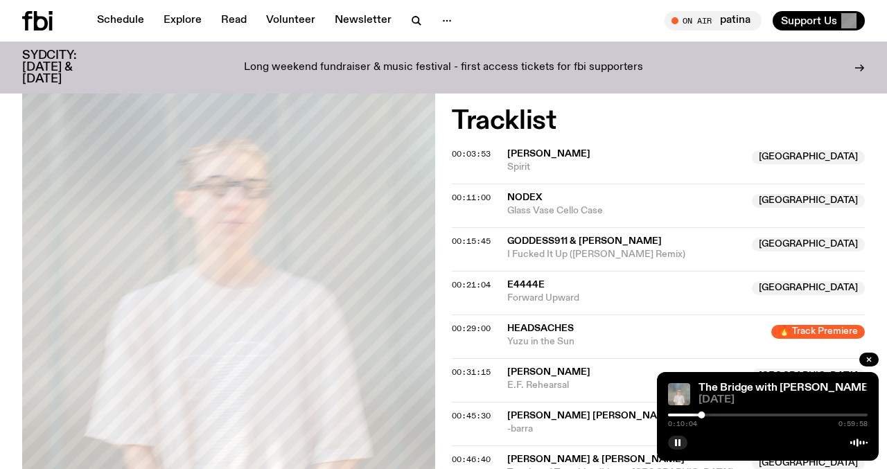
scroll to position [602, 0]
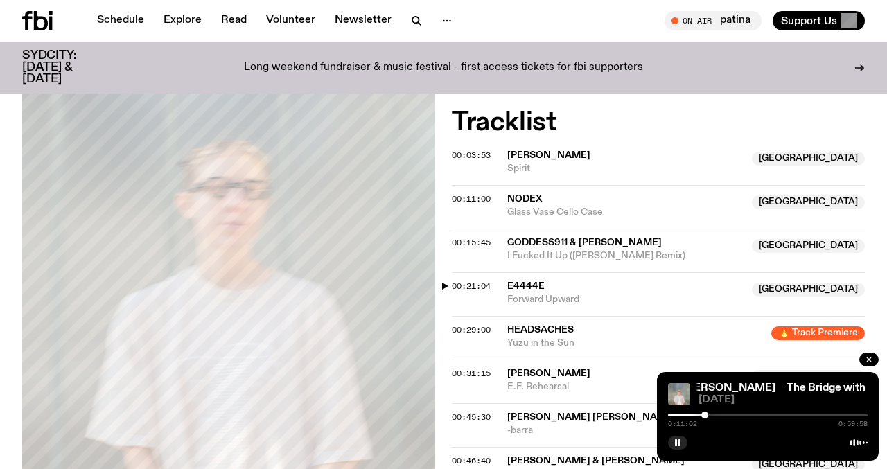
click at [470, 281] on span "00:21:04" at bounding box center [471, 286] width 39 height 11
click at [737, 414] on div at bounding box center [736, 415] width 7 height 7
click at [552, 325] on span "Headsaches" at bounding box center [540, 330] width 67 height 10
click at [535, 324] on div "Copied" at bounding box center [635, 337] width 256 height 26
click at [473, 324] on span "00:29:00" at bounding box center [471, 329] width 39 height 11
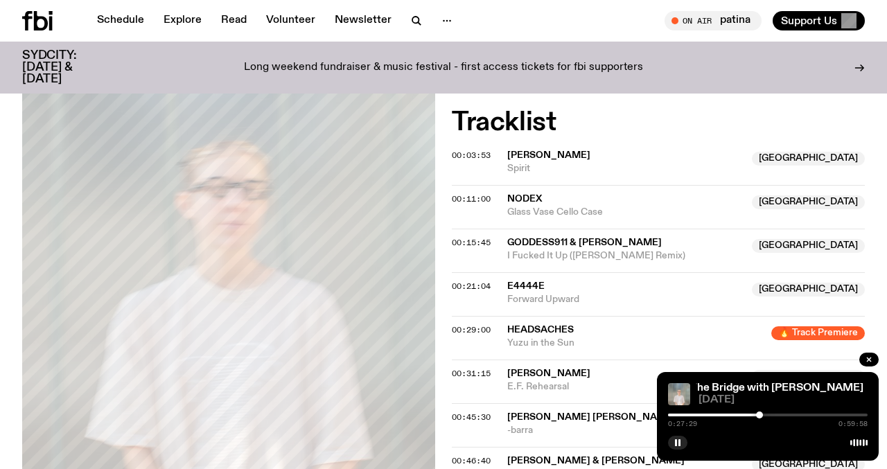
click at [759, 415] on div at bounding box center [759, 415] width 7 height 7
click at [757, 416] on div at bounding box center [756, 415] width 7 height 7
click at [755, 416] on div at bounding box center [754, 415] width 7 height 7
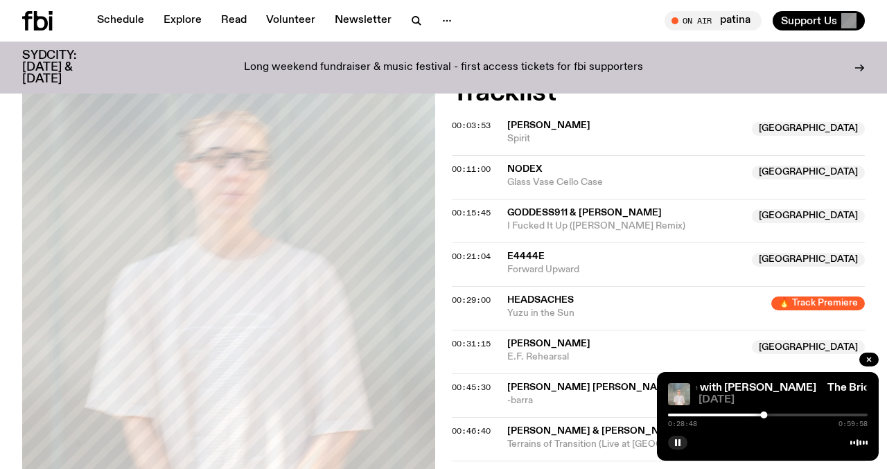
scroll to position [634, 0]
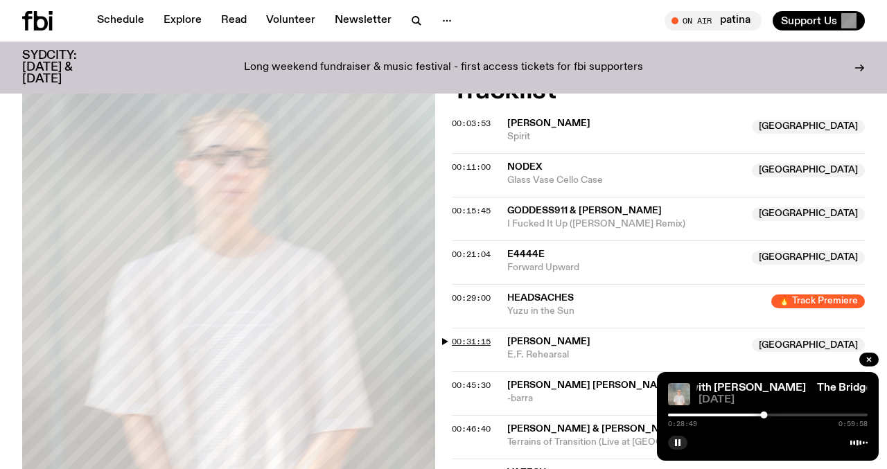
click at [468, 336] on span "00:31:15" at bounding box center [471, 341] width 39 height 11
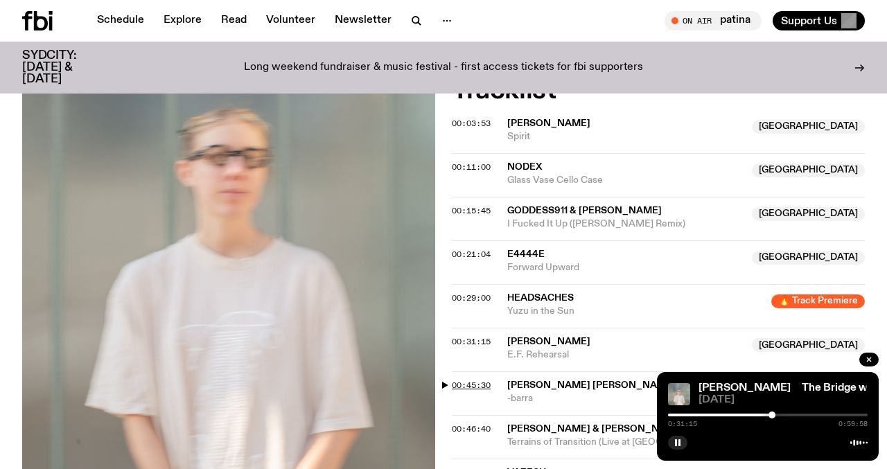
click at [458, 380] on span "00:45:30" at bounding box center [471, 385] width 39 height 11
click at [813, 416] on div at bounding box center [813, 415] width 7 height 7
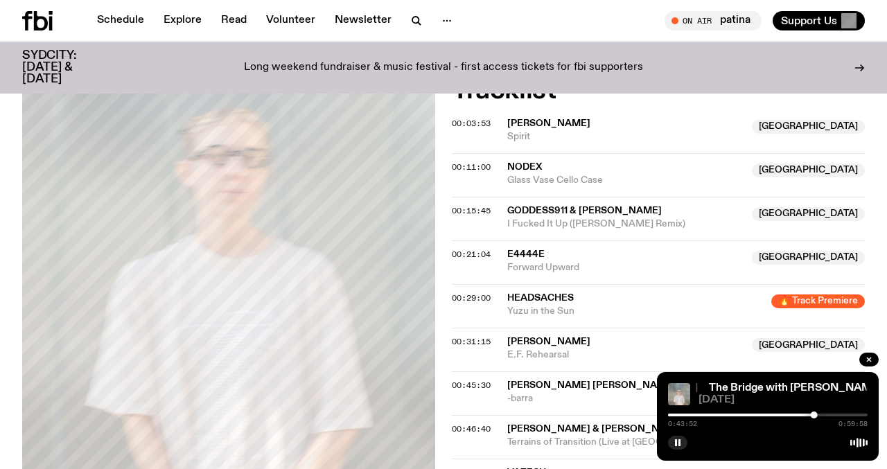
drag, startPoint x: 809, startPoint y: 414, endPoint x: 801, endPoint y: 415, distance: 8.3
click at [801, 415] on div at bounding box center [715, 415] width 200 height 3
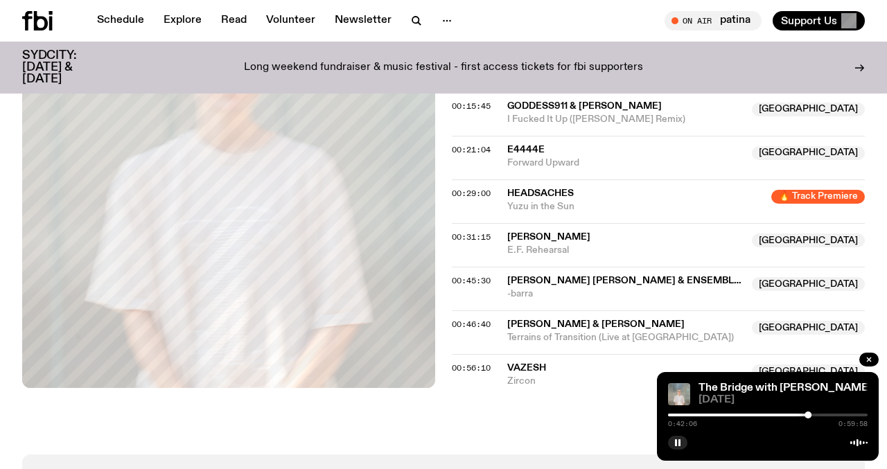
scroll to position [741, 0]
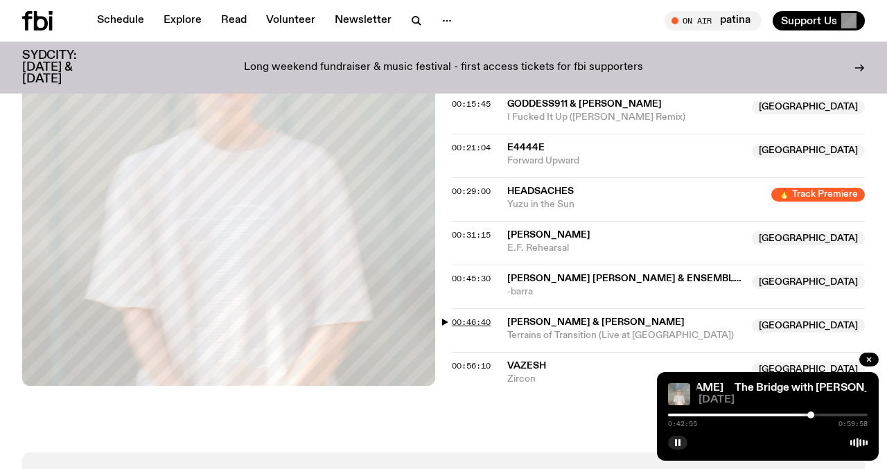
click at [469, 317] on span "00:46:40" at bounding box center [471, 322] width 39 height 11
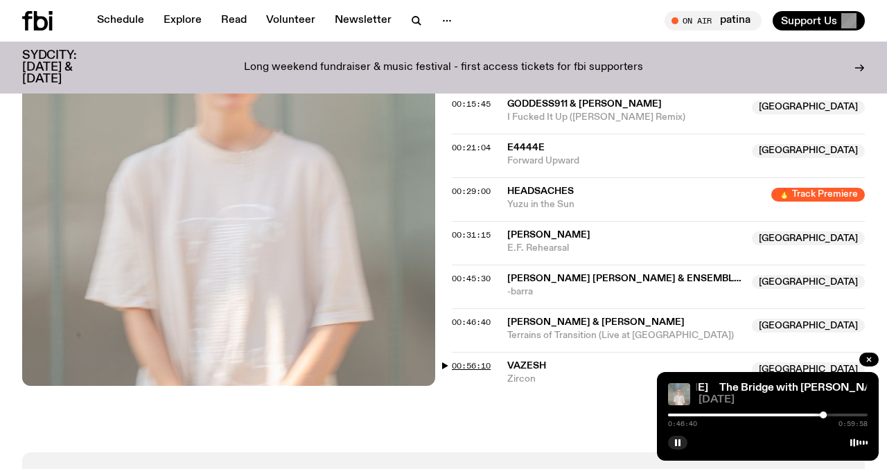
click at [488, 360] on span "00:56:10" at bounding box center [471, 365] width 39 height 11
click at [848, 415] on div at bounding box center [755, 415] width 200 height 3
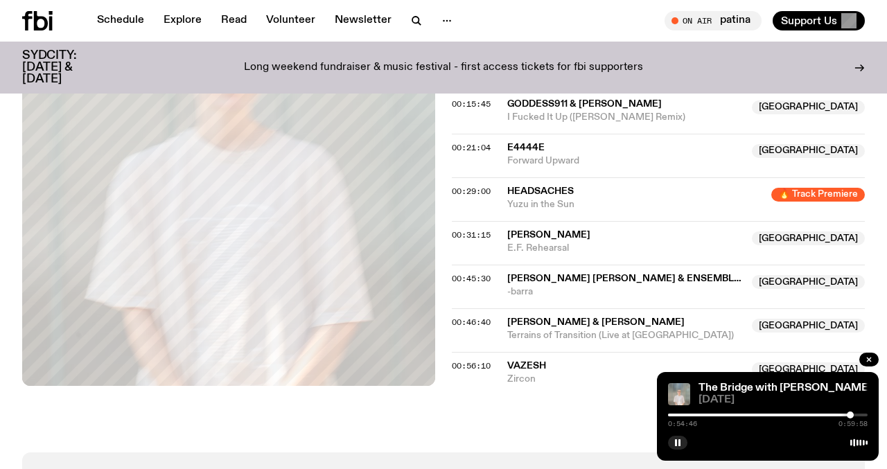
click at [850, 415] on div at bounding box center [850, 415] width 7 height 7
click at [852, 412] on div at bounding box center [851, 415] width 7 height 7
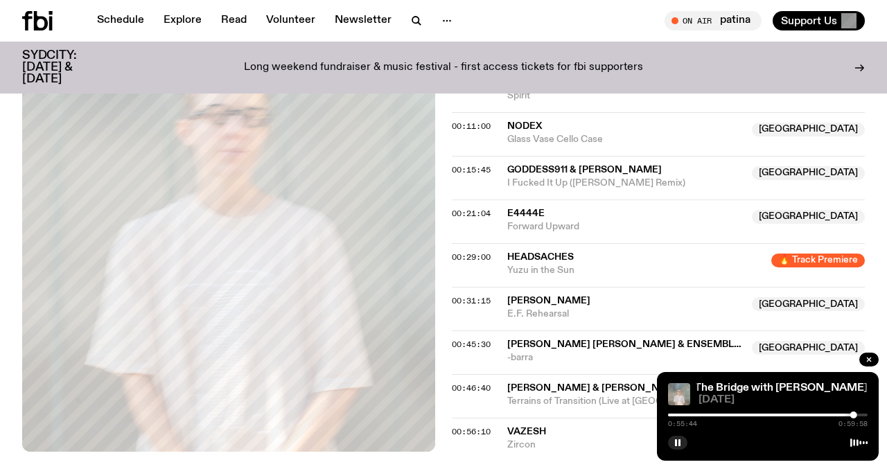
scroll to position [673, 0]
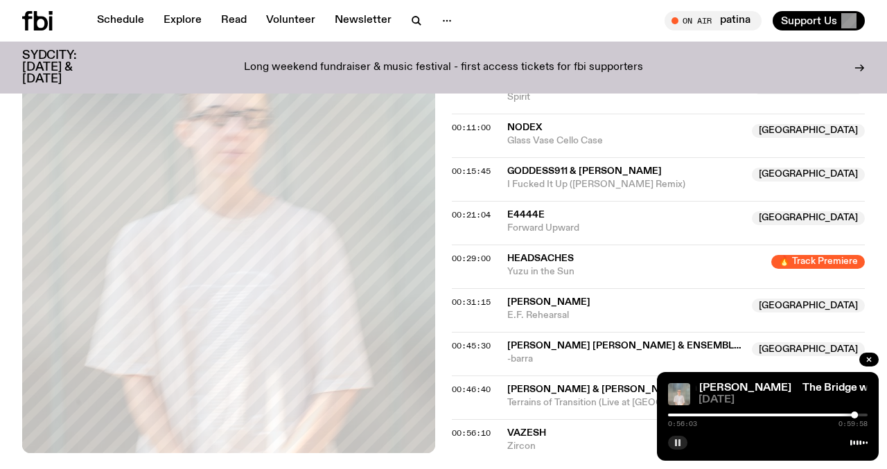
click at [678, 440] on rect "button" at bounding box center [679, 442] width 2 height 7
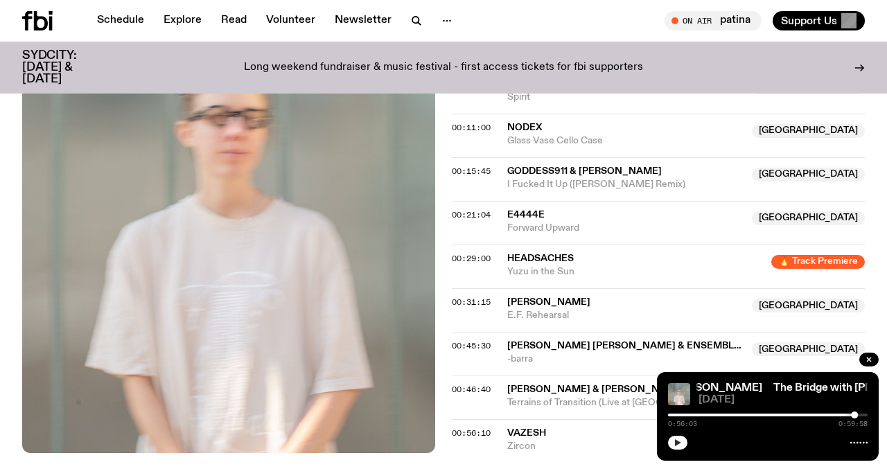
click at [678, 443] on icon "button" at bounding box center [678, 442] width 6 height 7
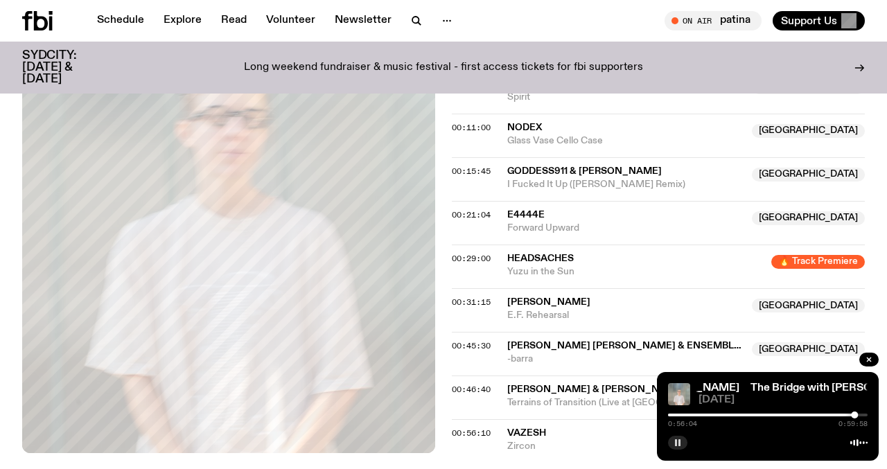
click at [678, 443] on icon "button" at bounding box center [677, 443] width 8 height 8
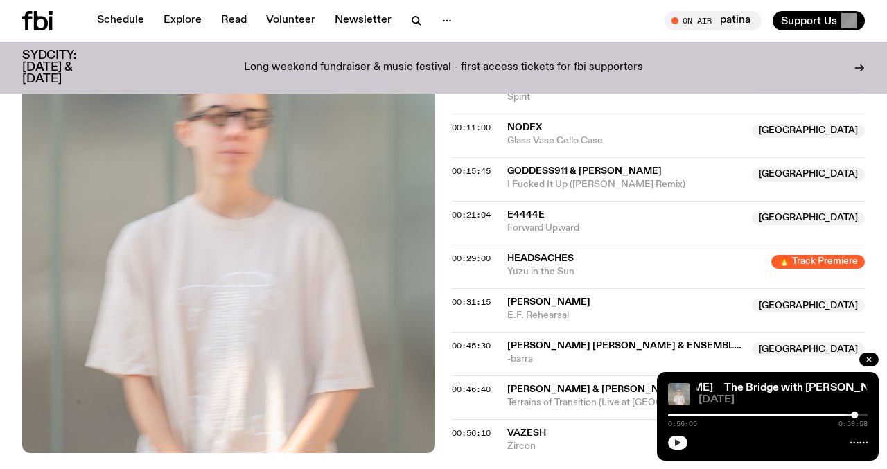
click at [678, 443] on icon "button" at bounding box center [678, 442] width 6 height 7
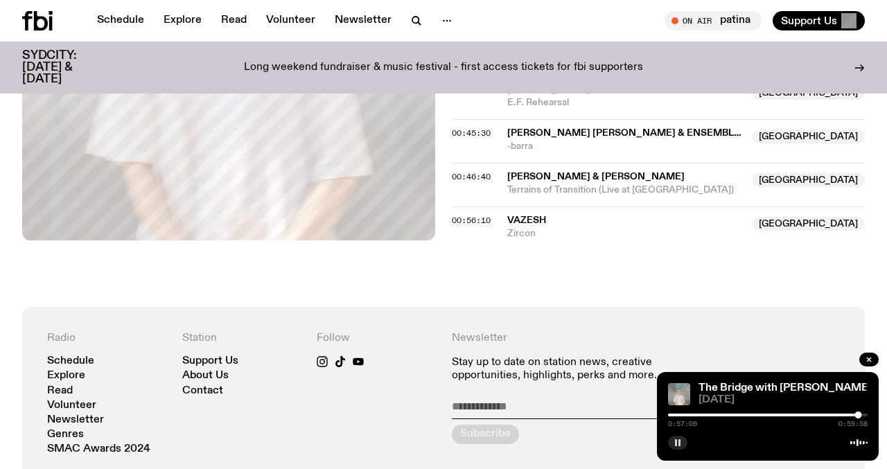
scroll to position [917, 0]
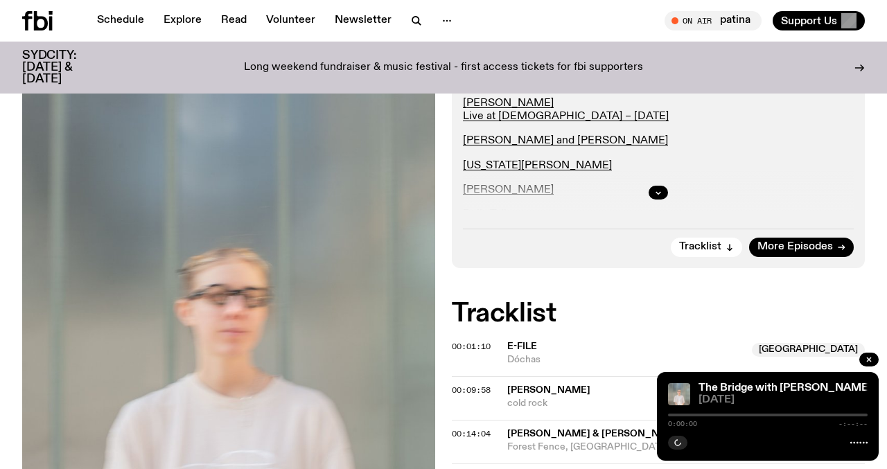
scroll to position [412, 0]
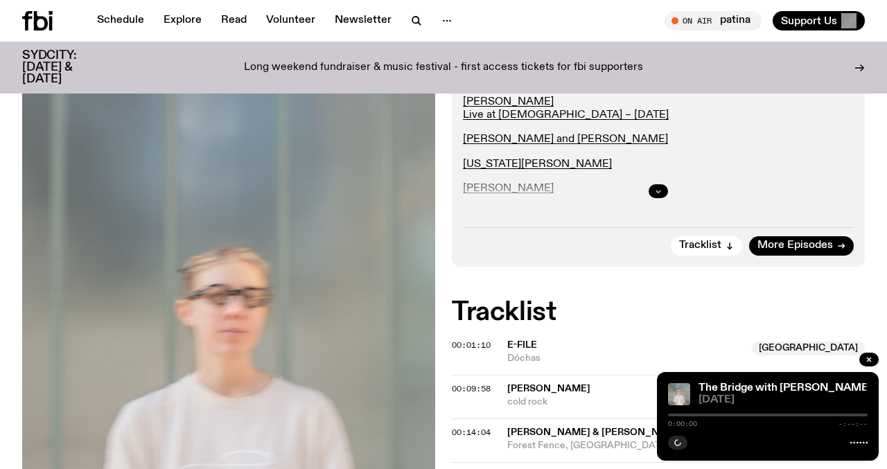
click at [651, 190] on button "button" at bounding box center [658, 191] width 19 height 14
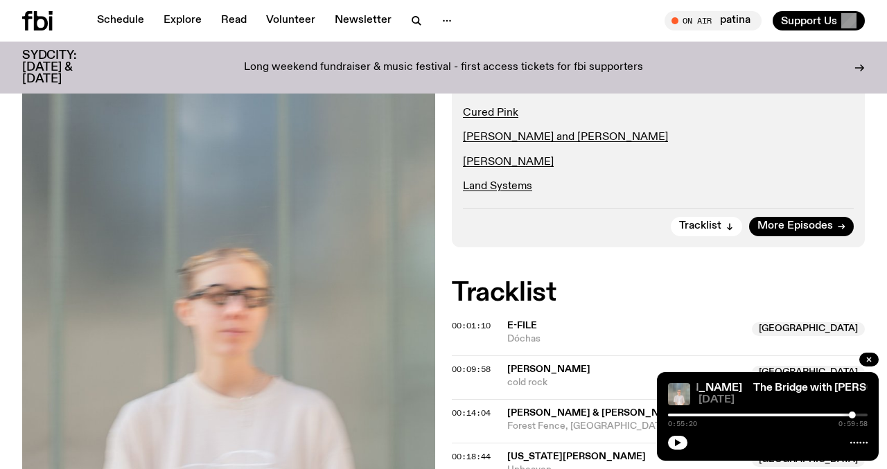
scroll to position [479, 0]
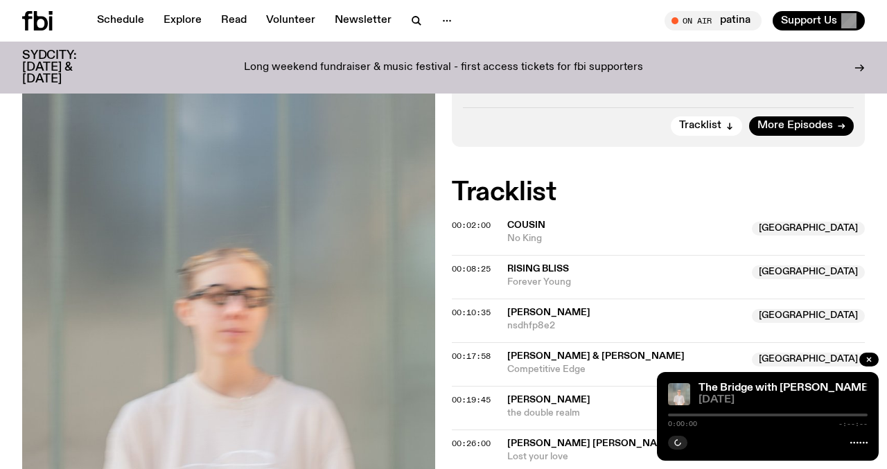
scroll to position [504, 0]
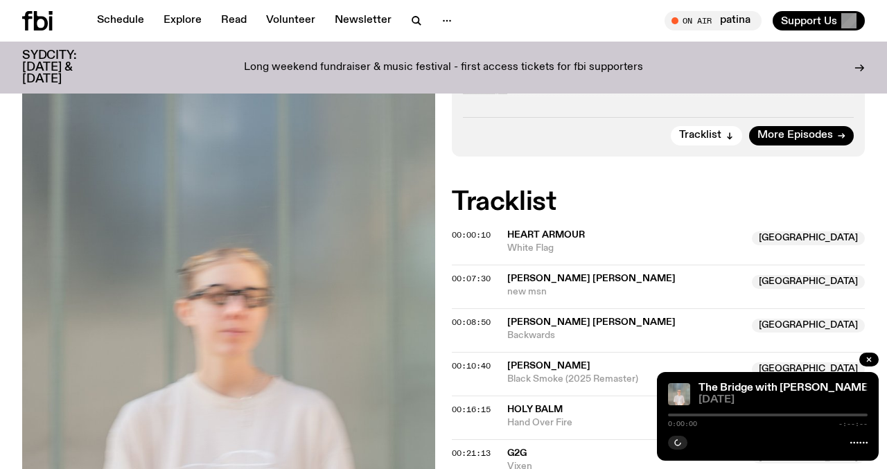
scroll to position [524, 0]
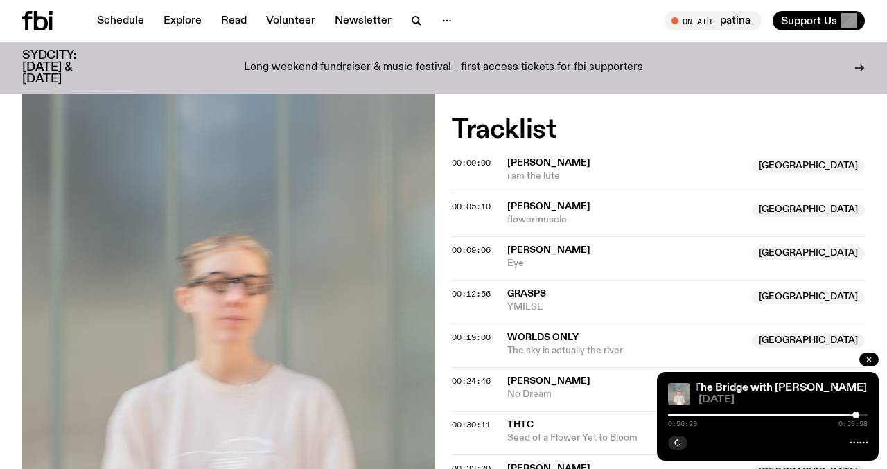
scroll to position [563, 0]
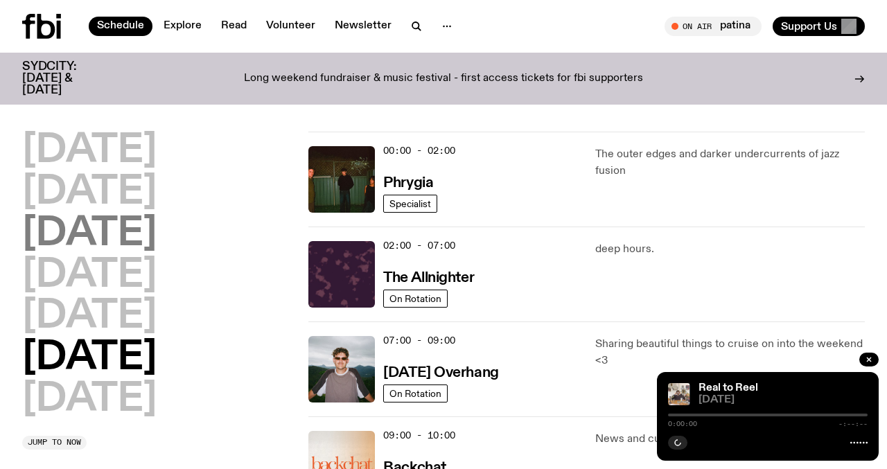
click at [124, 245] on h2 "[DATE]" at bounding box center [89, 234] width 134 height 39
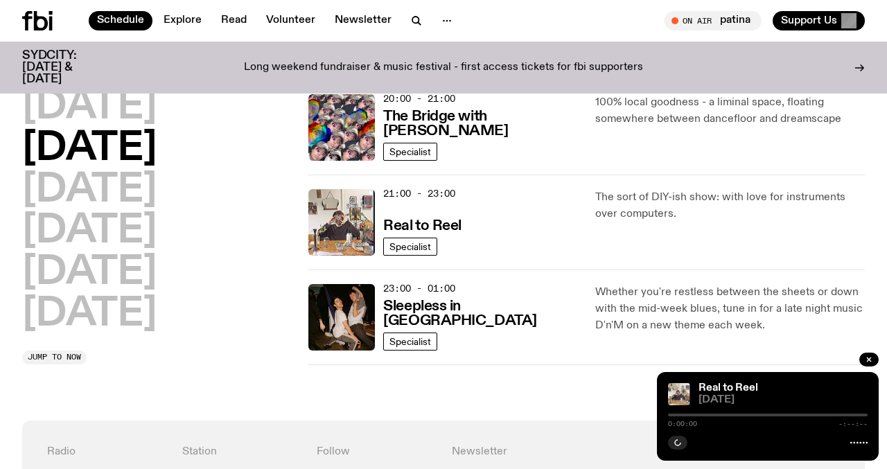
scroll to position [700, 0]
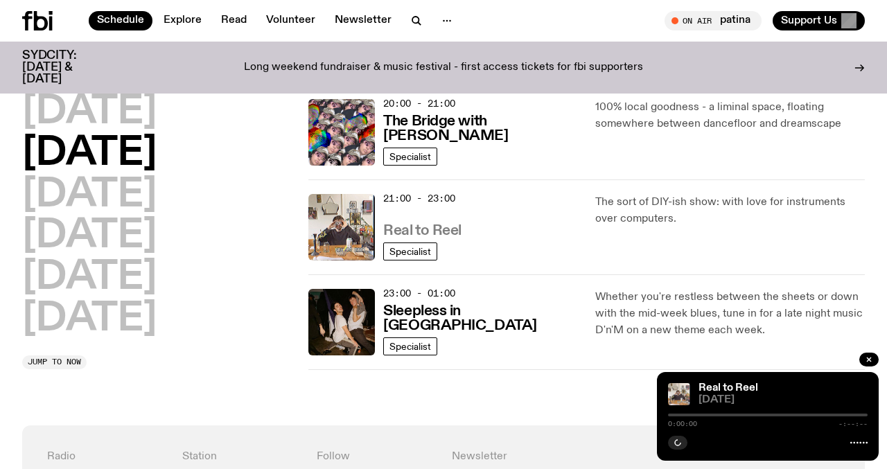
click at [418, 224] on h3 "Real to Reel" at bounding box center [422, 231] width 78 height 15
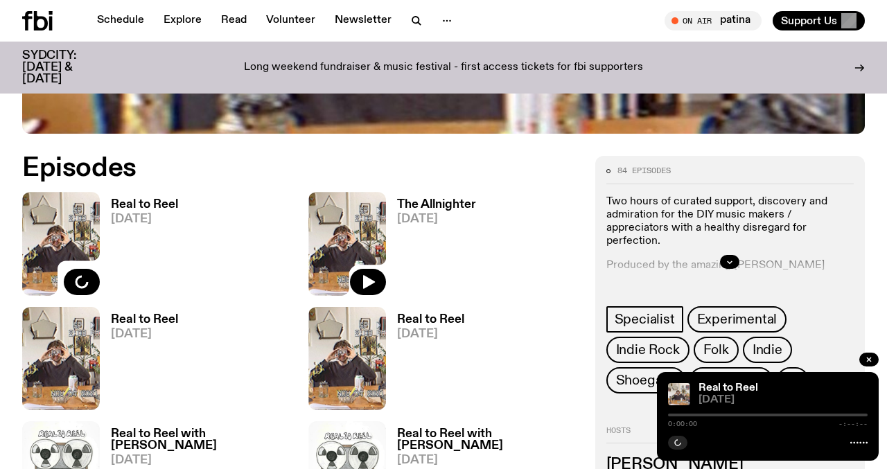
scroll to position [527, 0]
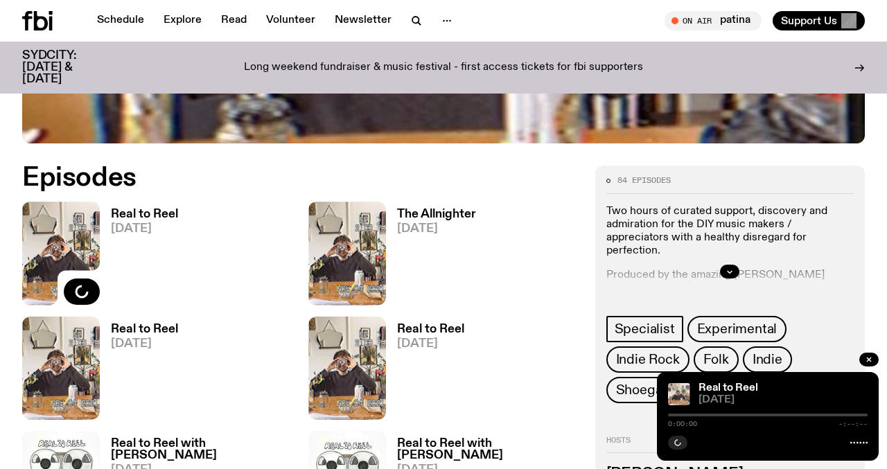
click at [423, 209] on h3 "The Allnighter" at bounding box center [436, 215] width 79 height 12
